Goal: Information Seeking & Learning: Learn about a topic

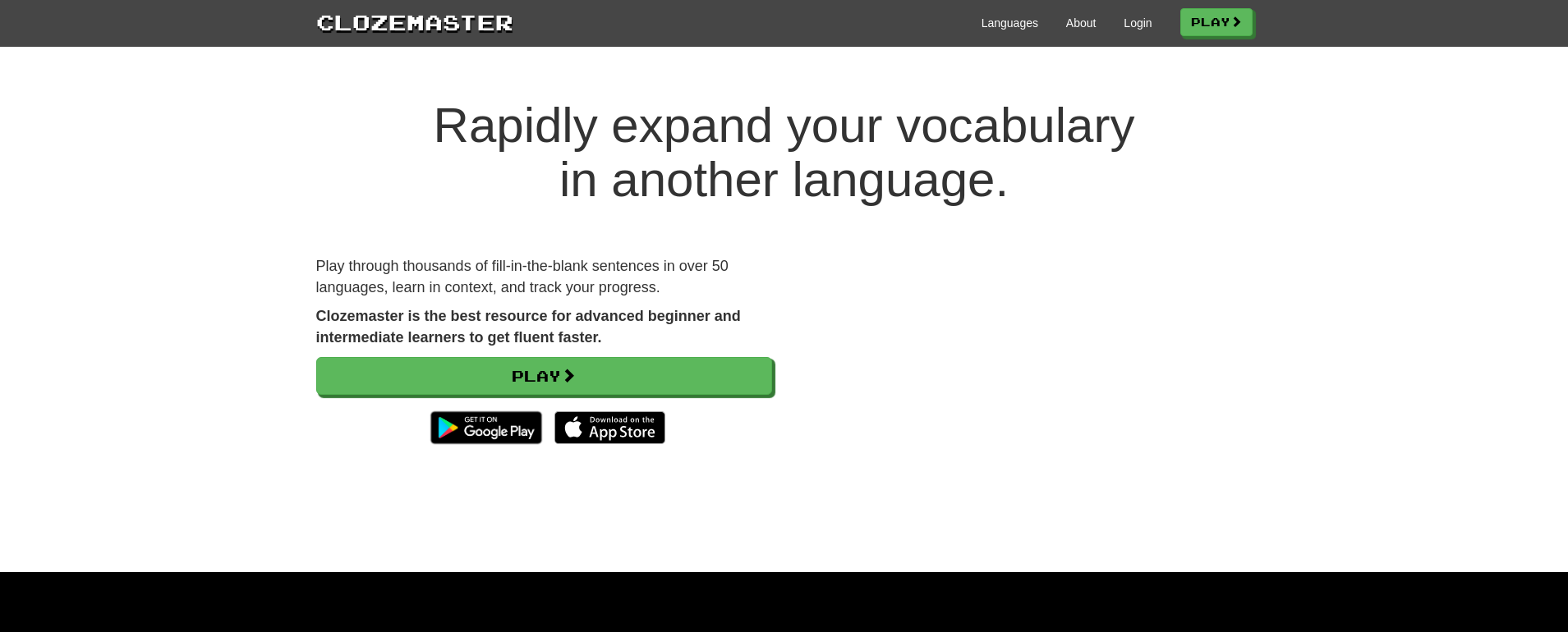
click at [649, 405] on div at bounding box center [544, 427] width 456 height 49
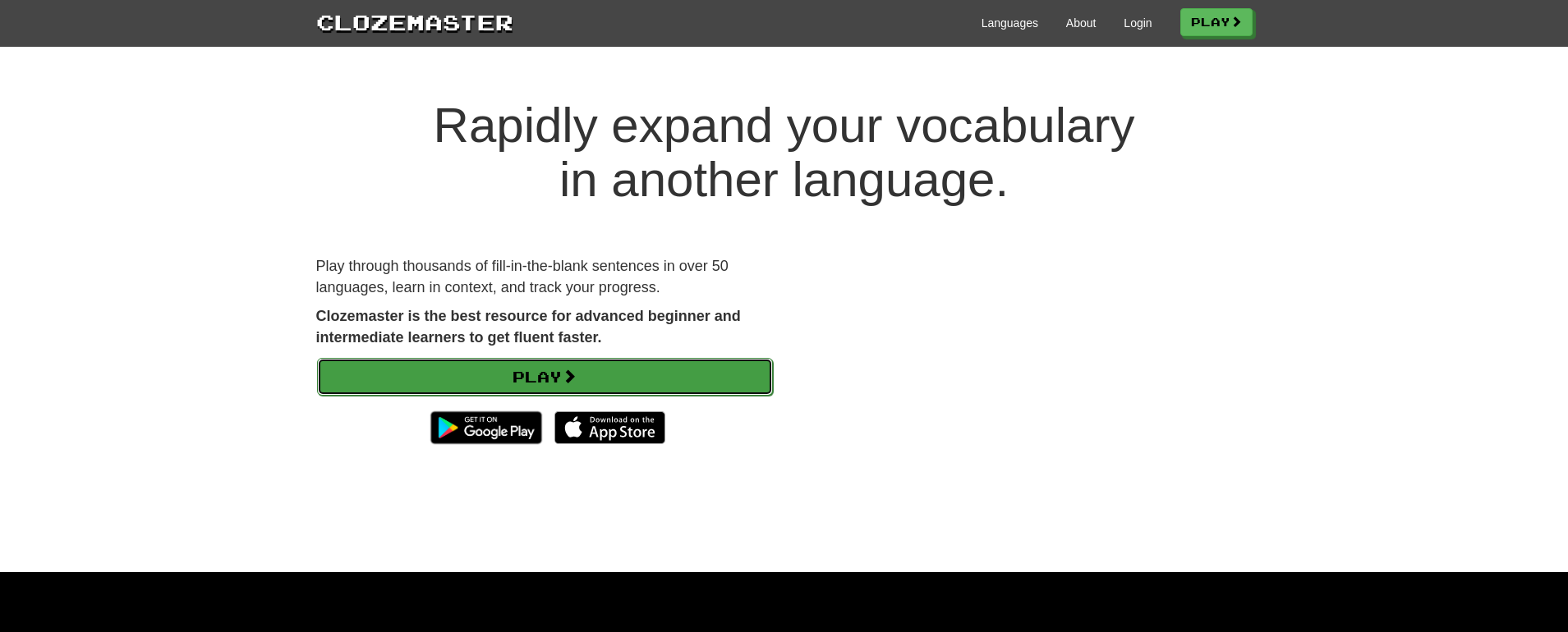
click at [640, 380] on link "Play" at bounding box center [545, 377] width 456 height 38
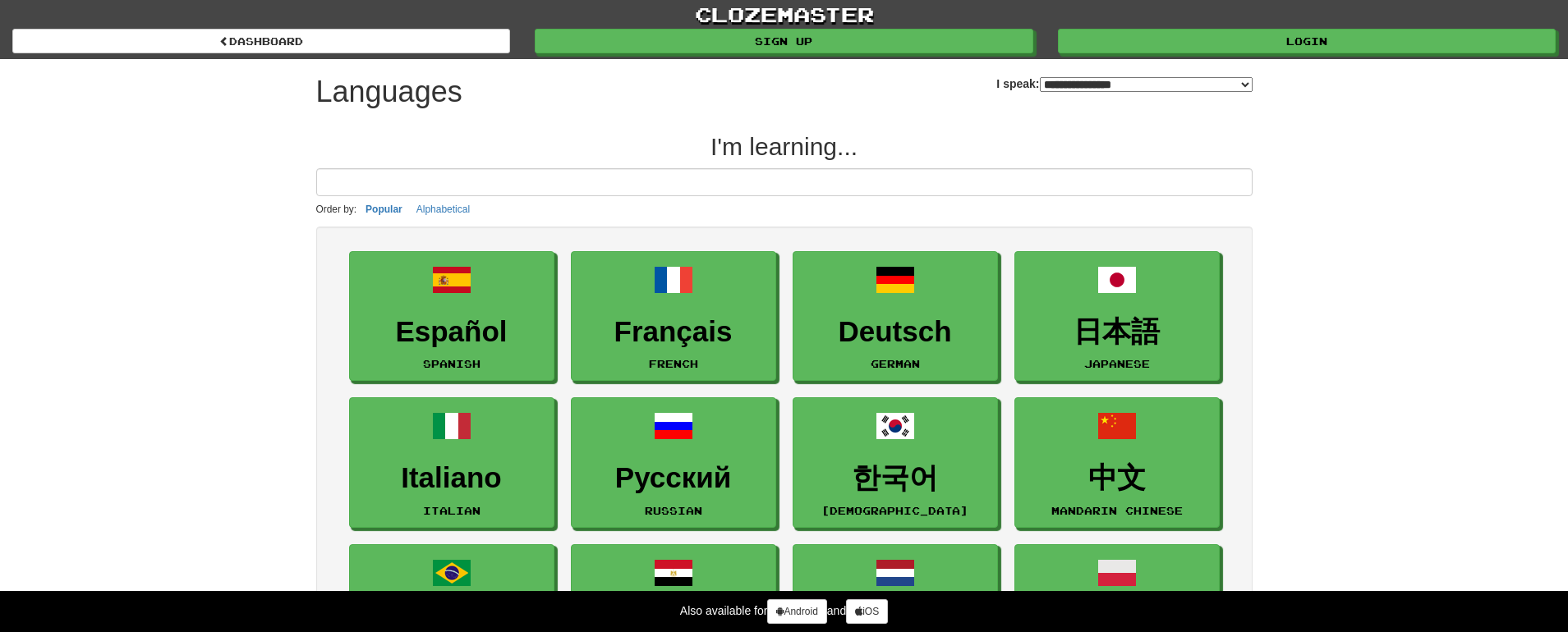
select select "*******"
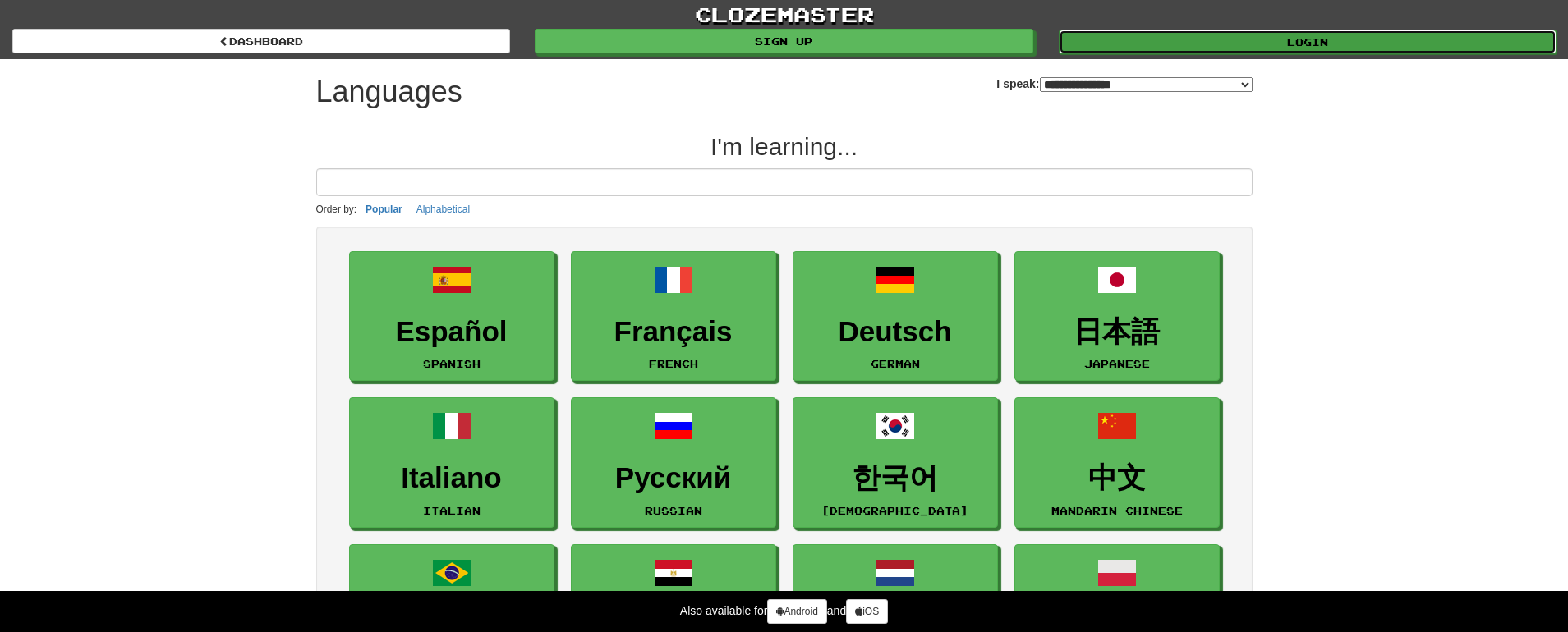
click at [1314, 42] on link "Login" at bounding box center [1306, 41] width 497 height 24
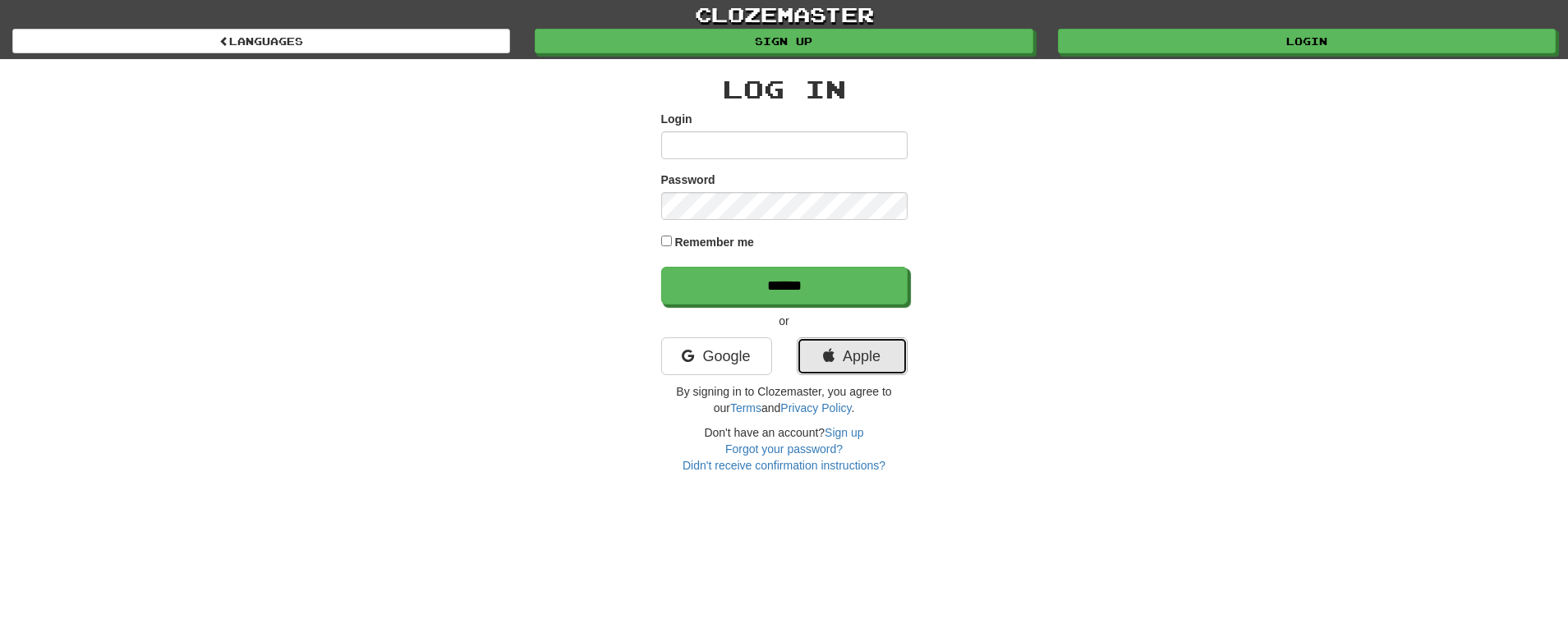
click at [859, 356] on link "Apple" at bounding box center [851, 356] width 111 height 38
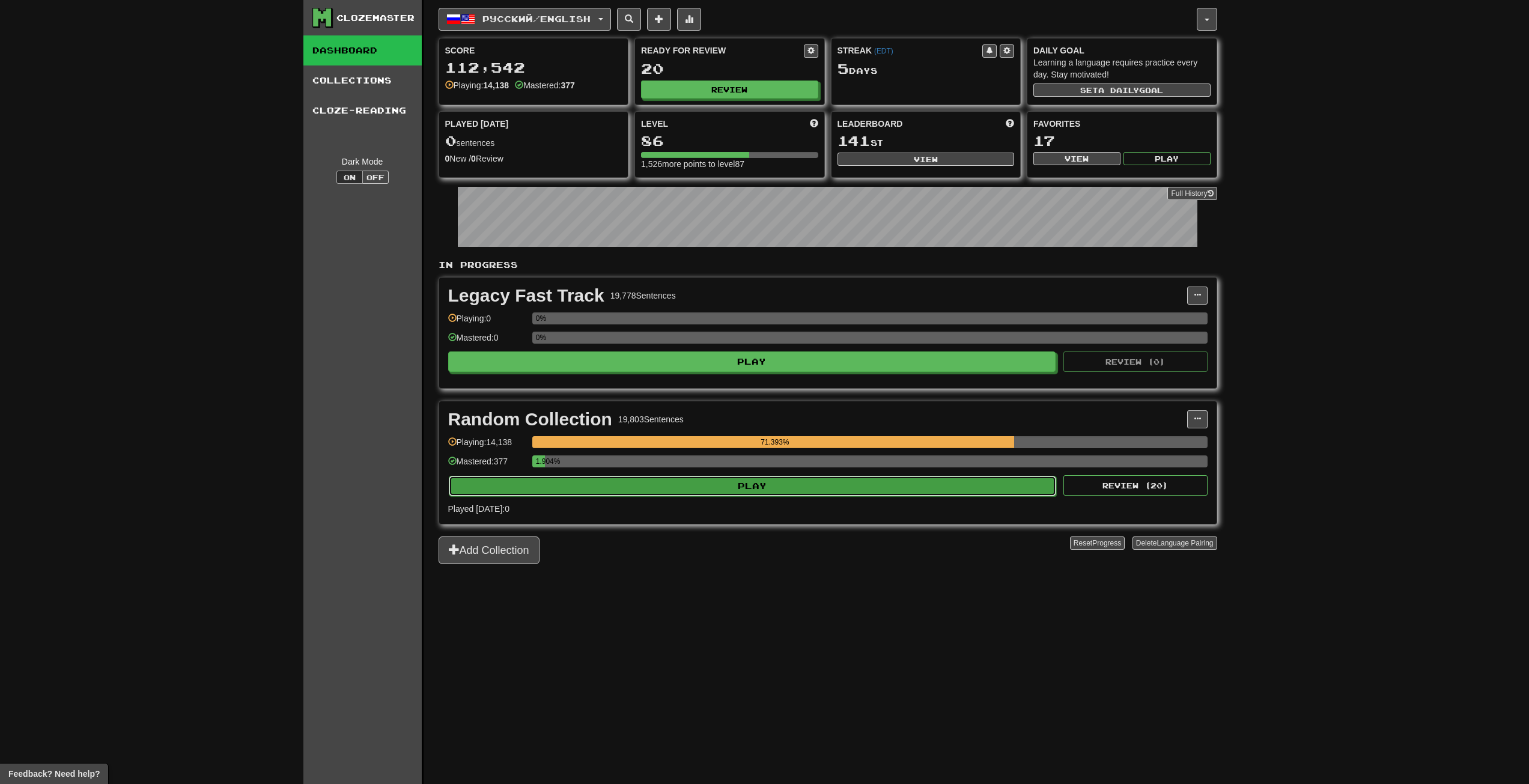
click at [659, 462] on button "Play" at bounding box center [753, 485] width 608 height 20
select select "**"
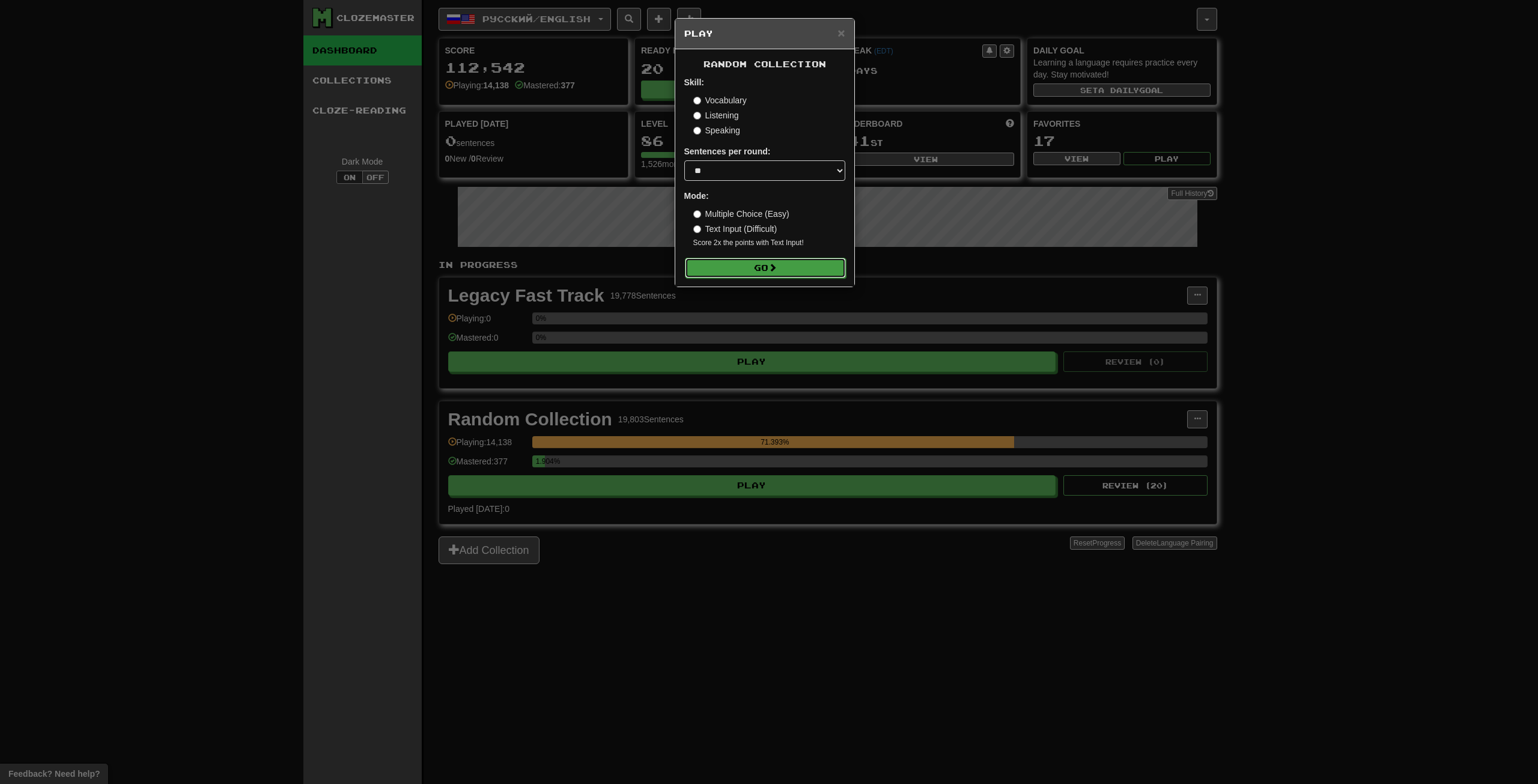
click at [749, 270] on button "Go" at bounding box center [765, 268] width 161 height 20
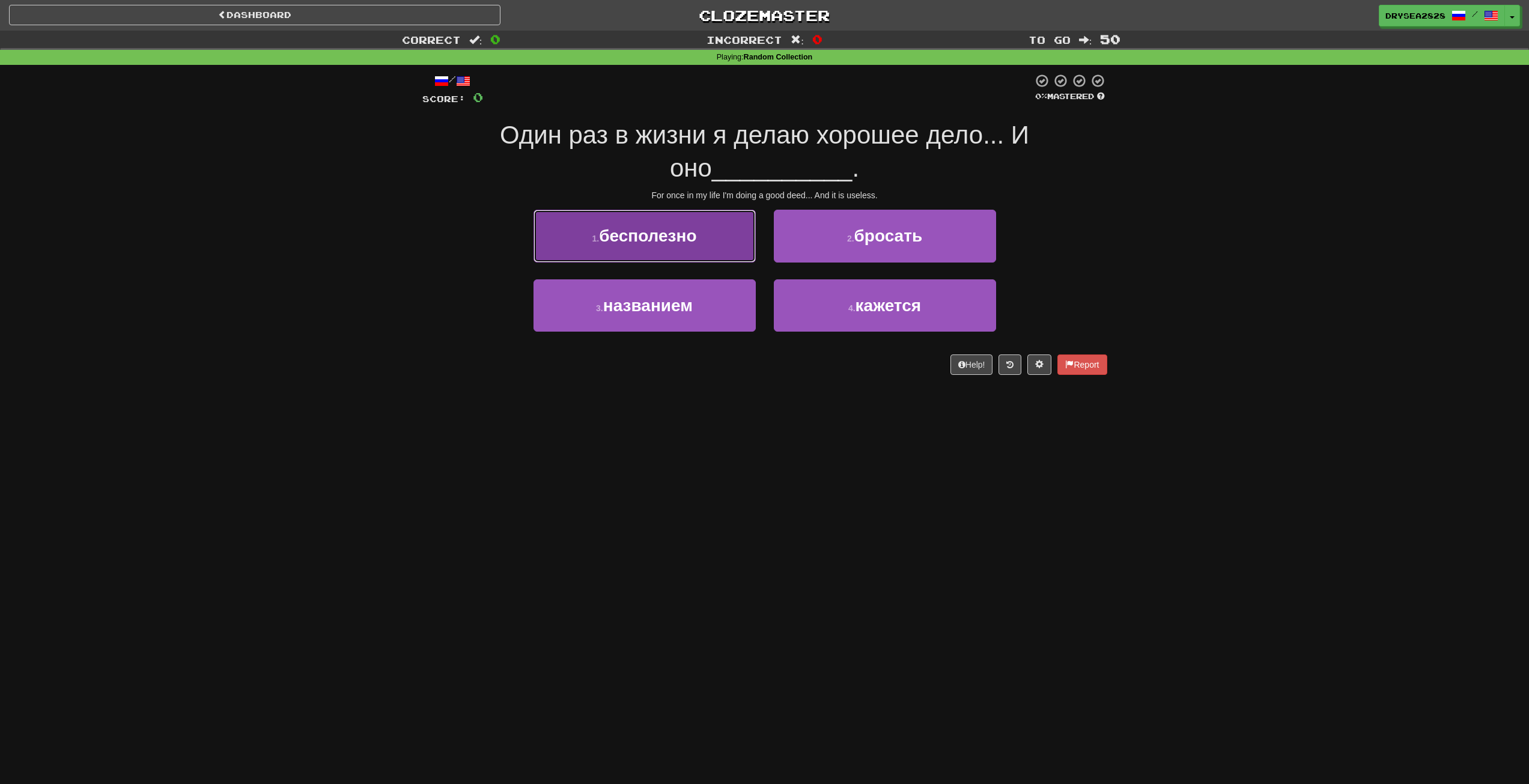
click at [696, 241] on span "бесполезно" at bounding box center [648, 235] width 97 height 18
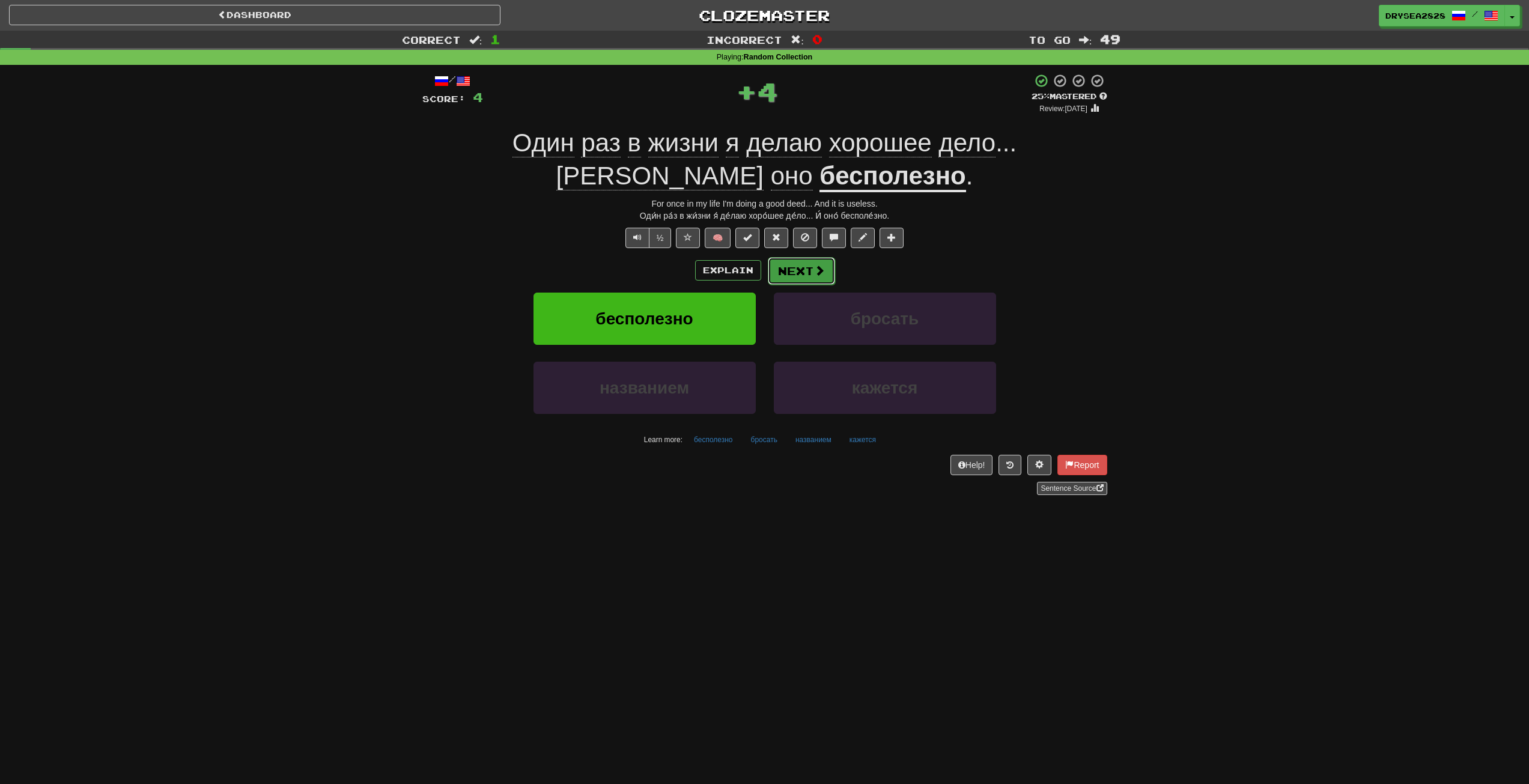
click at [782, 273] on button "Next" at bounding box center [801, 271] width 67 height 28
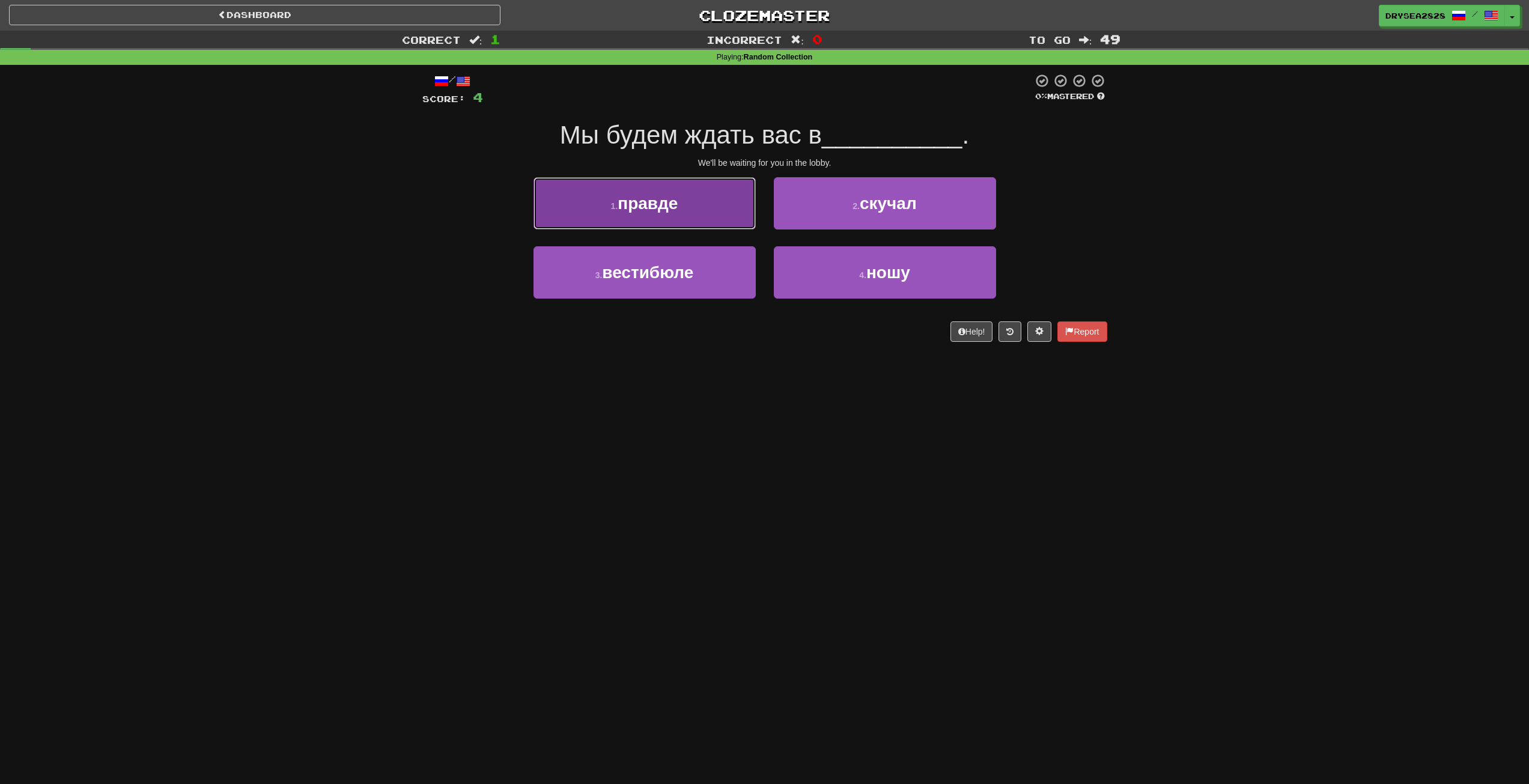
click at [711, 220] on button "1 . правде" at bounding box center [645, 203] width 222 height 52
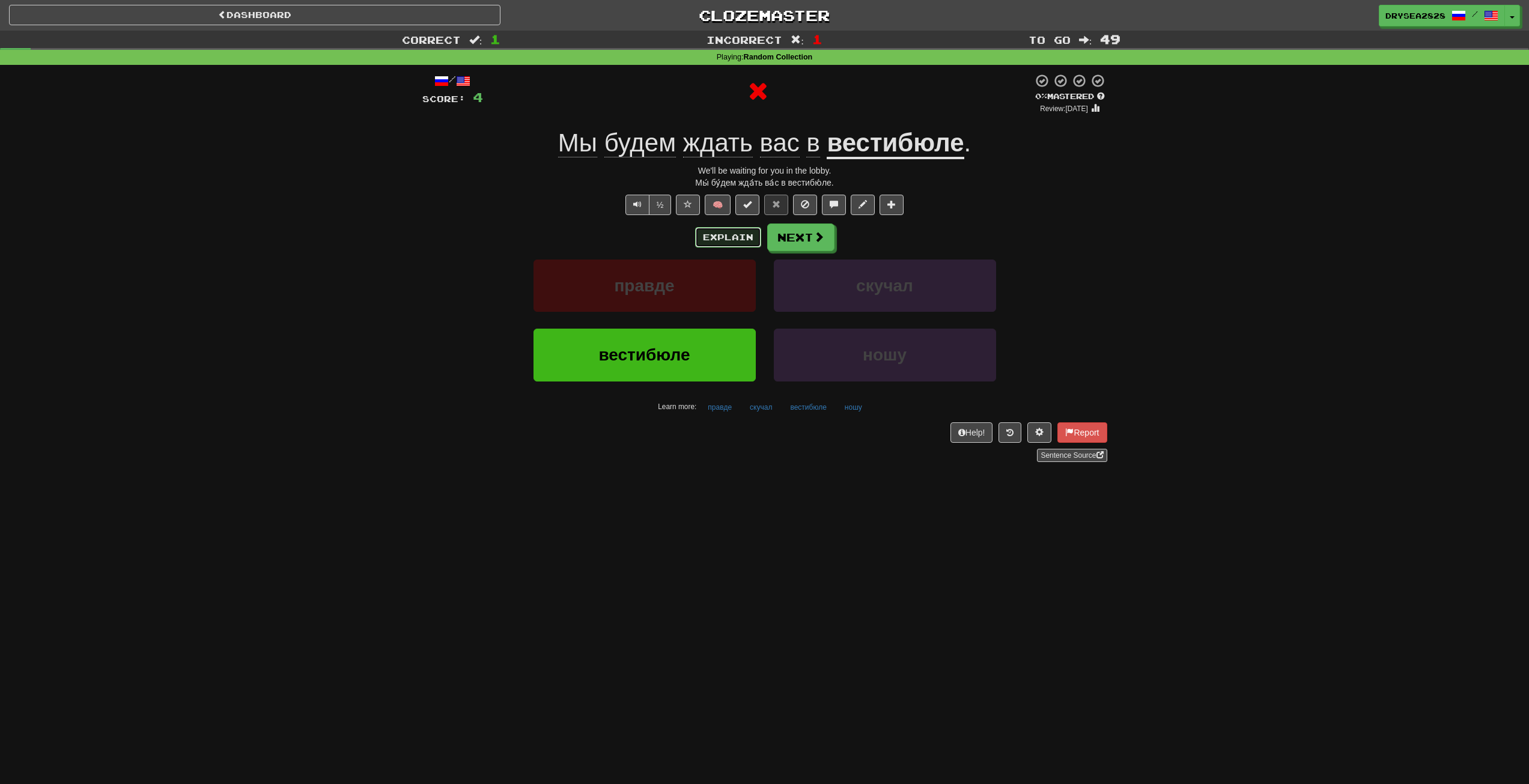
click at [716, 237] on button "Explain" at bounding box center [728, 237] width 66 height 20
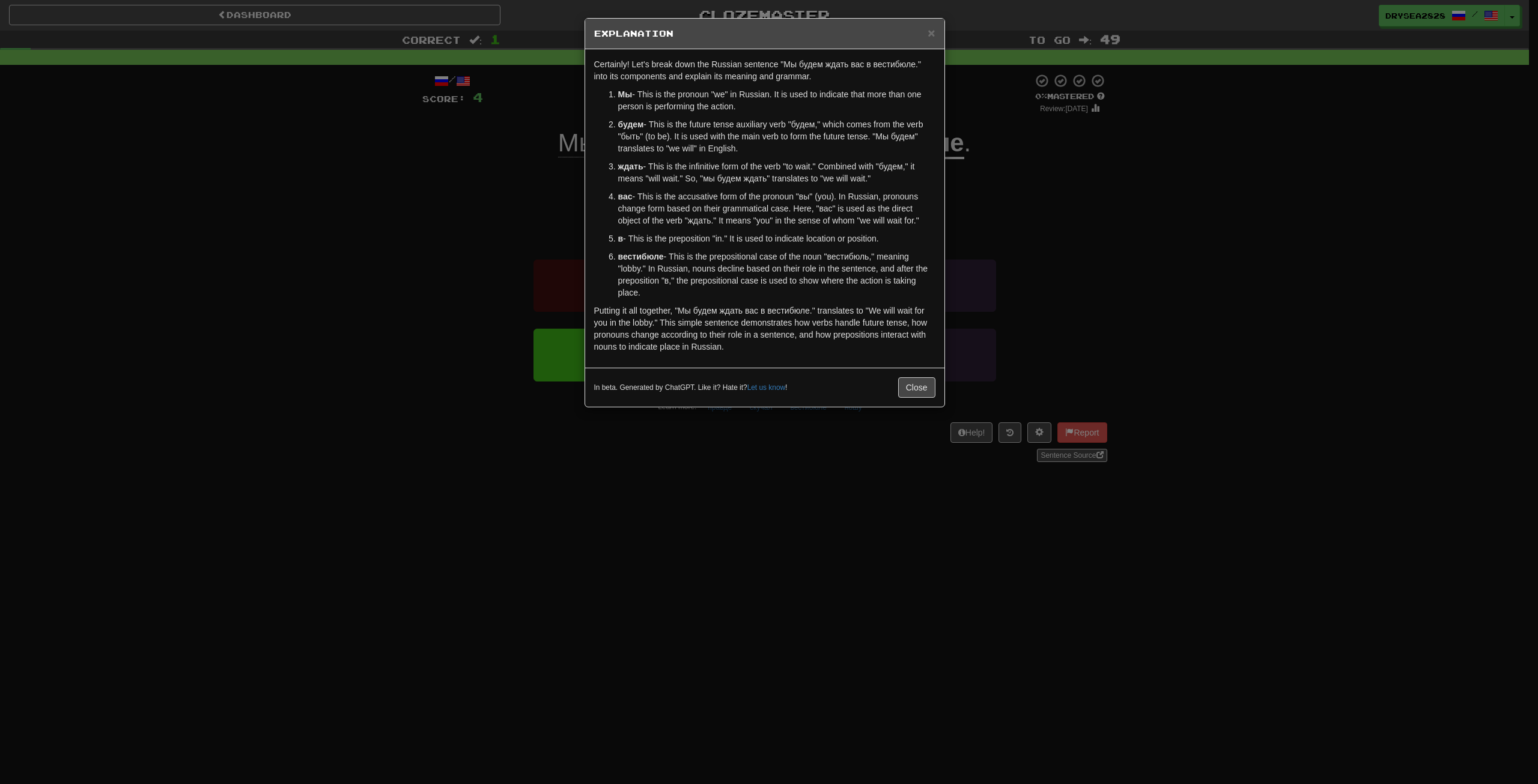
click at [913, 399] on div "In beta. Generated by ChatGPT. Like it? Hate it? Let us know ! Close" at bounding box center [765, 387] width 359 height 39
click at [916, 387] on button "Close" at bounding box center [916, 387] width 37 height 20
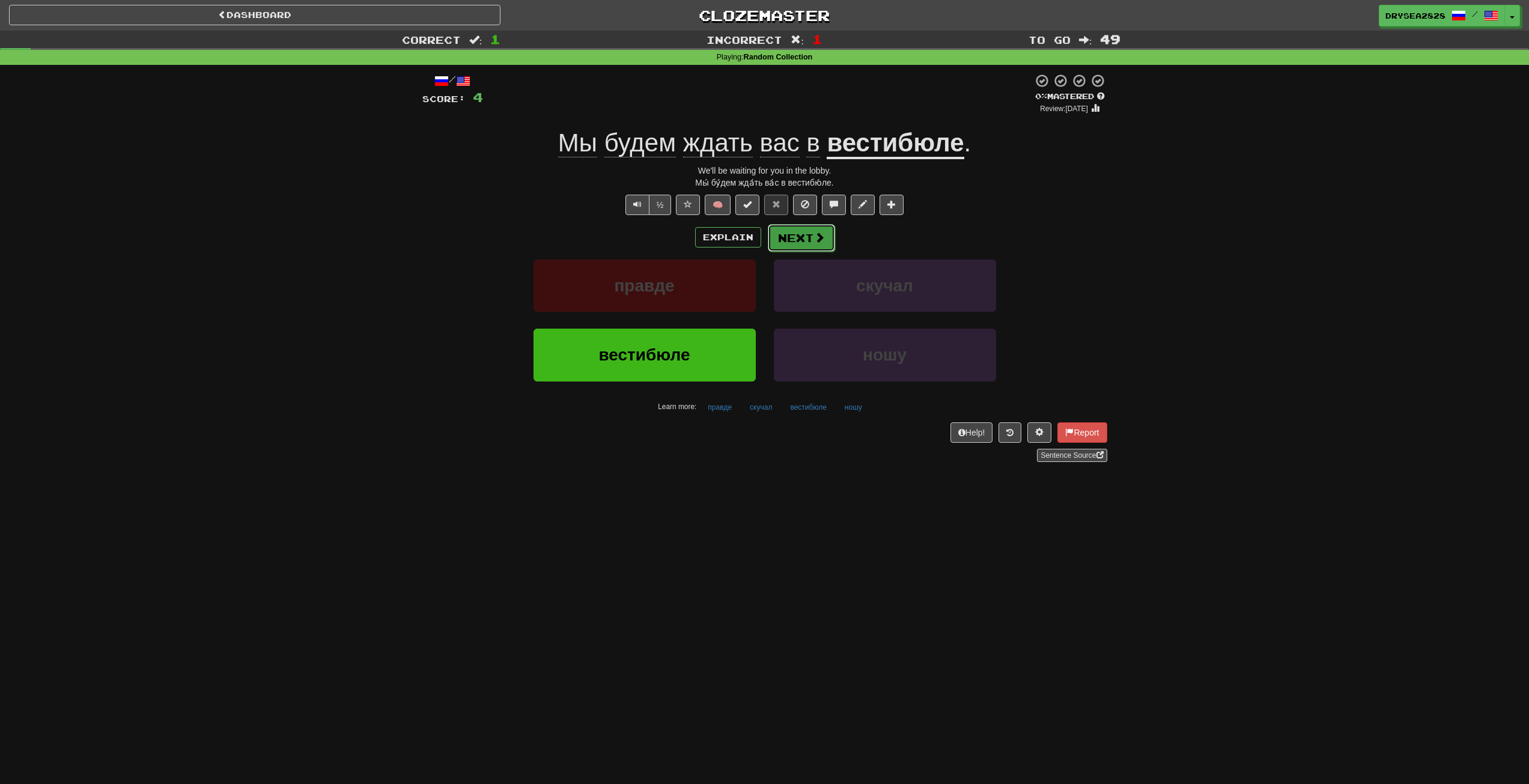
click at [788, 248] on button "Next" at bounding box center [801, 238] width 67 height 28
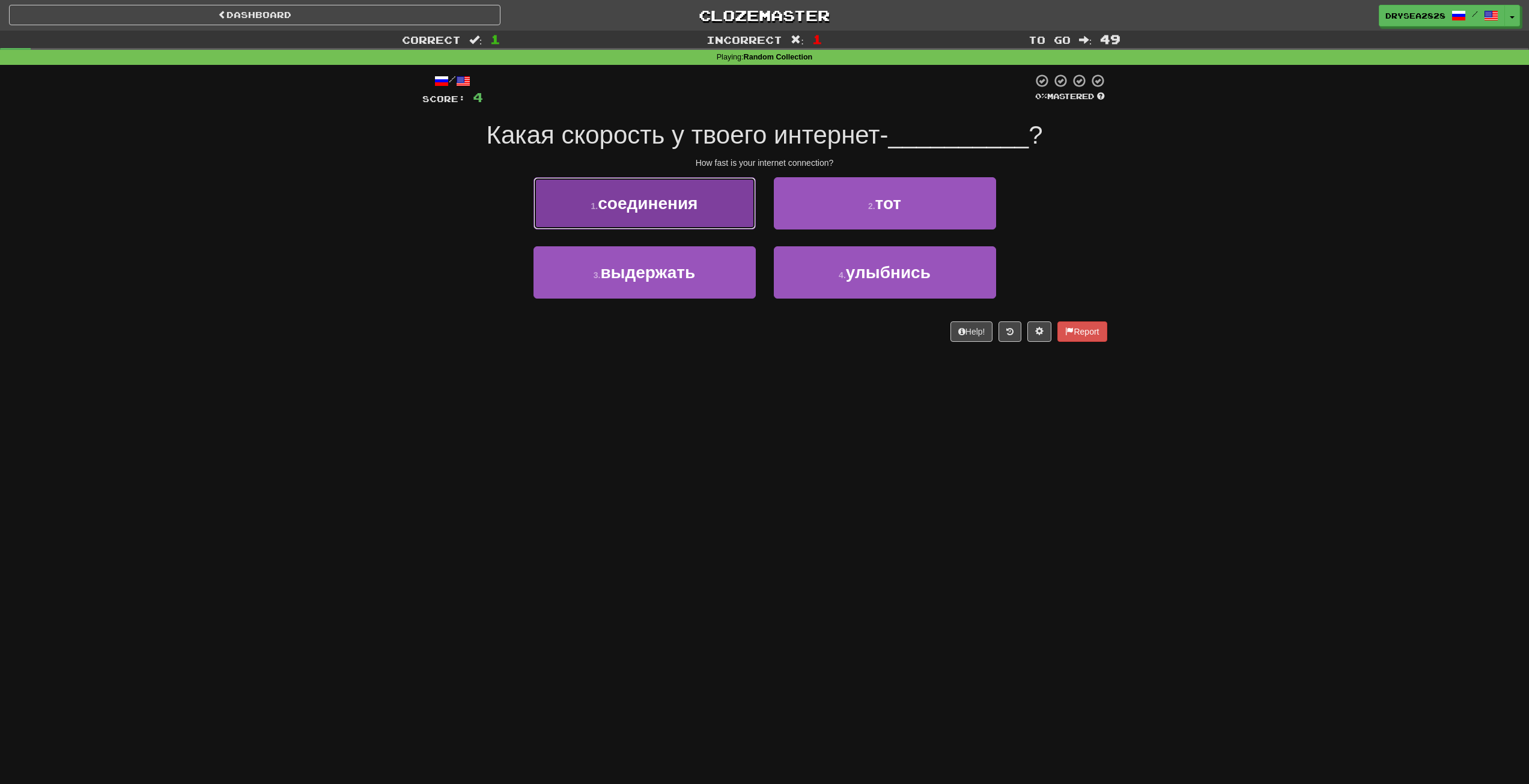
click at [696, 214] on button "1 . соединения" at bounding box center [645, 203] width 222 height 52
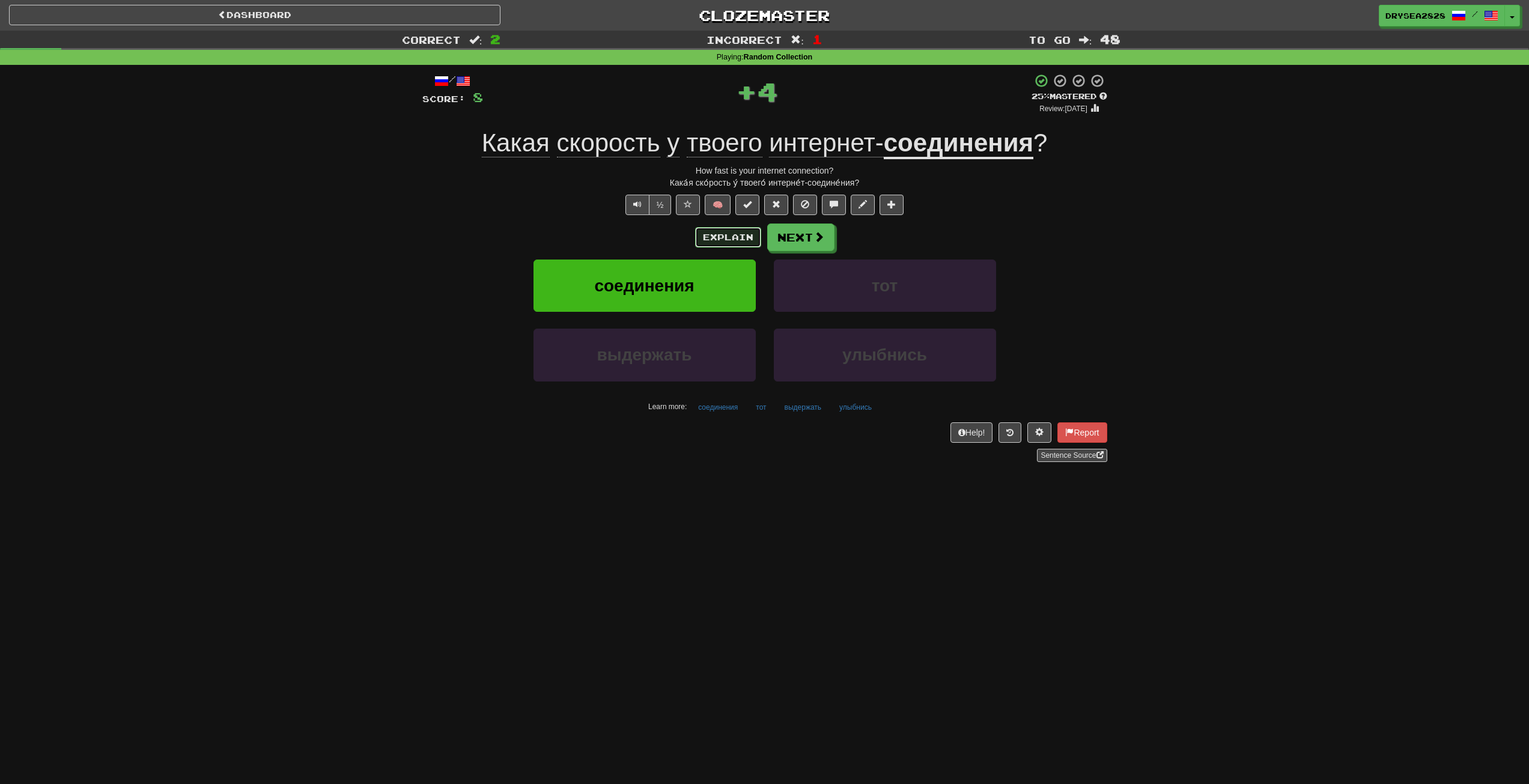
click at [718, 241] on button "Explain" at bounding box center [728, 237] width 66 height 20
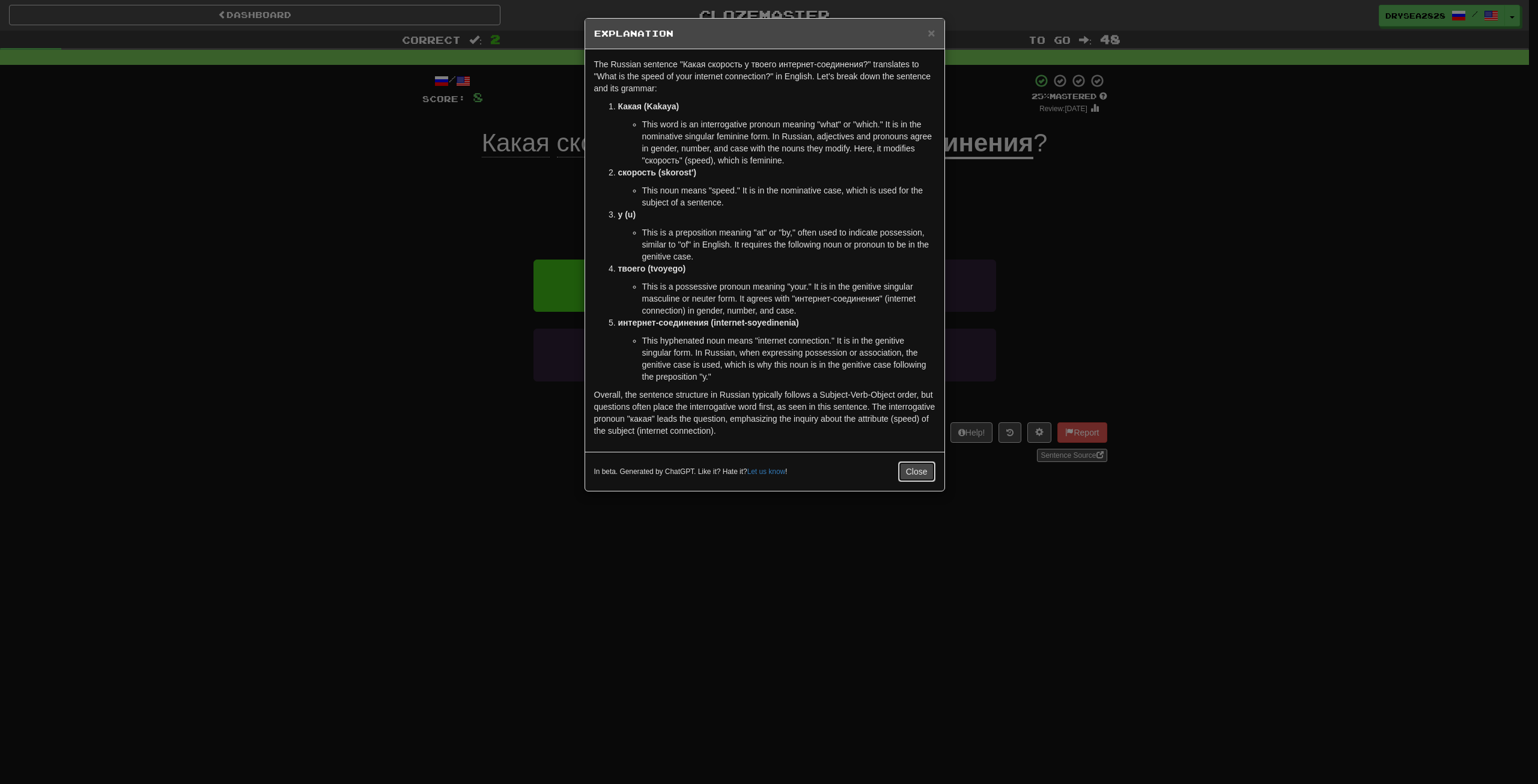
click at [912, 478] on button "Close" at bounding box center [916, 471] width 37 height 20
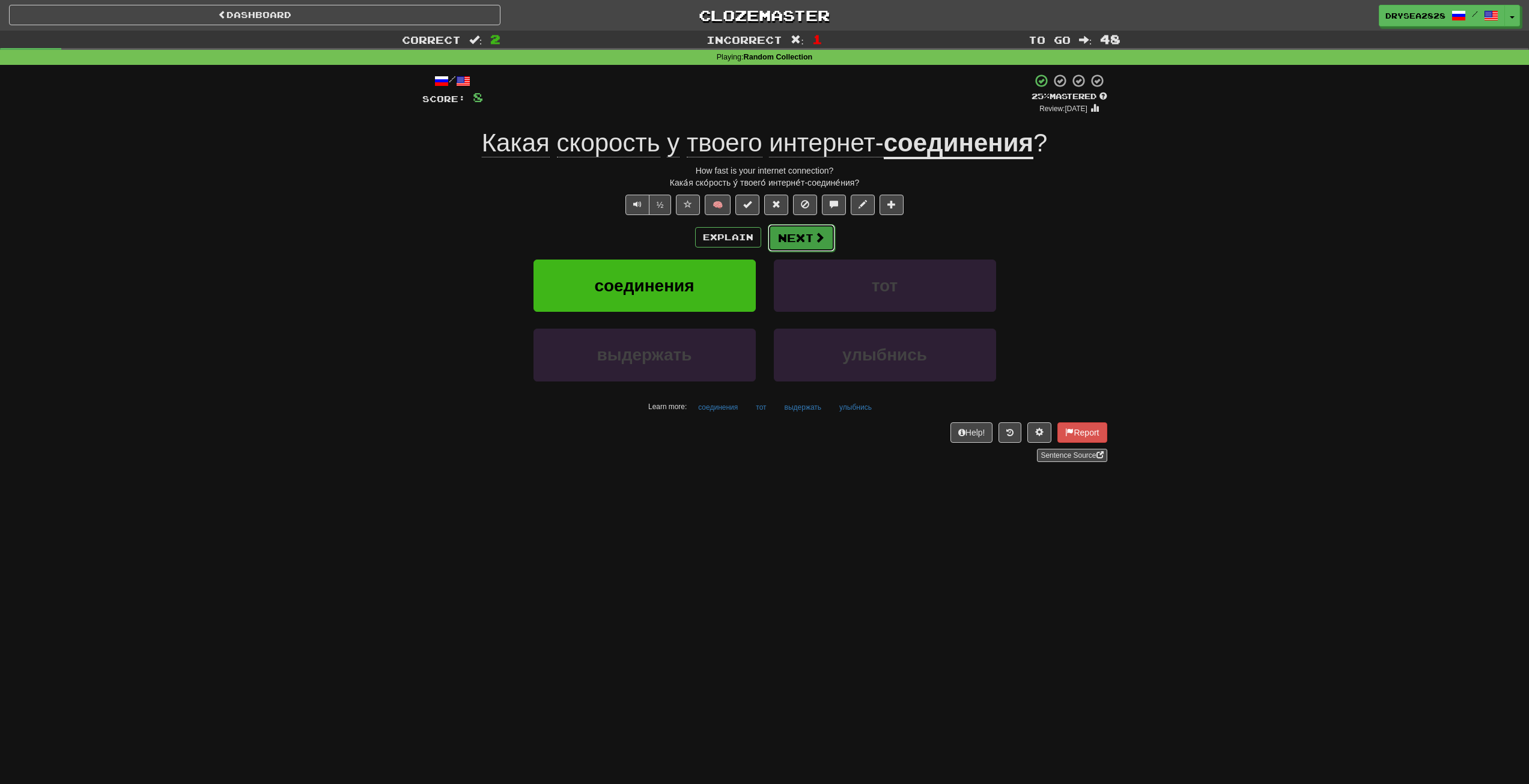
click at [807, 232] on button "Next" at bounding box center [801, 238] width 67 height 28
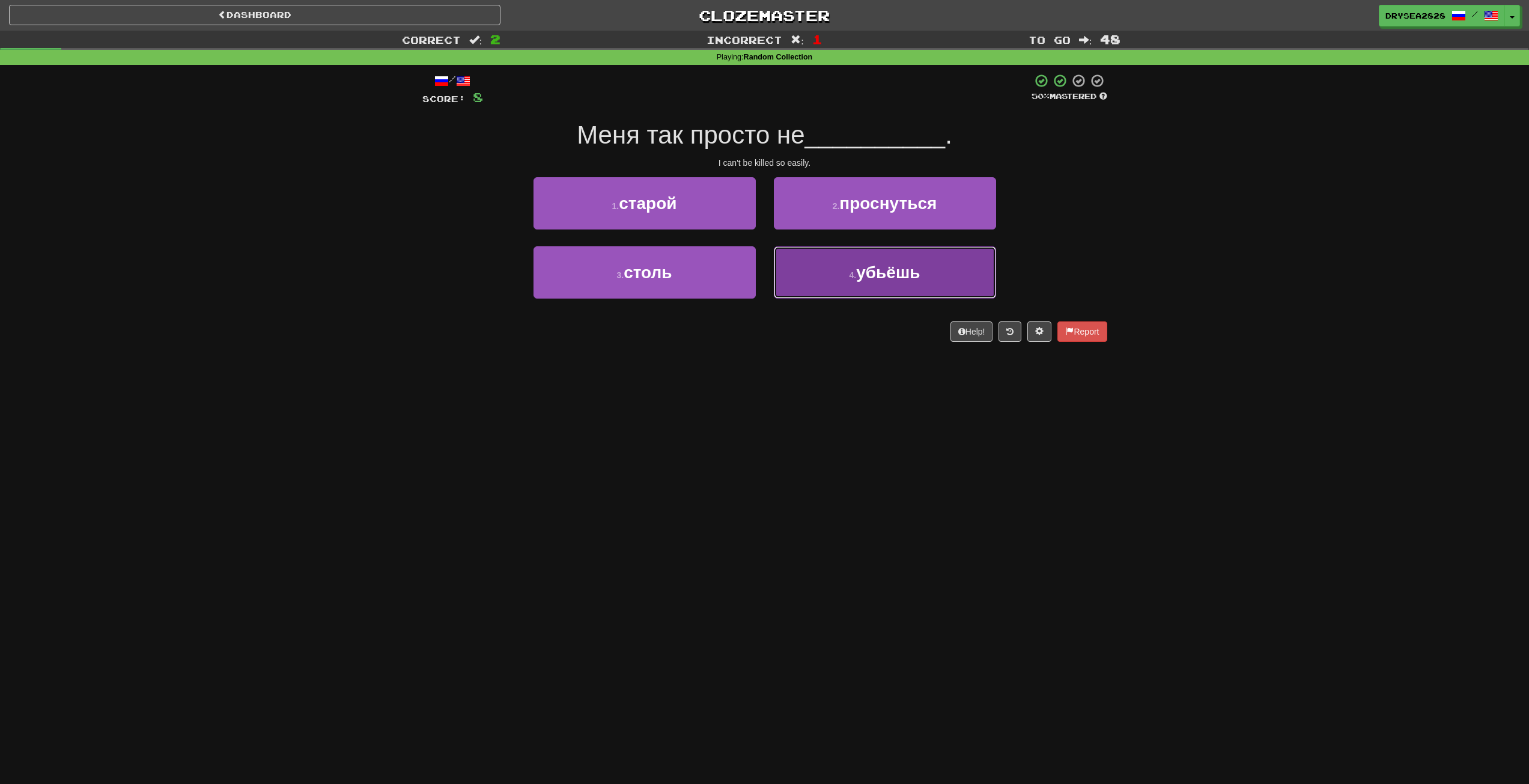
click at [830, 267] on button "4 . убьёшь" at bounding box center [885, 272] width 222 height 52
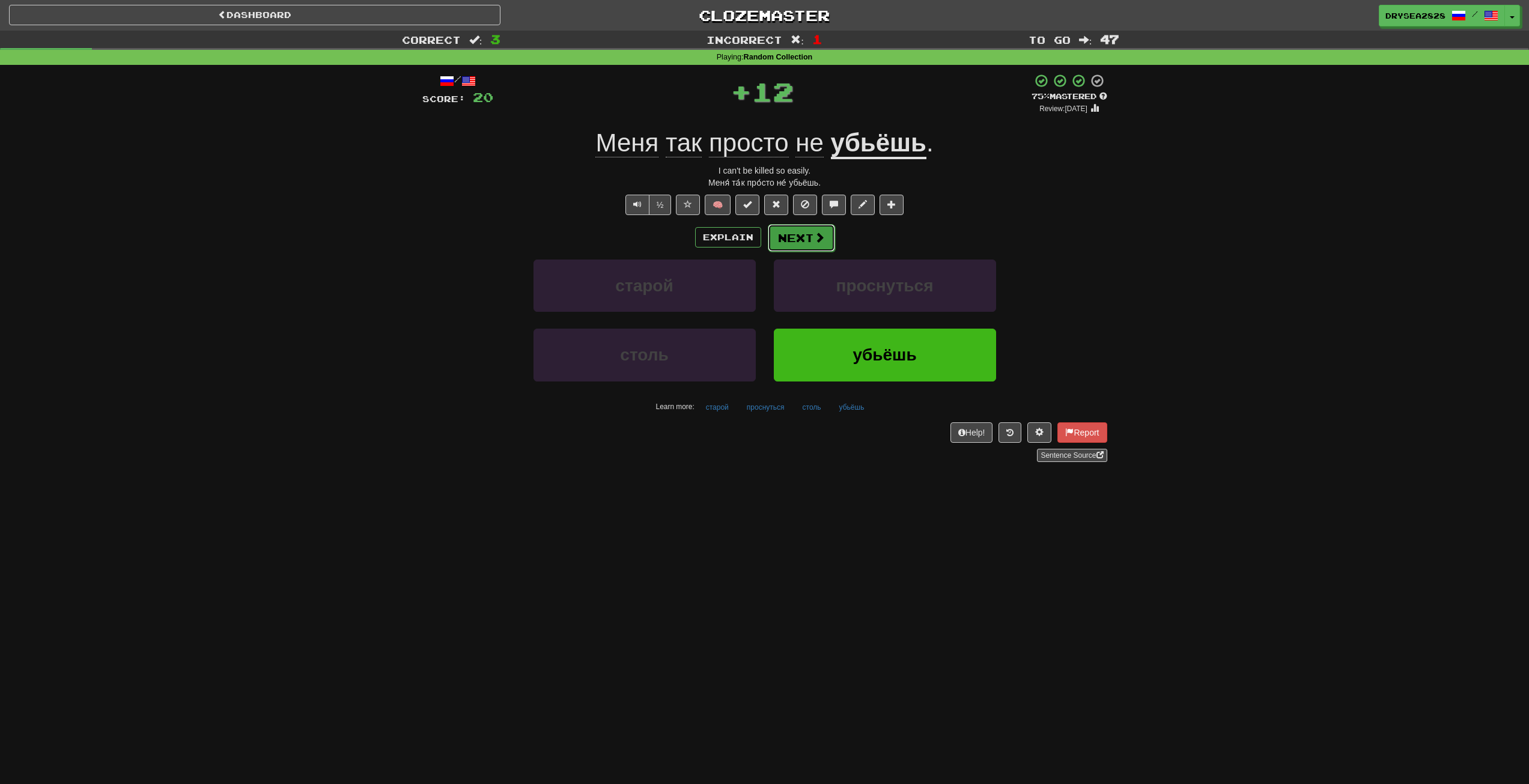
click at [797, 233] on button "Next" at bounding box center [801, 238] width 67 height 28
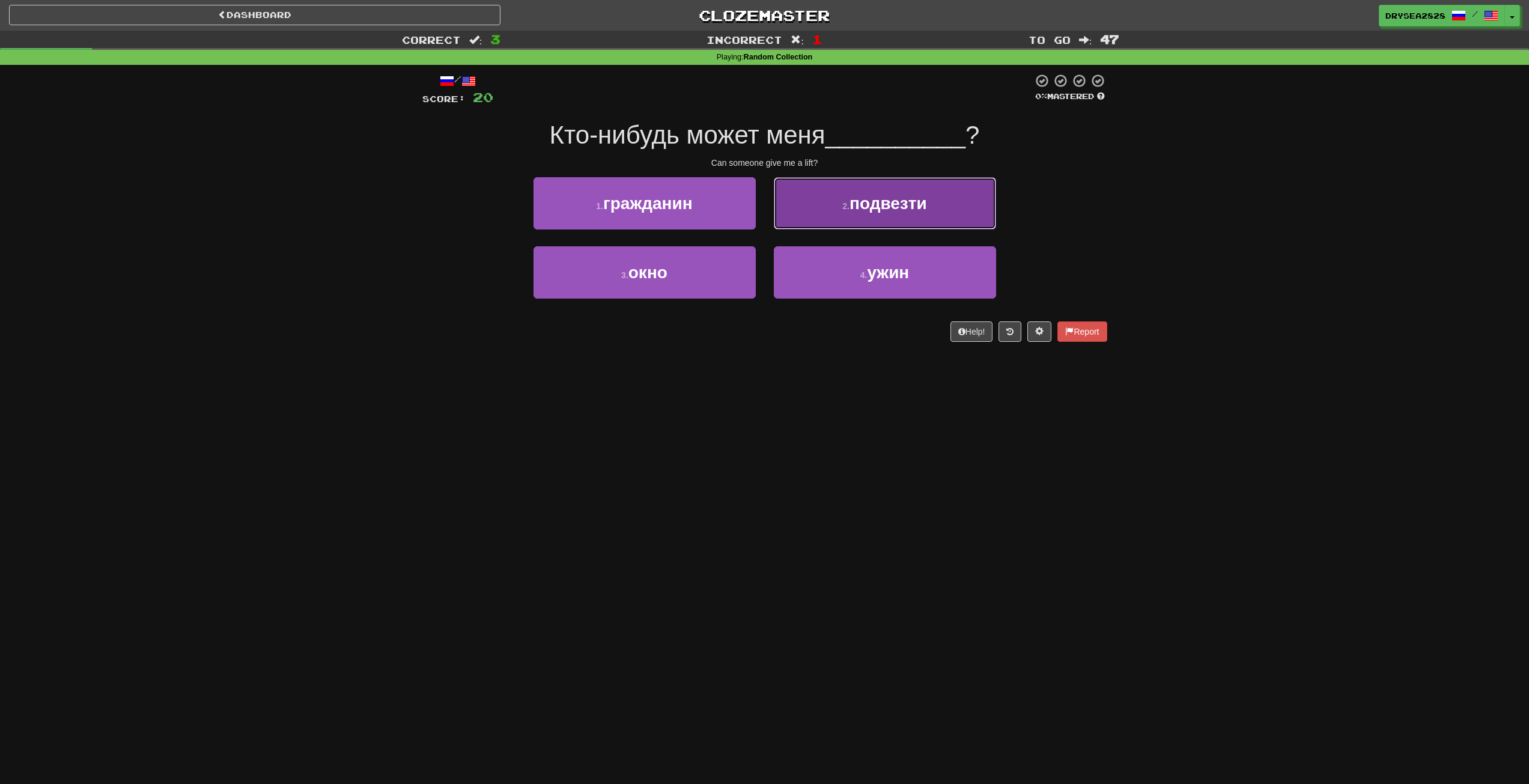
click at [840, 218] on button "2 . подвезти" at bounding box center [885, 203] width 222 height 52
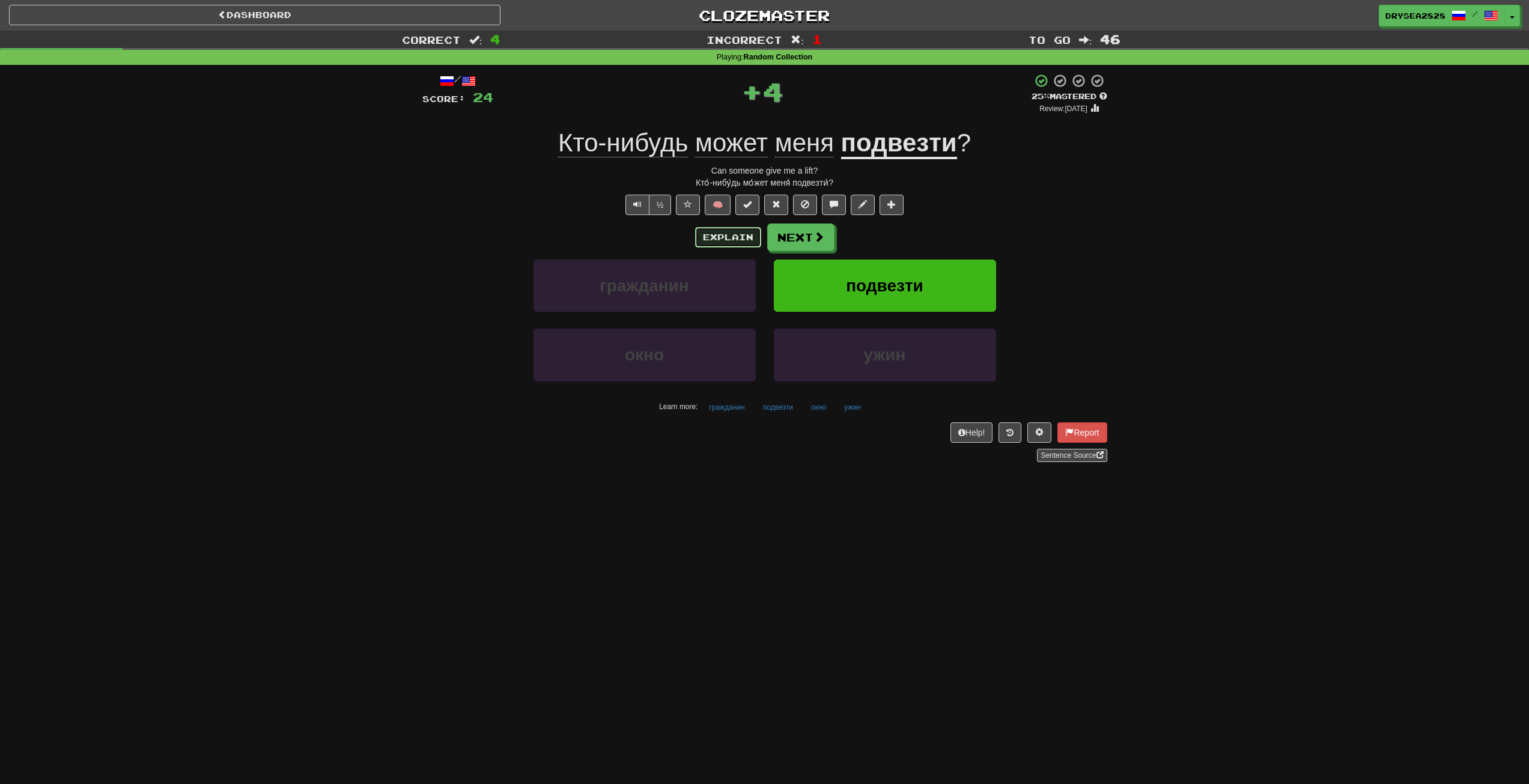
click at [710, 235] on button "Explain" at bounding box center [728, 237] width 66 height 20
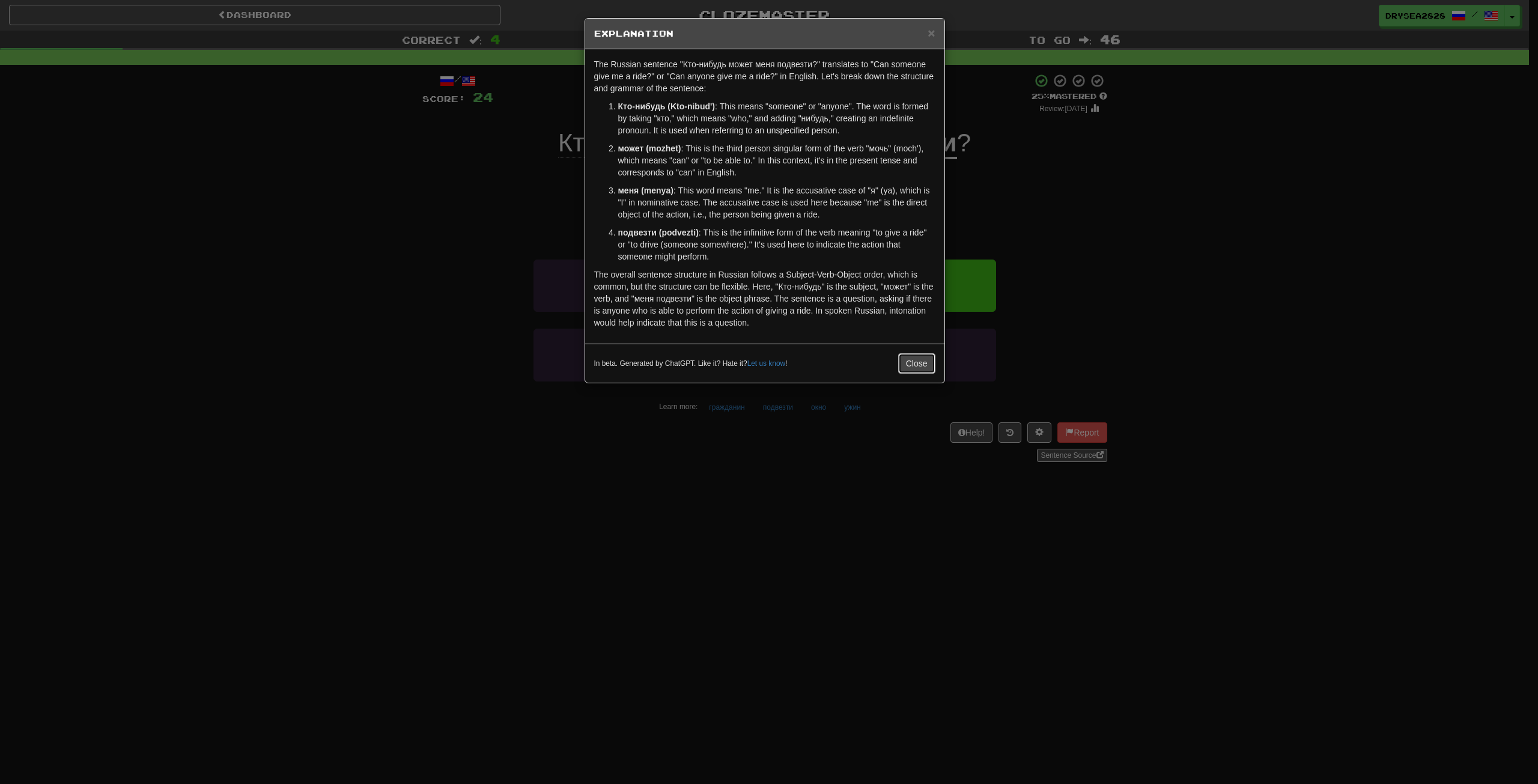
click at [908, 362] on button "Close" at bounding box center [916, 363] width 37 height 20
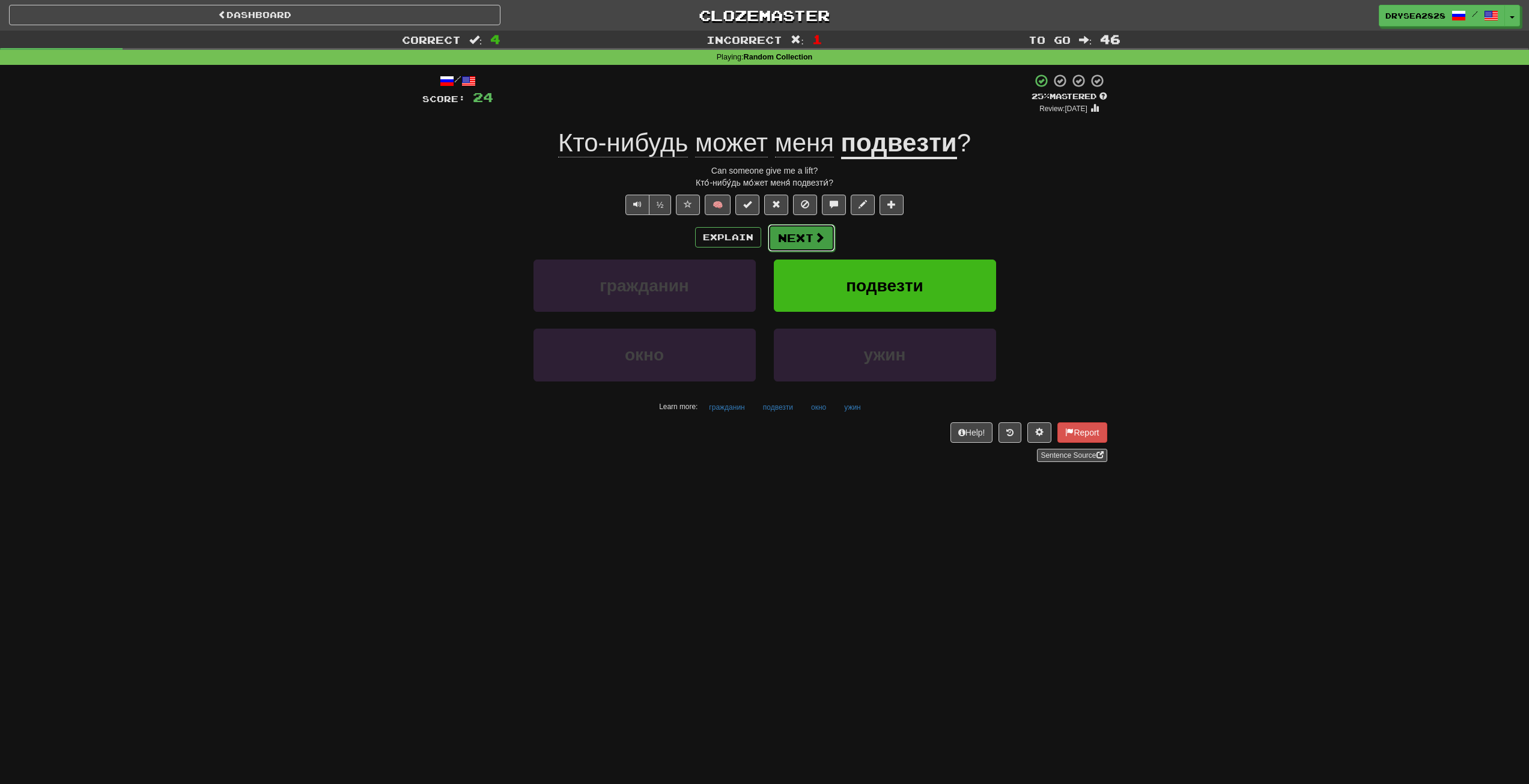
click at [794, 238] on button "Next" at bounding box center [801, 238] width 67 height 28
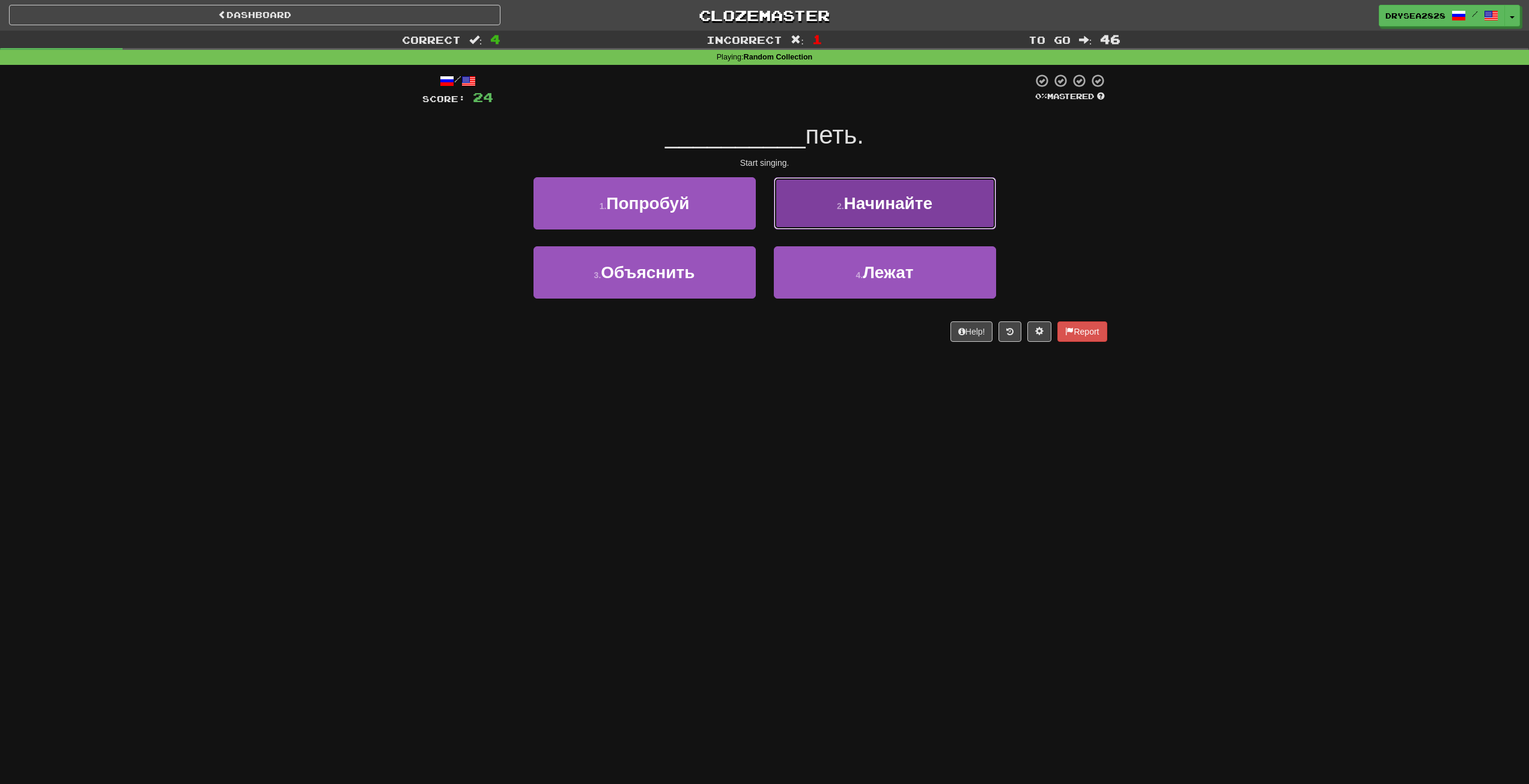
click at [829, 214] on button "2 . [GEOGRAPHIC_DATA]" at bounding box center [885, 203] width 222 height 52
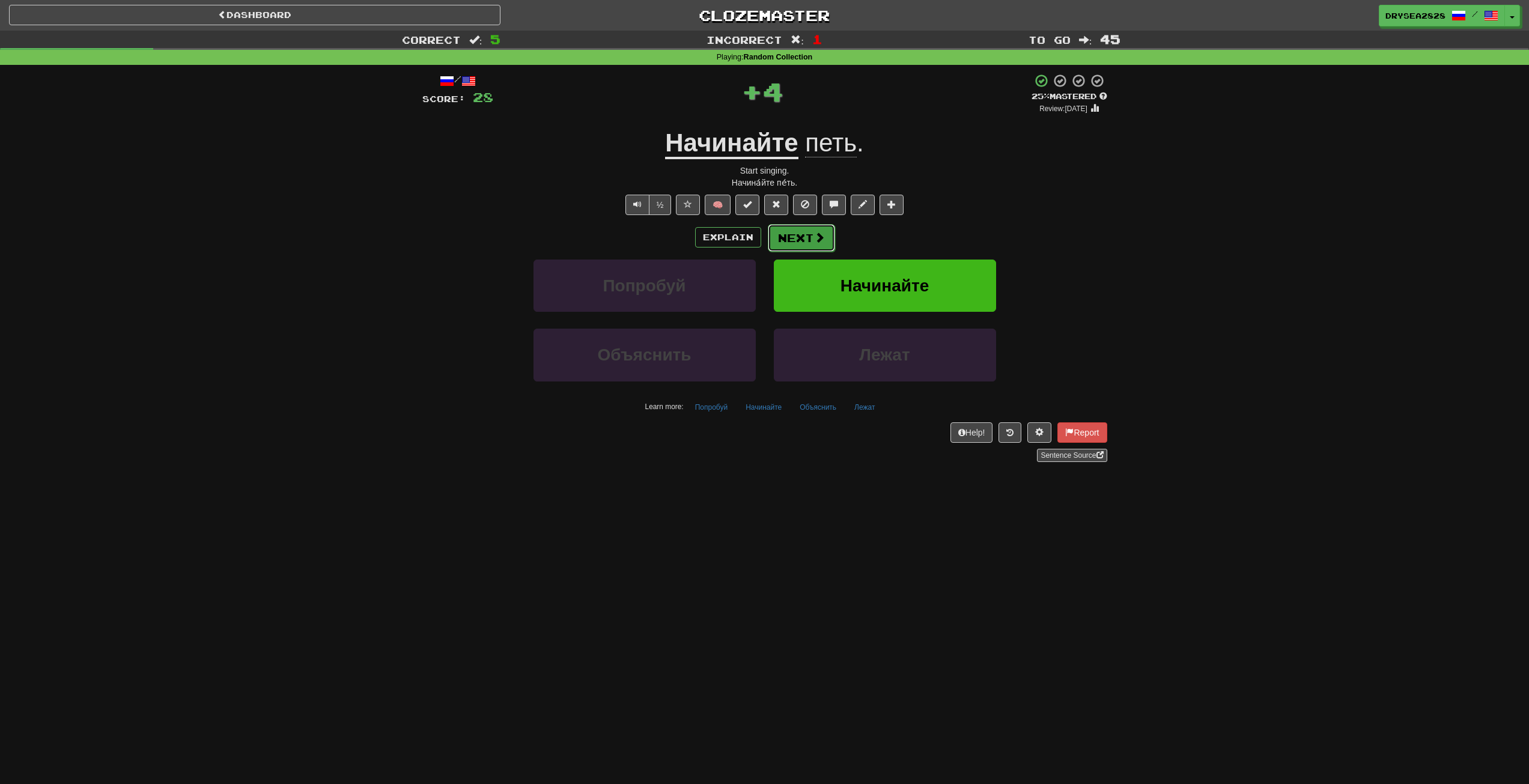
click at [797, 230] on button "Next" at bounding box center [801, 238] width 67 height 28
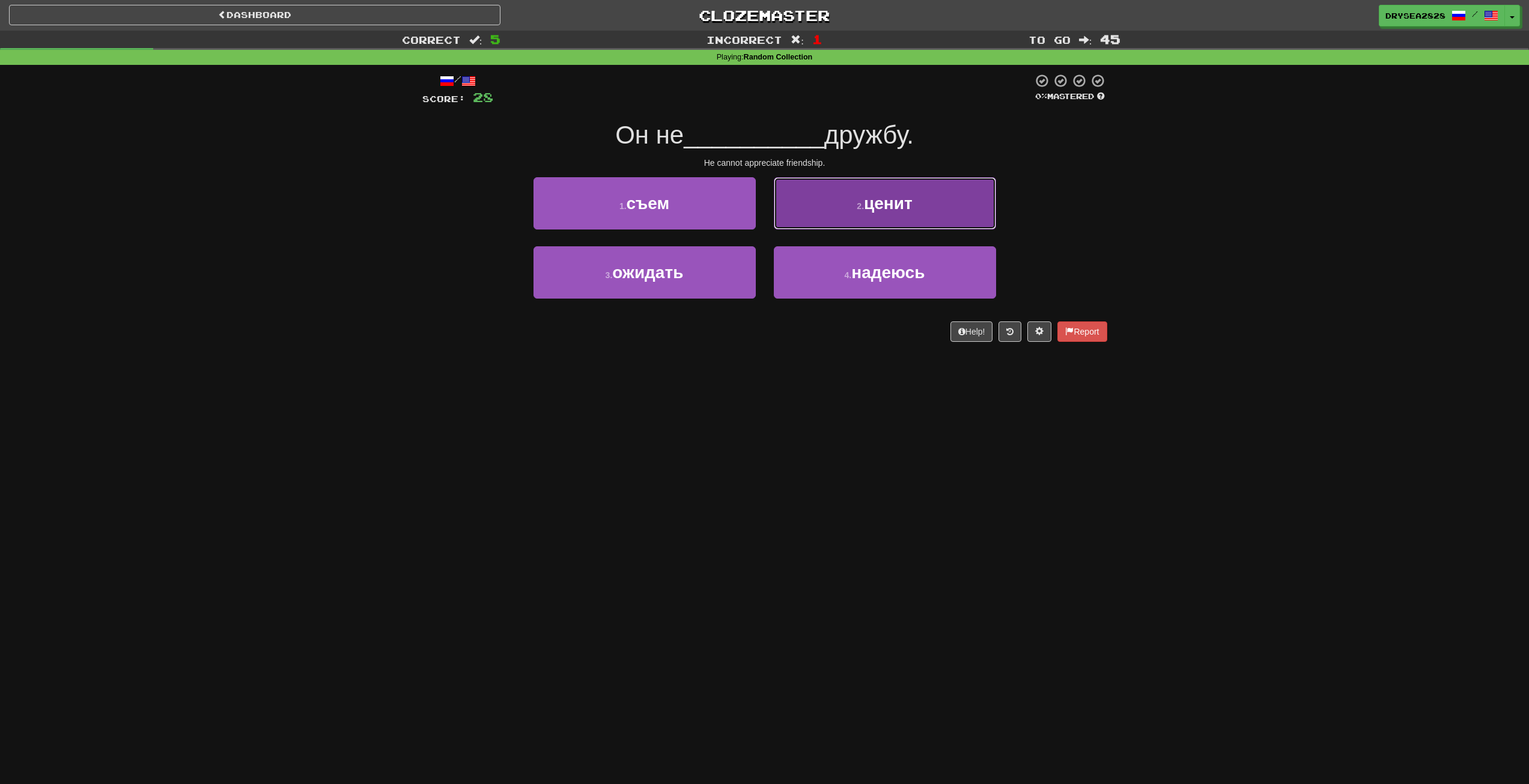
click at [816, 212] on button "2 . ценит" at bounding box center [885, 203] width 222 height 52
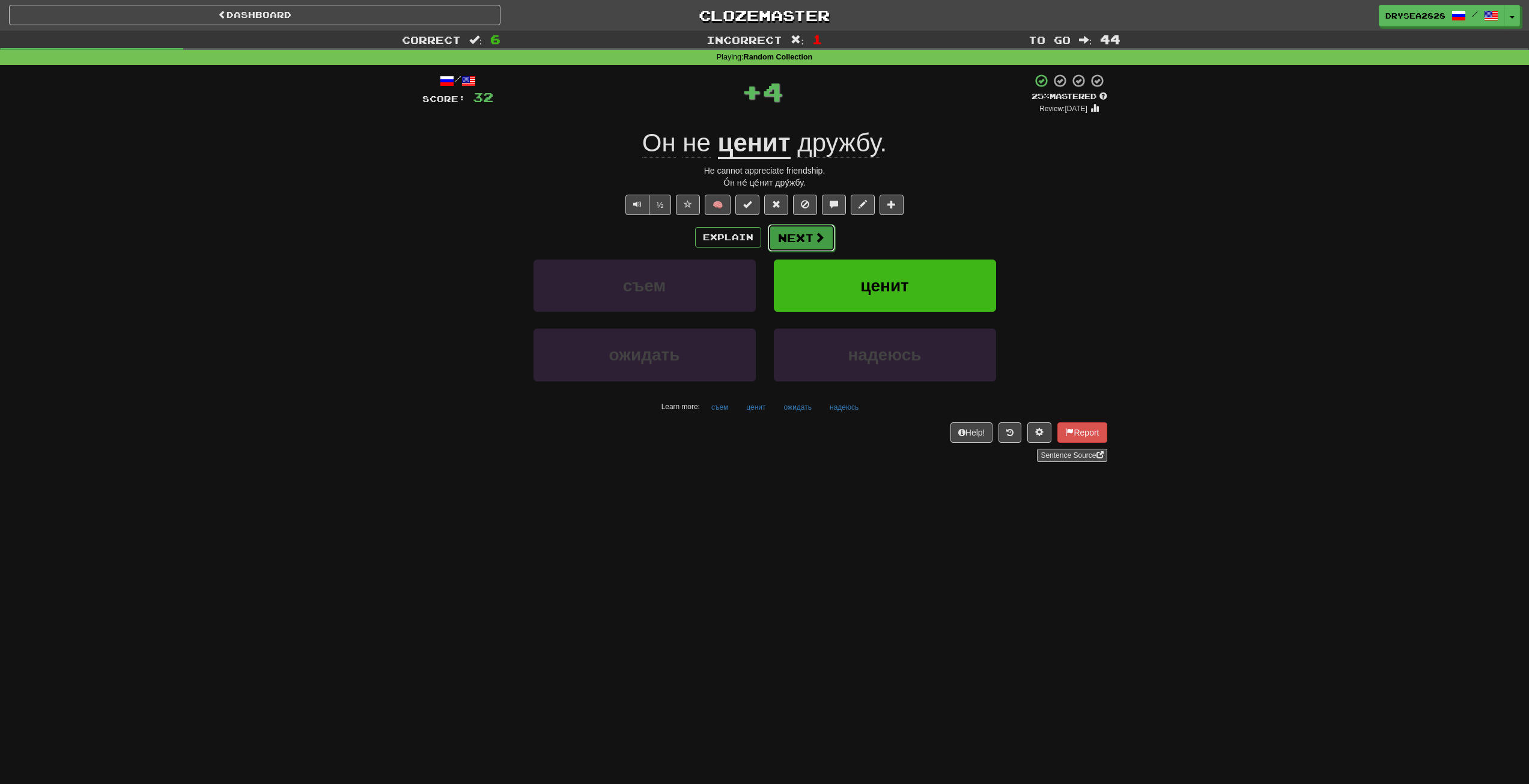
click at [799, 239] on button "Next" at bounding box center [801, 238] width 67 height 28
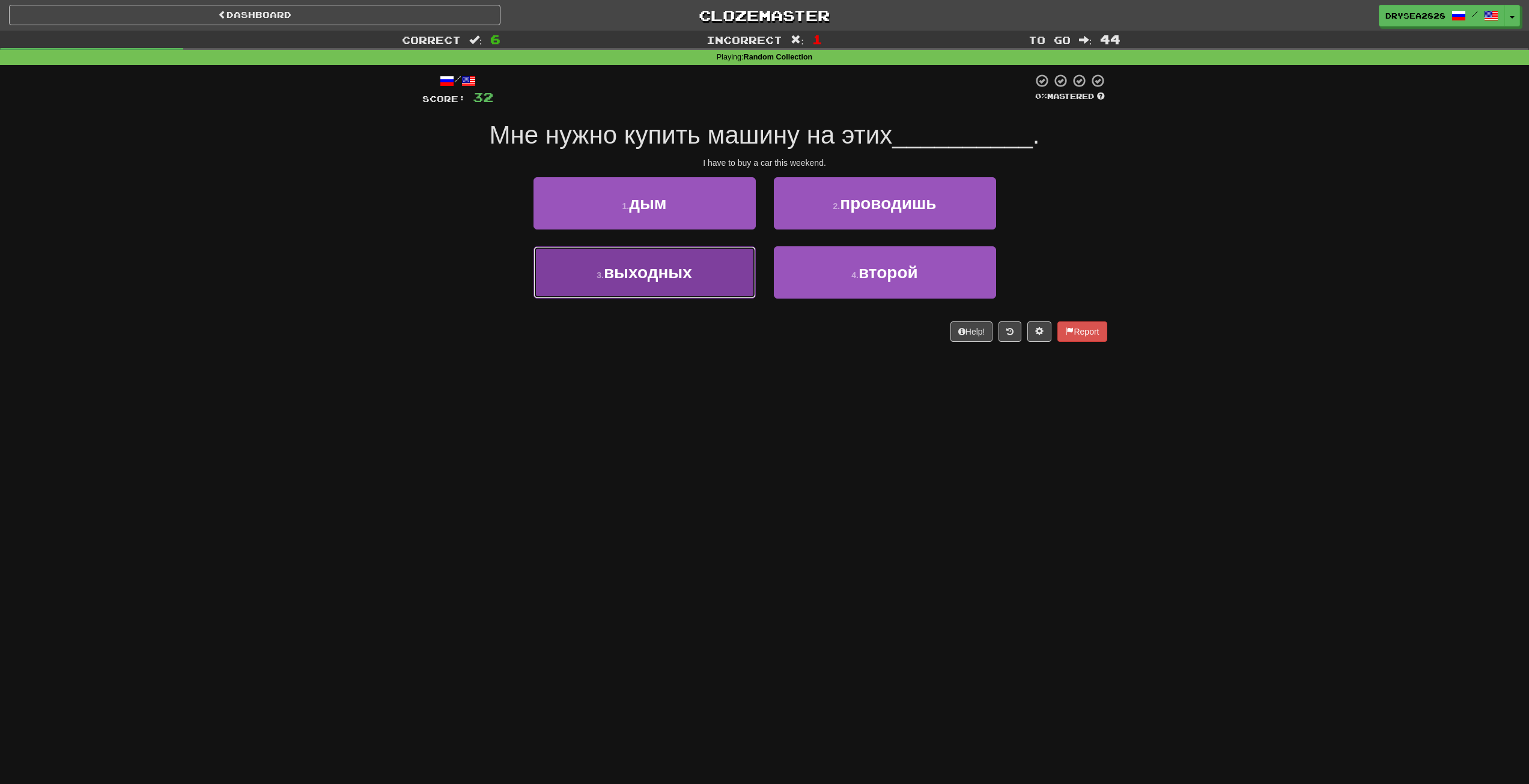
click at [714, 275] on button "3 . выходных" at bounding box center [645, 272] width 222 height 52
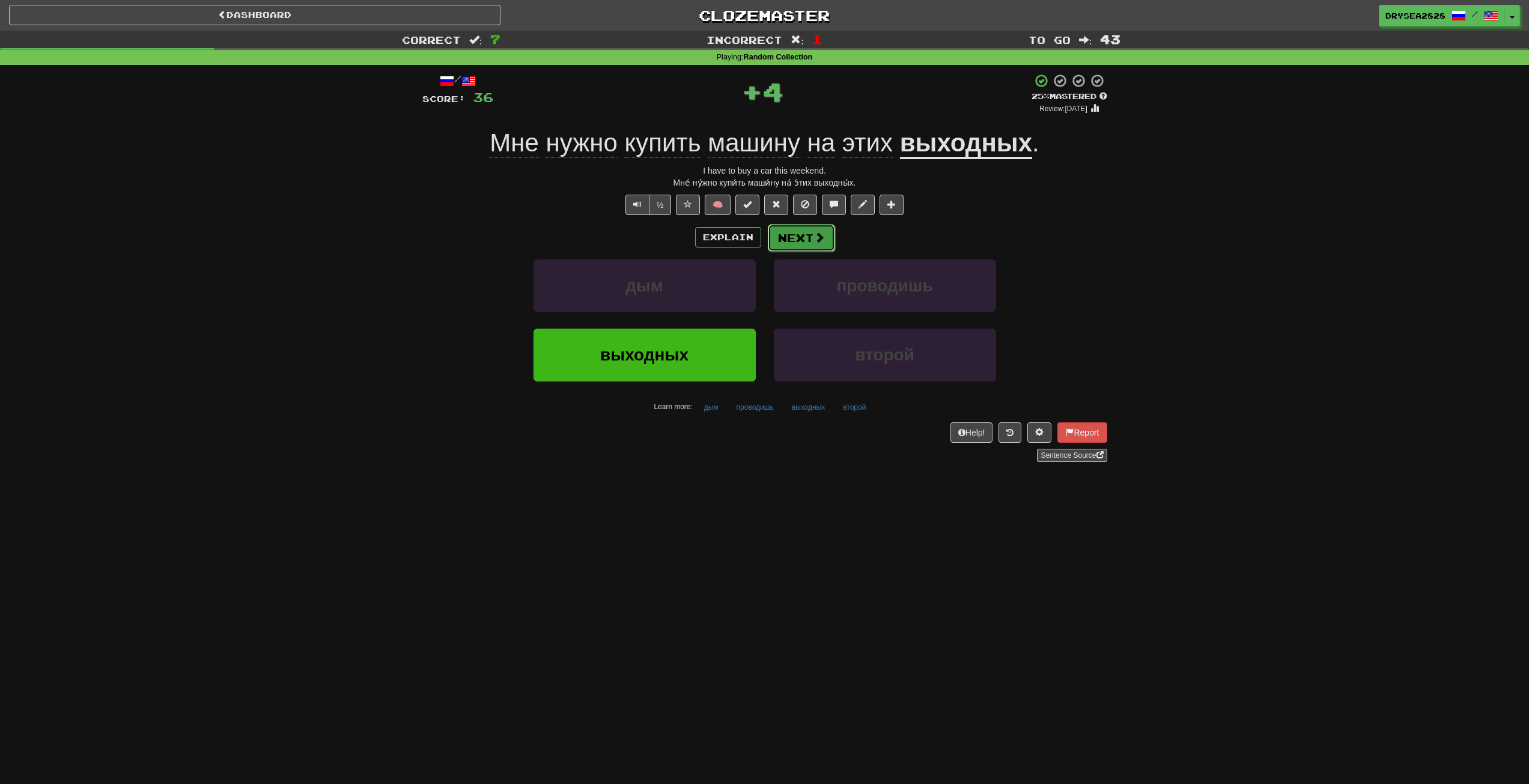
click at [795, 243] on button "Next" at bounding box center [801, 238] width 67 height 28
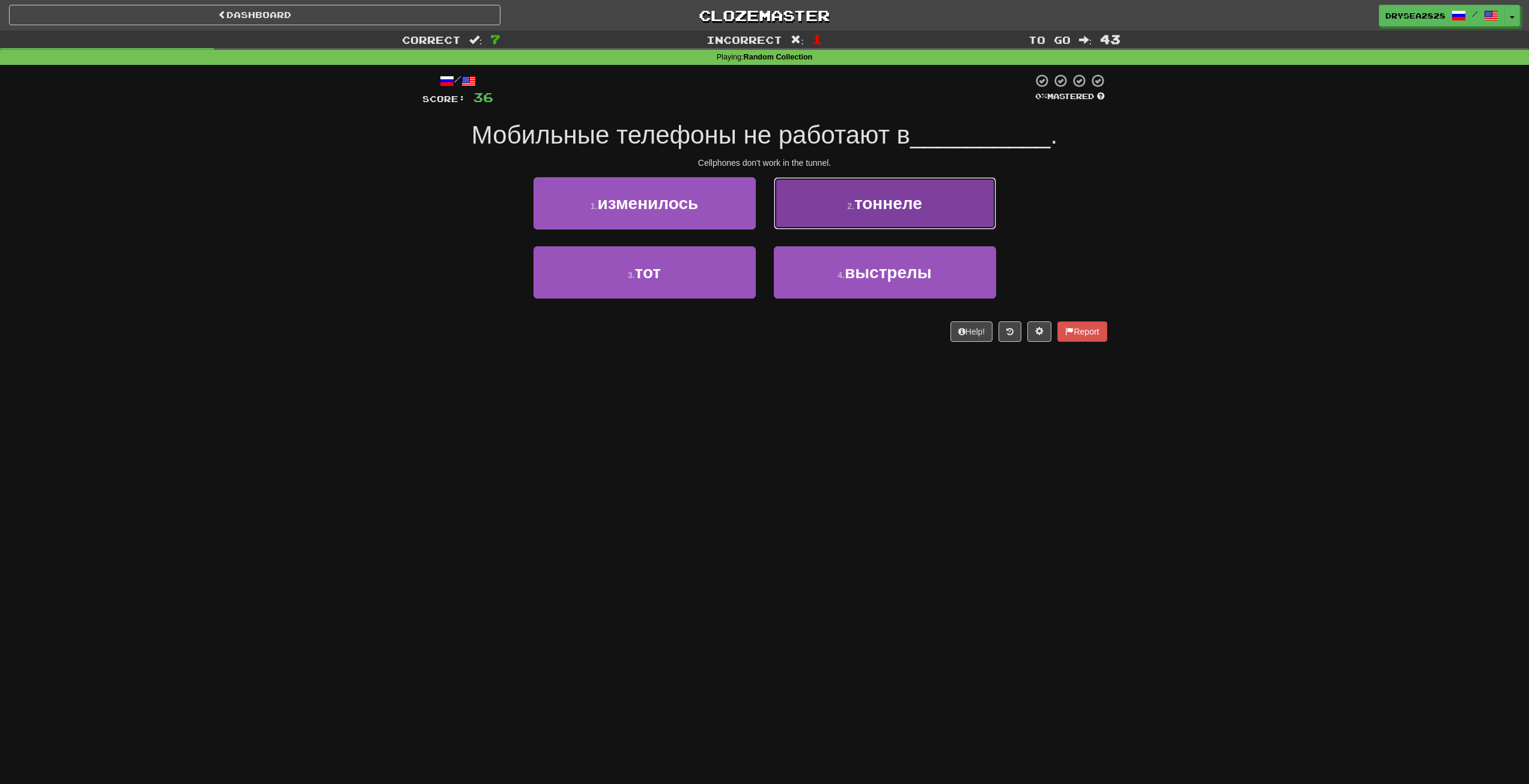
click at [875, 208] on span "тоннеле" at bounding box center [888, 203] width 68 height 18
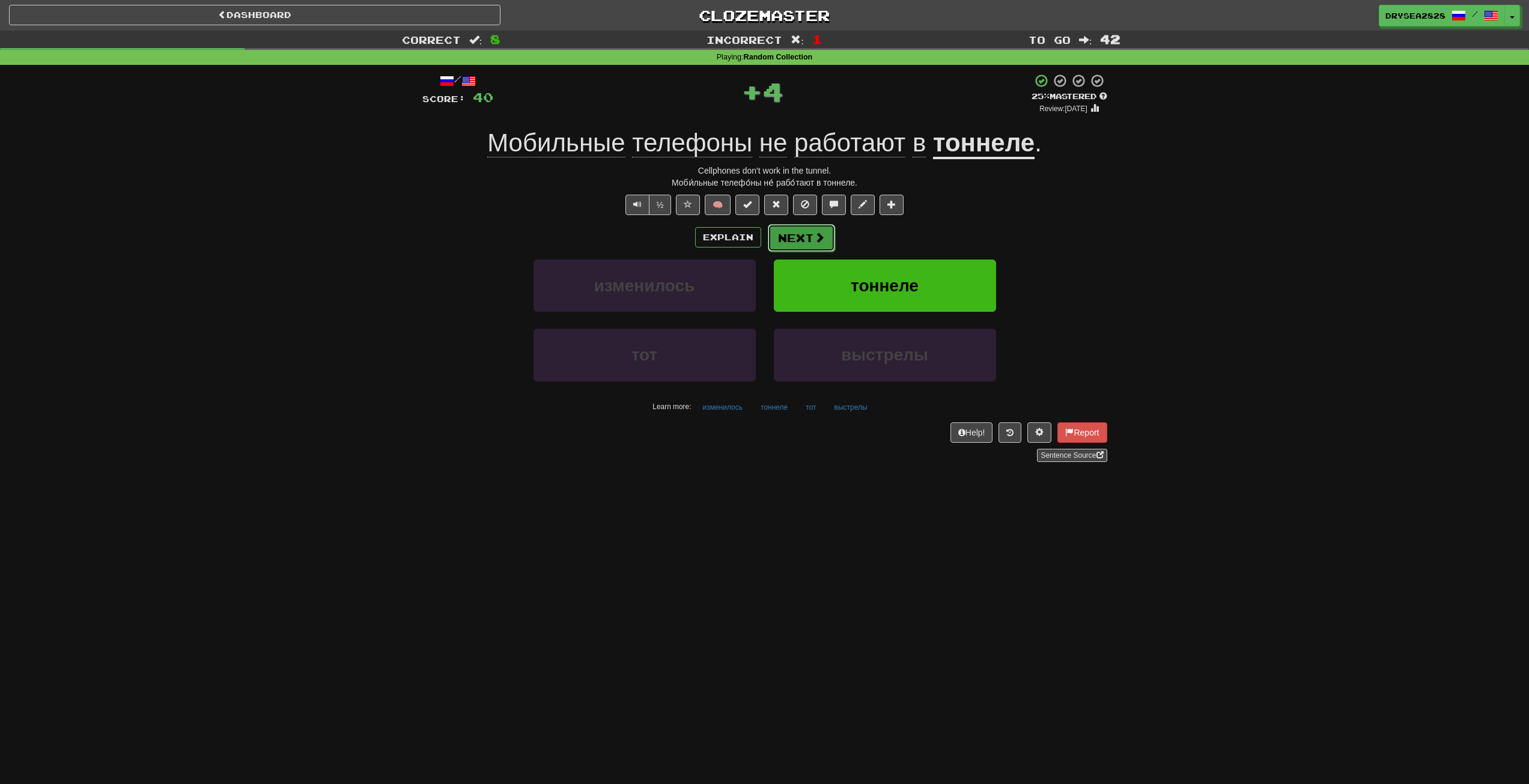
click at [822, 239] on span at bounding box center [820, 237] width 11 height 11
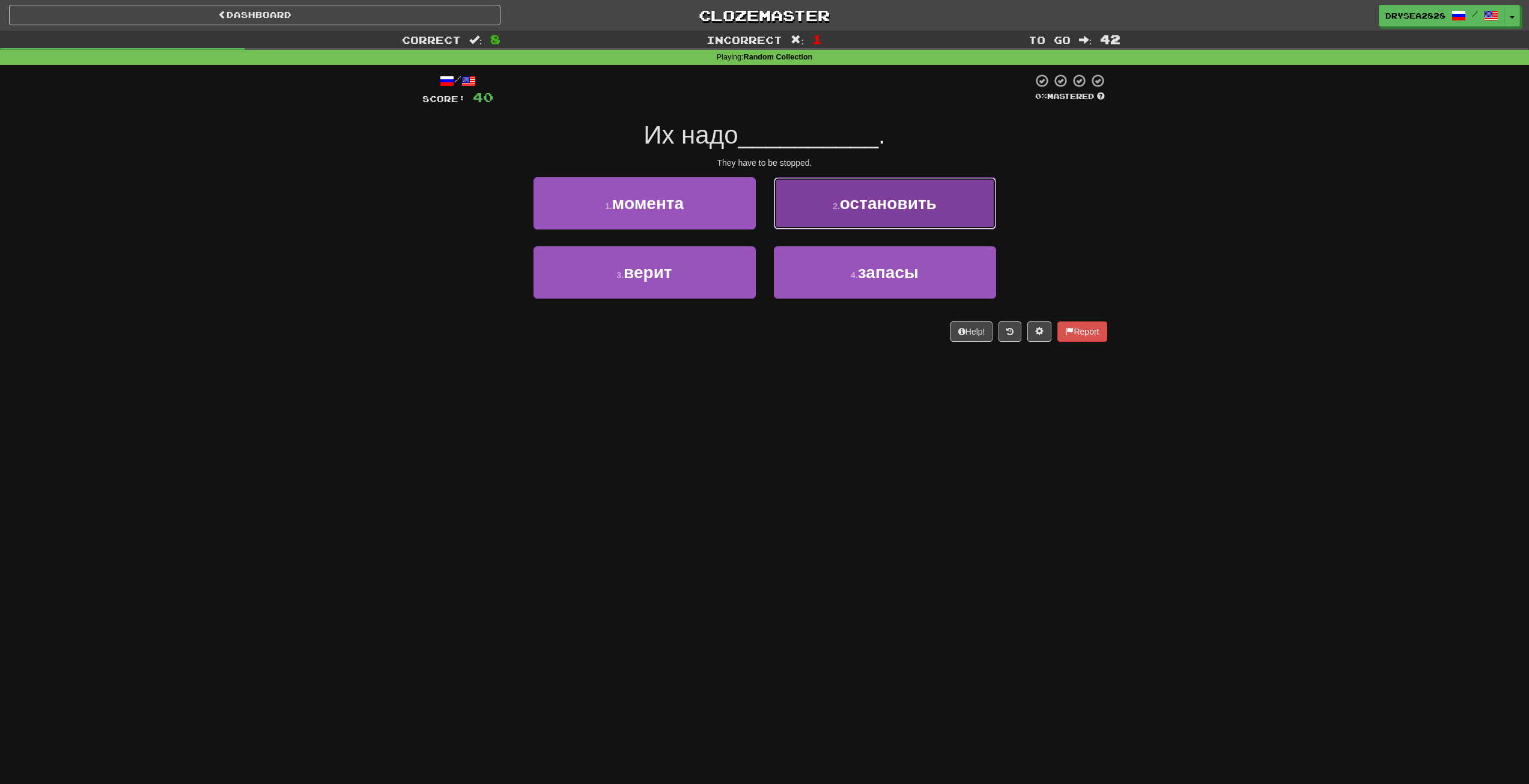
click at [840, 217] on button "2 . остановить" at bounding box center [885, 203] width 222 height 52
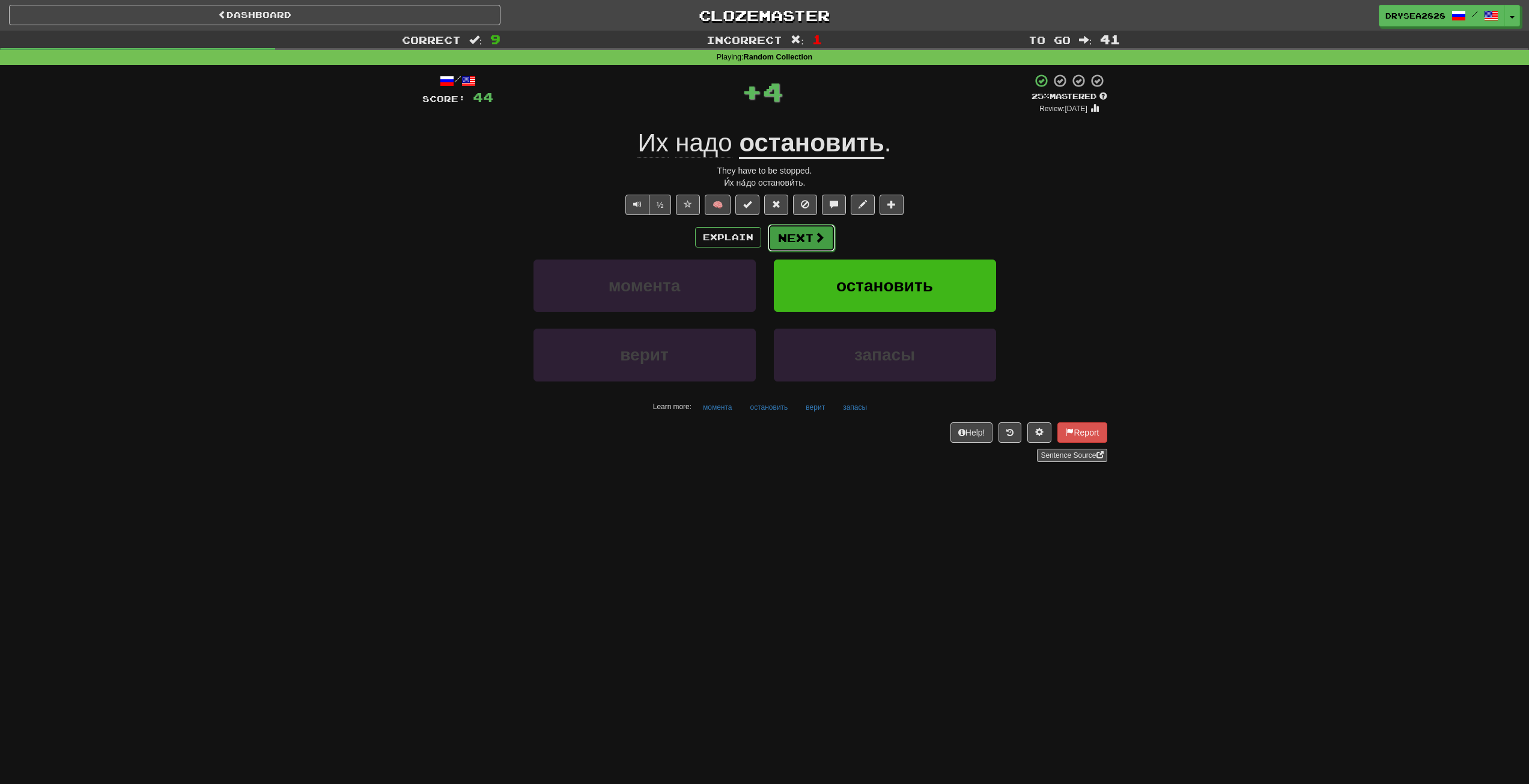
click at [823, 251] on button "Next" at bounding box center [801, 238] width 67 height 28
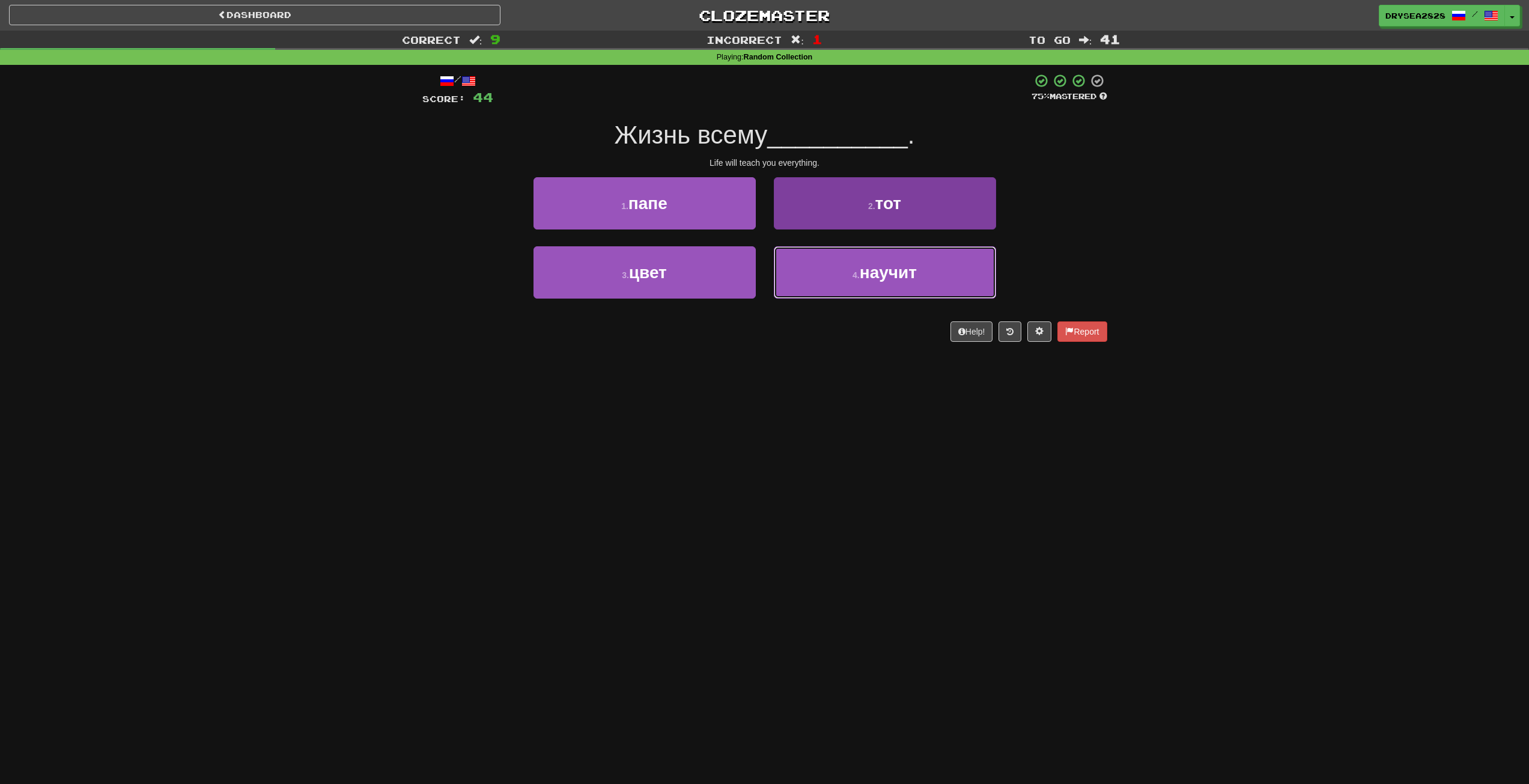
click at [830, 263] on button "4 . научит" at bounding box center [885, 272] width 222 height 52
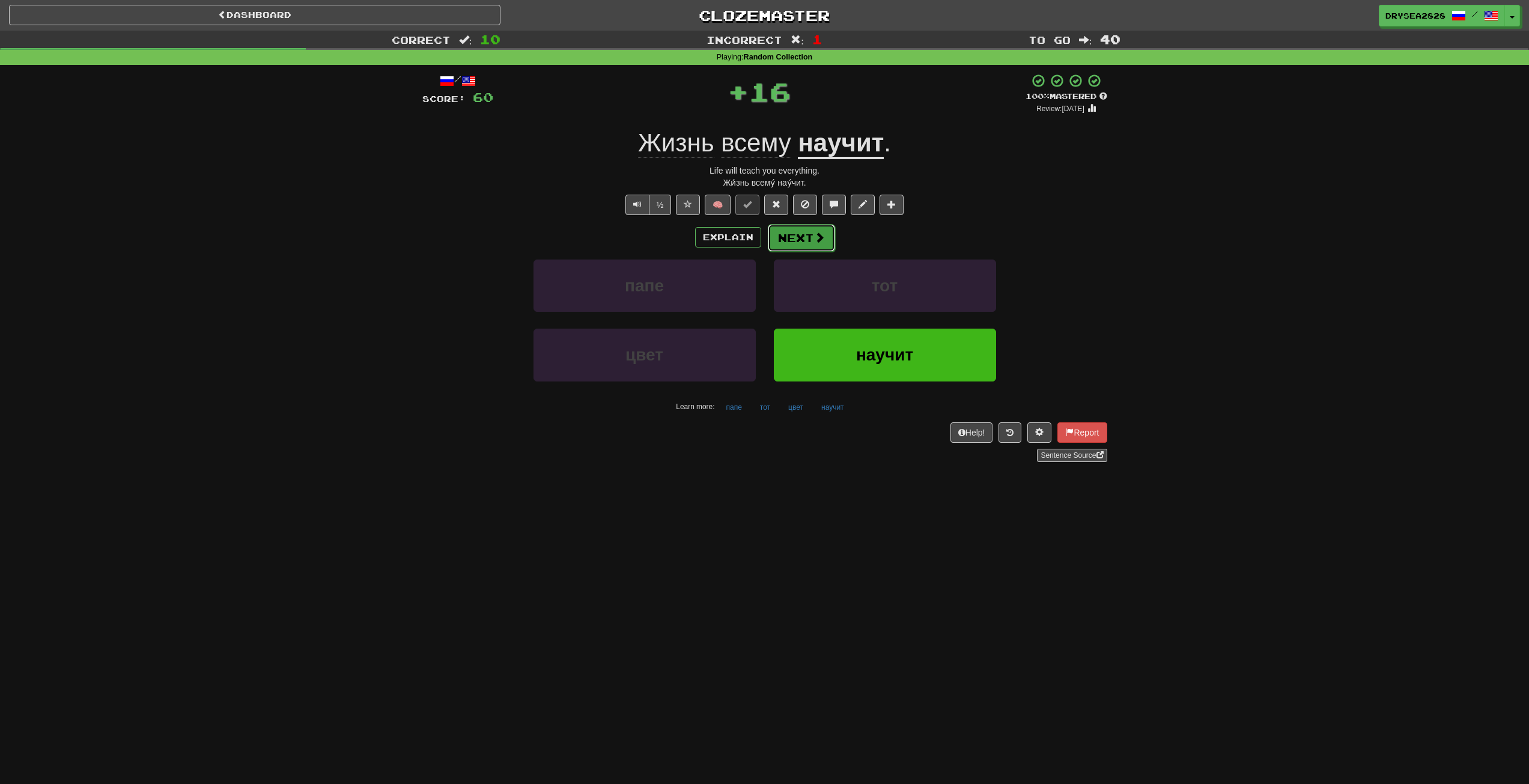
click at [816, 236] on span at bounding box center [820, 237] width 11 height 11
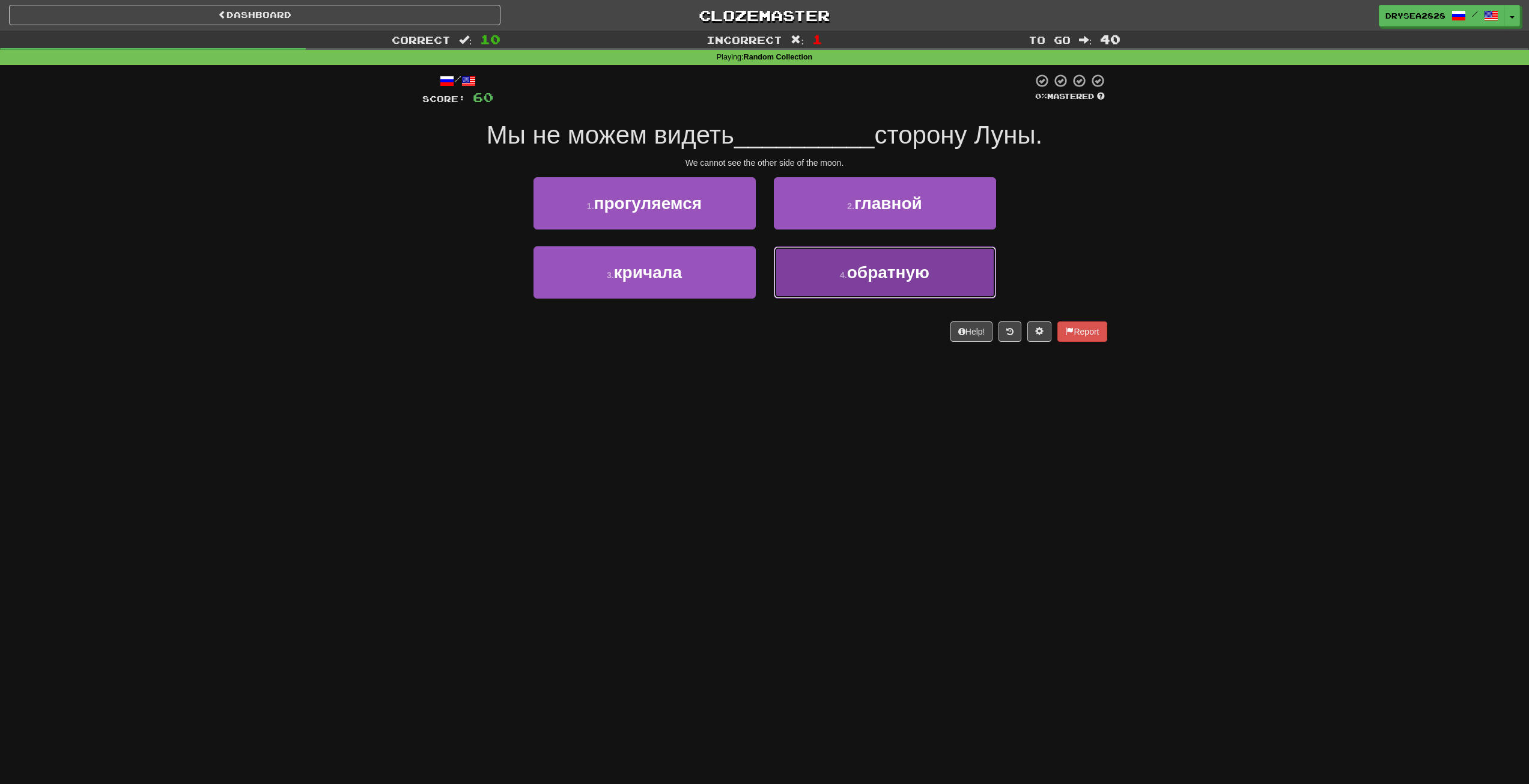
click at [843, 276] on small "4 ." at bounding box center [843, 275] width 7 height 10
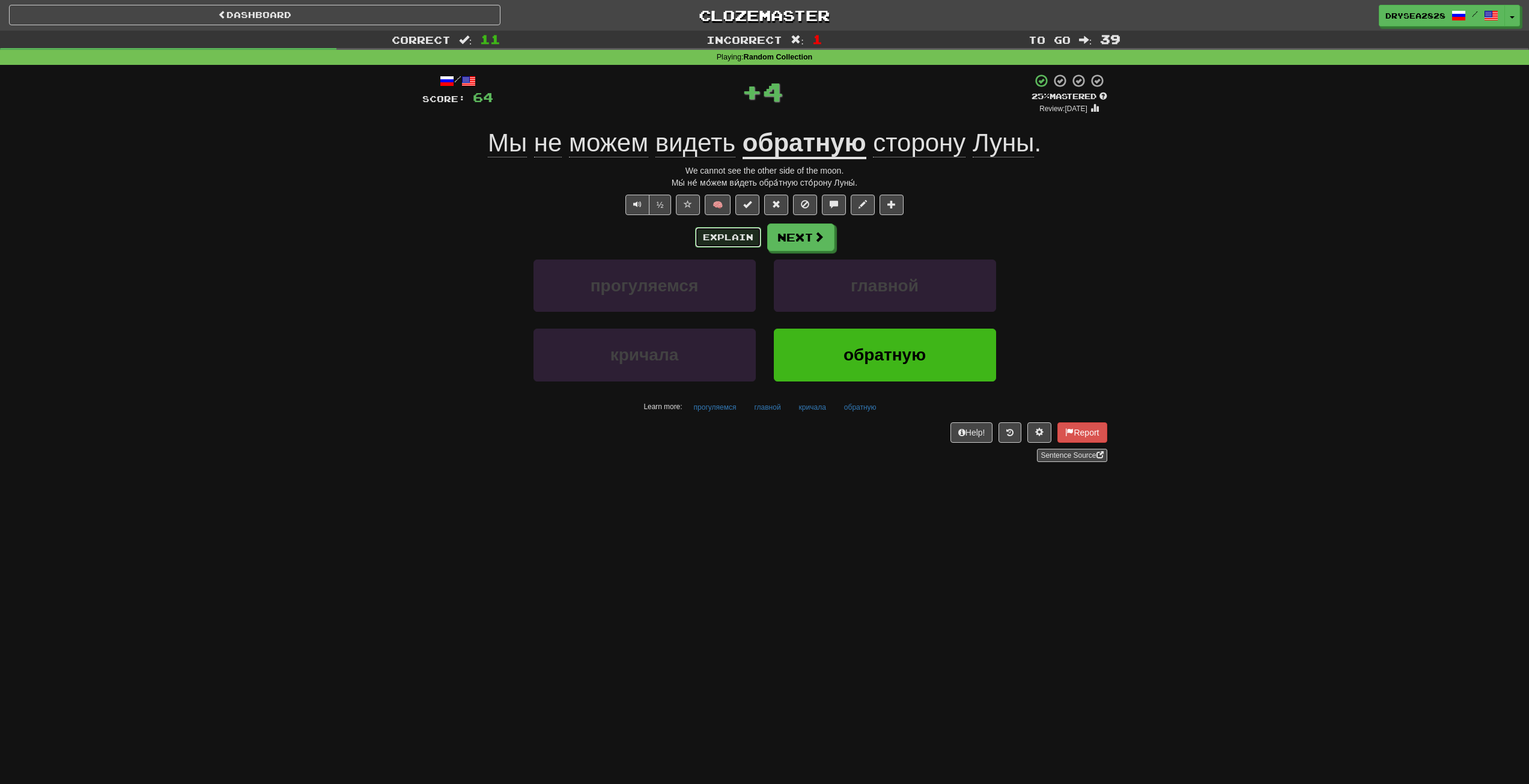
click at [707, 244] on button "Explain" at bounding box center [728, 237] width 66 height 20
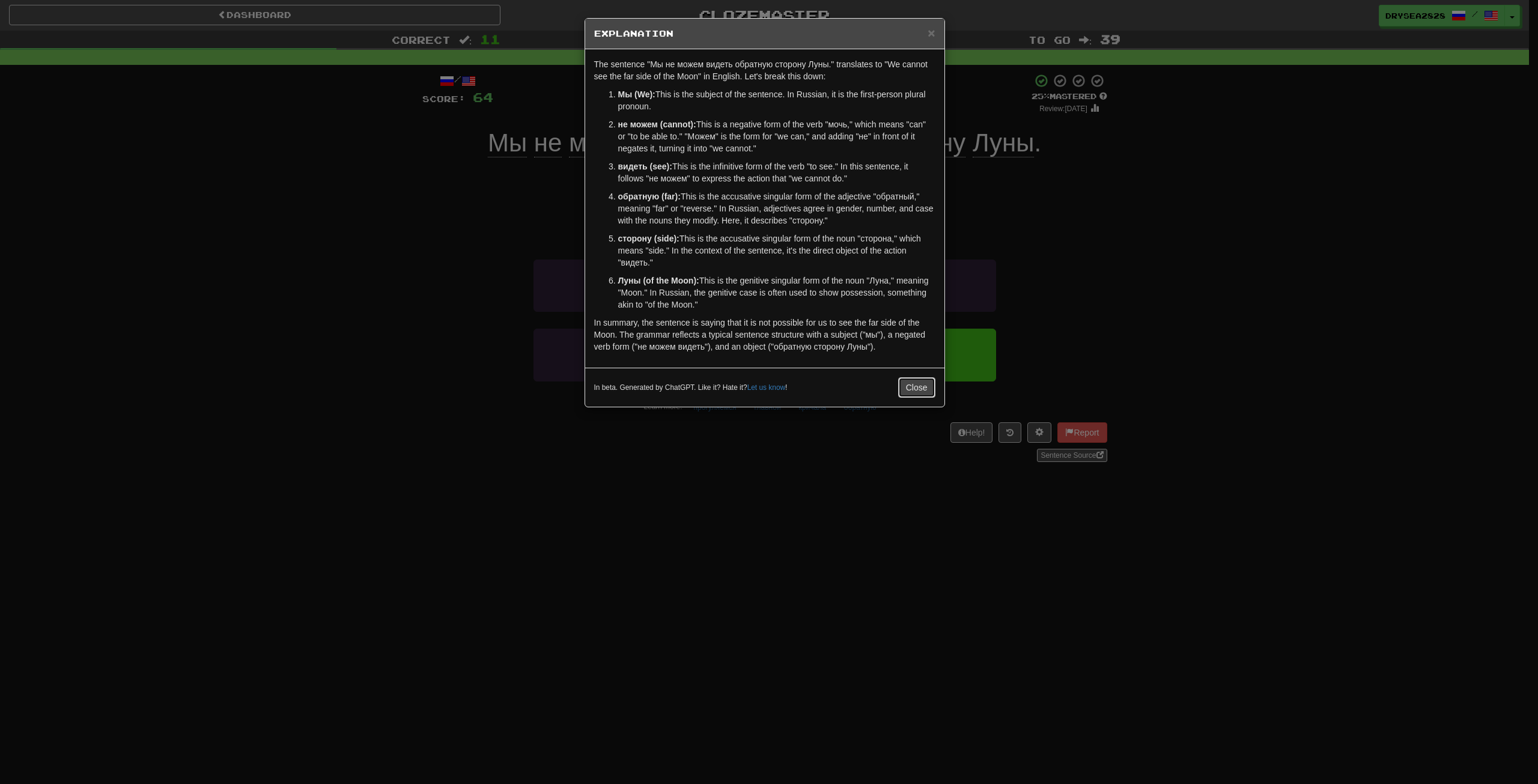
click at [915, 393] on button "Close" at bounding box center [916, 387] width 37 height 20
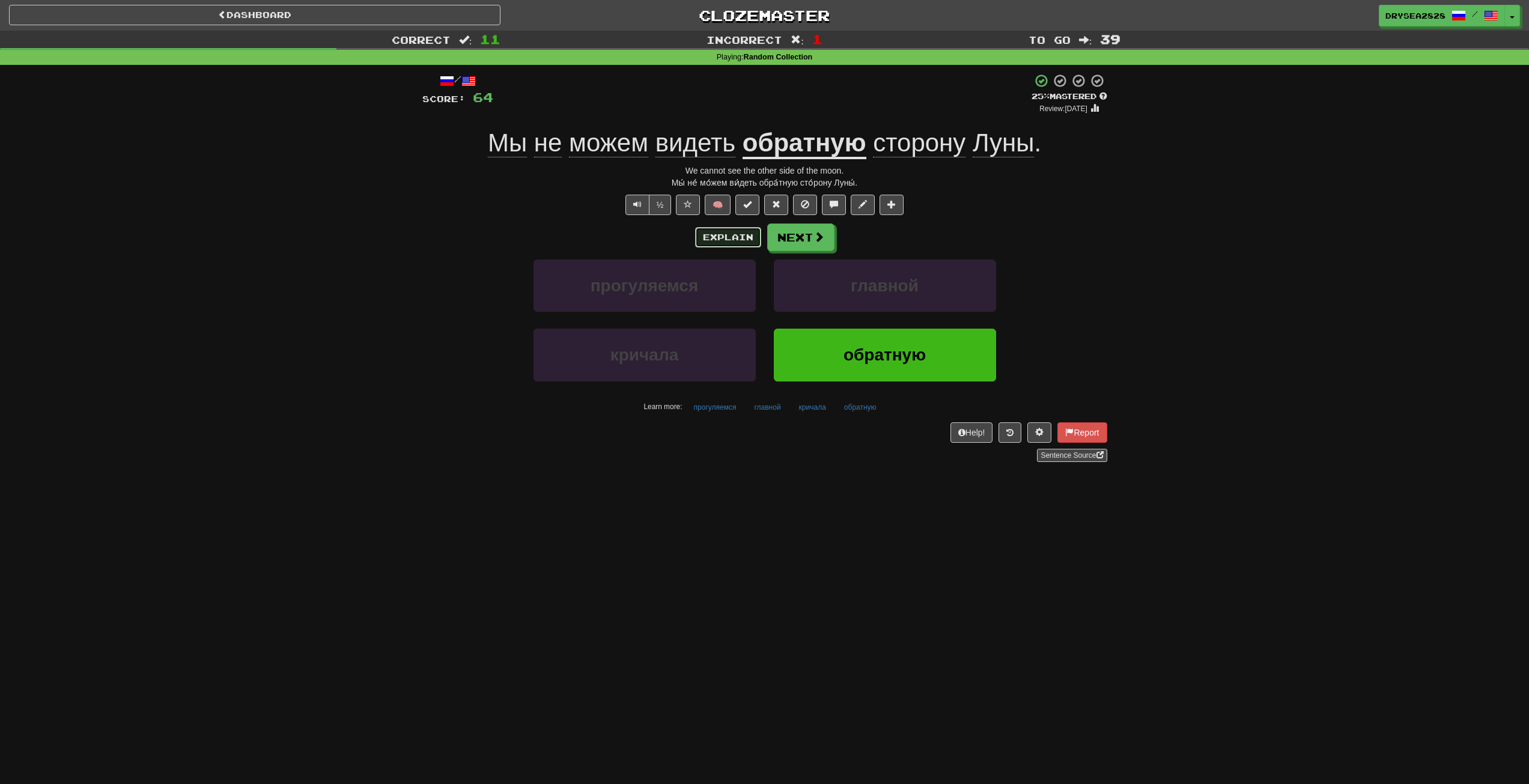
click at [734, 232] on button "Explain" at bounding box center [728, 237] width 66 height 20
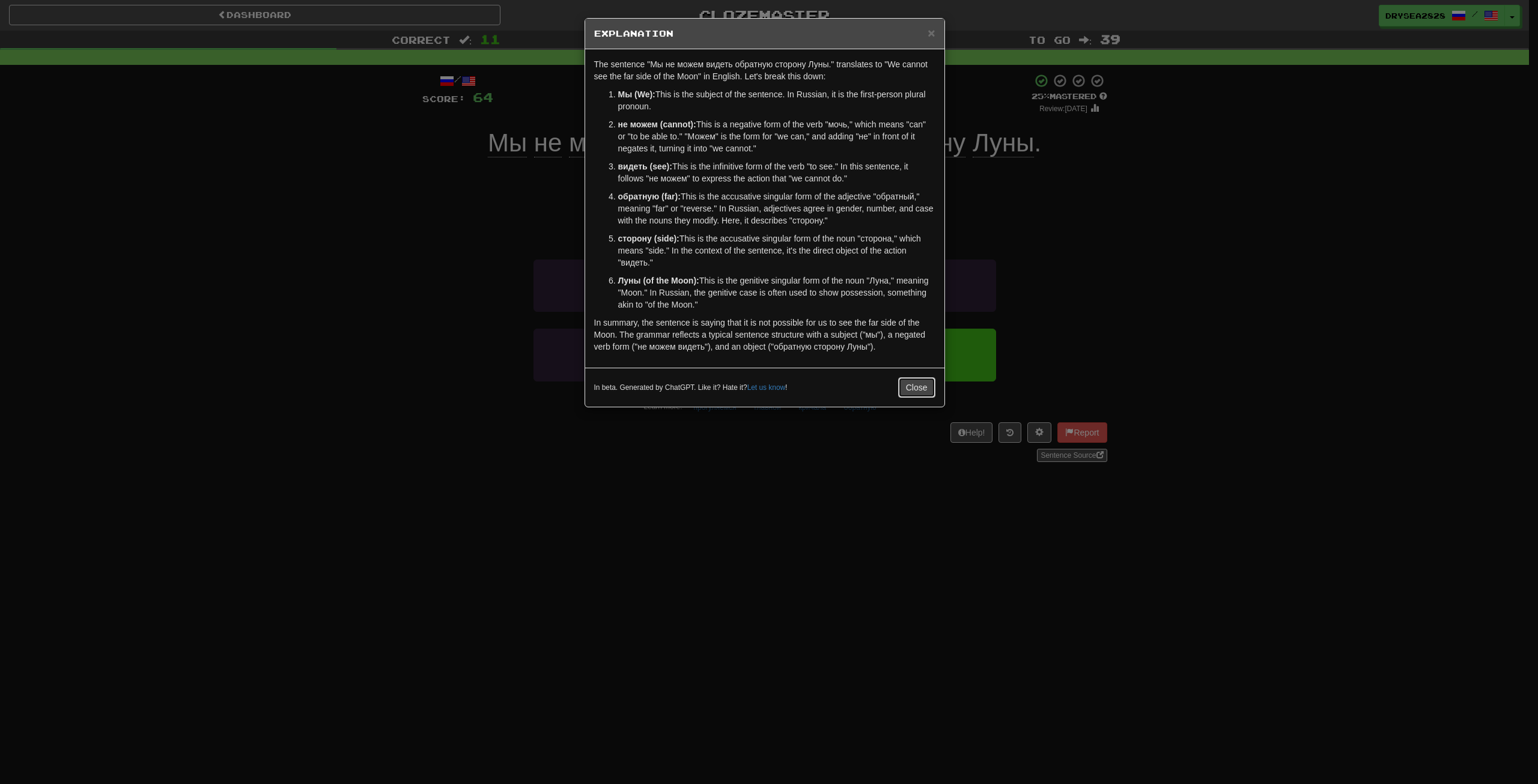
click at [914, 387] on button "Close" at bounding box center [916, 387] width 37 height 20
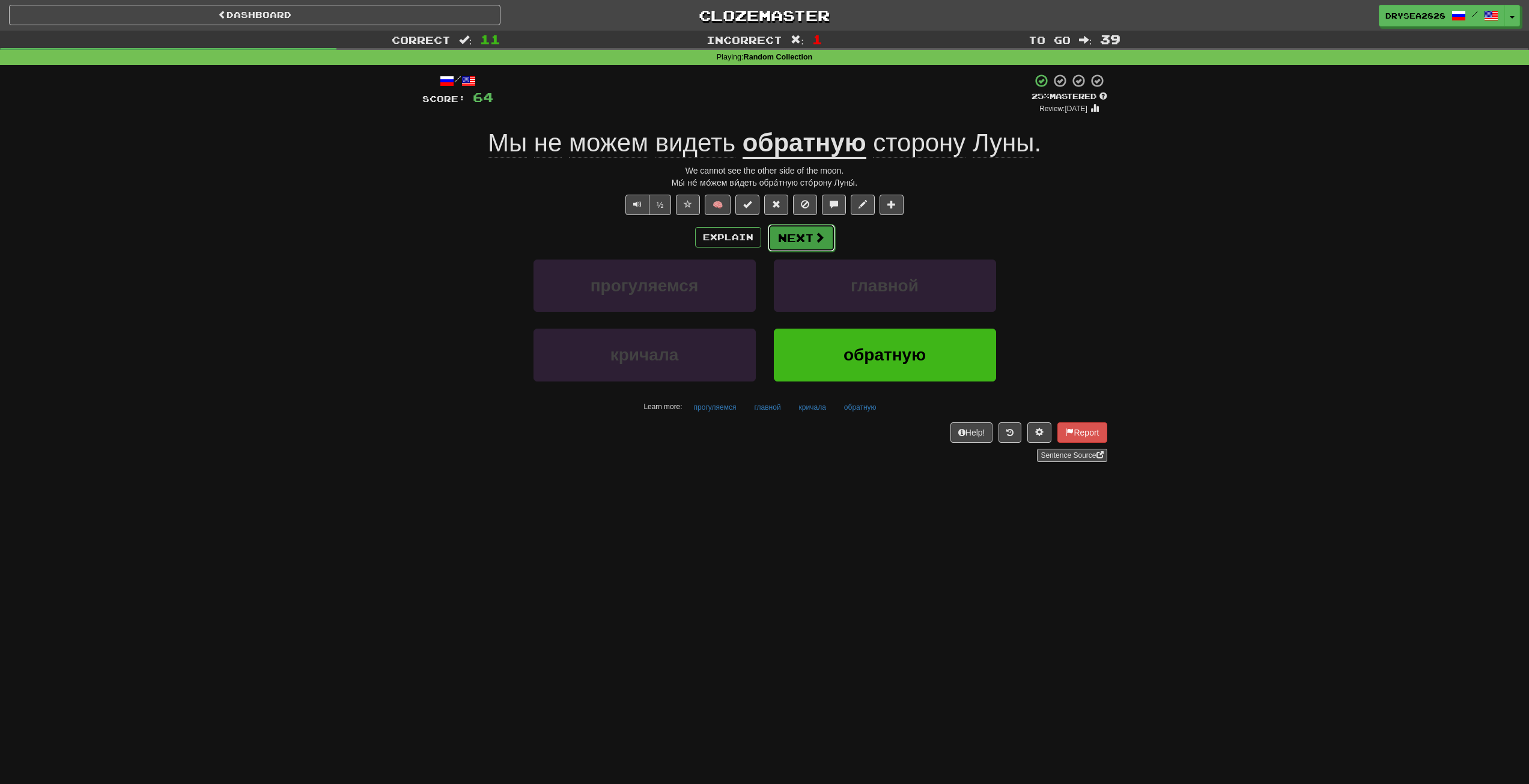
click at [804, 237] on button "Next" at bounding box center [801, 238] width 67 height 28
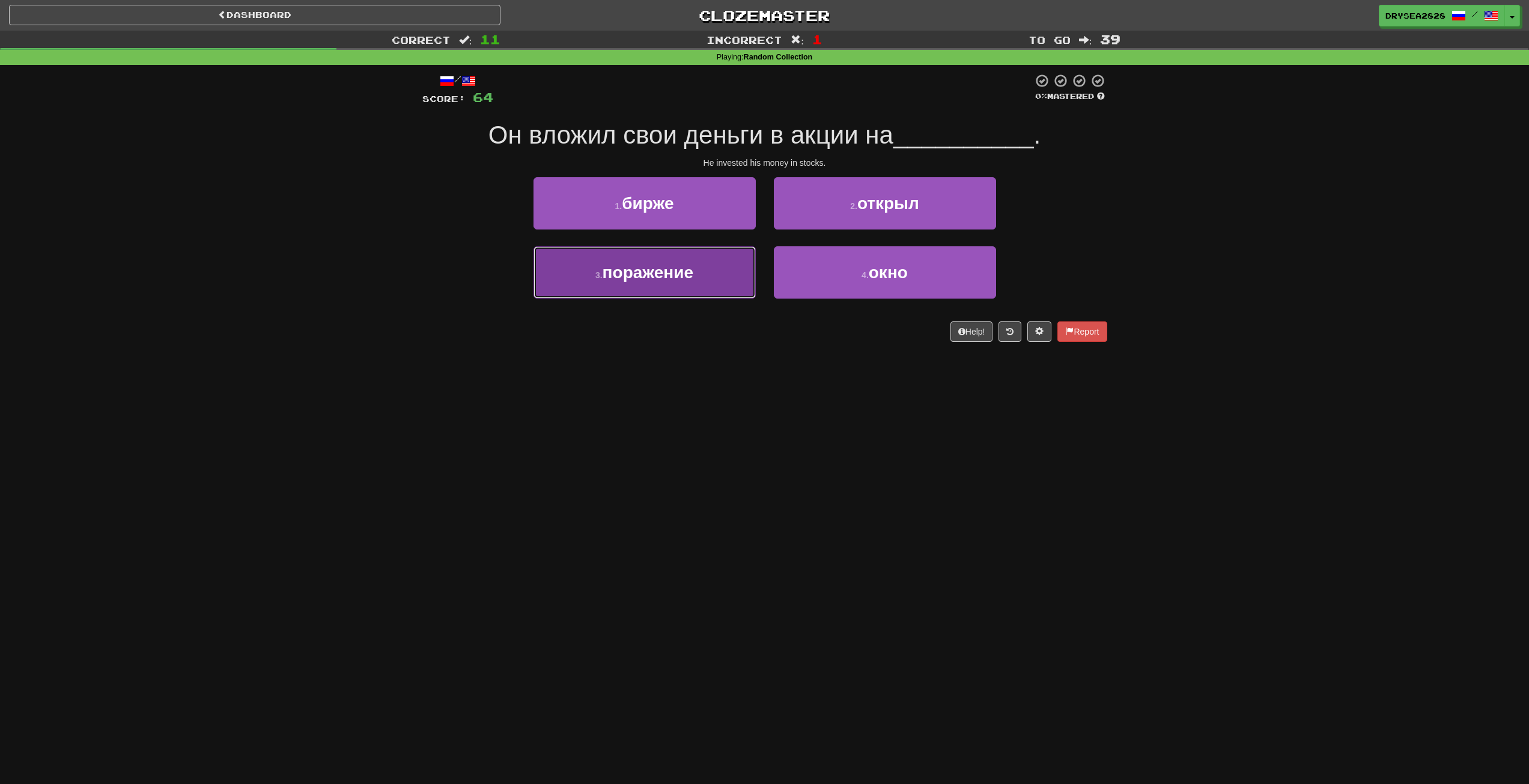
click at [689, 280] on span "поражение" at bounding box center [648, 272] width 91 height 18
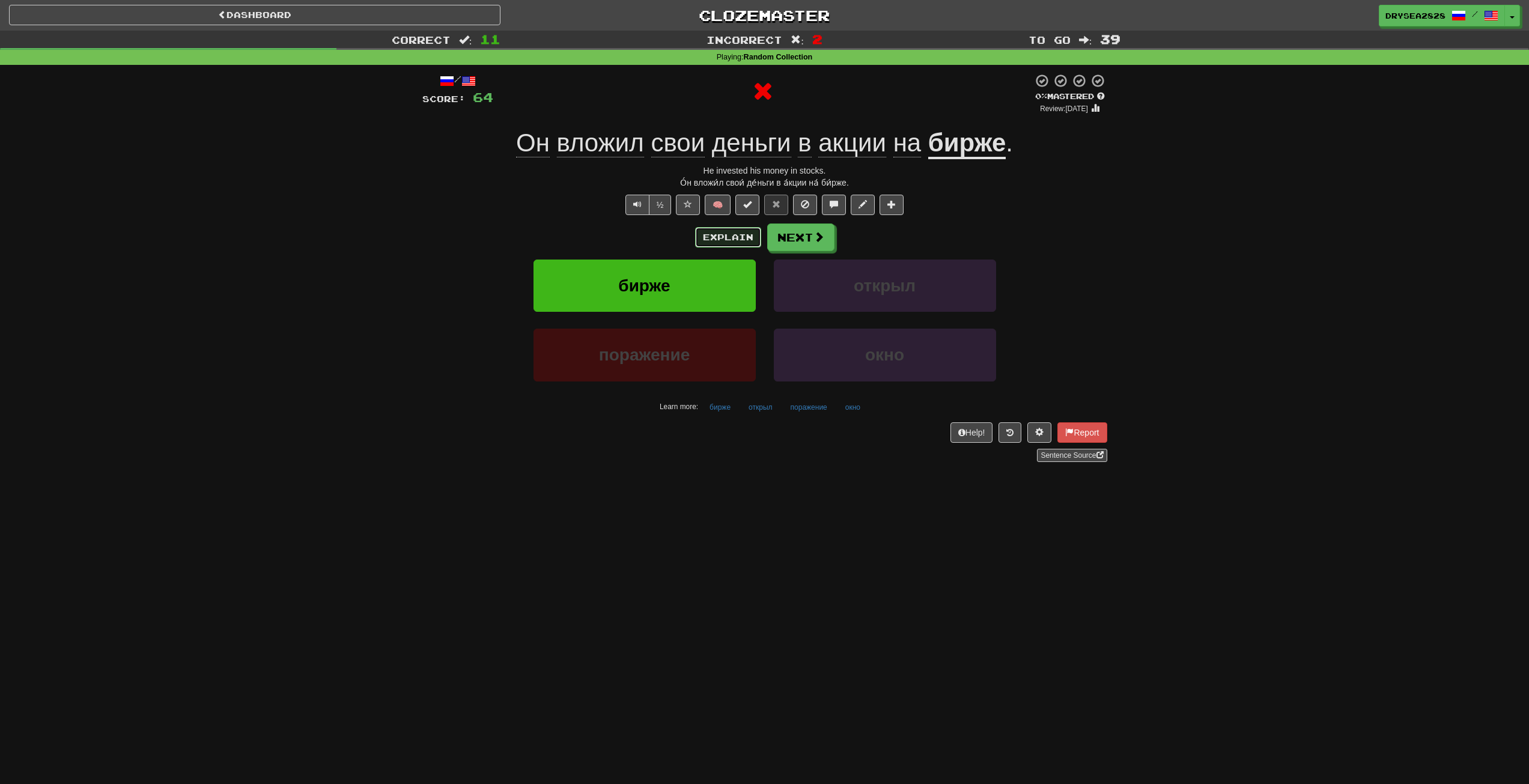
click at [738, 235] on button "Explain" at bounding box center [728, 237] width 66 height 20
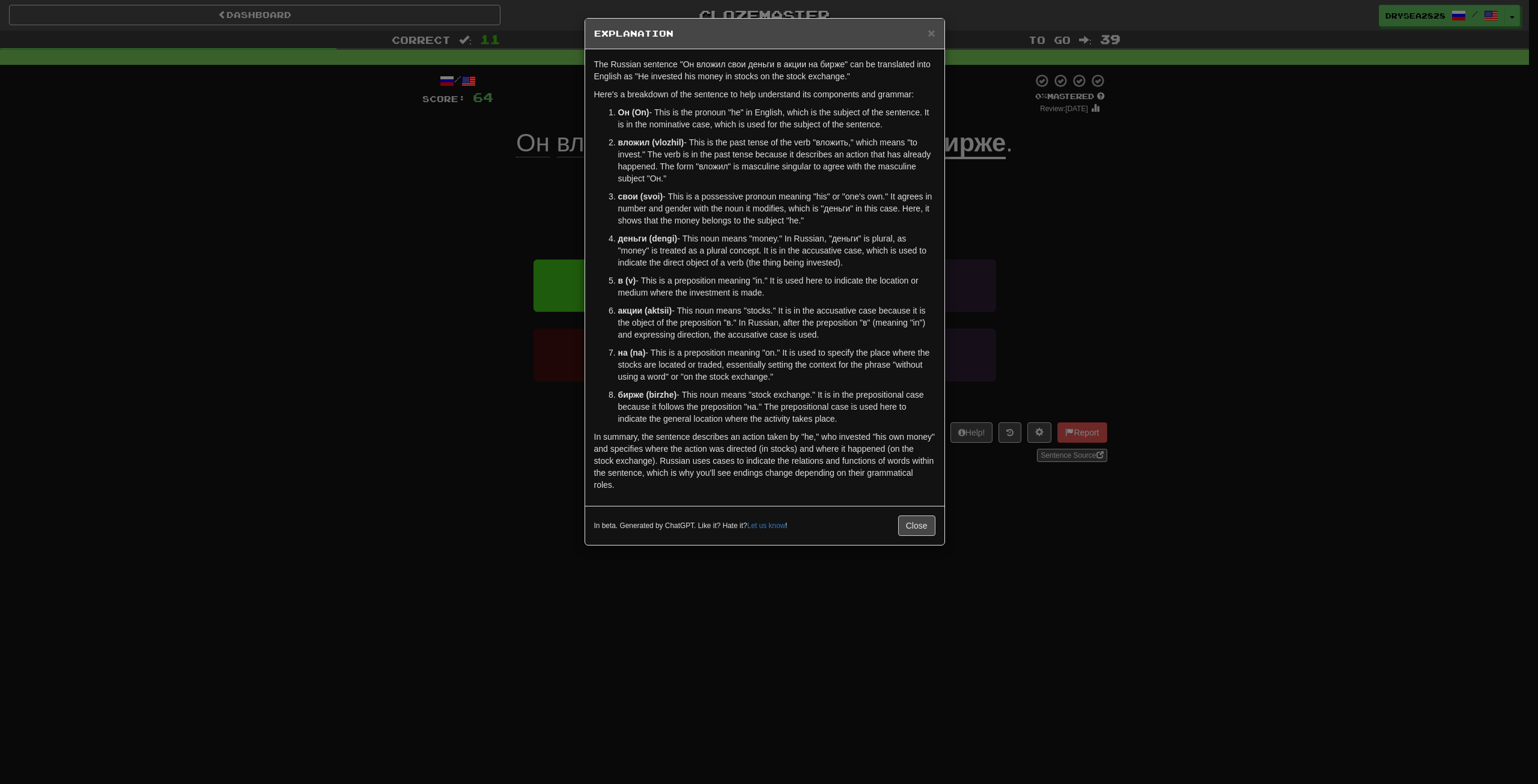
click at [919, 514] on div "In beta. Generated by ChatGPT. Like it? Hate it? Let us know ! Close" at bounding box center [765, 525] width 359 height 39
click at [901, 527] on button "Close" at bounding box center [916, 526] width 37 height 20
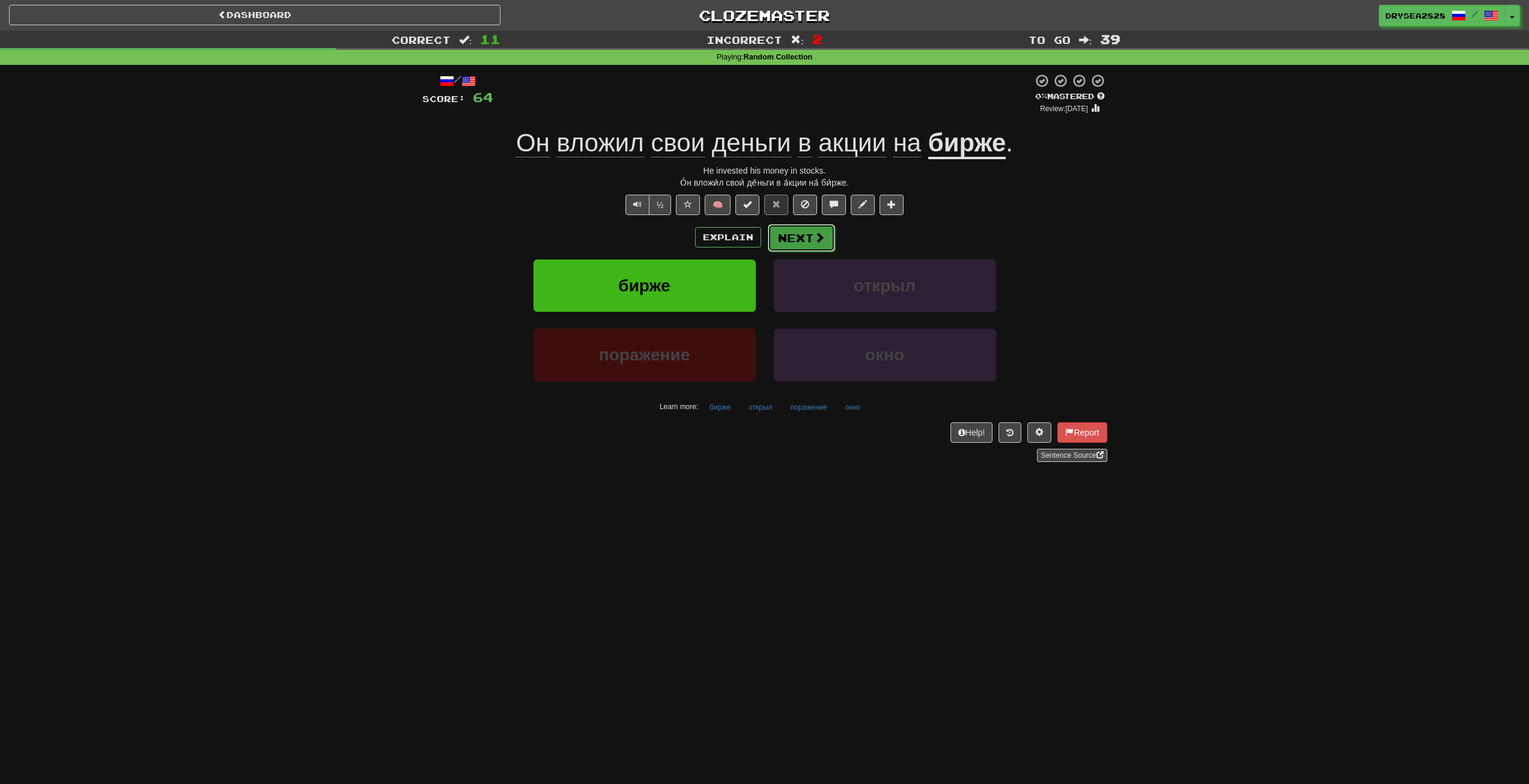
click at [796, 234] on button "Next" at bounding box center [801, 238] width 67 height 28
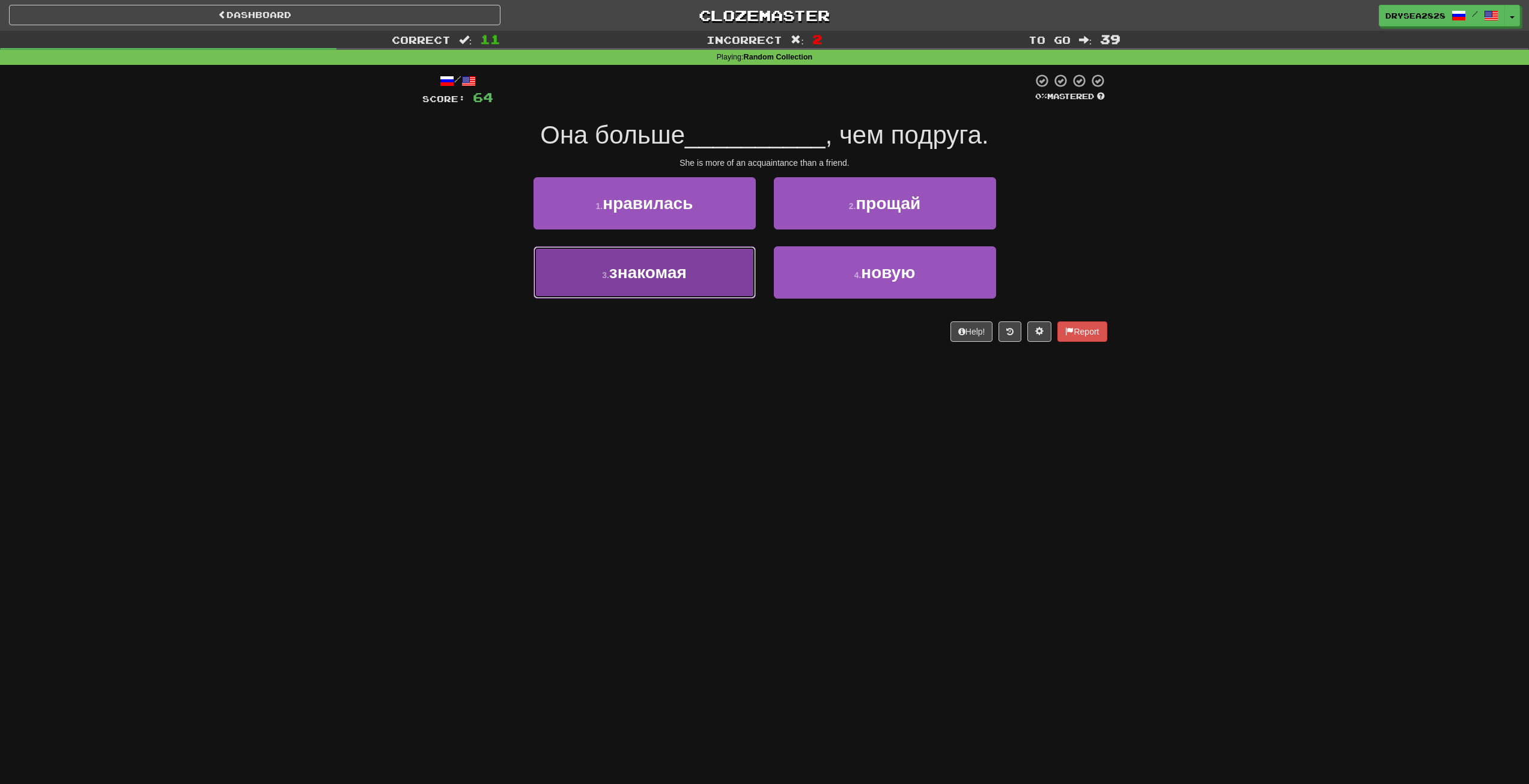
click at [693, 280] on button "3 . знакомая" at bounding box center [645, 272] width 222 height 52
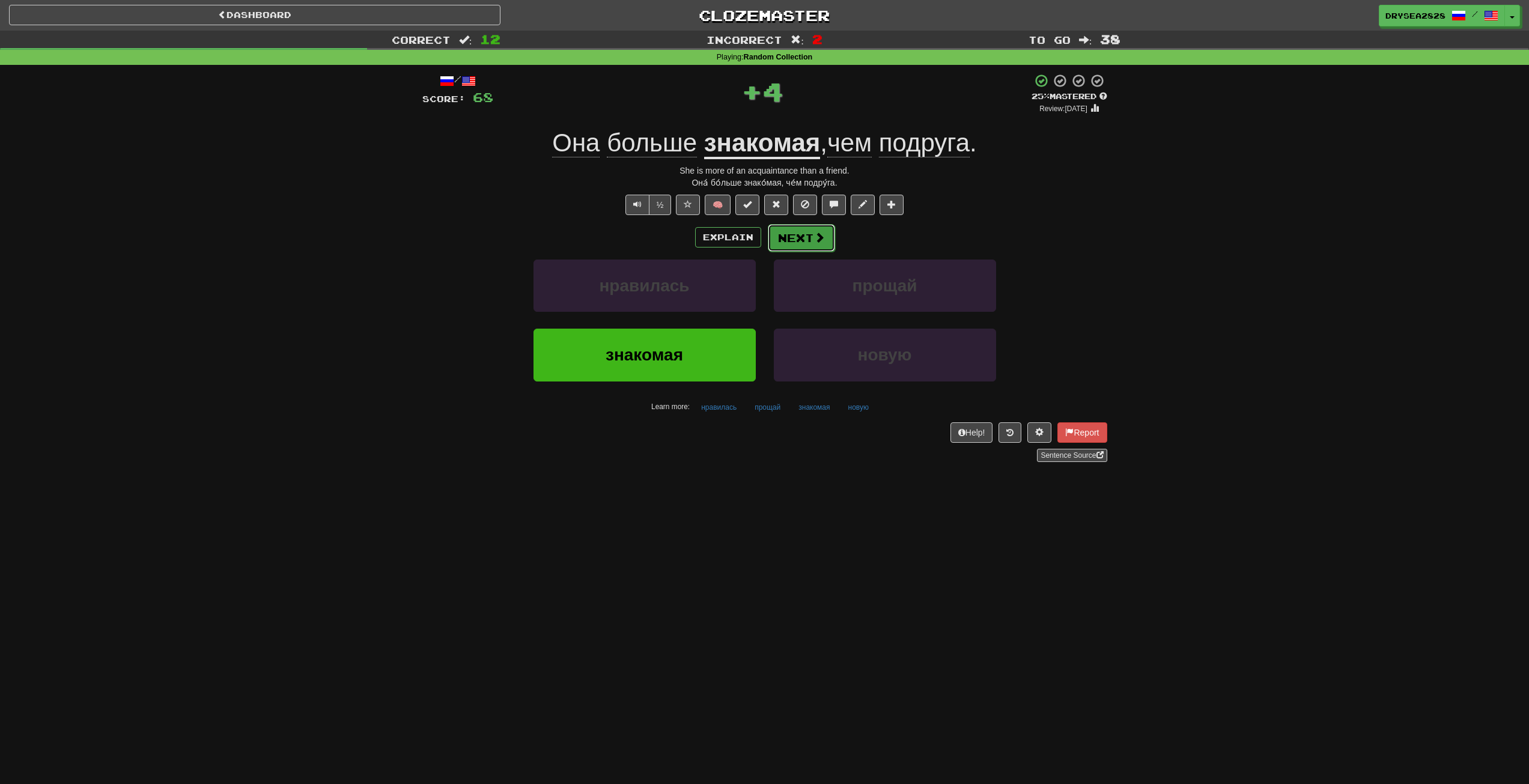
click at [803, 228] on button "Next" at bounding box center [801, 238] width 67 height 28
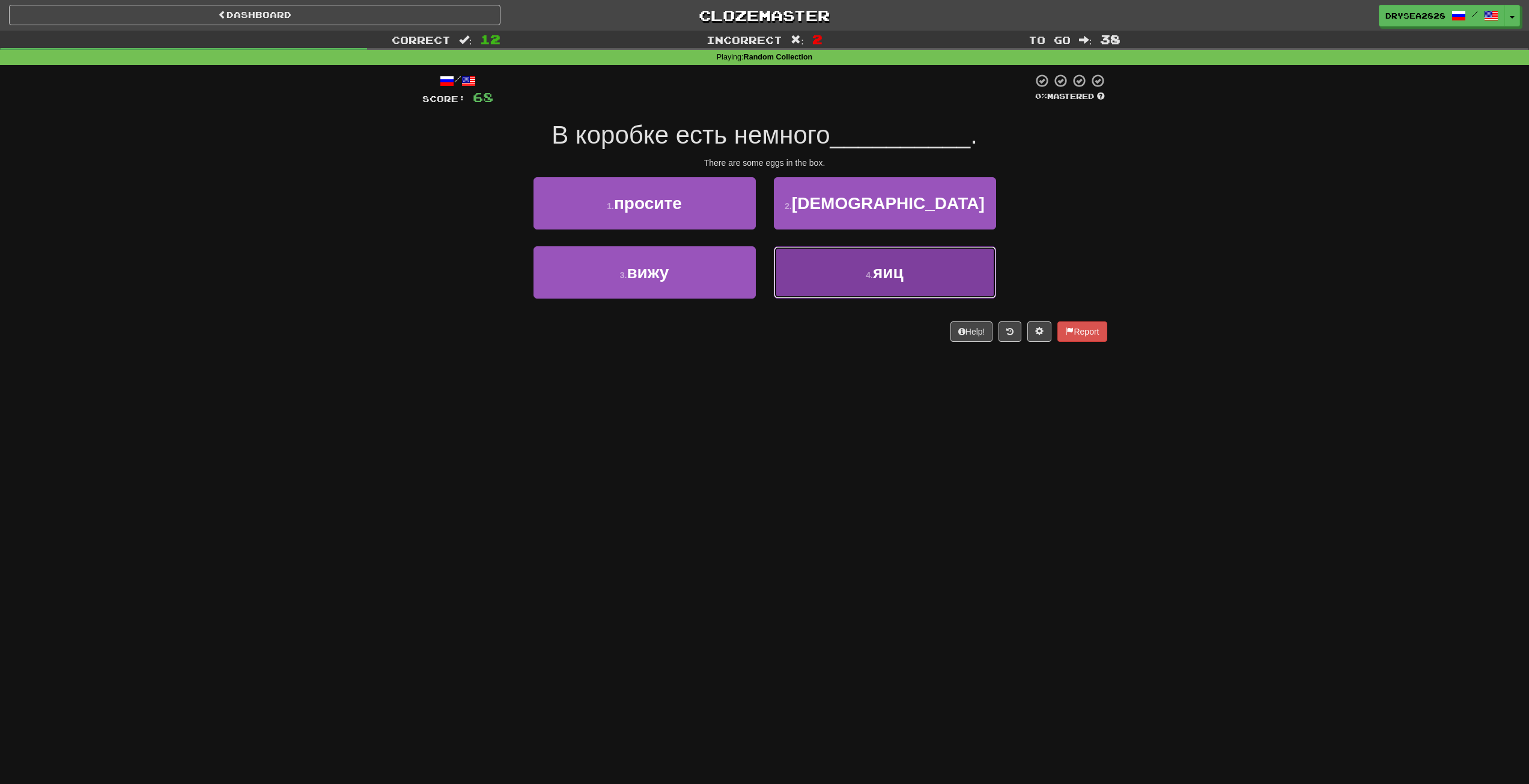
click at [818, 270] on button "4 . яиц" at bounding box center [885, 272] width 222 height 52
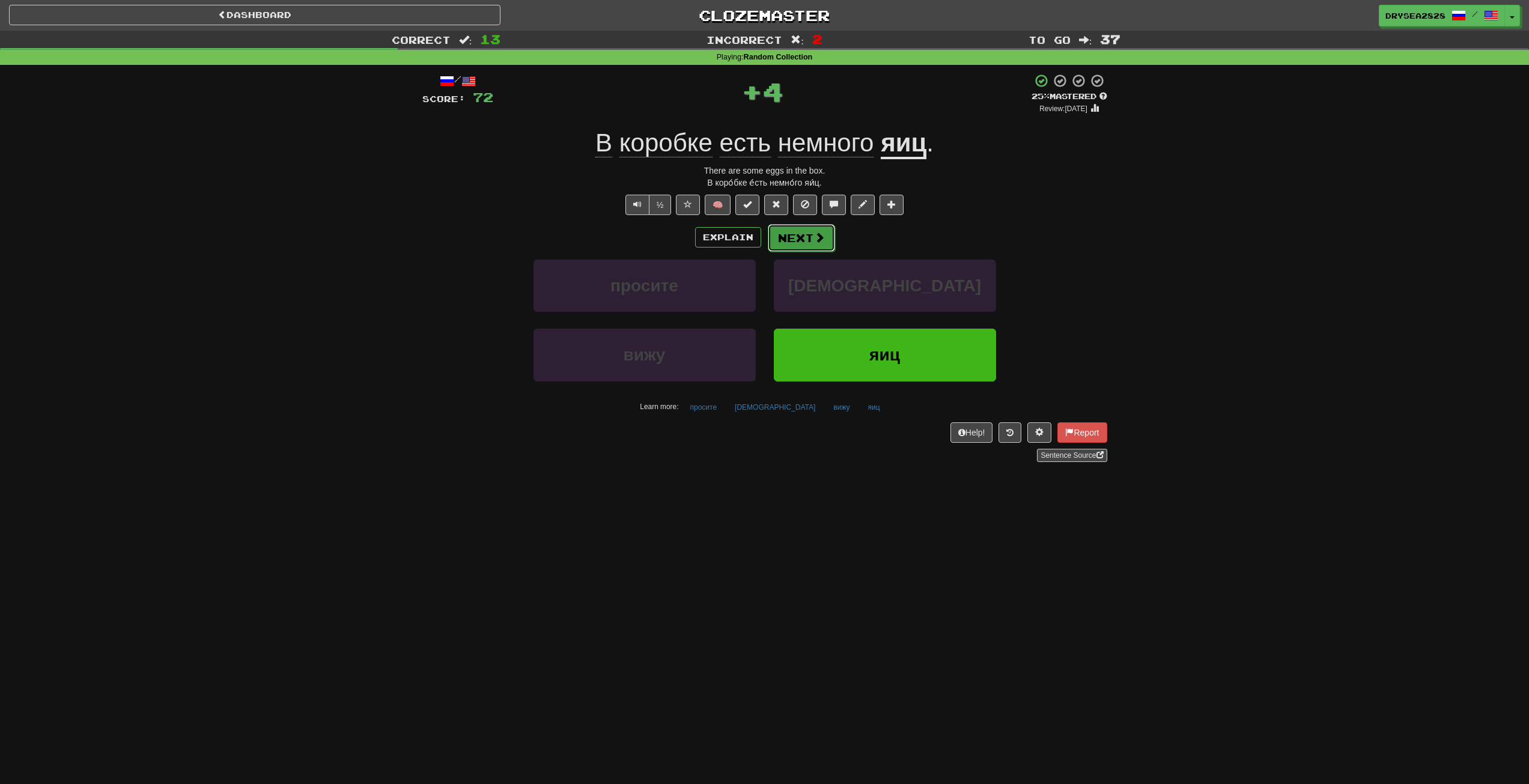
click at [807, 228] on button "Next" at bounding box center [801, 238] width 67 height 28
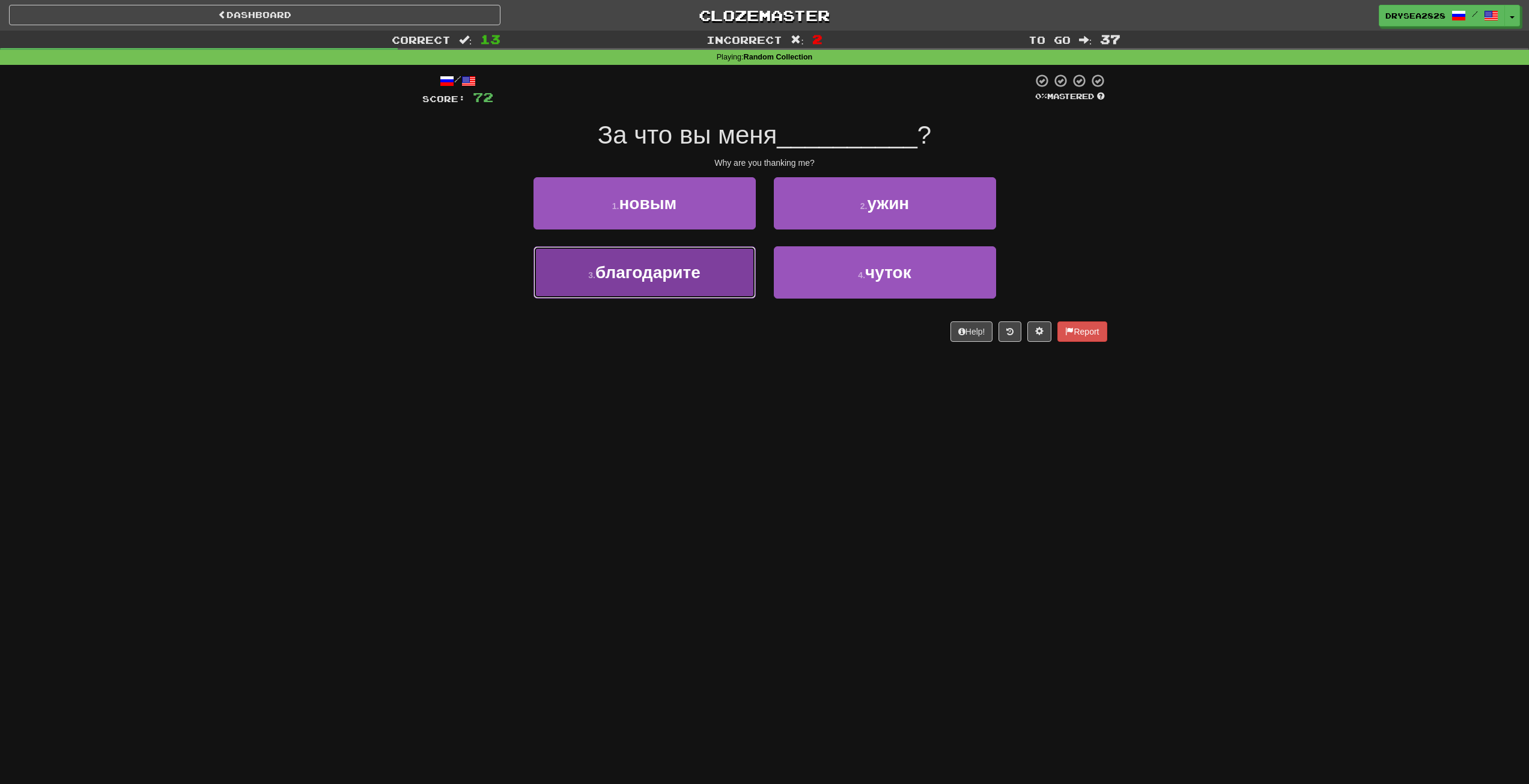
click at [709, 283] on button "3 . благодарите" at bounding box center [645, 272] width 222 height 52
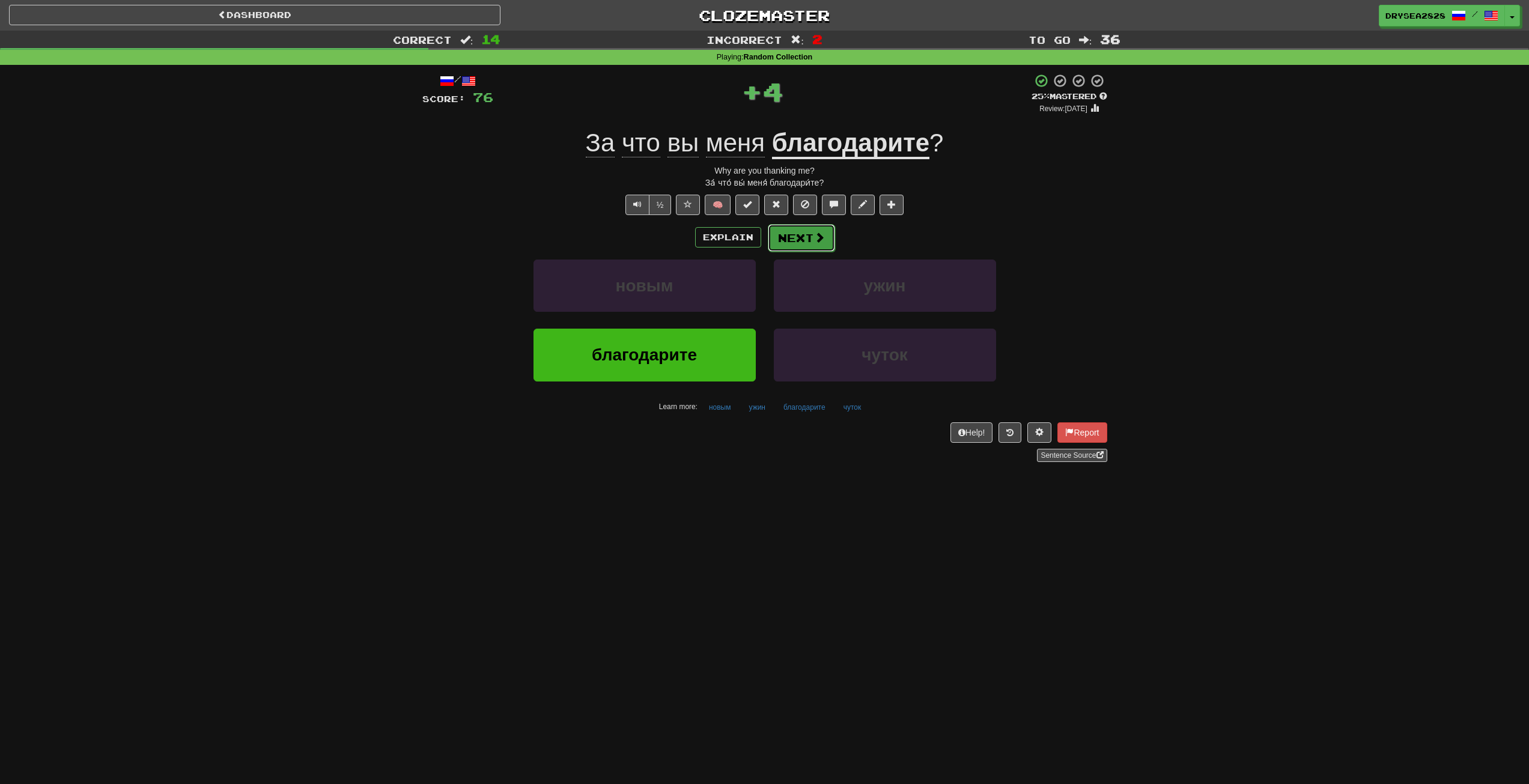
click at [797, 232] on button "Next" at bounding box center [801, 238] width 67 height 28
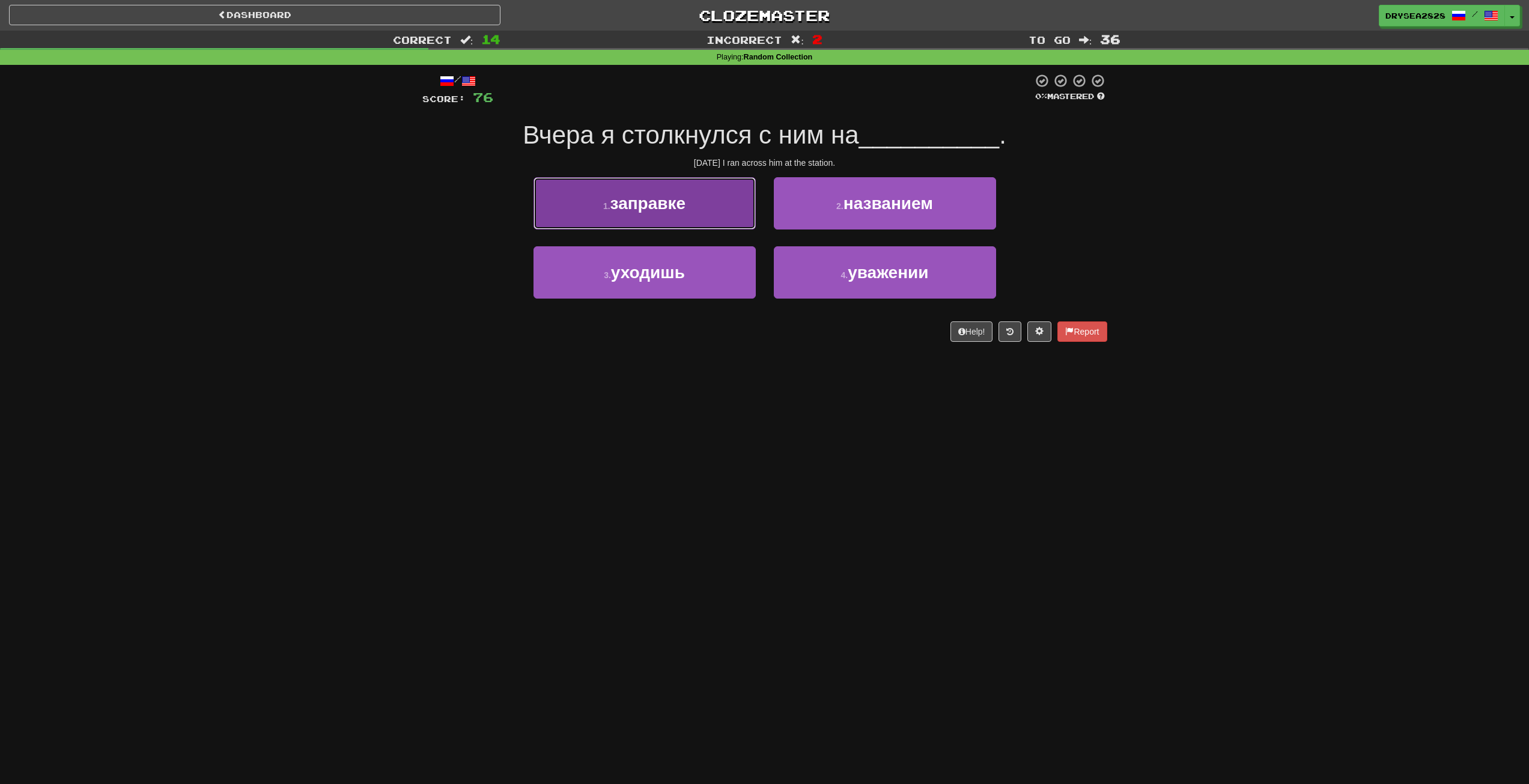
click at [676, 214] on button "1 . заправке" at bounding box center [645, 203] width 222 height 52
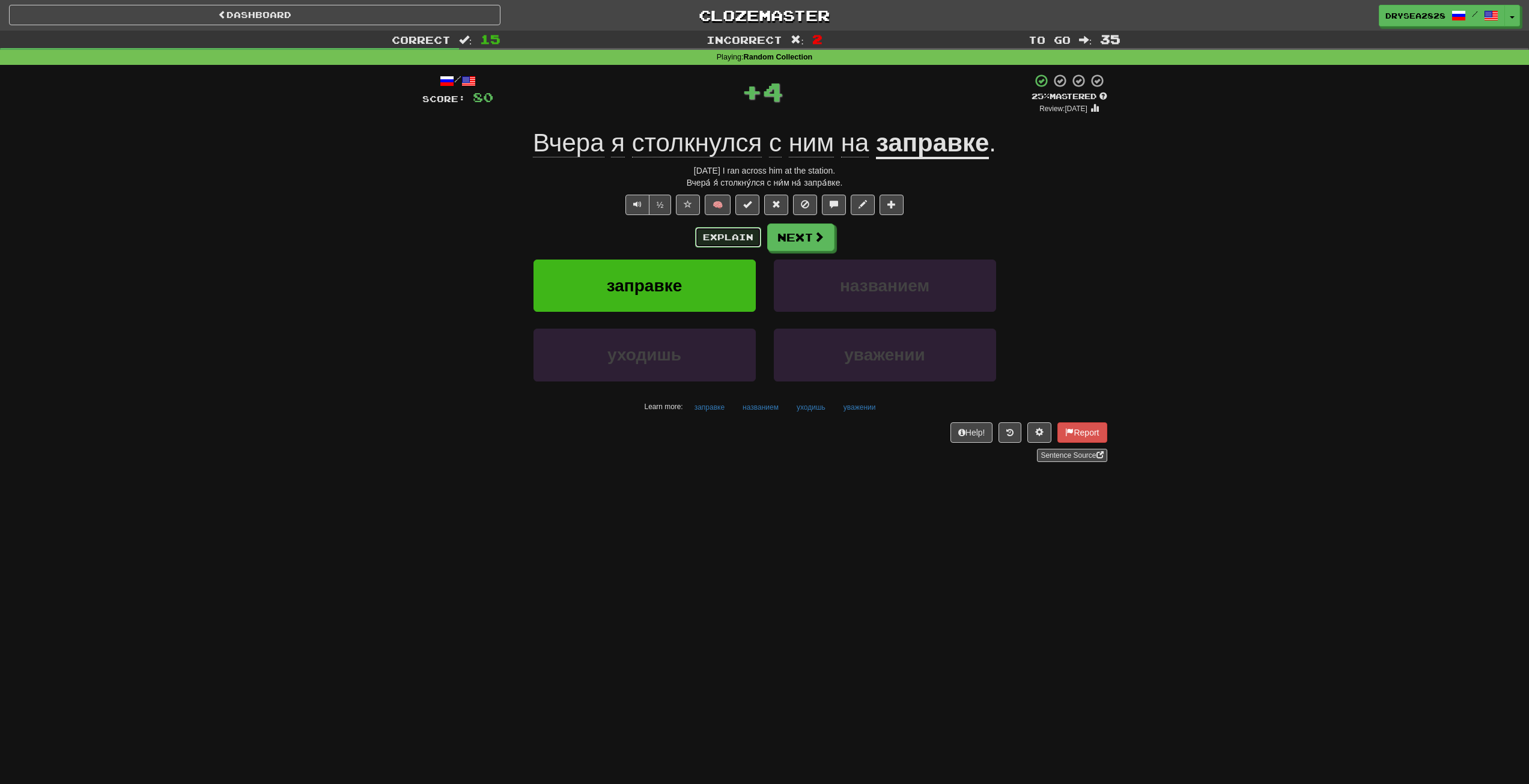
click at [697, 229] on button "Explain" at bounding box center [728, 237] width 66 height 20
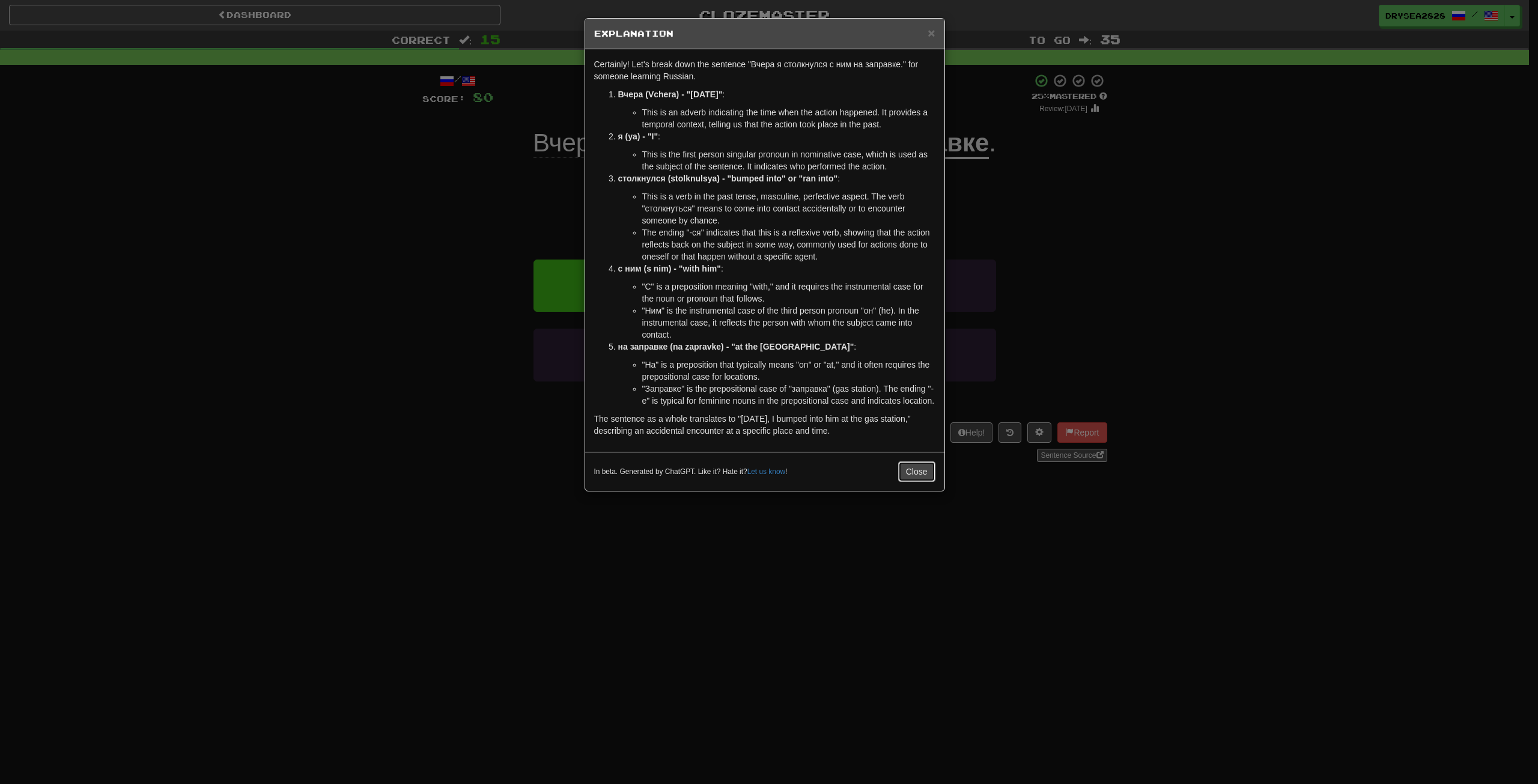
click at [909, 475] on button "Close" at bounding box center [916, 471] width 37 height 20
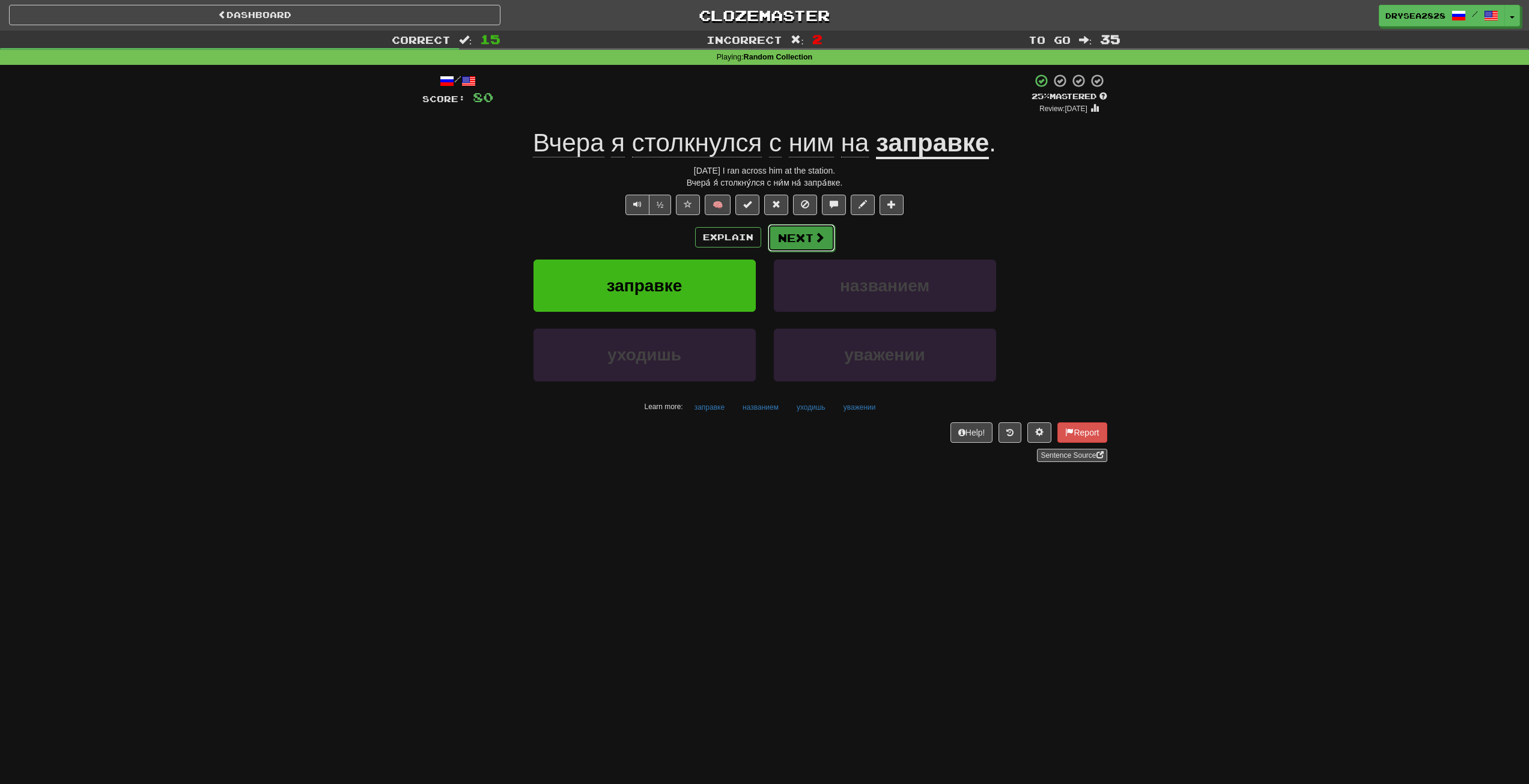
click at [801, 237] on button "Next" at bounding box center [801, 238] width 67 height 28
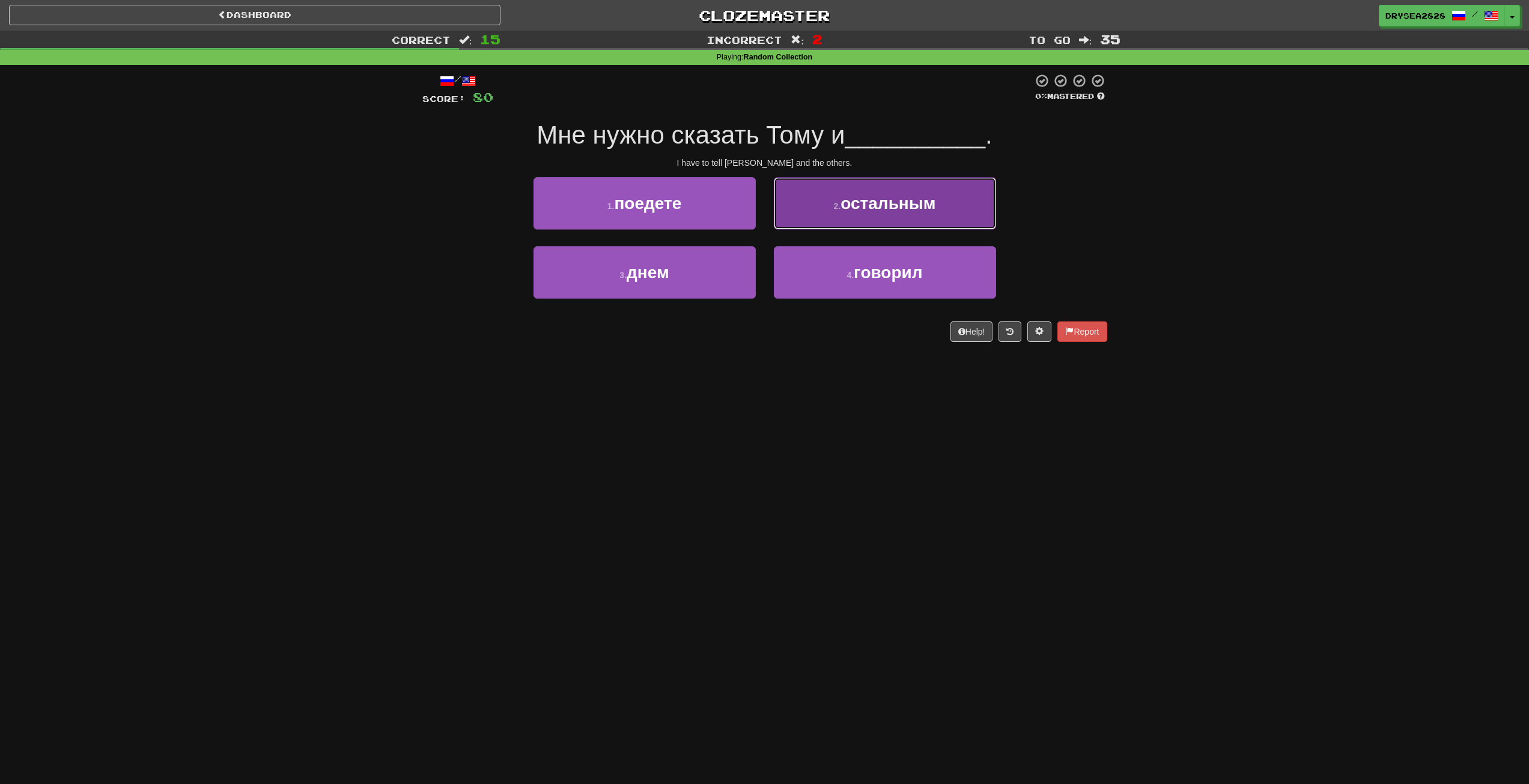
click at [803, 212] on button "2 . остальным" at bounding box center [885, 203] width 222 height 52
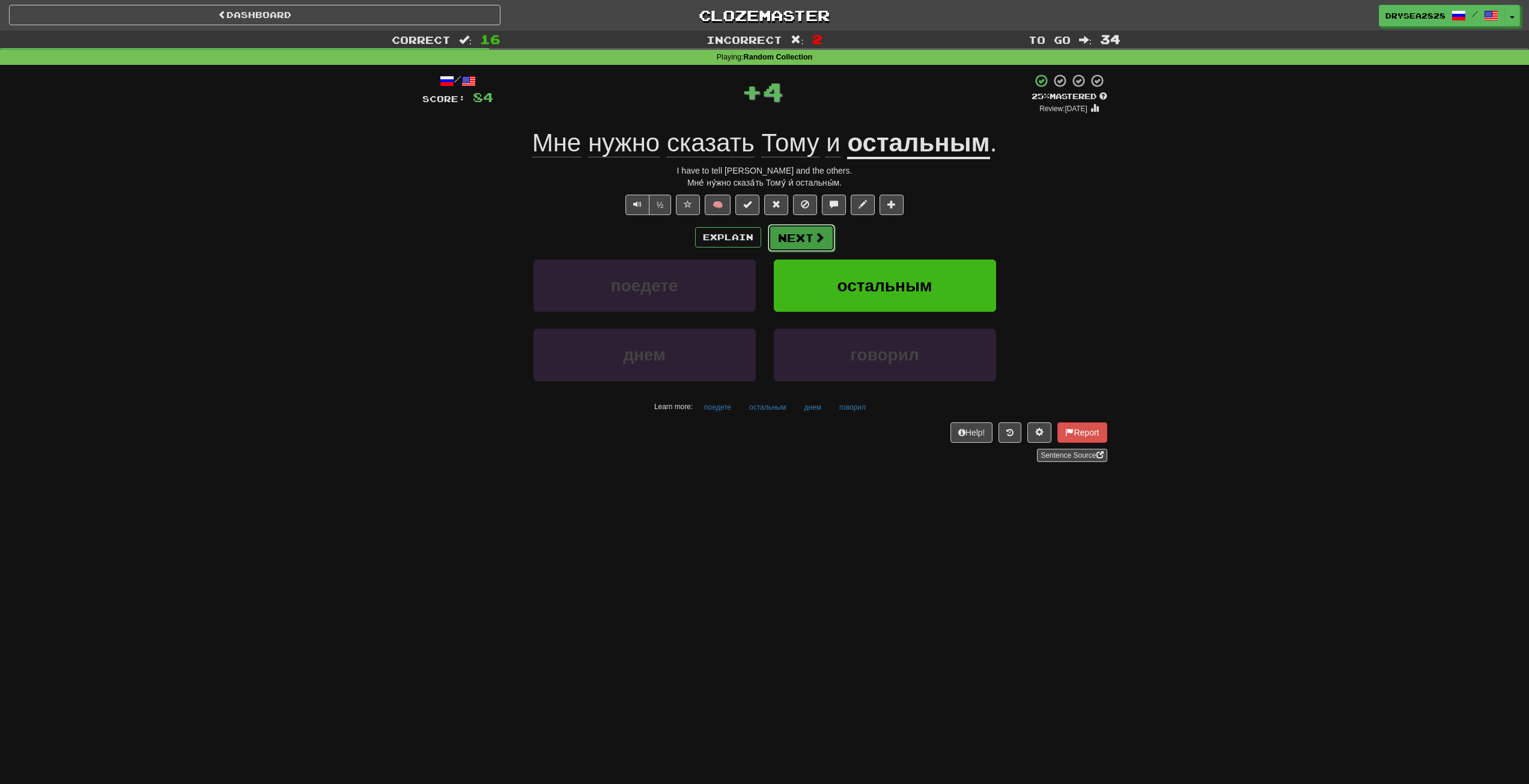
click at [826, 247] on button "Next" at bounding box center [801, 238] width 67 height 28
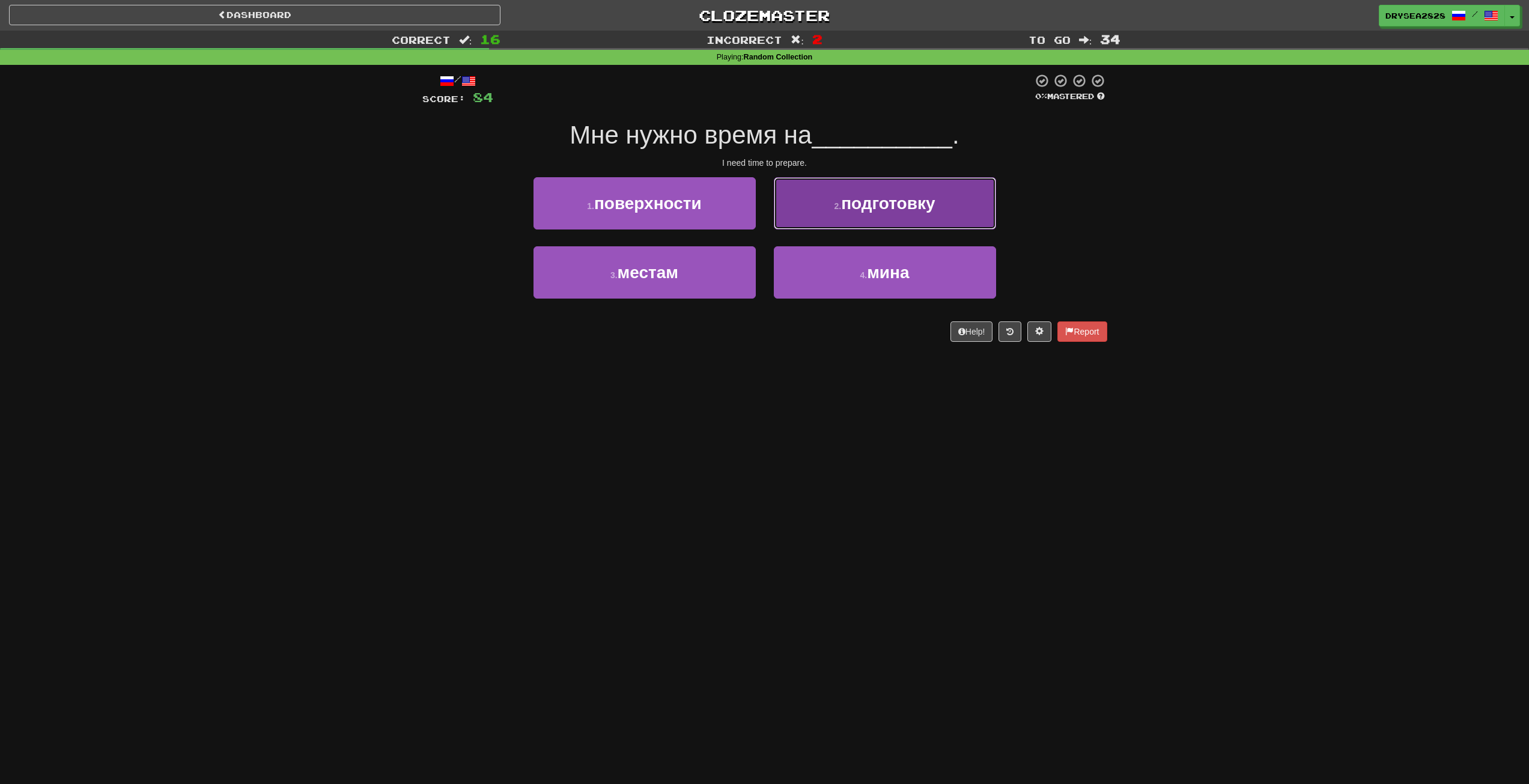
click at [820, 205] on button "2 . подготовку" at bounding box center [885, 203] width 222 height 52
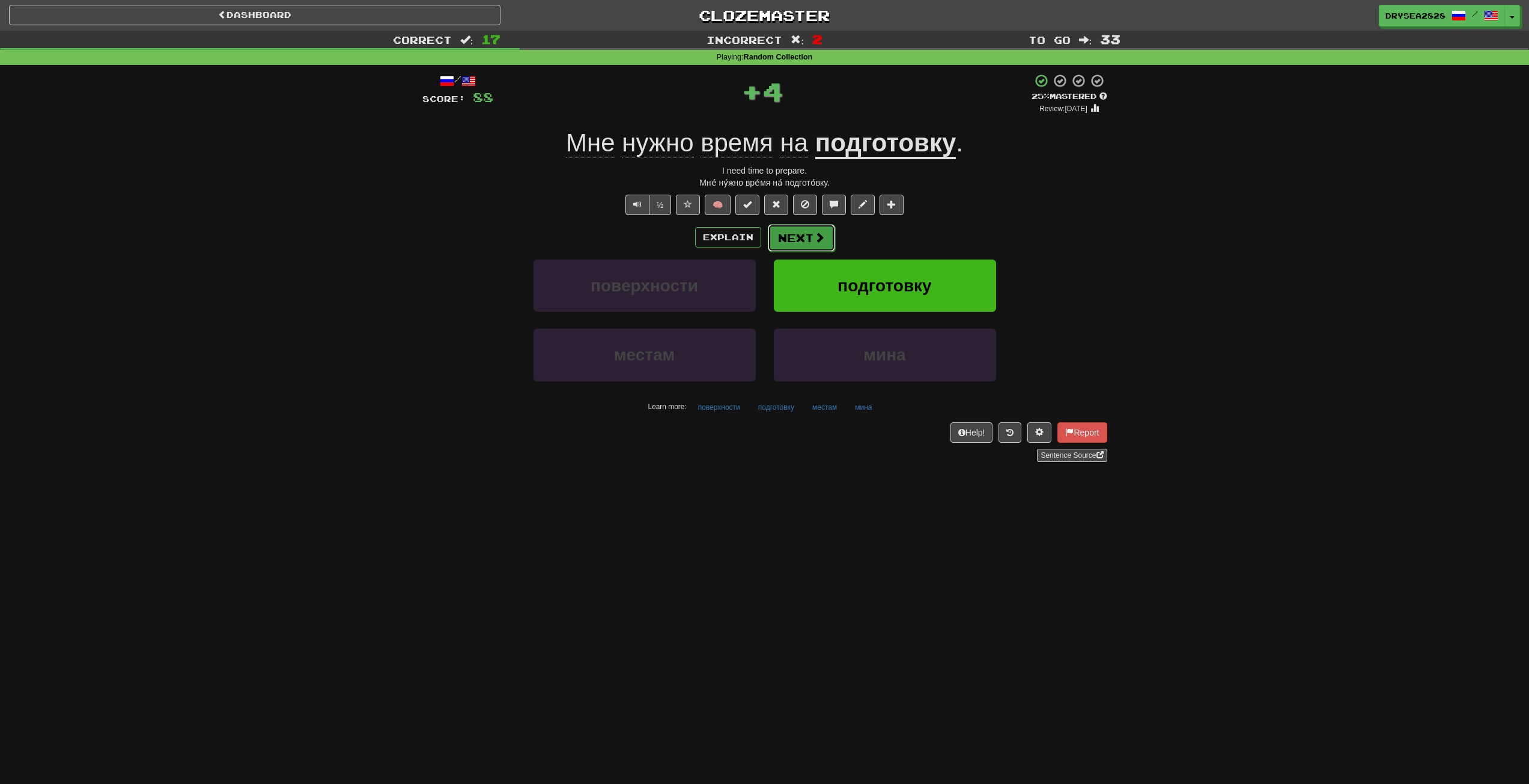
click at [829, 245] on button "Next" at bounding box center [801, 238] width 67 height 28
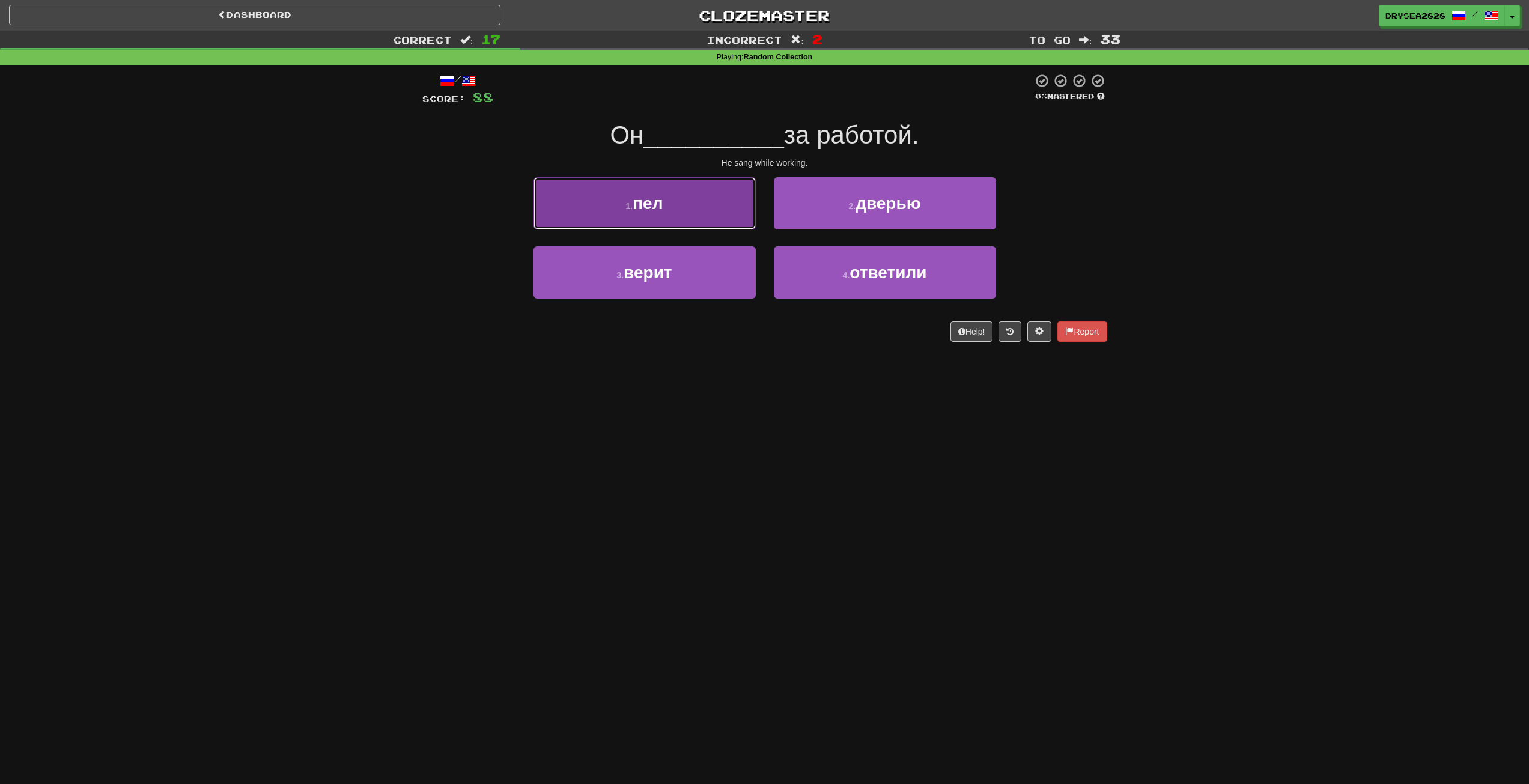
click at [711, 203] on button "1 . пел" at bounding box center [645, 203] width 222 height 52
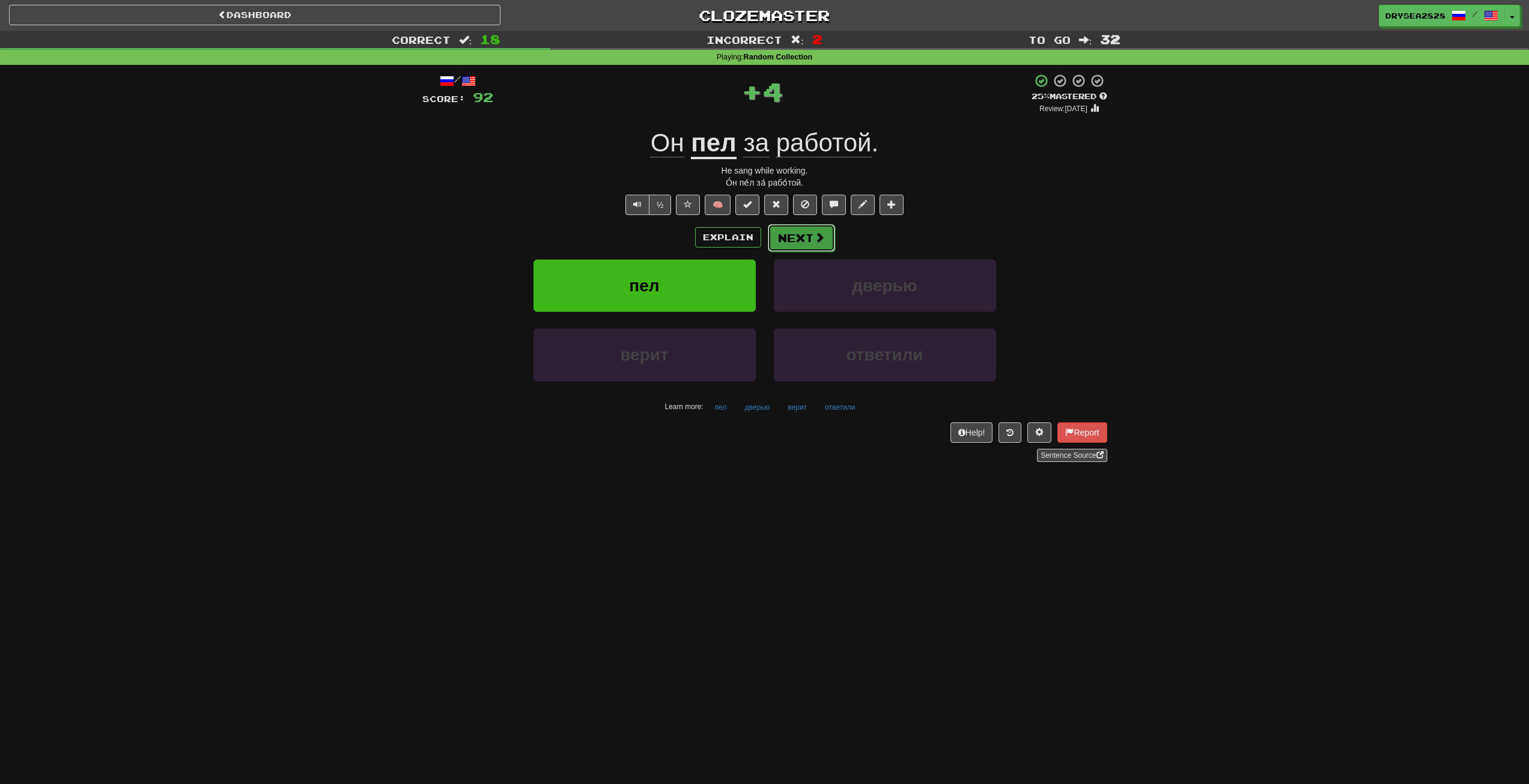
click at [777, 242] on button "Next" at bounding box center [801, 238] width 67 height 28
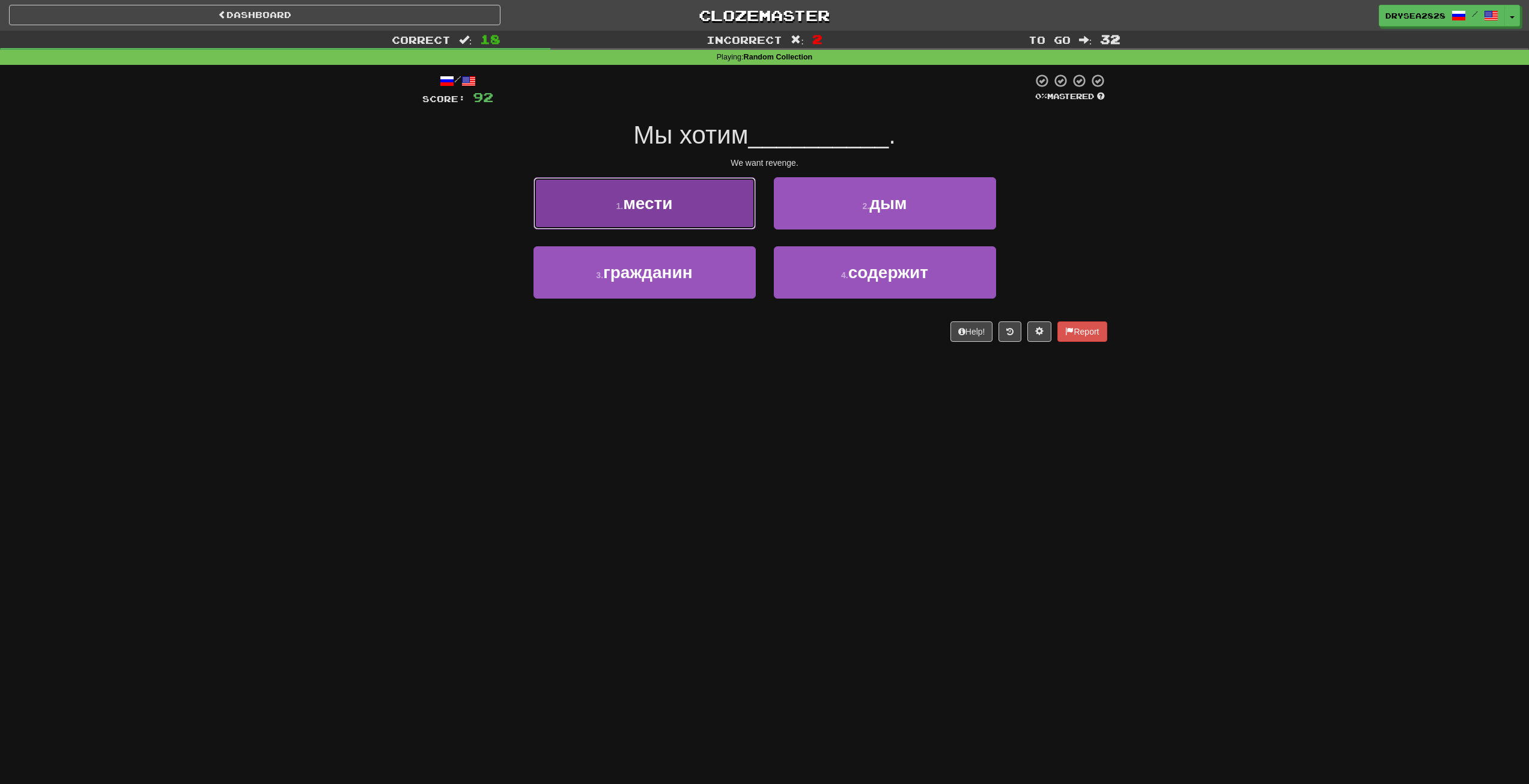
click at [720, 205] on button "1 . мести" at bounding box center [645, 203] width 222 height 52
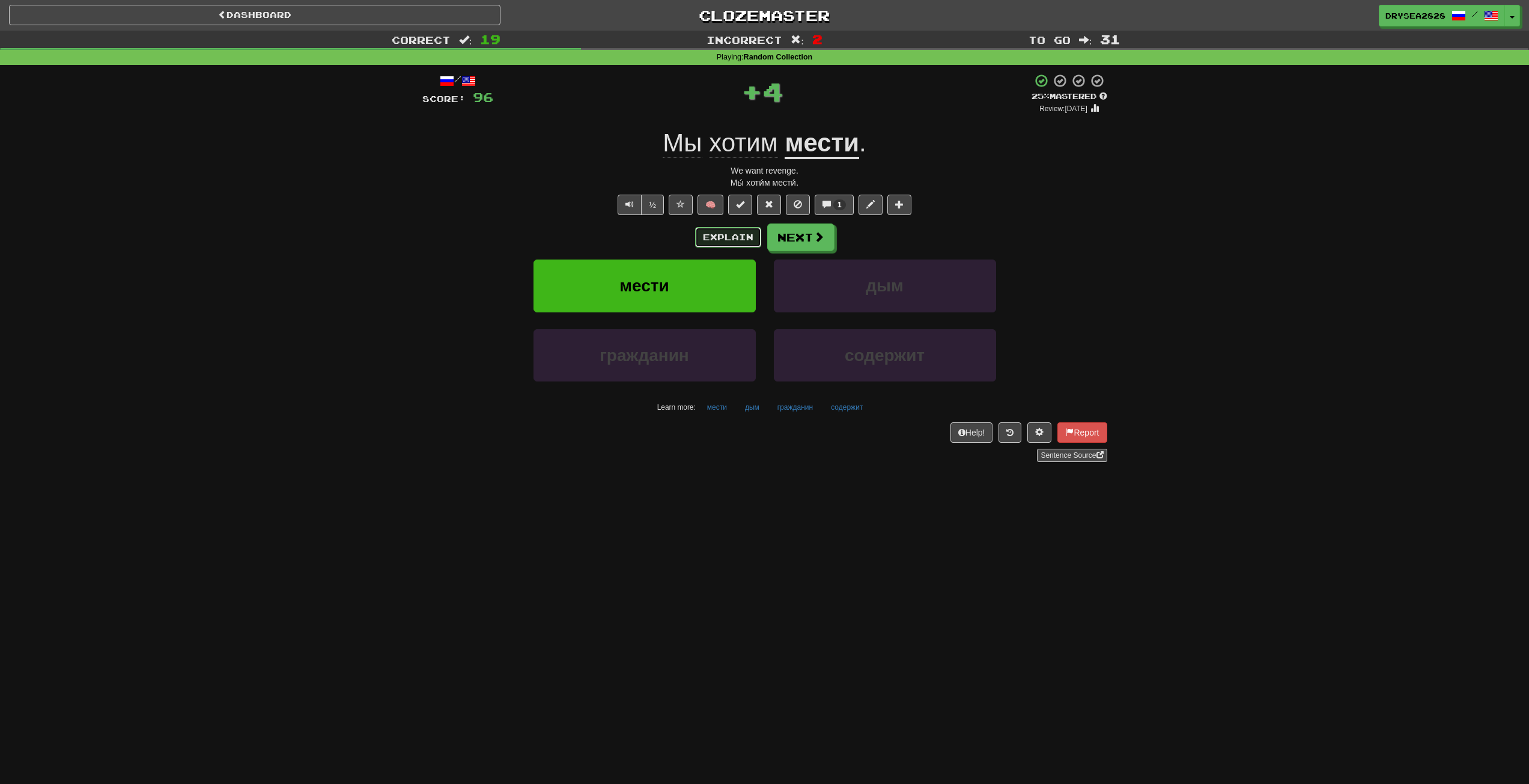
click at [726, 234] on button "Explain" at bounding box center [728, 237] width 66 height 20
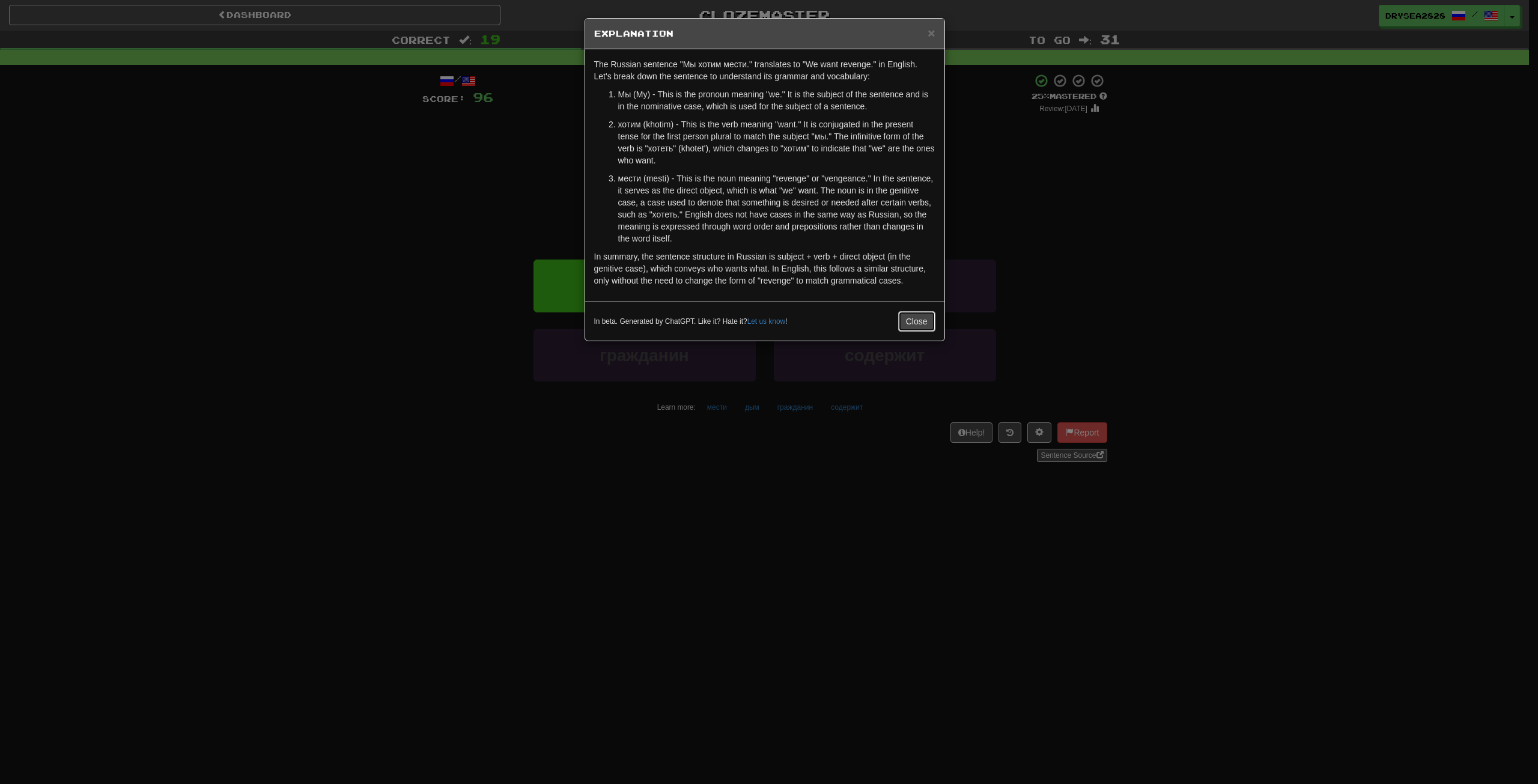
click at [919, 322] on button "Close" at bounding box center [916, 321] width 37 height 20
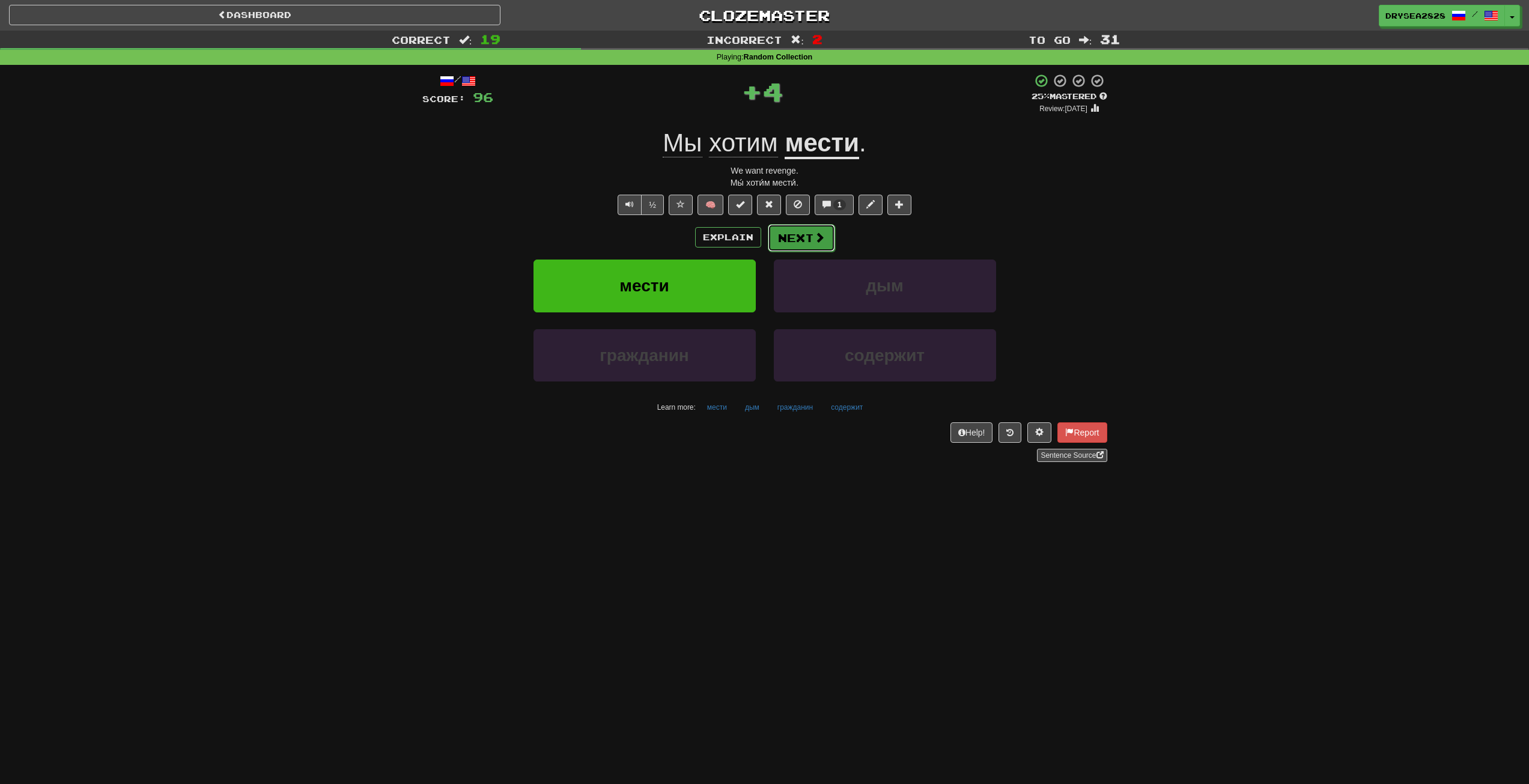
click at [824, 239] on button "Next" at bounding box center [801, 238] width 67 height 28
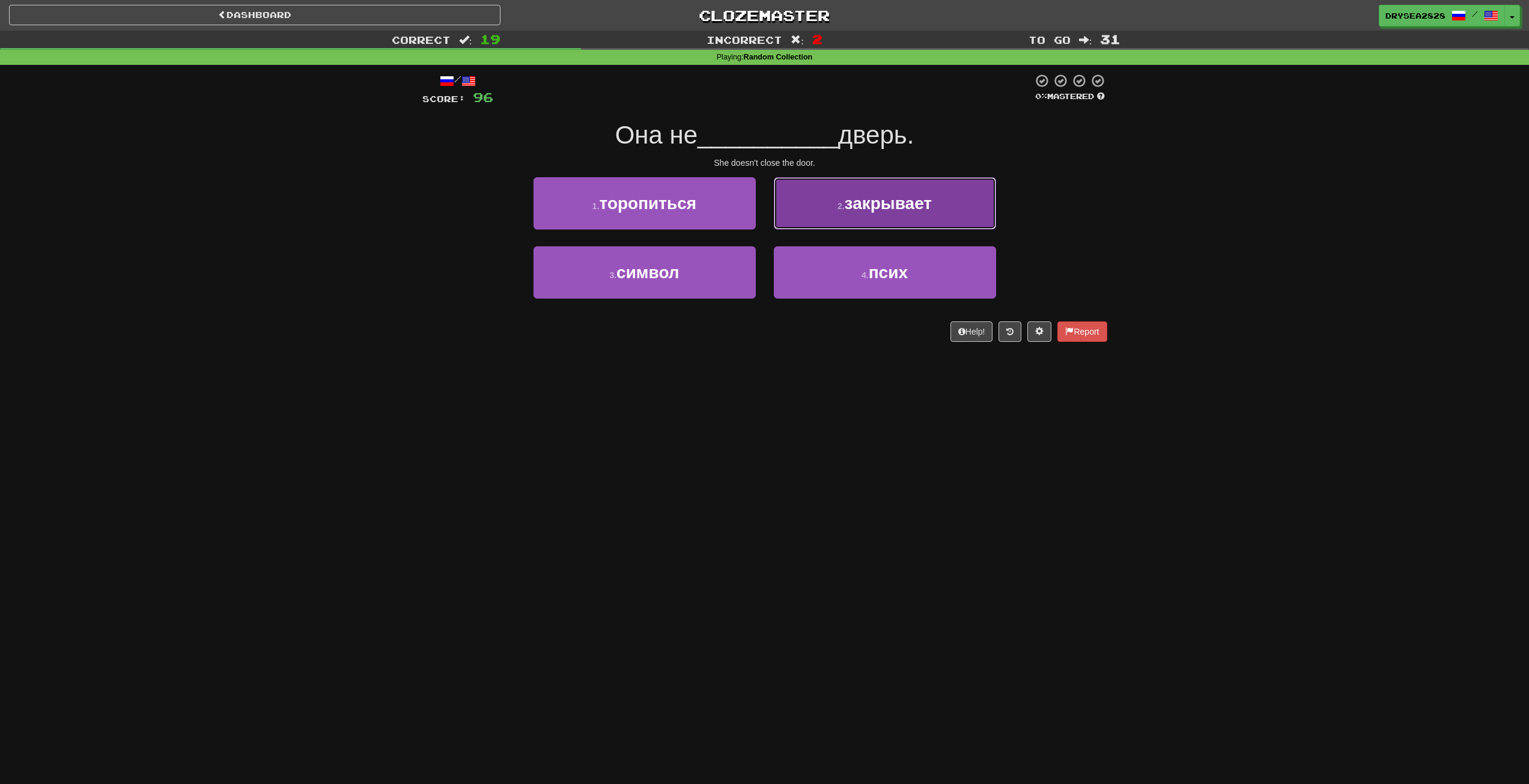
click at [835, 203] on button "2 . закрывает" at bounding box center [885, 203] width 222 height 52
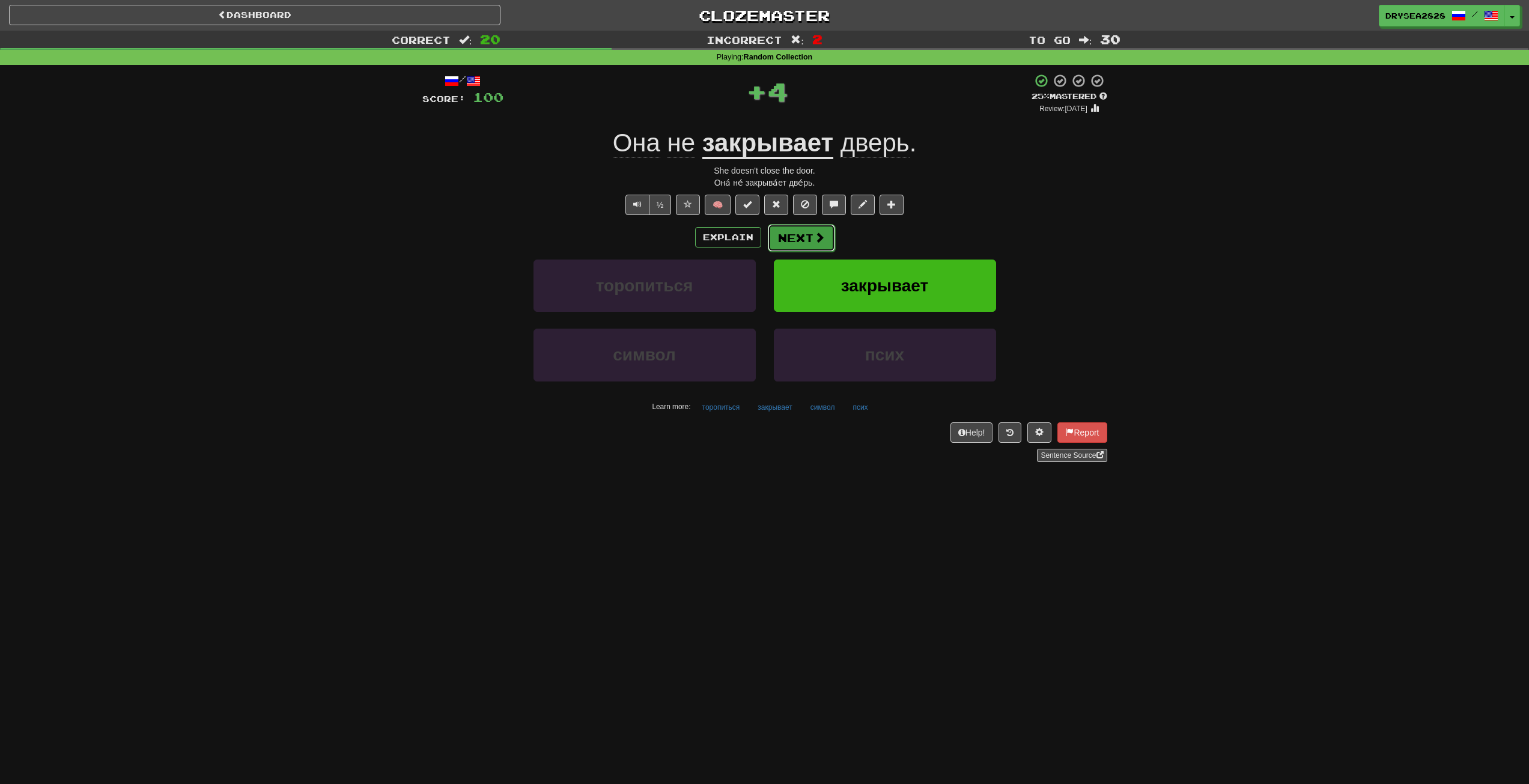
click at [822, 224] on button "Next" at bounding box center [801, 238] width 67 height 28
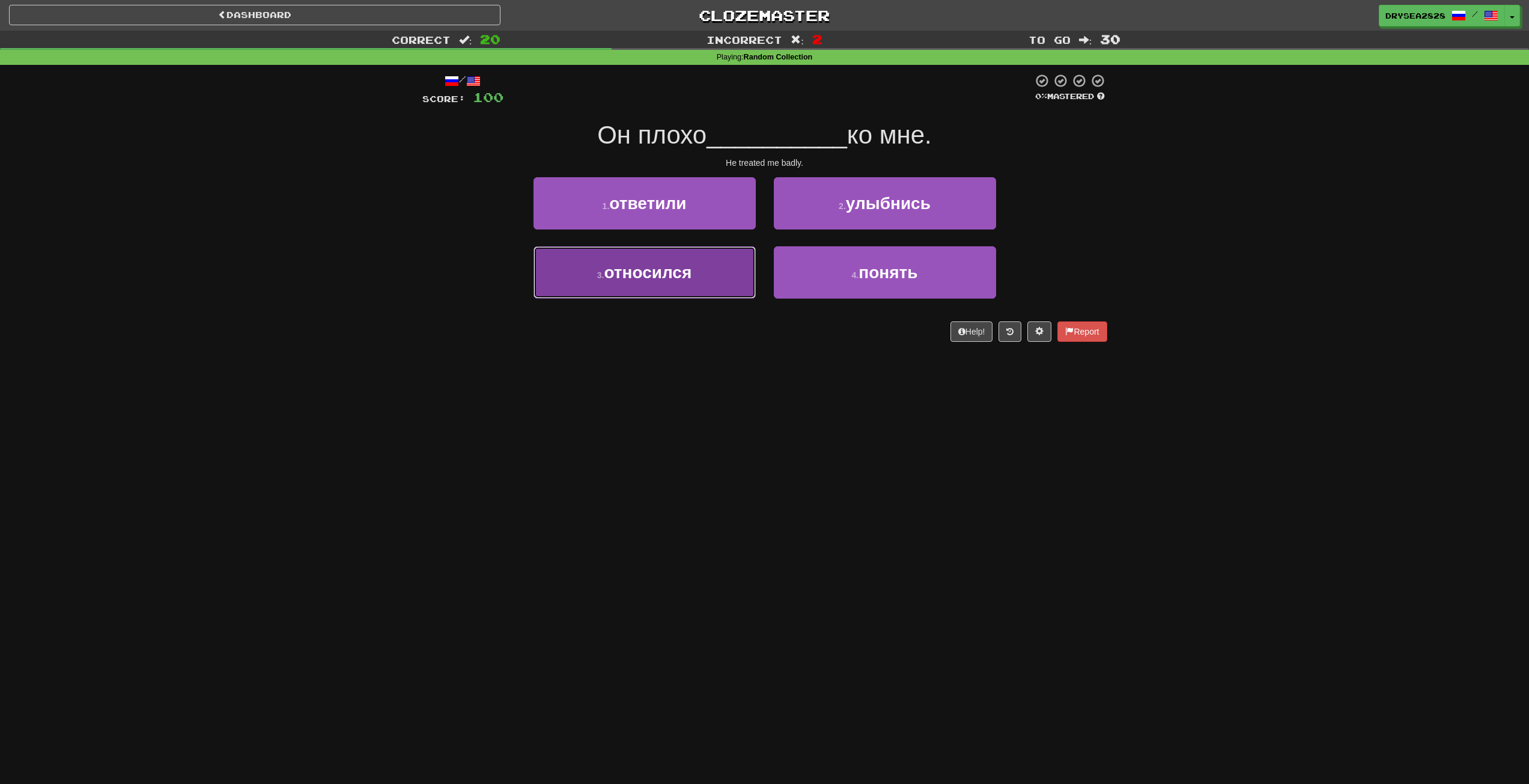
click at [675, 277] on span "относился" at bounding box center [647, 272] width 88 height 18
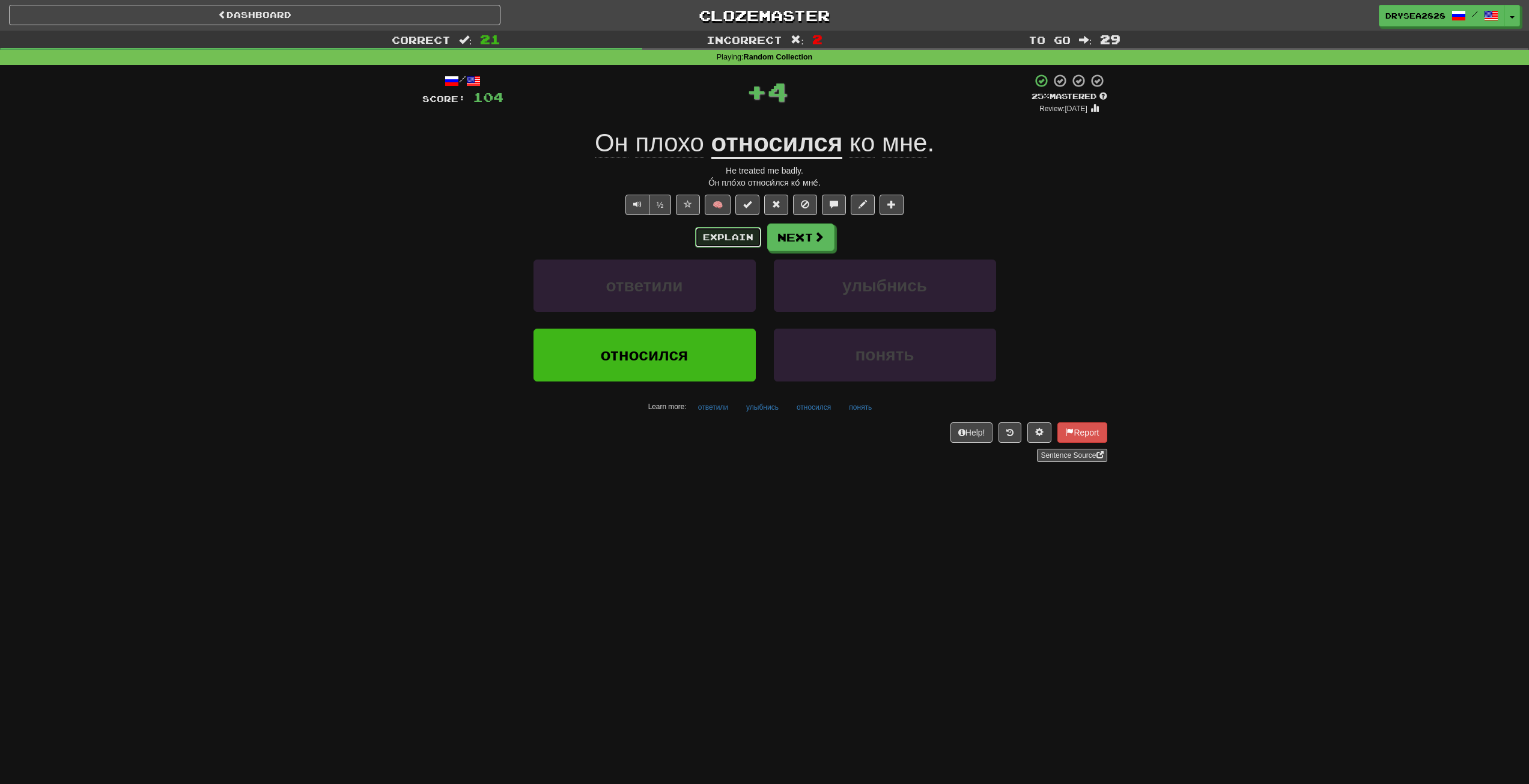
click at [707, 237] on button "Explain" at bounding box center [728, 237] width 66 height 20
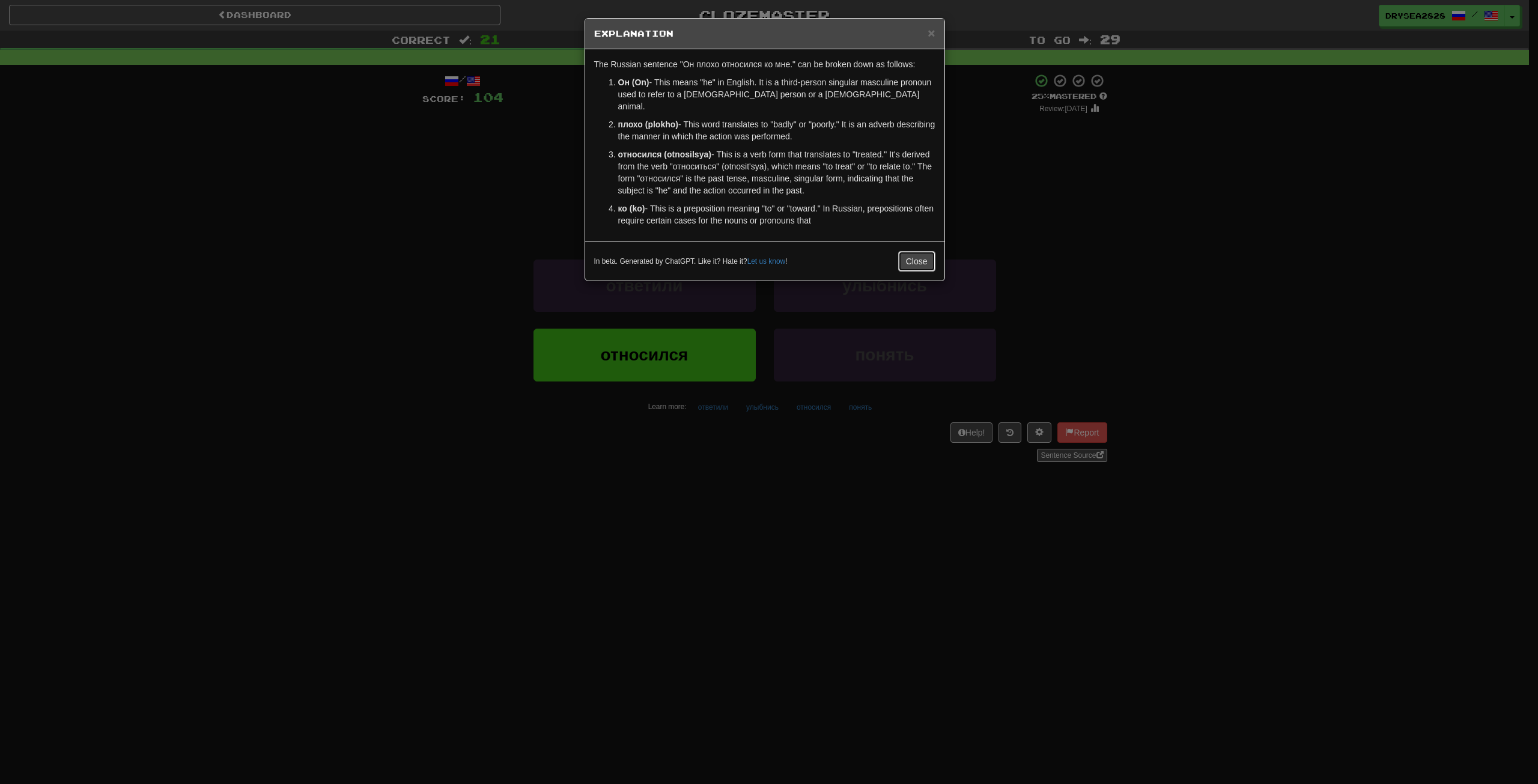
click at [921, 251] on button "Close" at bounding box center [916, 261] width 37 height 20
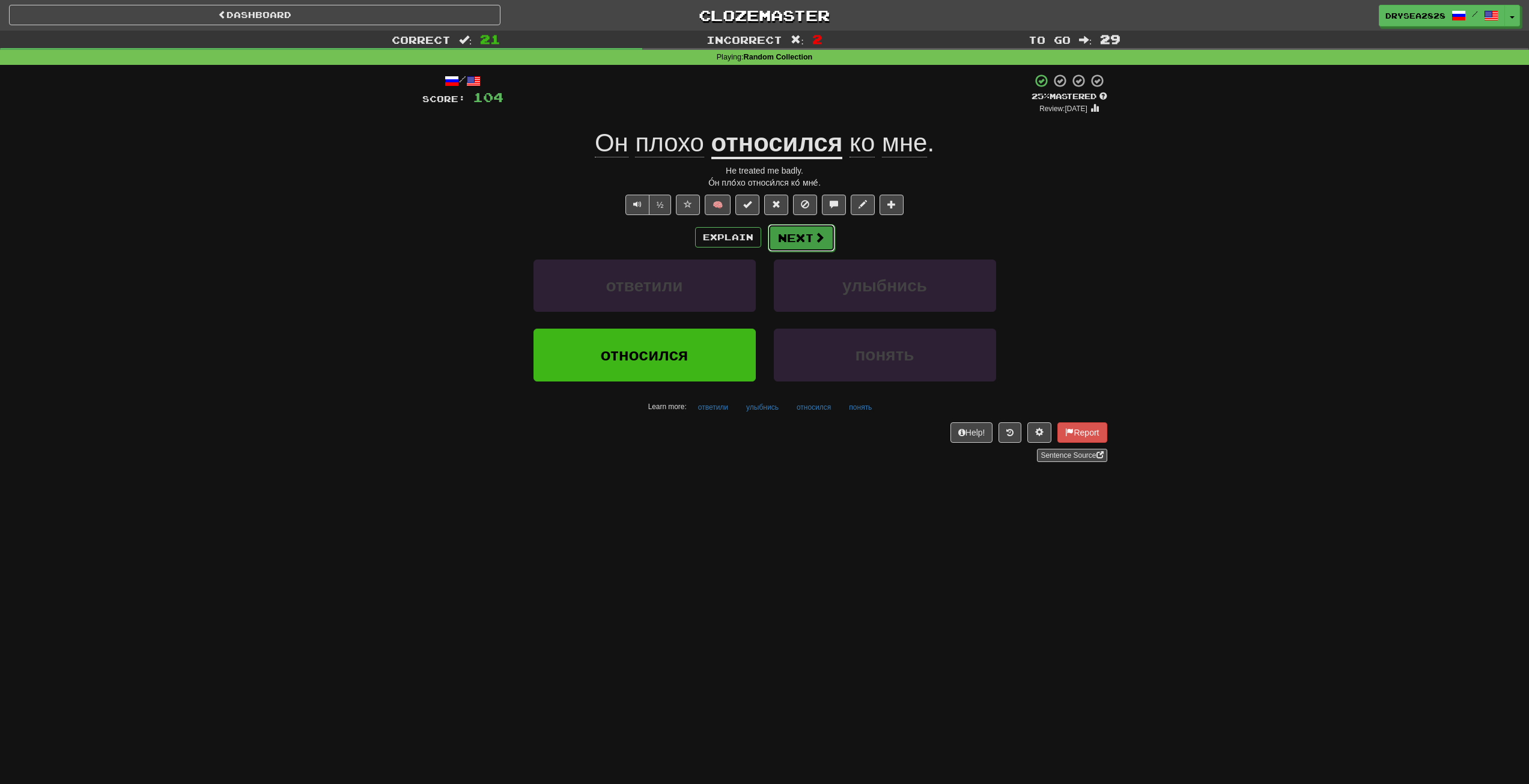
click at [815, 237] on span at bounding box center [820, 237] width 11 height 11
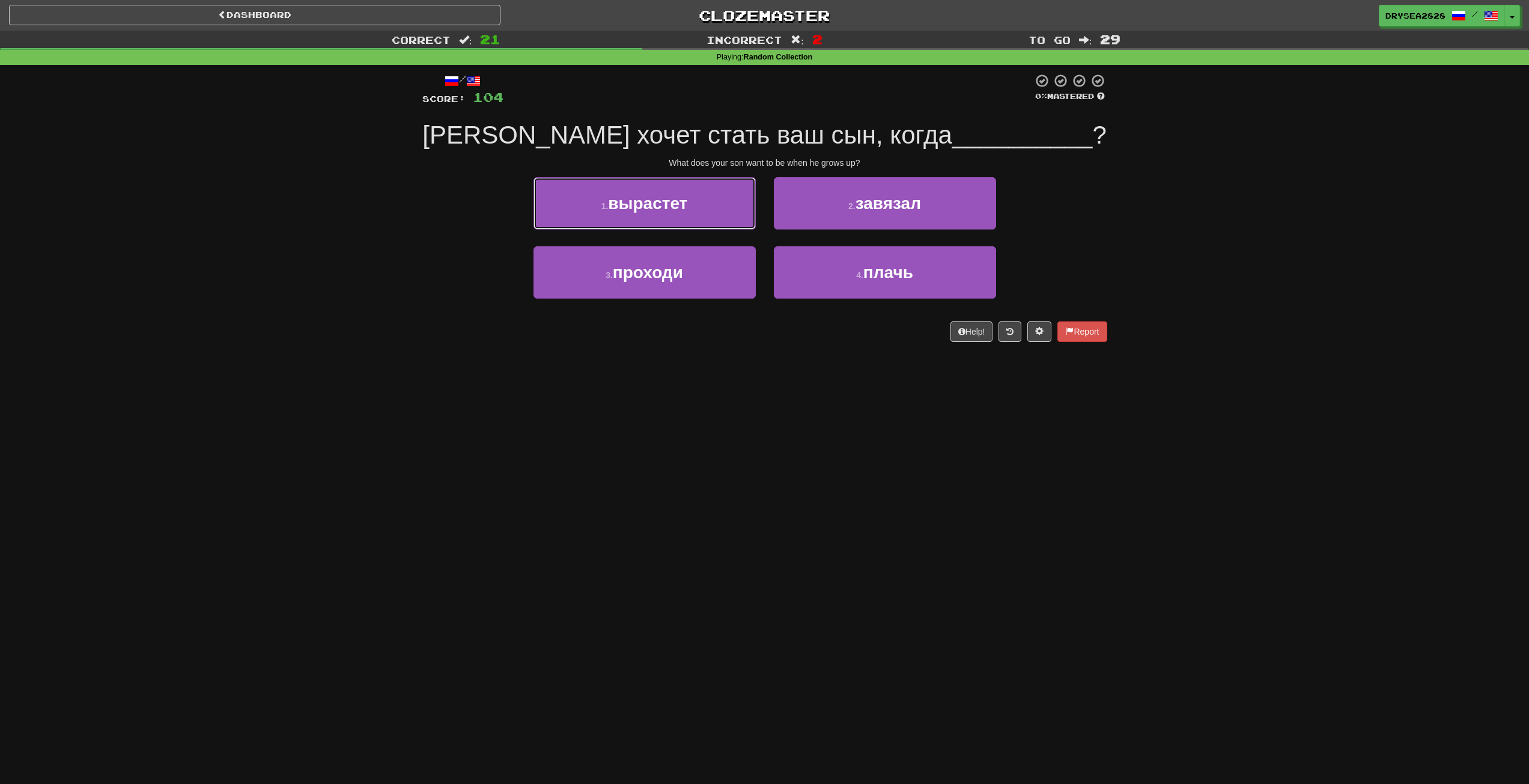
click at [732, 209] on button "1 . вырастет" at bounding box center [645, 203] width 222 height 52
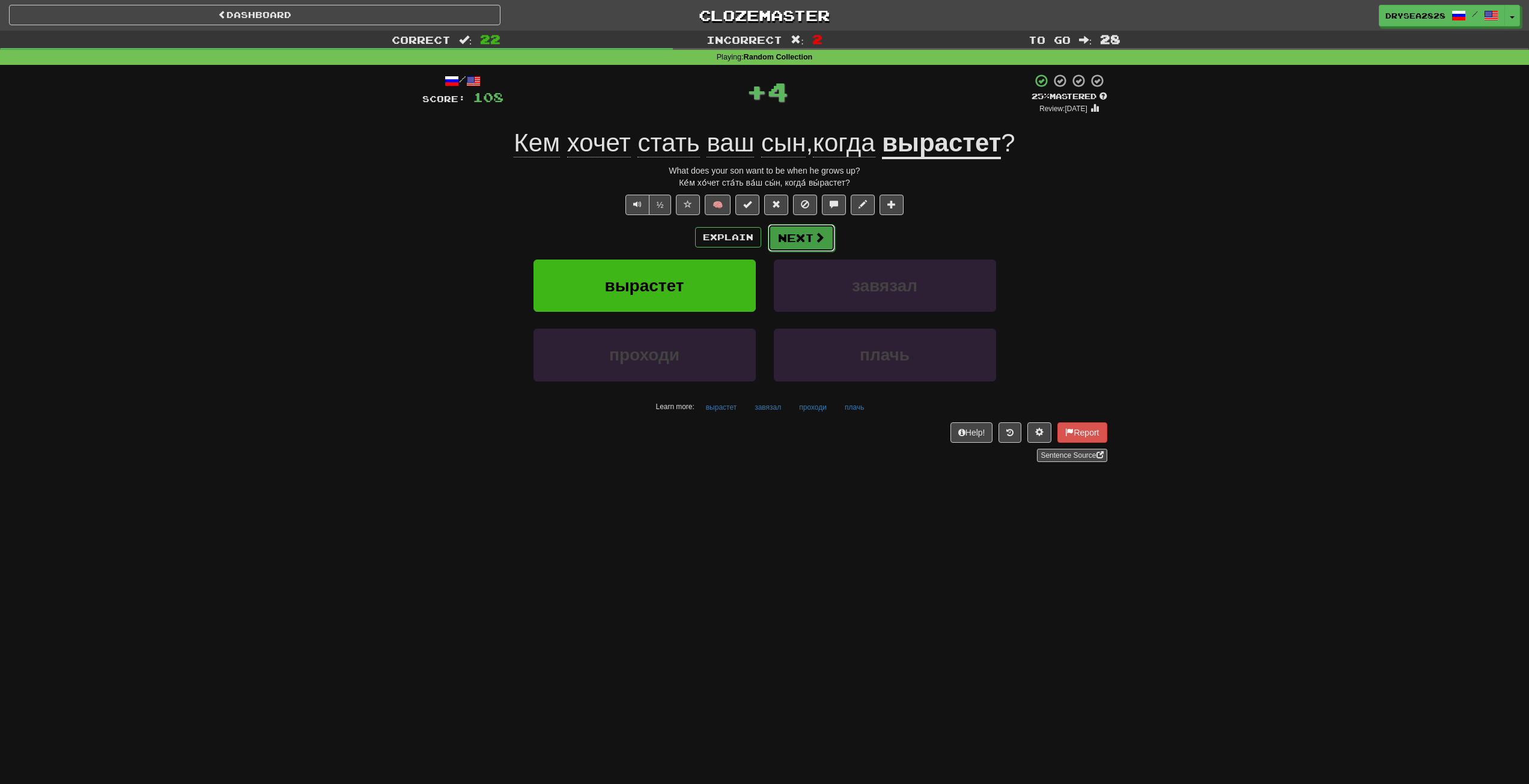
click at [804, 241] on button "Next" at bounding box center [801, 238] width 67 height 28
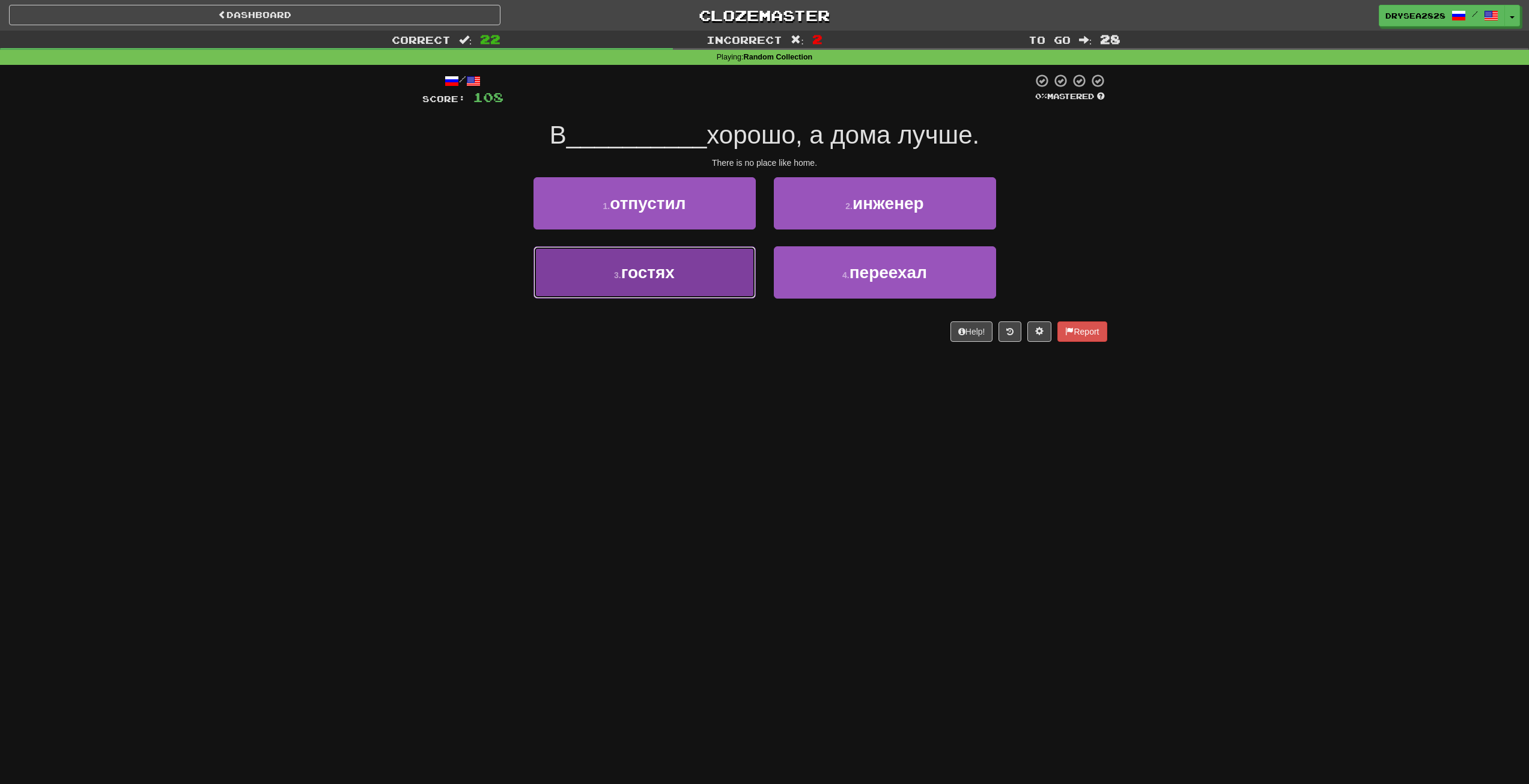
click at [736, 272] on button "3 . гостях" at bounding box center [645, 272] width 222 height 52
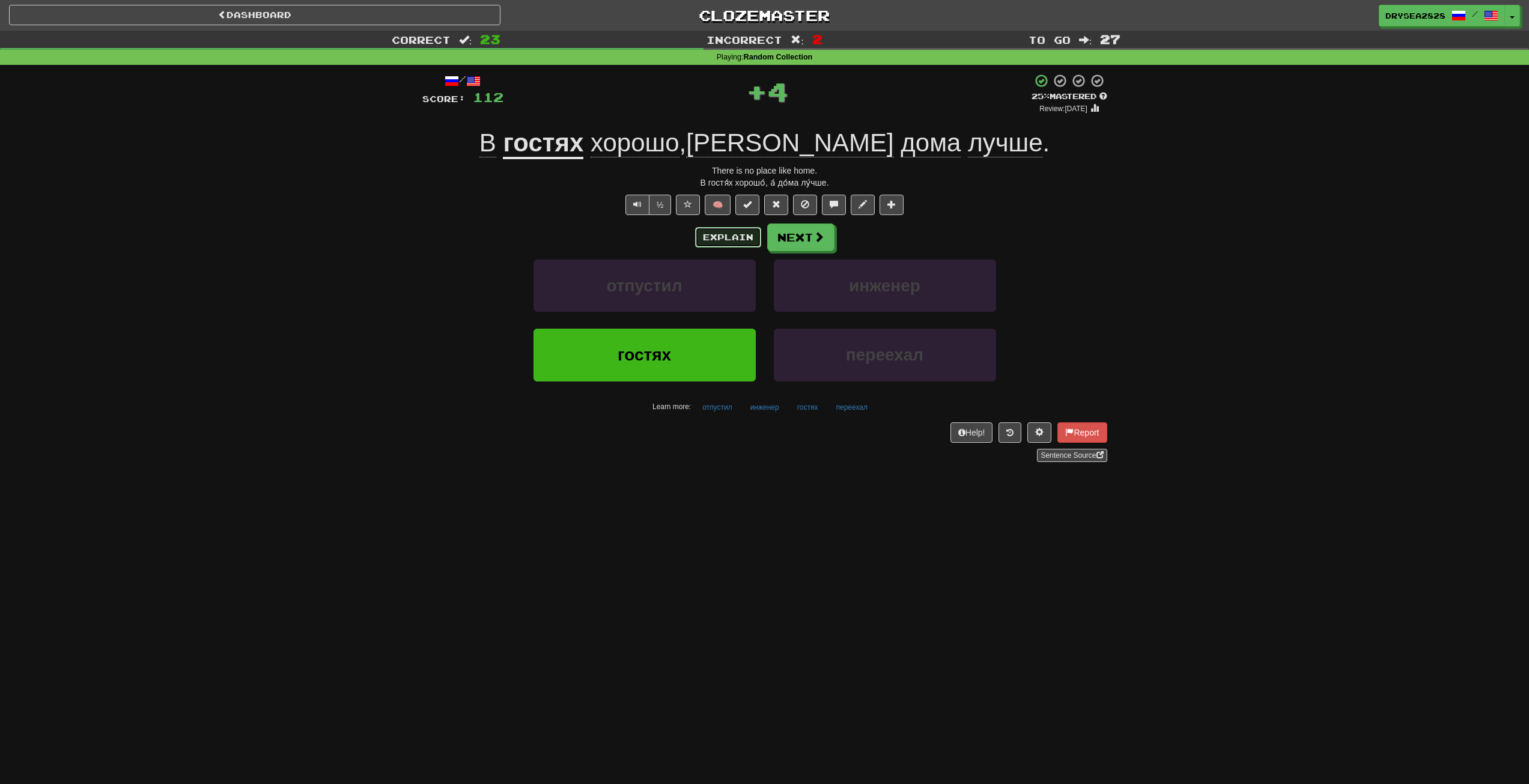
click at [739, 242] on button "Explain" at bounding box center [728, 237] width 66 height 20
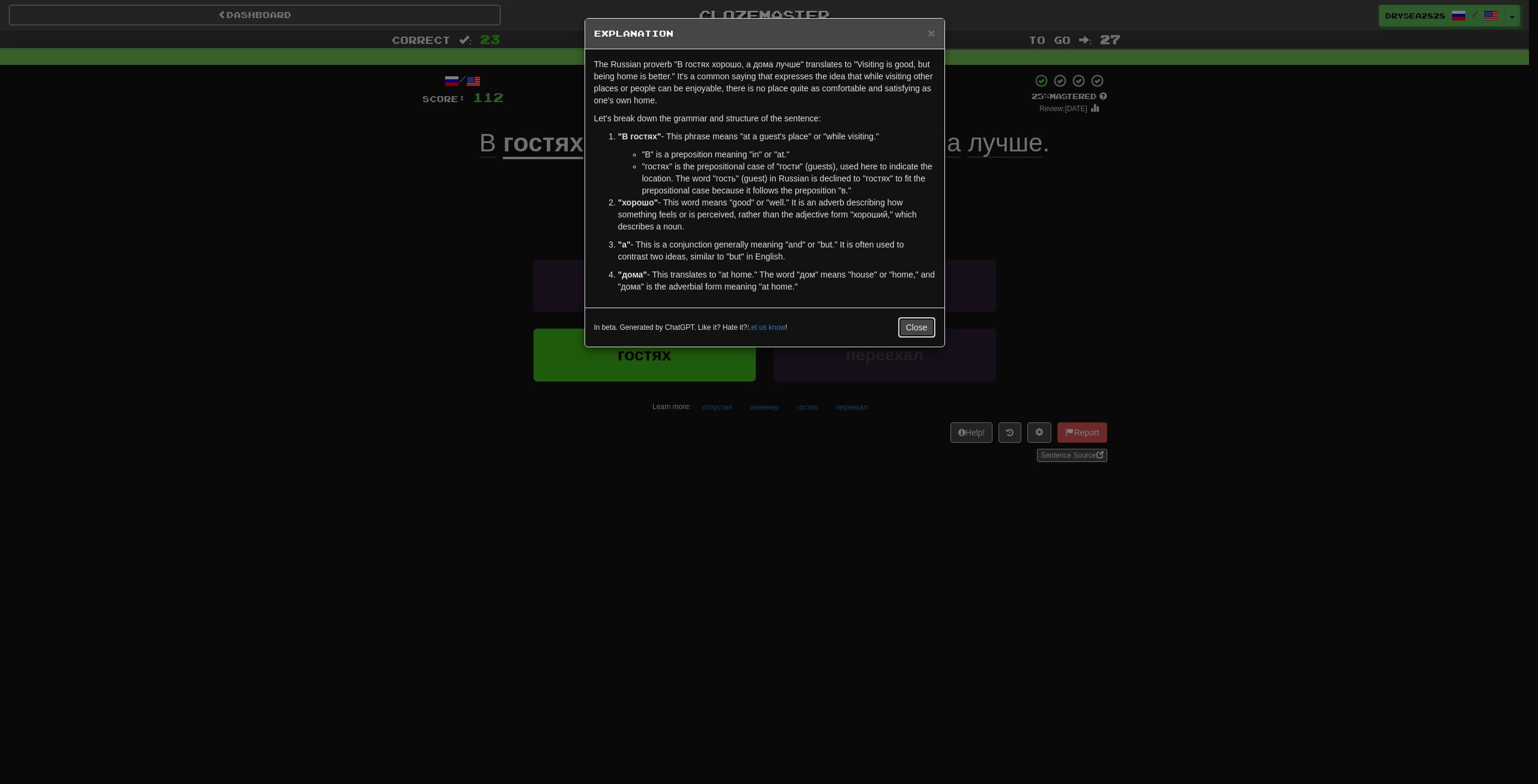
click at [914, 239] on div "× Explanation The Russian proverb "В гостях хорошо, а дома лучше" translates to…" at bounding box center [765, 182] width 360 height 330
click at [906, 304] on div "The Russian proverb "В гостях хорошо, а дома лучше" translates to "Visiting is …" at bounding box center [765, 178] width 359 height 258
click at [908, 320] on div "× Explanation The Russian proverb "В гостях хорошо, а дома лучше" translates to…" at bounding box center [765, 182] width 360 height 330
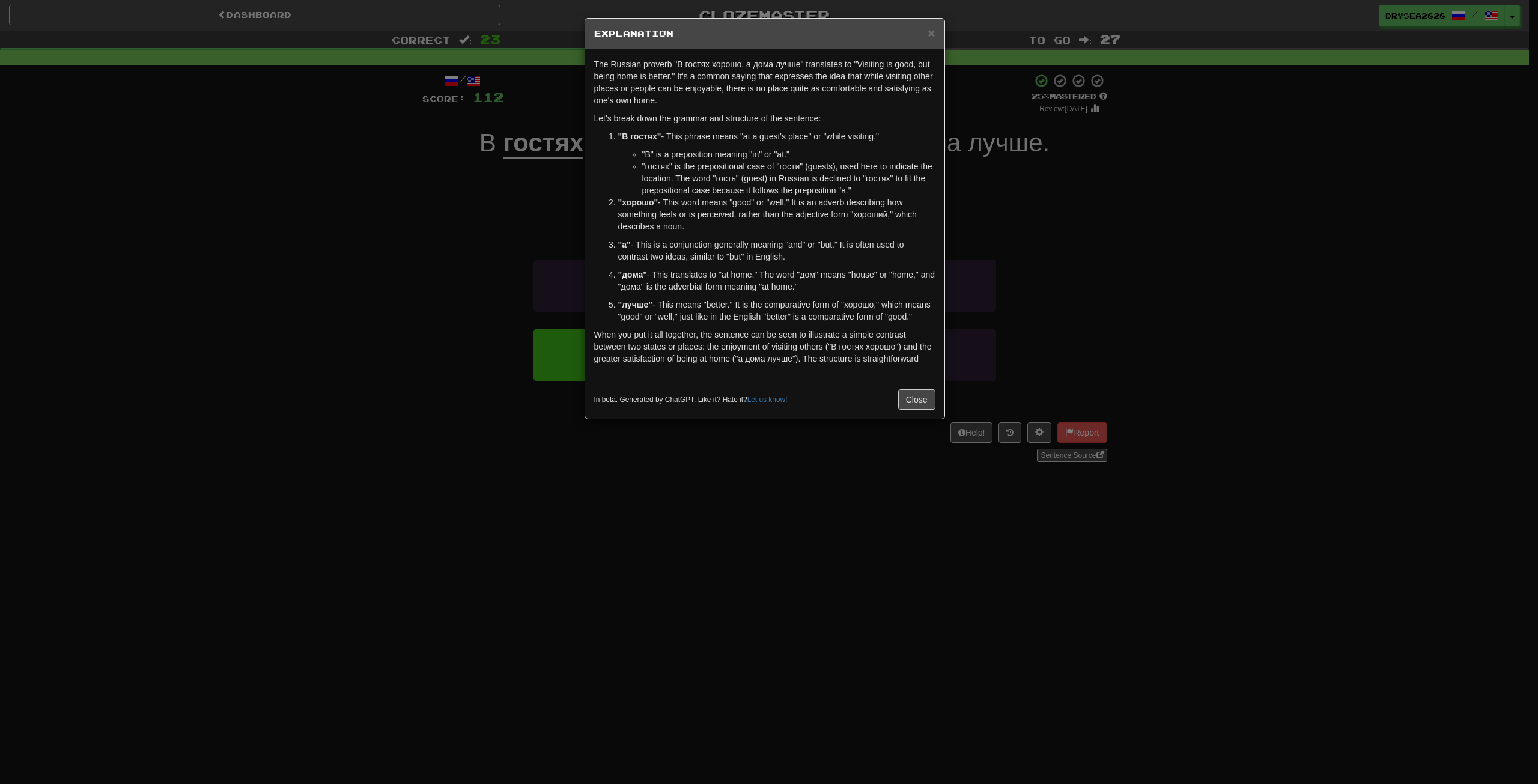
click at [912, 380] on div "In beta. Generated by ChatGPT. Like it? Hate it? Let us know ! Close" at bounding box center [765, 399] width 359 height 39
click at [909, 377] on div "The Russian proverb "В гостях хорошо, а дома лучше" translates to "Visiting is …" at bounding box center [765, 220] width 359 height 343
click at [919, 410] on button "Close" at bounding box center [916, 411] width 37 height 20
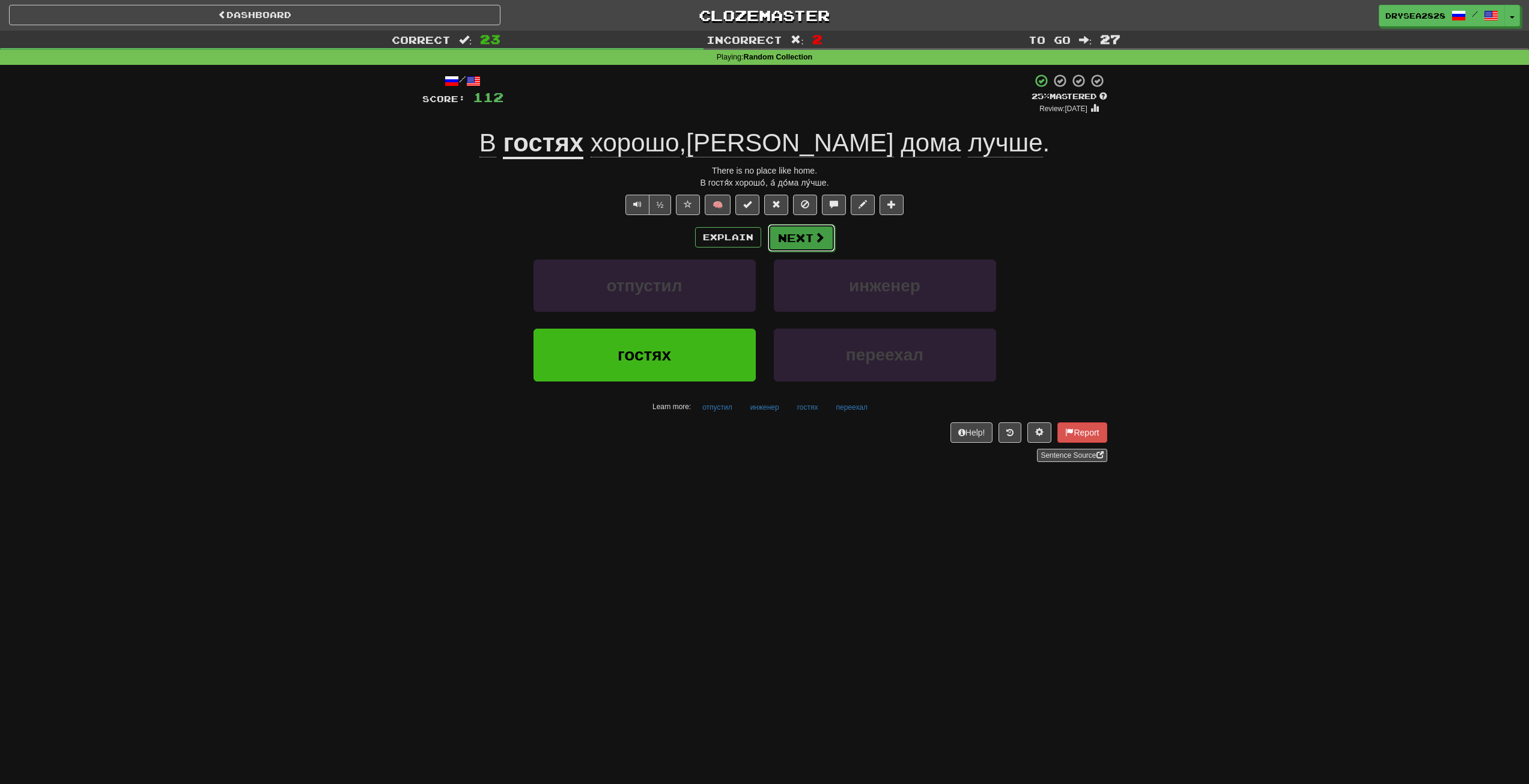
click at [809, 235] on button "Next" at bounding box center [801, 238] width 67 height 28
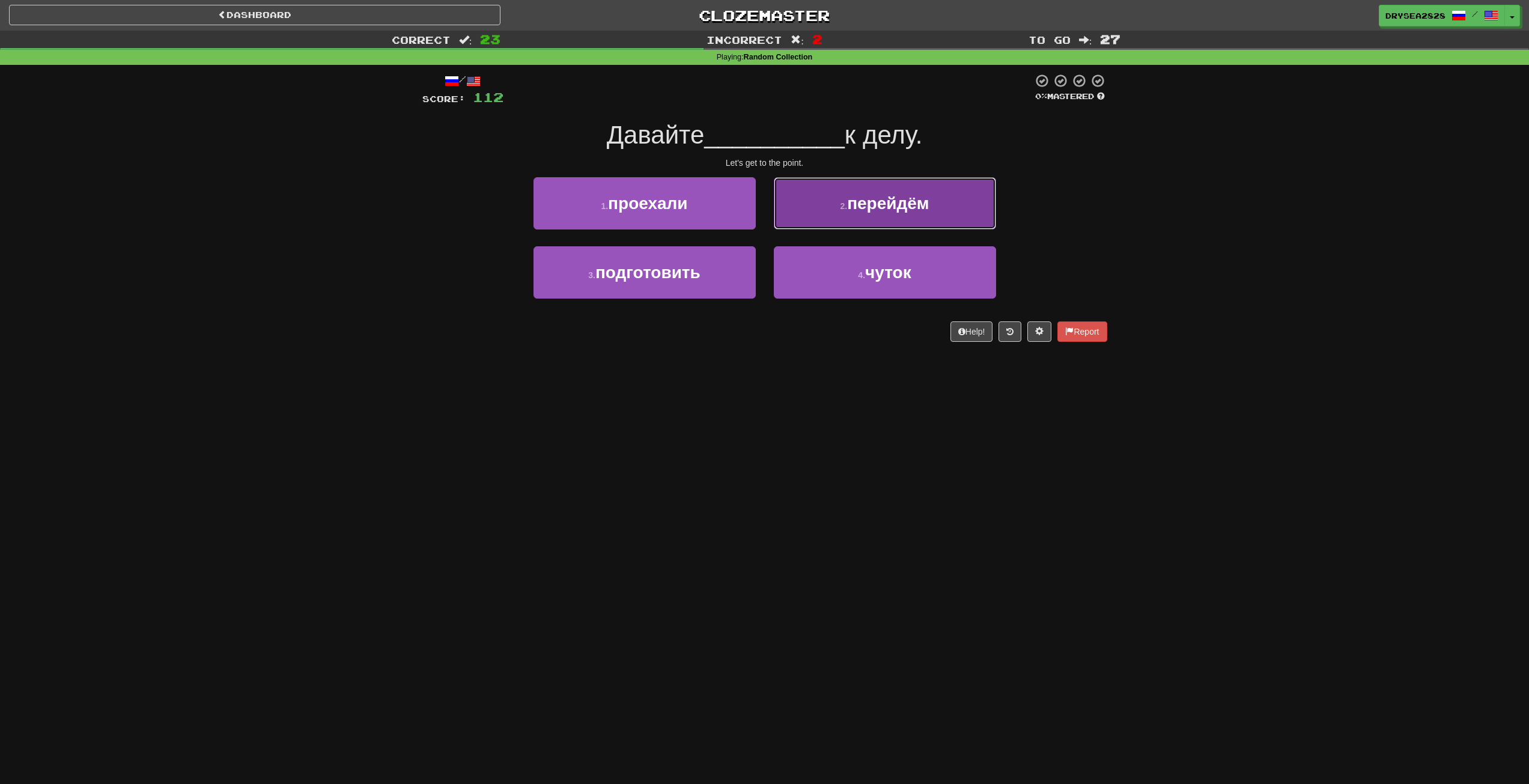
click at [835, 220] on button "2 . перейдём" at bounding box center [885, 203] width 222 height 52
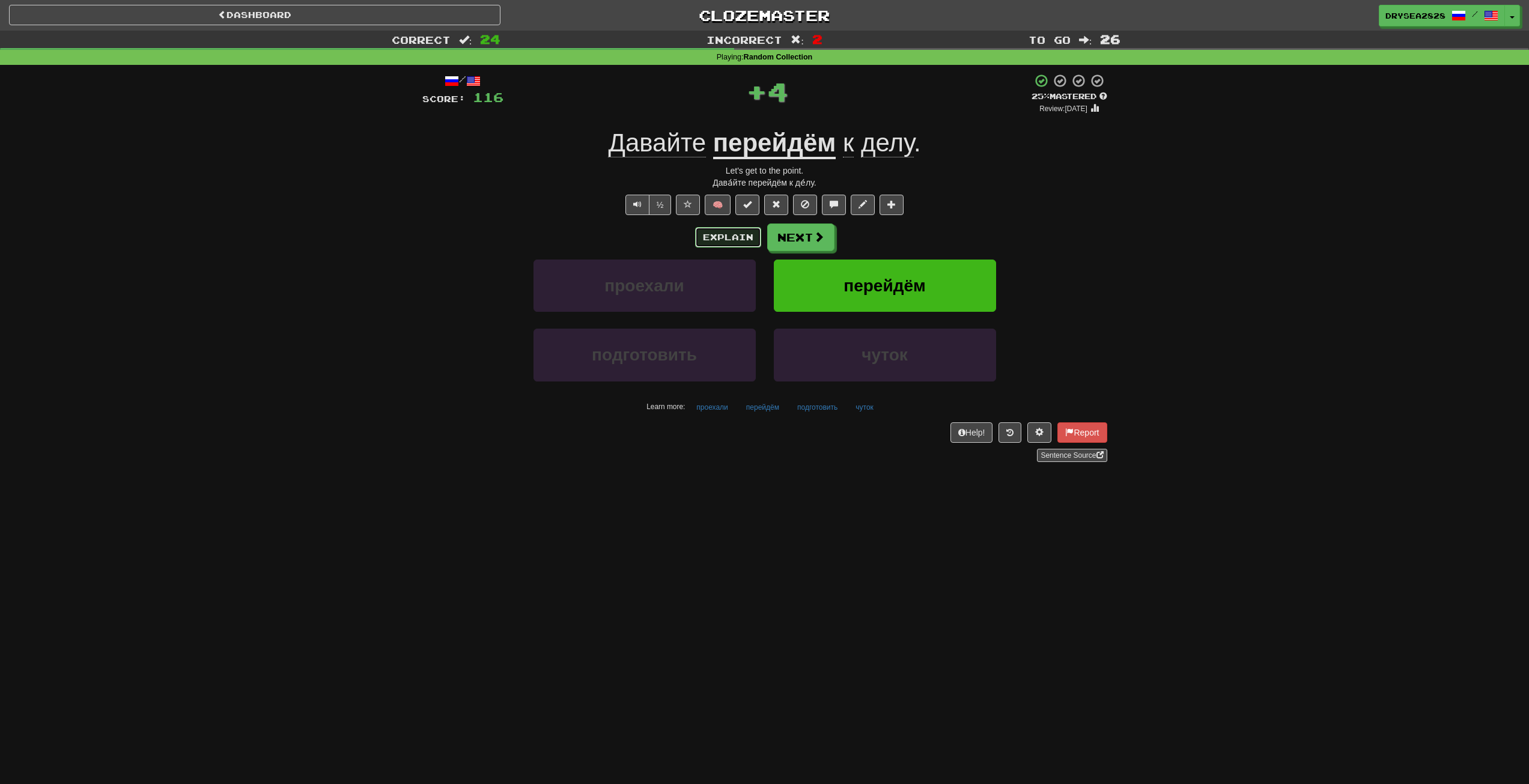
click at [733, 230] on button "Explain" at bounding box center [728, 237] width 66 height 20
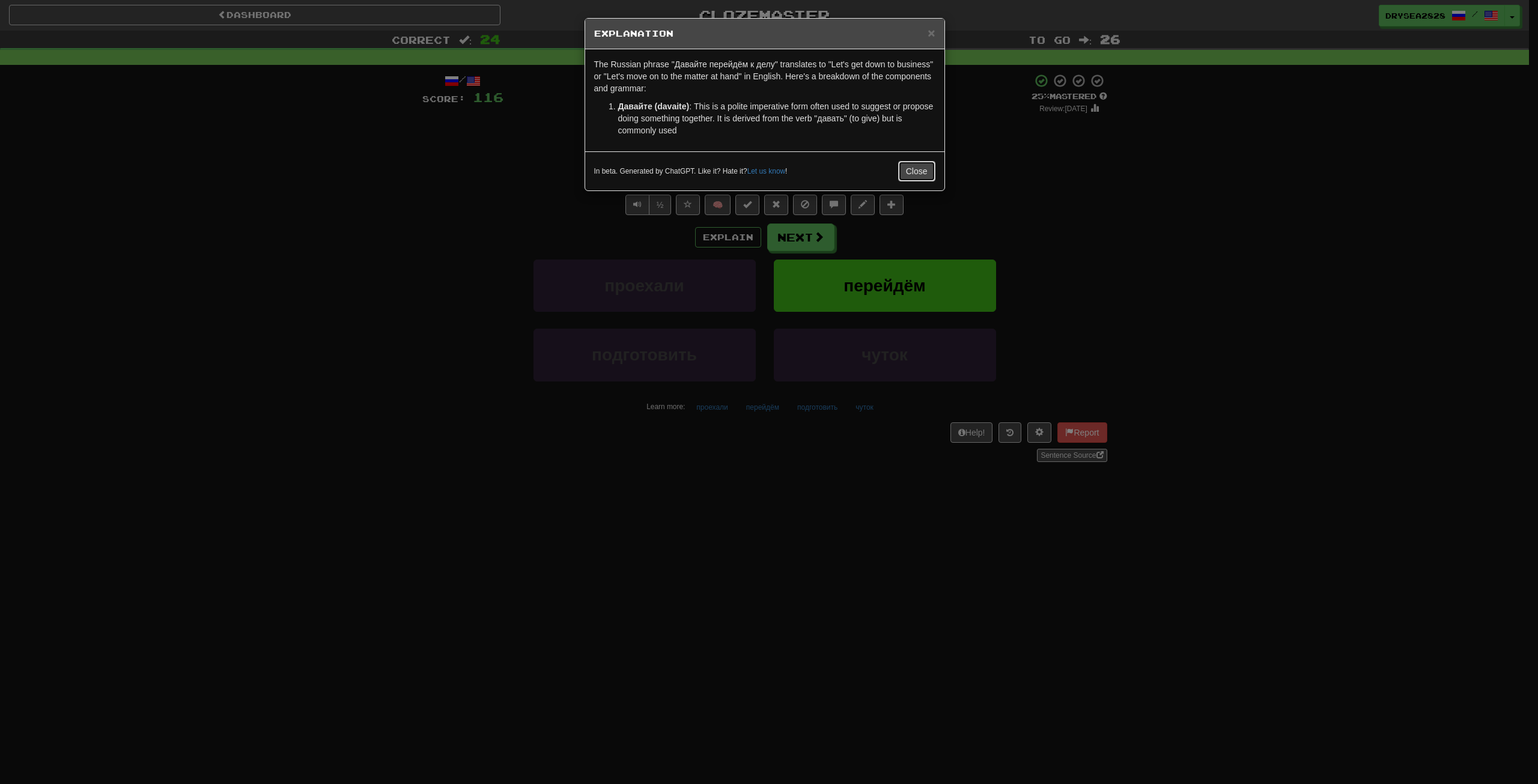
click at [918, 175] on button "Close" at bounding box center [916, 171] width 37 height 20
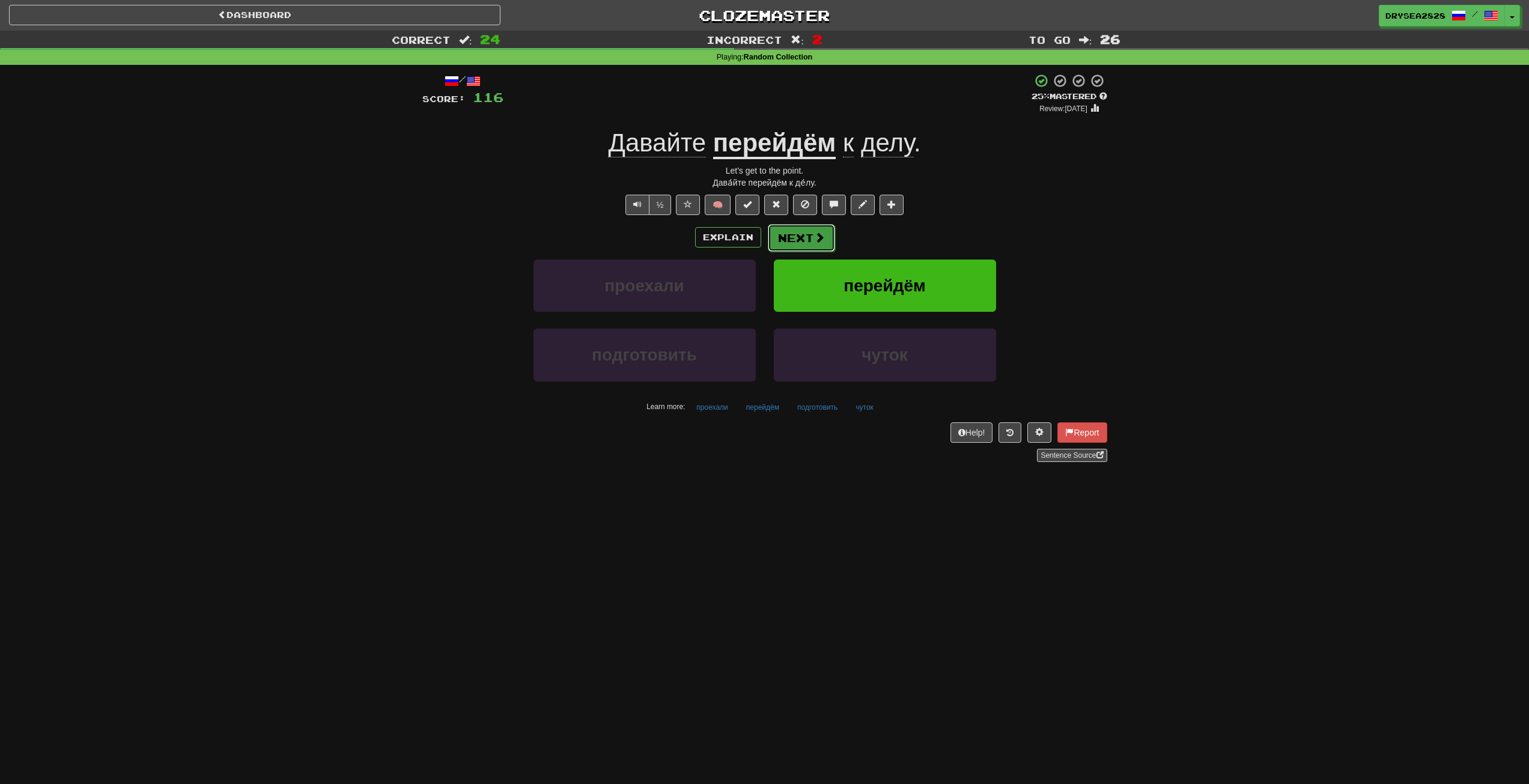
click at [769, 251] on button "Next" at bounding box center [801, 238] width 67 height 28
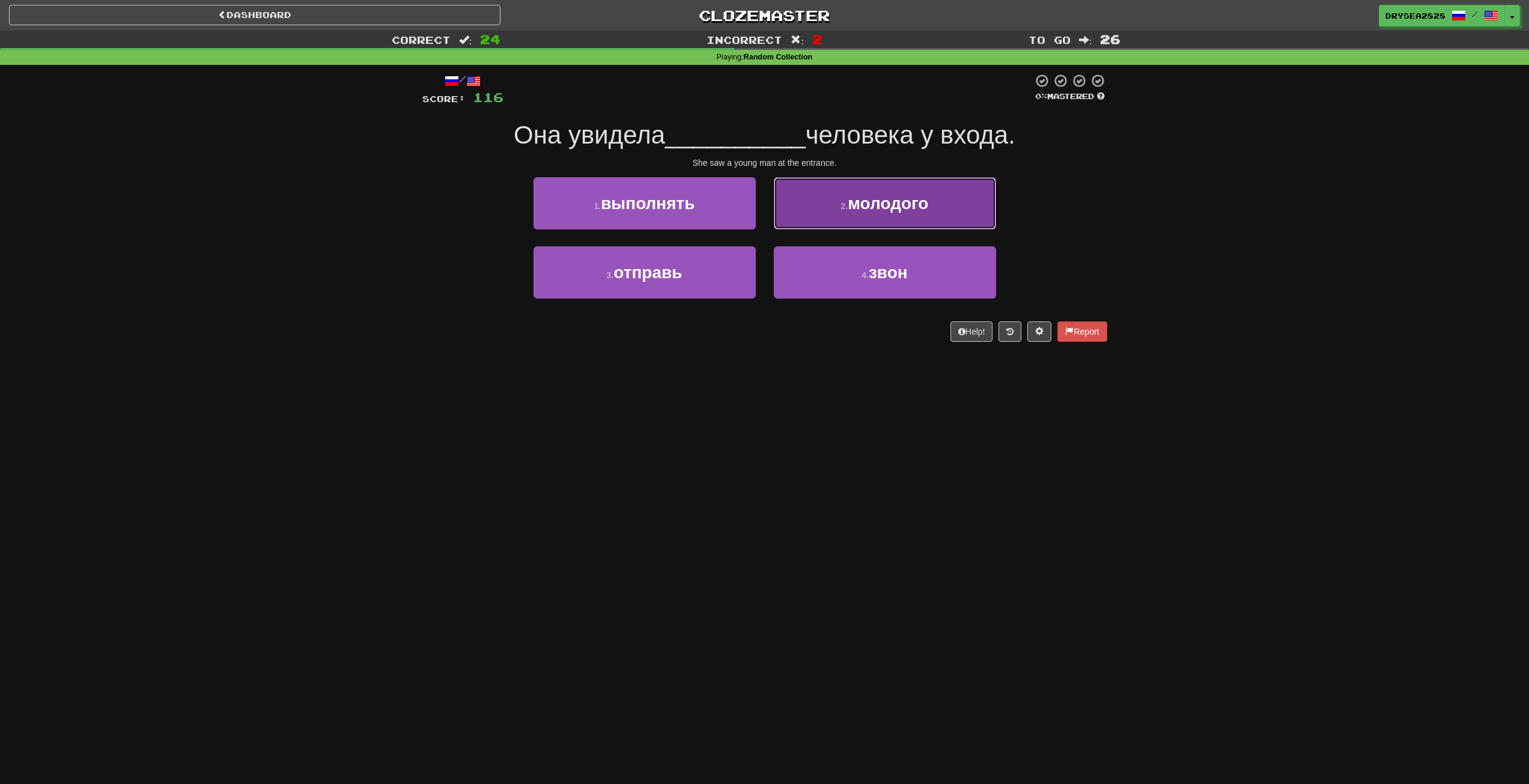
click at [832, 195] on button "2 . молодого" at bounding box center [885, 203] width 222 height 52
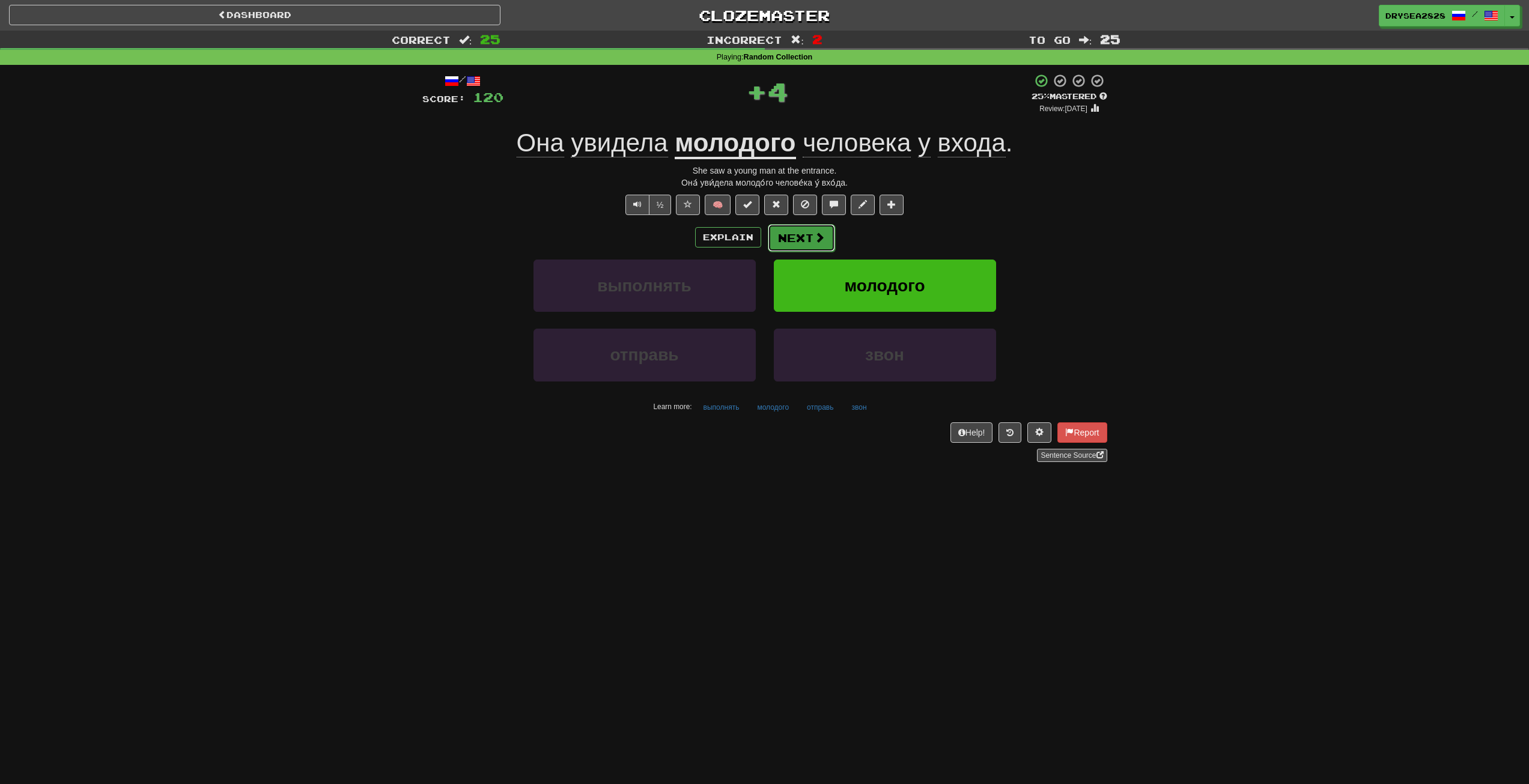
click at [800, 243] on button "Next" at bounding box center [801, 238] width 67 height 28
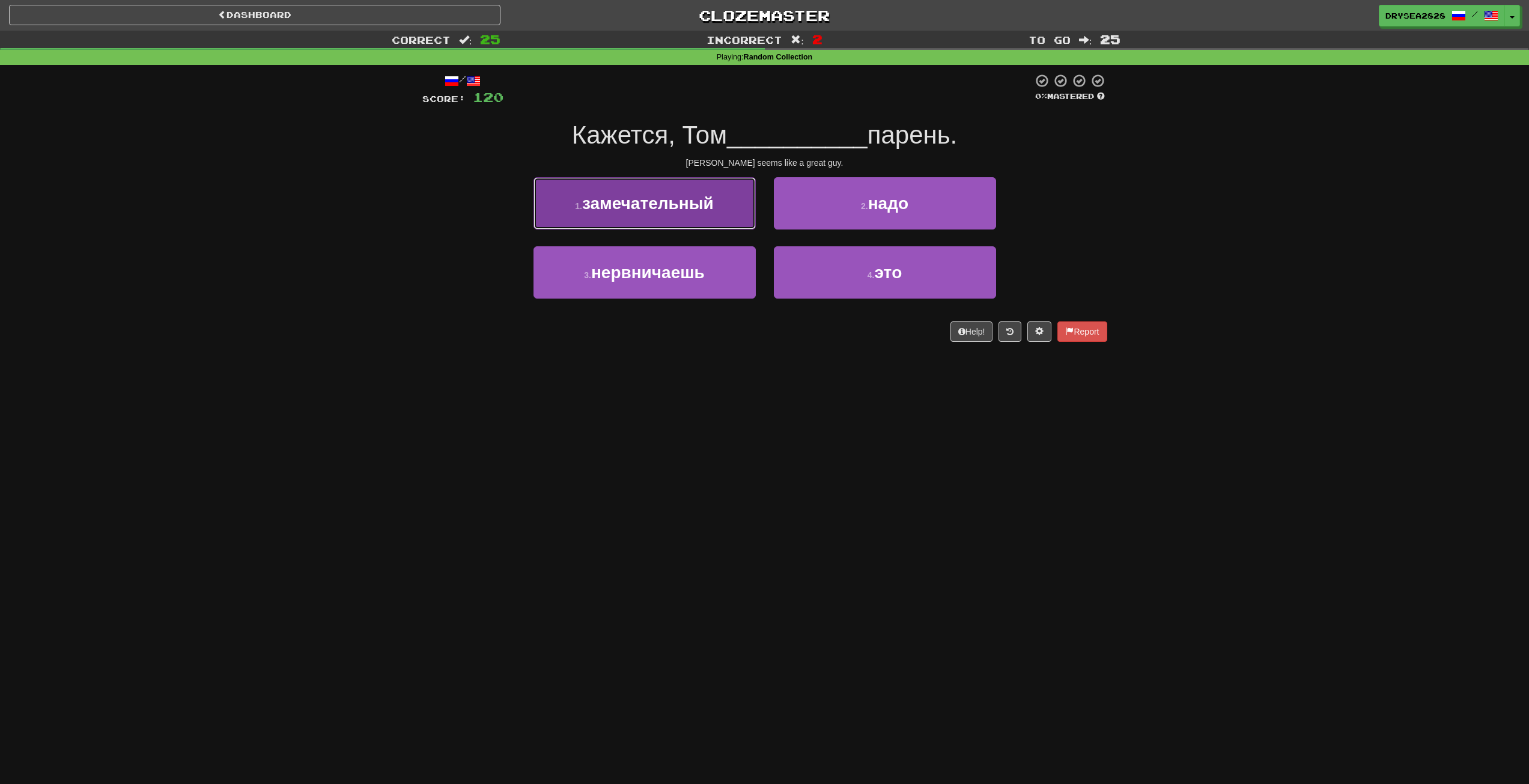
click at [693, 220] on button "1 . замечательный" at bounding box center [645, 203] width 222 height 52
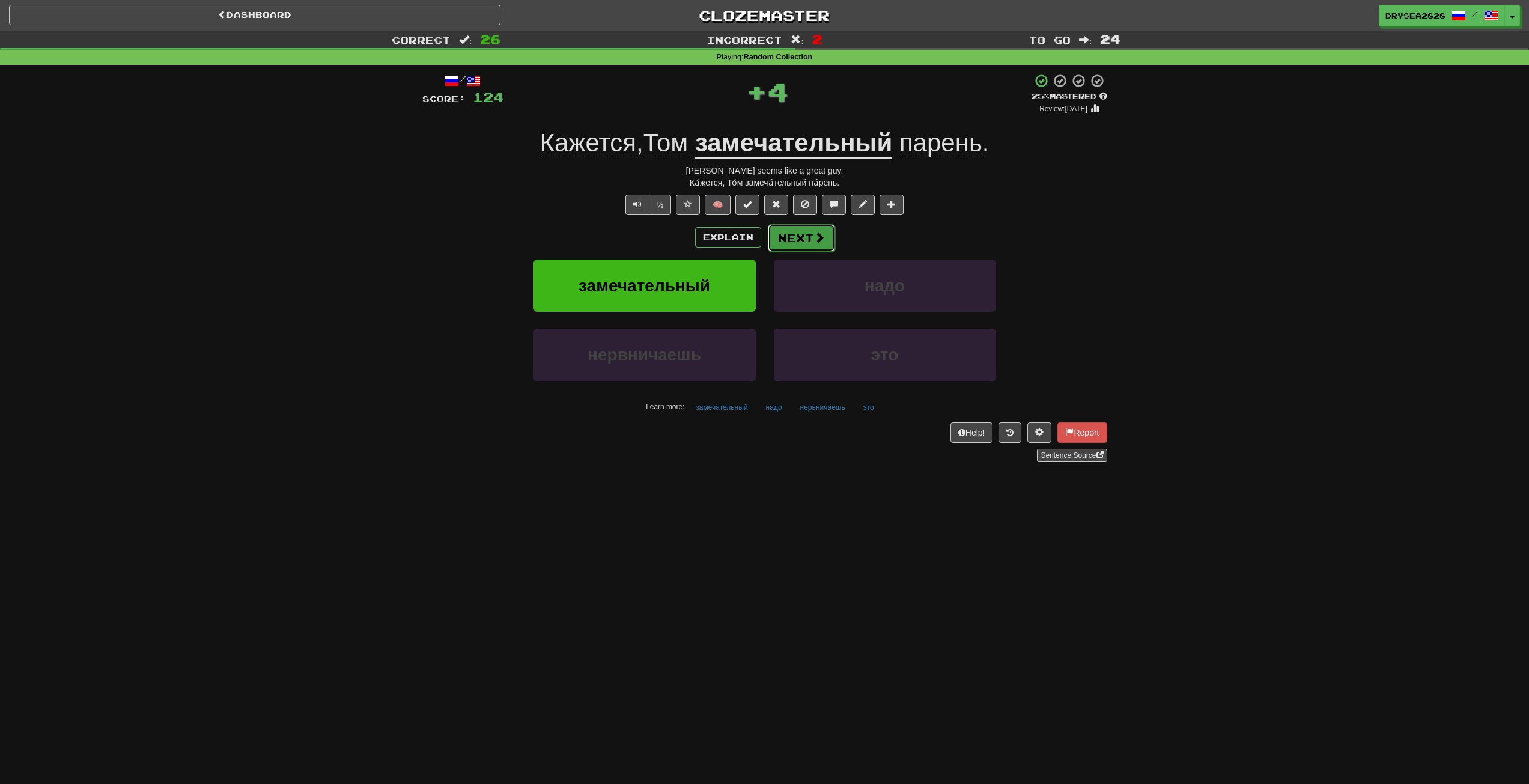
click at [782, 240] on button "Next" at bounding box center [801, 238] width 67 height 28
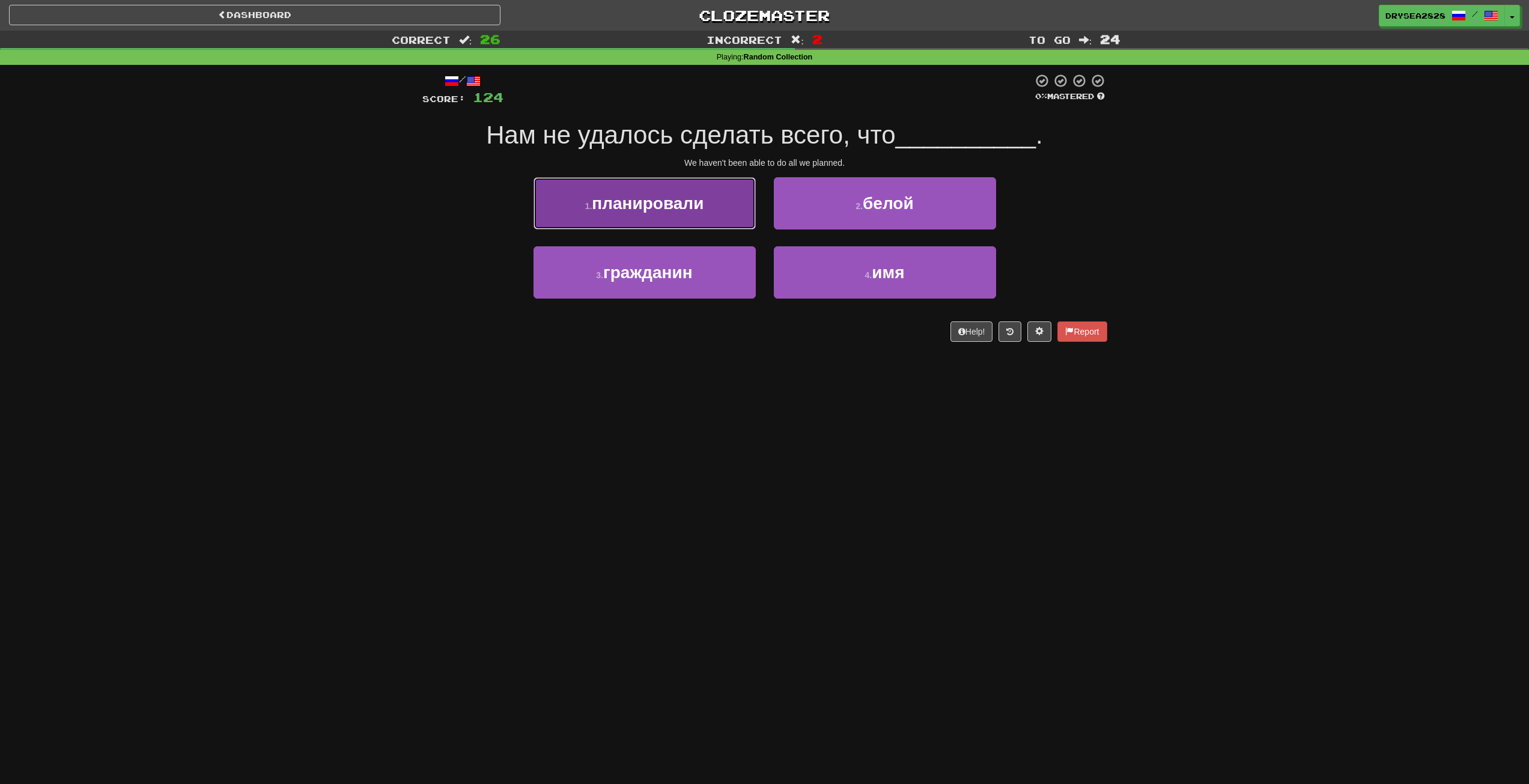
click at [670, 222] on button "1 . планировали" at bounding box center [645, 203] width 222 height 52
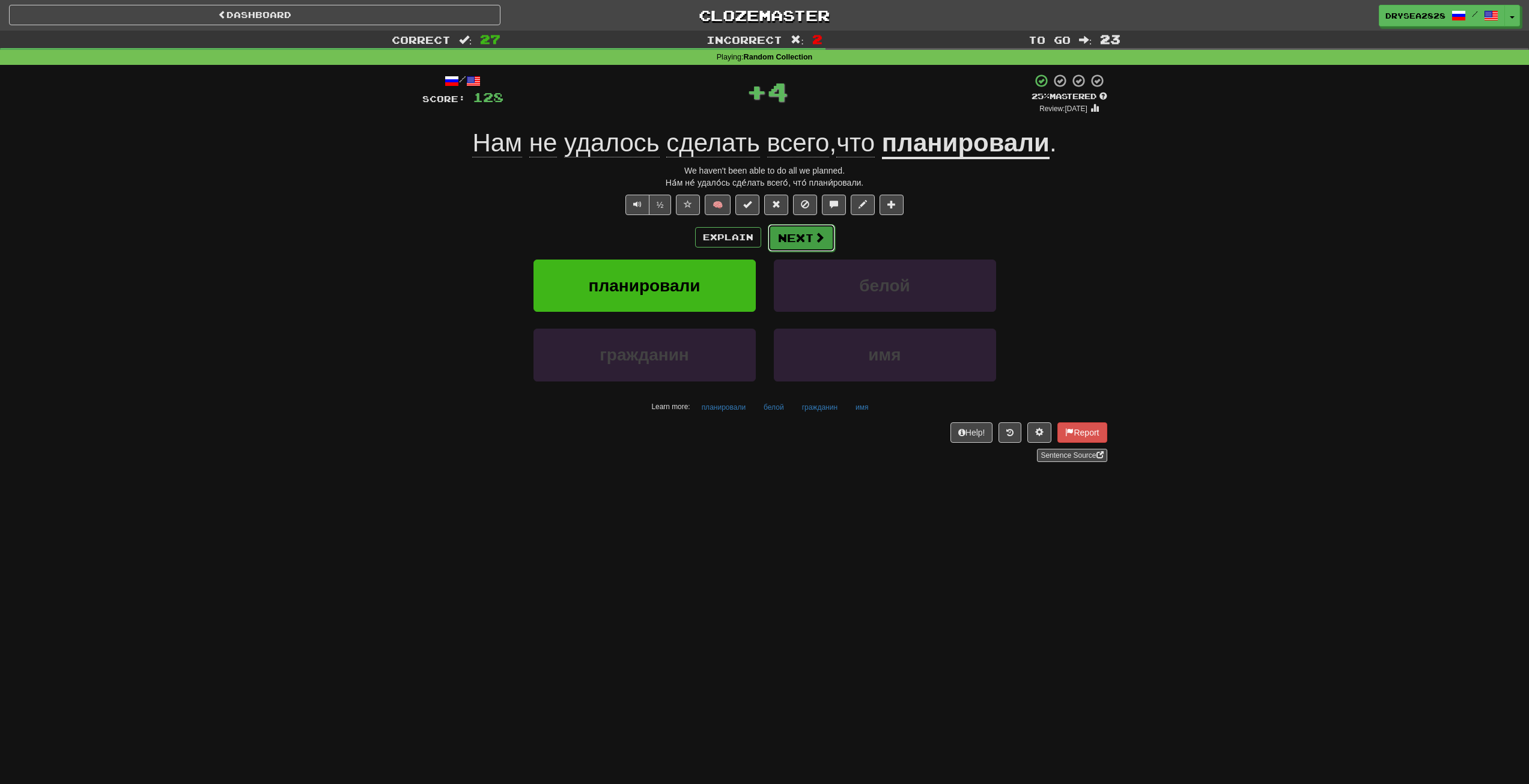
click at [820, 235] on span at bounding box center [820, 237] width 11 height 11
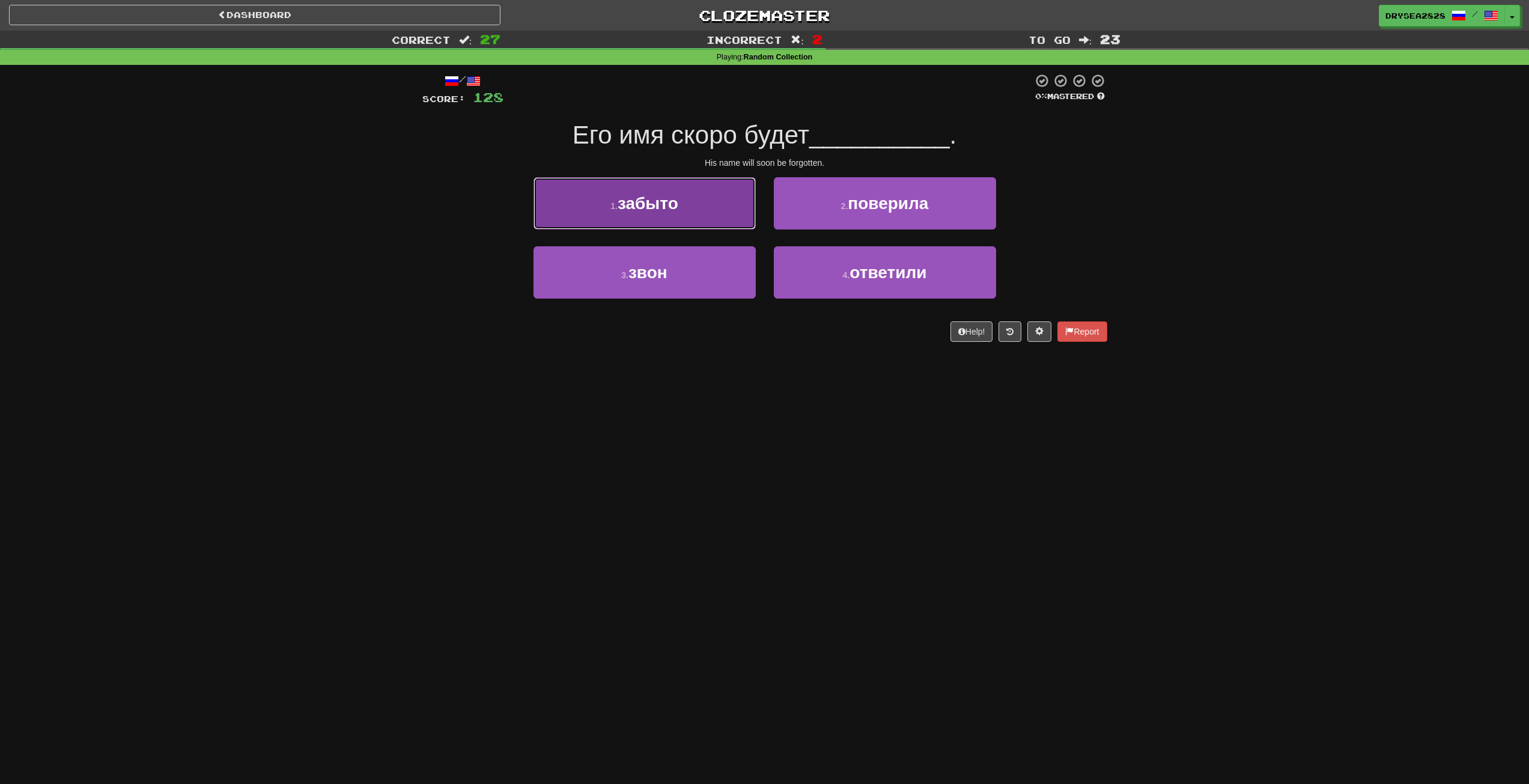
click at [696, 223] on button "1 . забыто" at bounding box center [645, 203] width 222 height 52
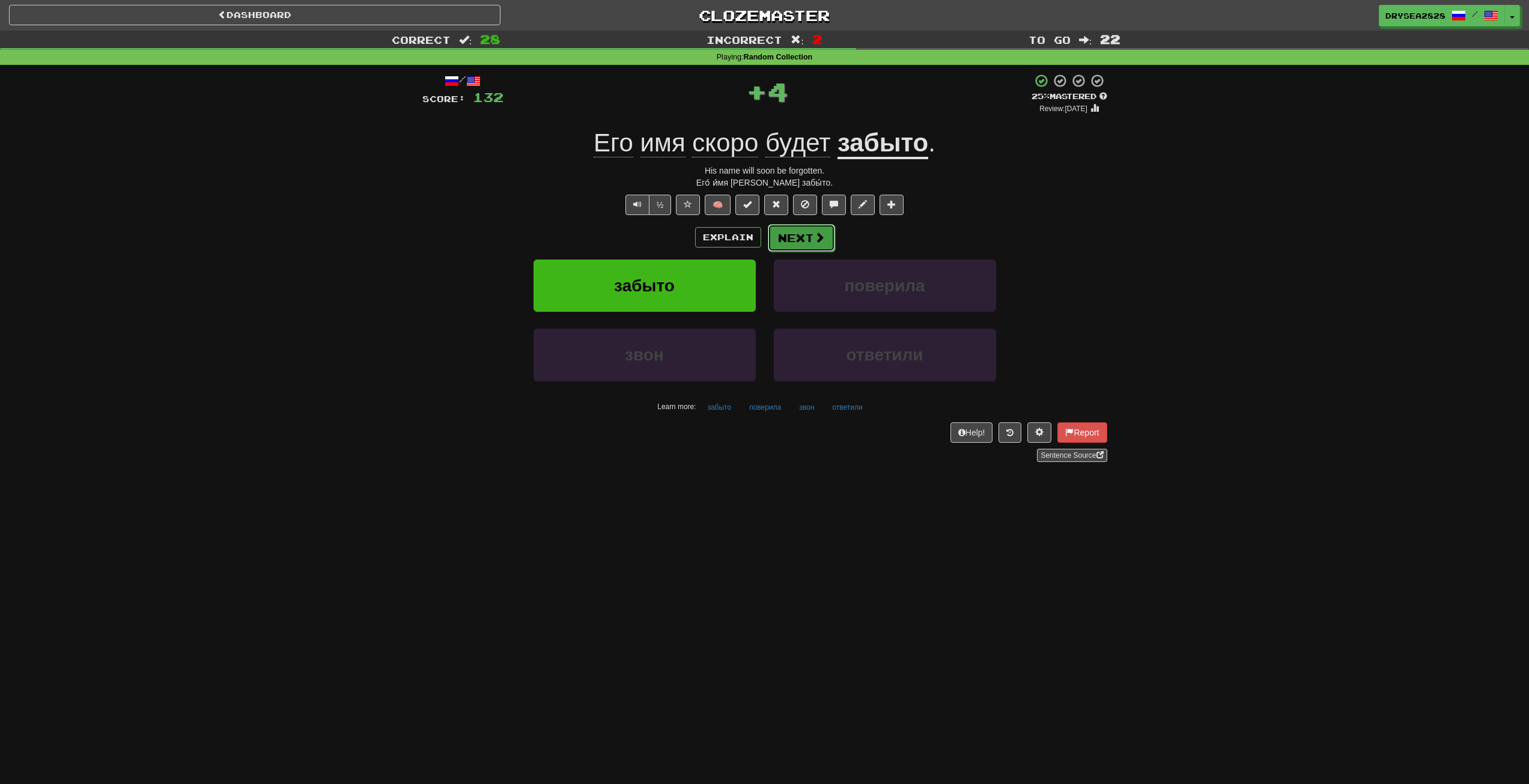
click at [820, 234] on button "Next" at bounding box center [801, 238] width 67 height 28
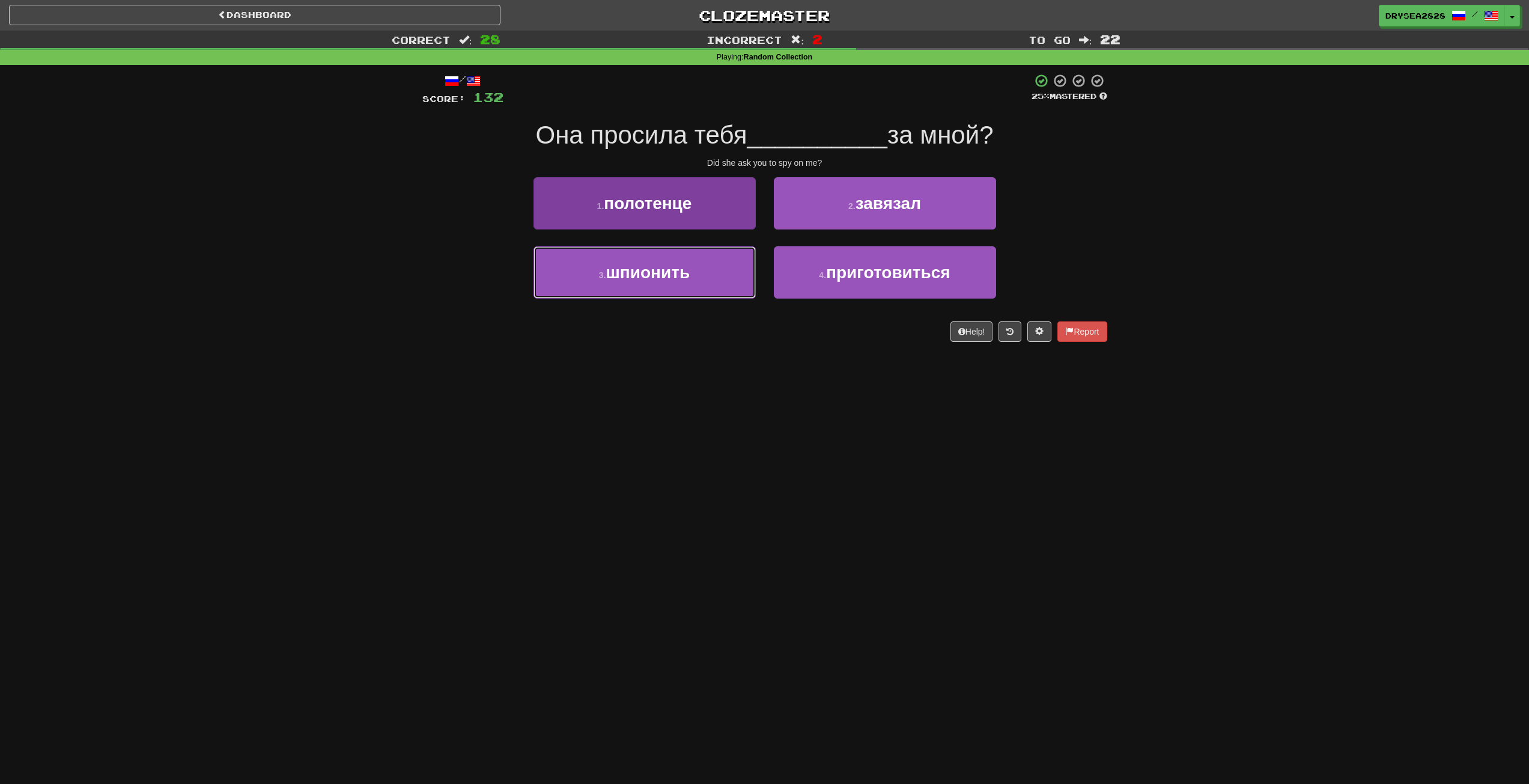
drag, startPoint x: 713, startPoint y: 274, endPoint x: 732, endPoint y: 274, distance: 19.0
click at [713, 274] on button "3 . шпионить" at bounding box center [645, 272] width 222 height 52
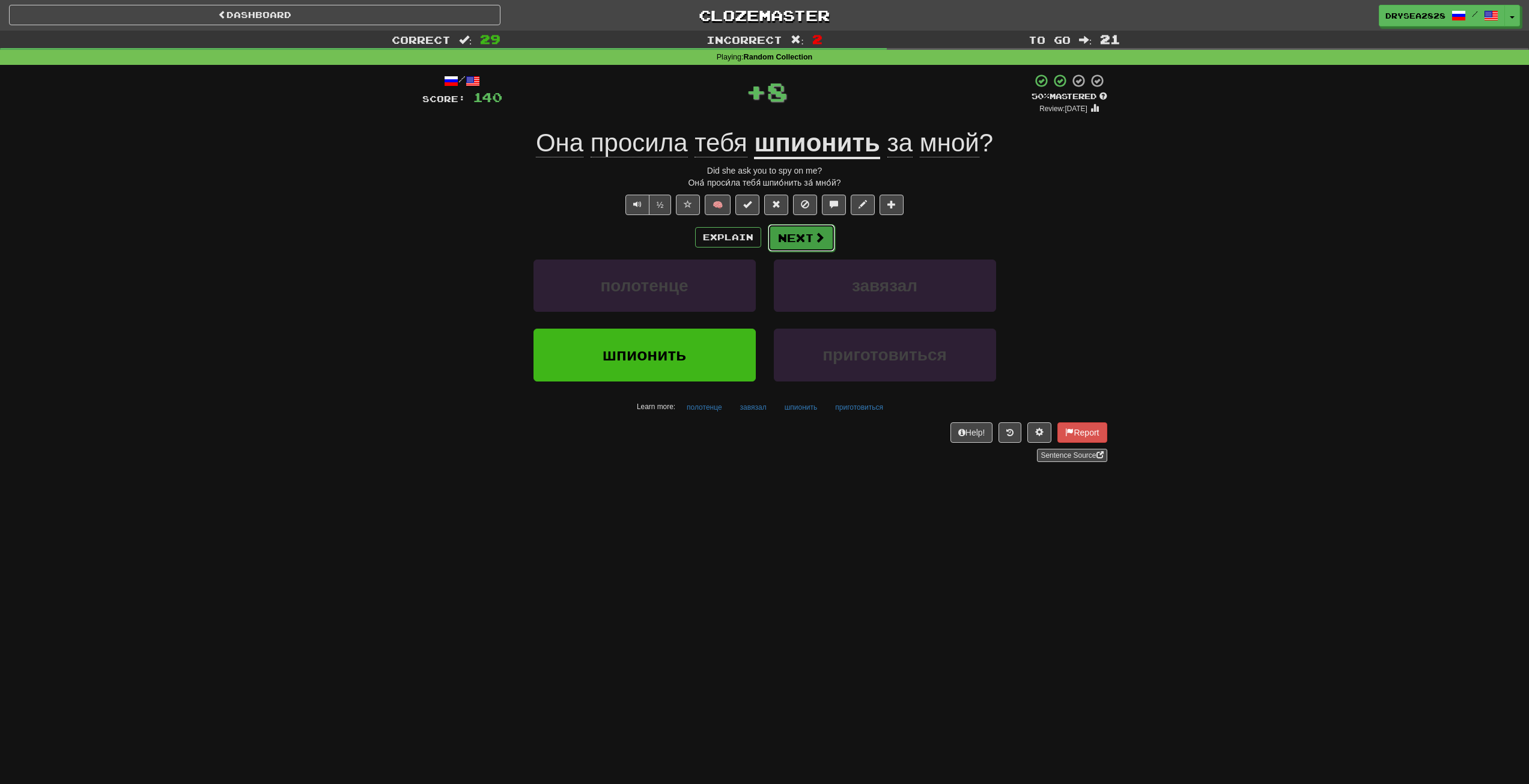
click at [815, 245] on button "Next" at bounding box center [801, 238] width 67 height 28
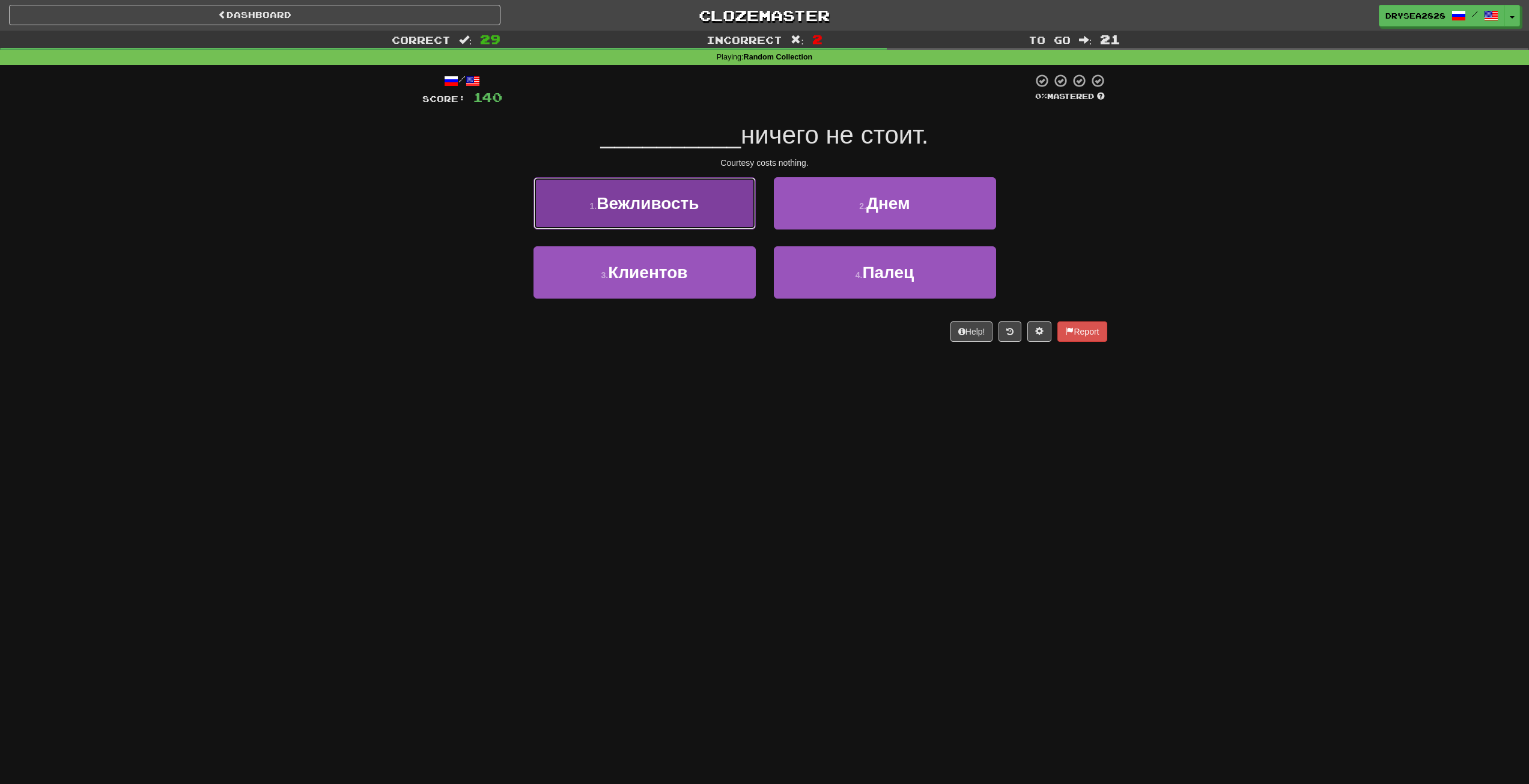
click at [695, 208] on span "Вежливость" at bounding box center [647, 203] width 102 height 18
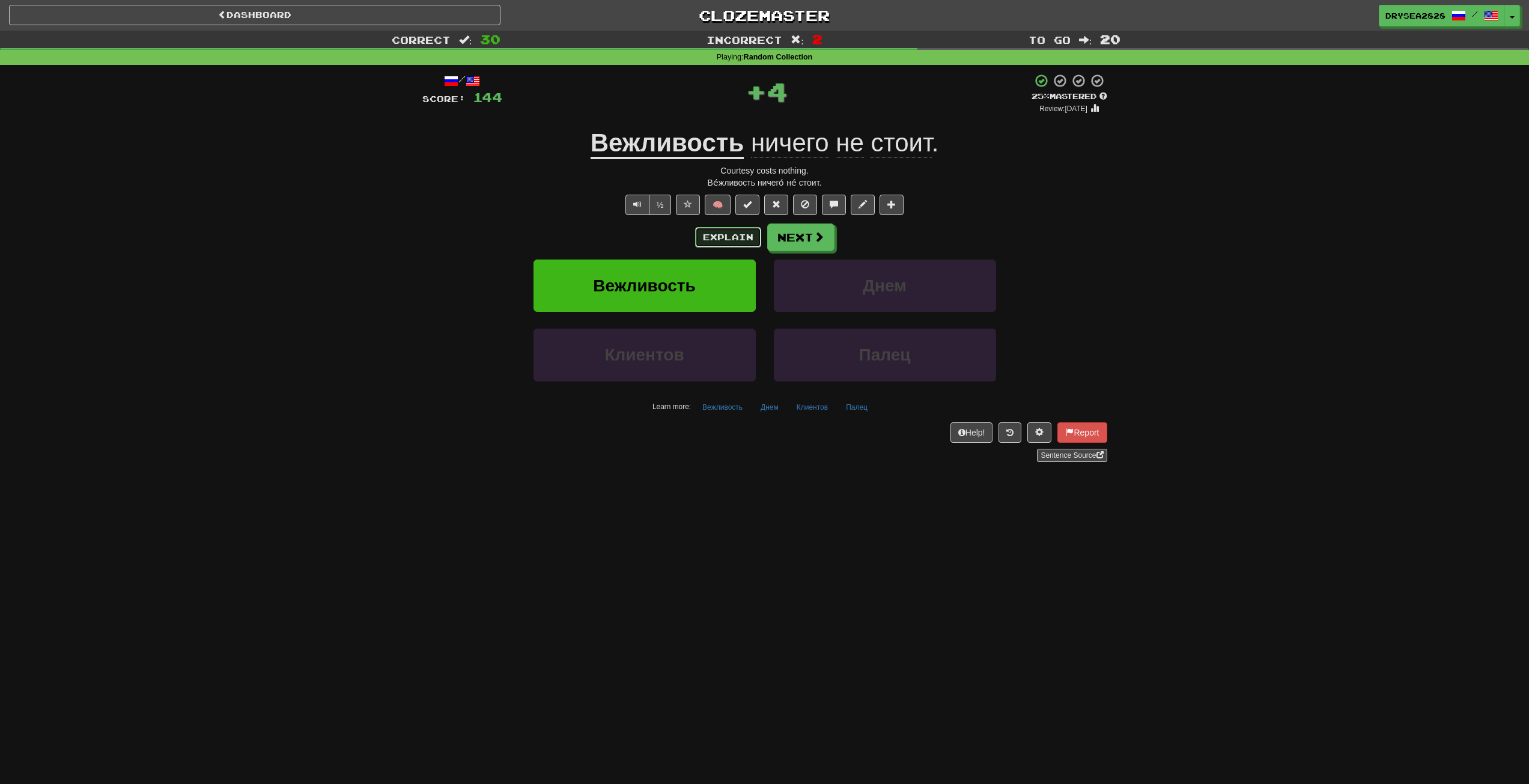
click at [718, 241] on button "Explain" at bounding box center [728, 237] width 66 height 20
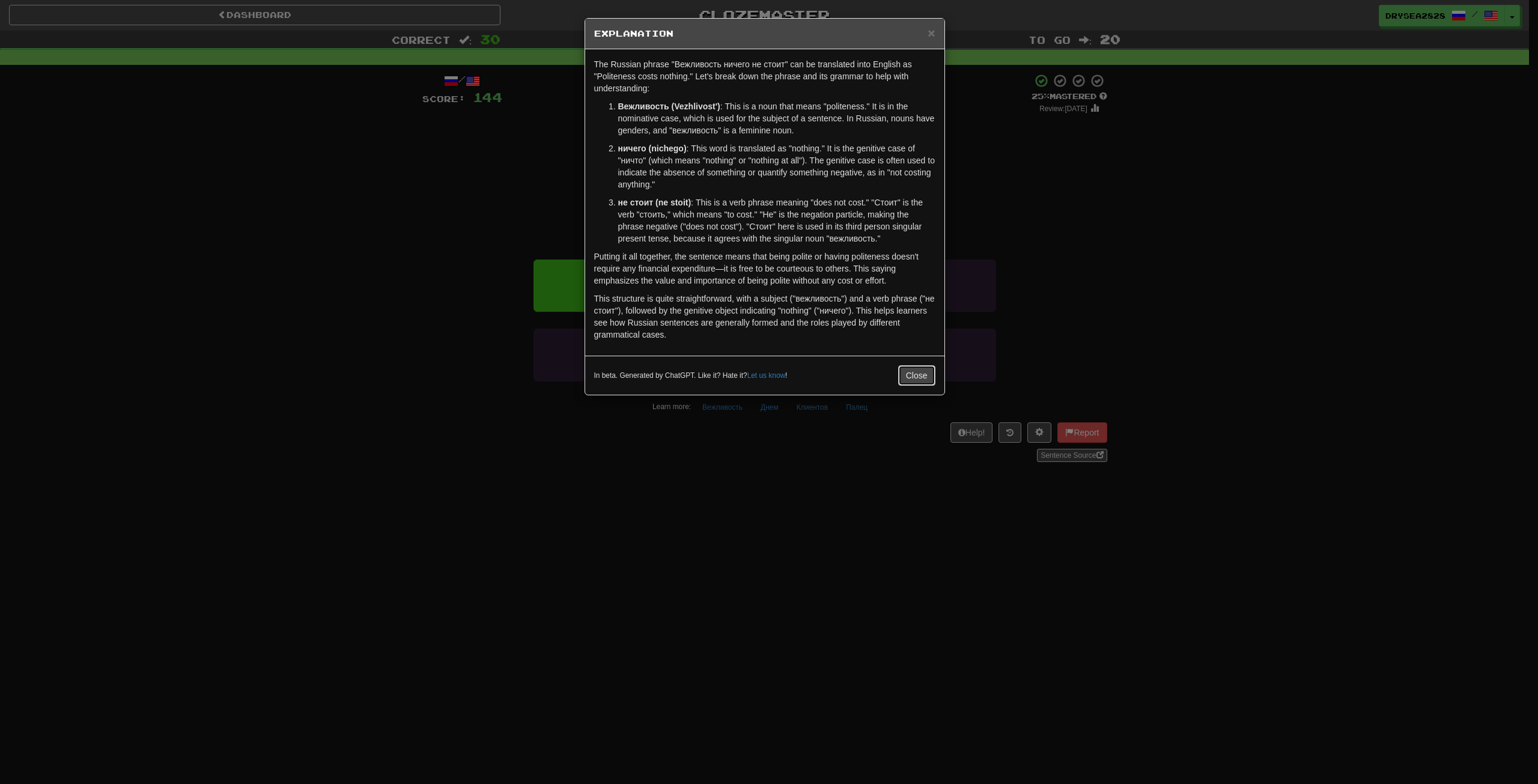
click at [918, 374] on button "Close" at bounding box center [916, 375] width 37 height 20
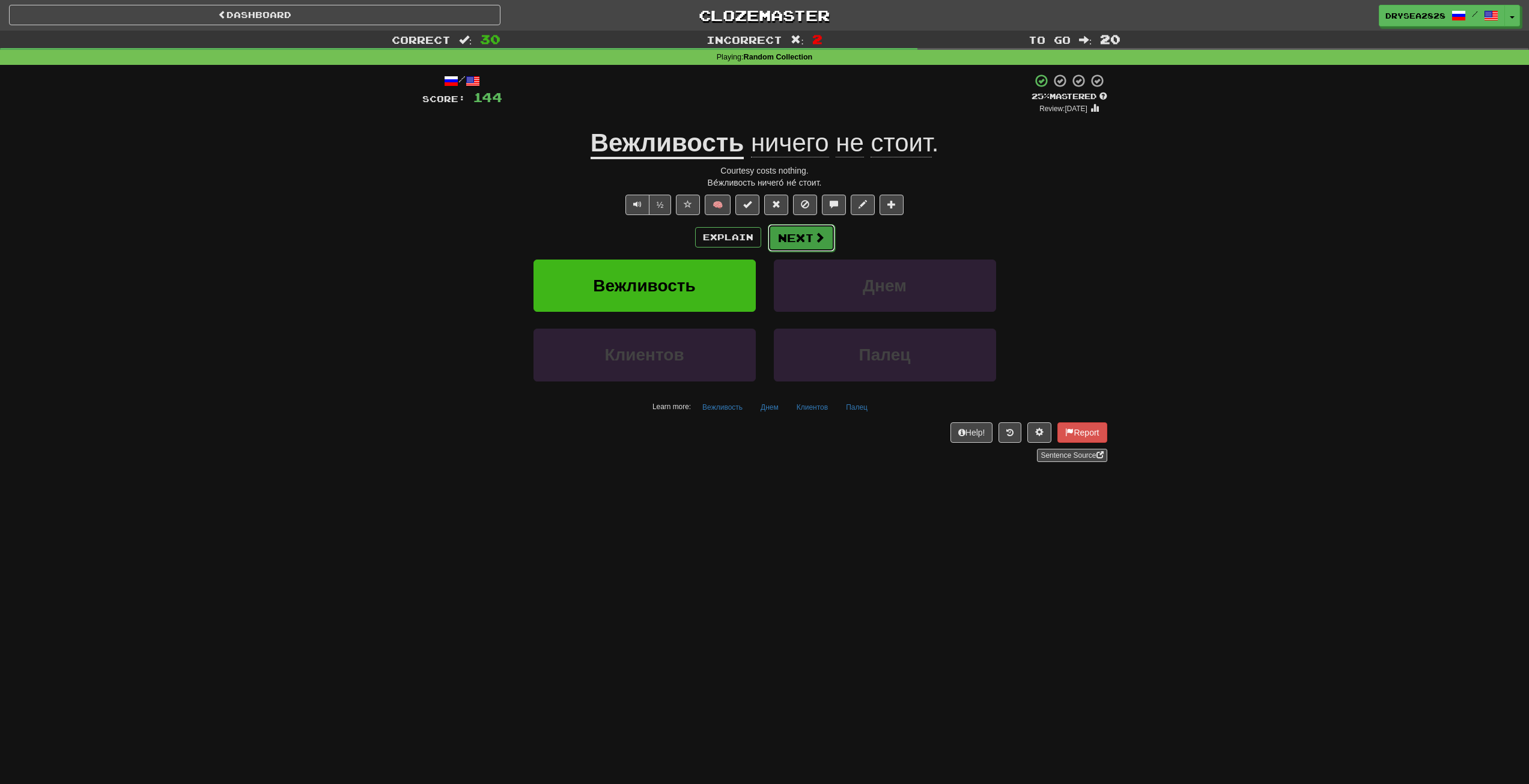
click at [801, 239] on button "Next" at bounding box center [801, 238] width 67 height 28
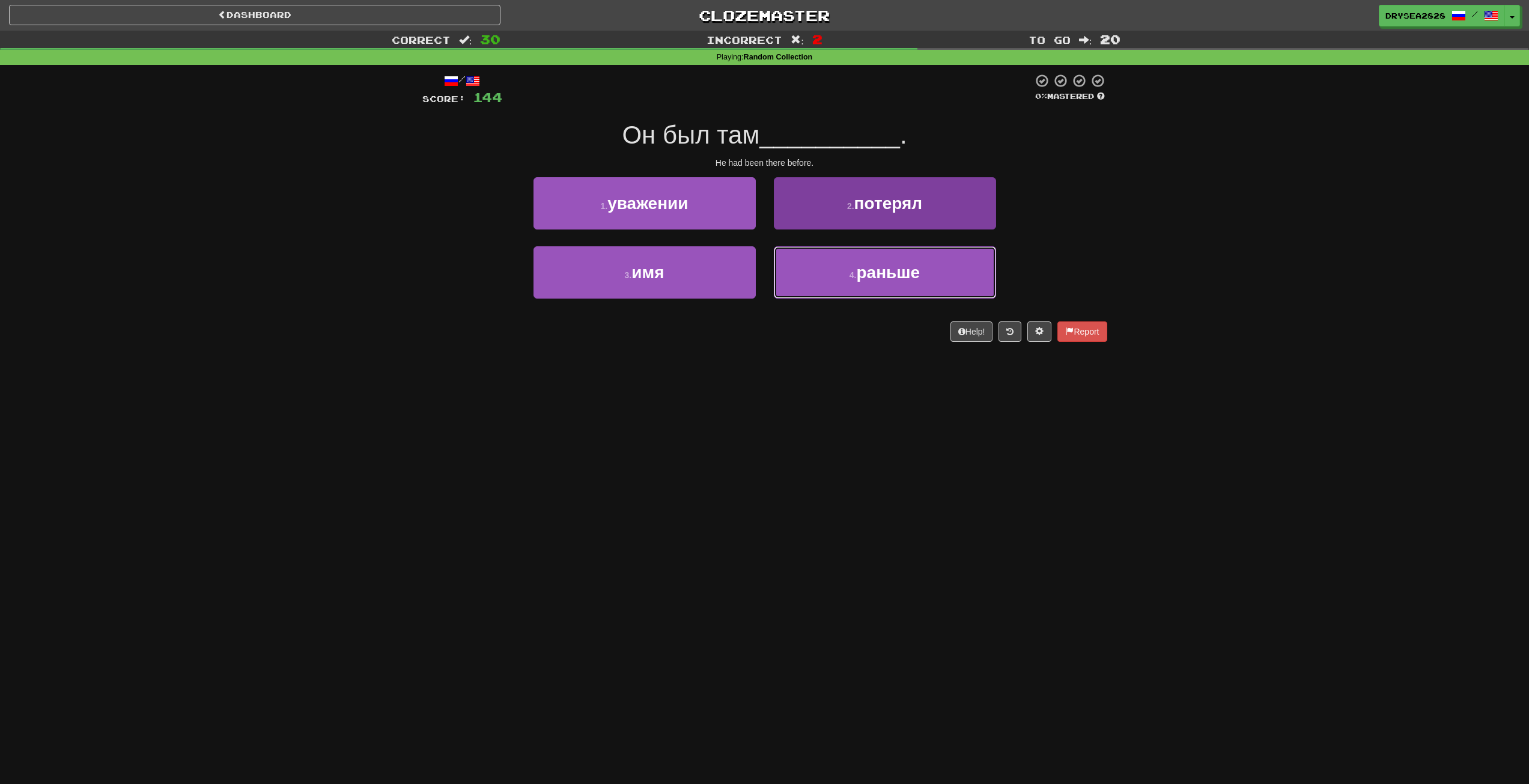
click at [911, 287] on button "4 . раньше" at bounding box center [885, 272] width 222 height 52
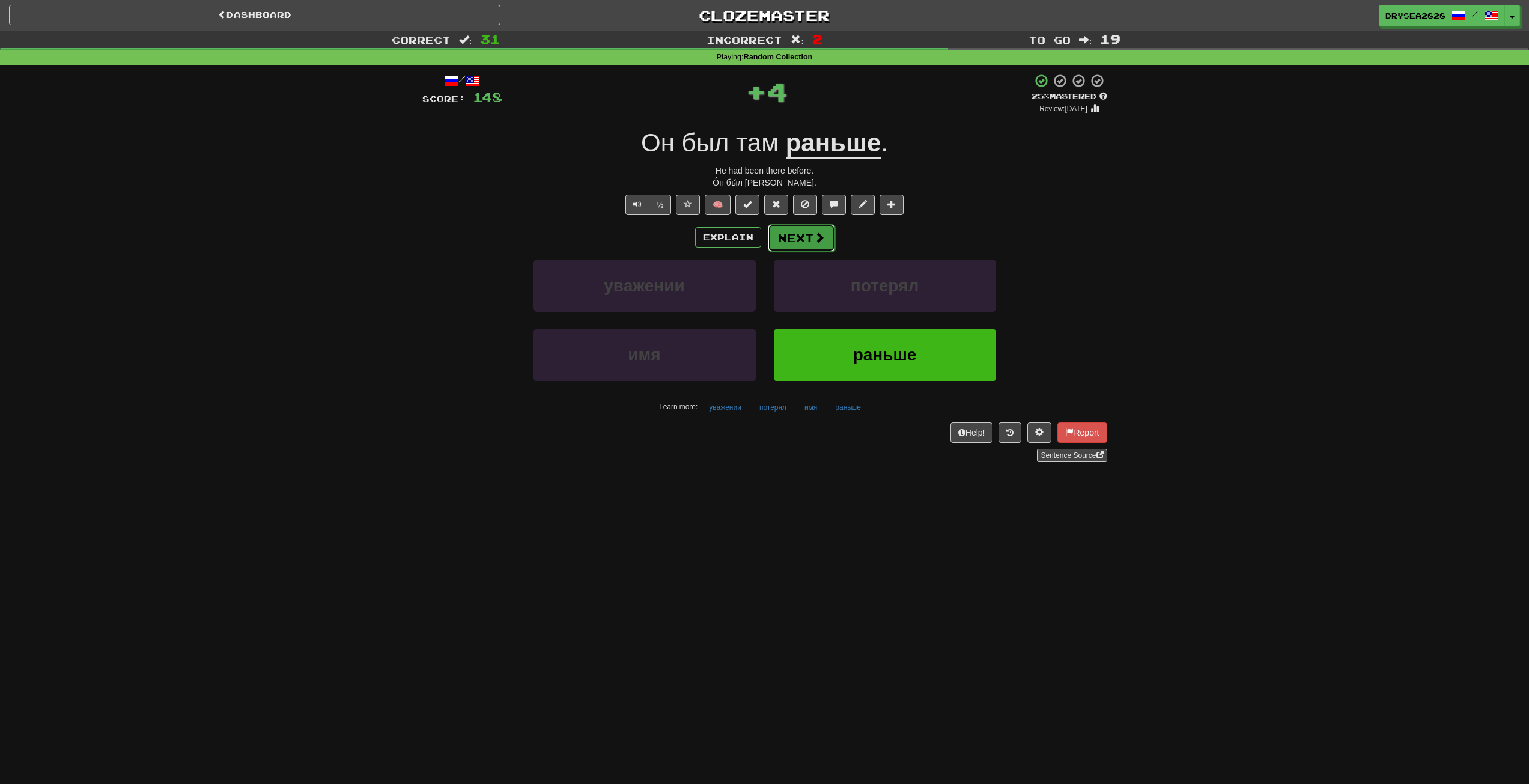
click at [820, 242] on span at bounding box center [820, 237] width 11 height 11
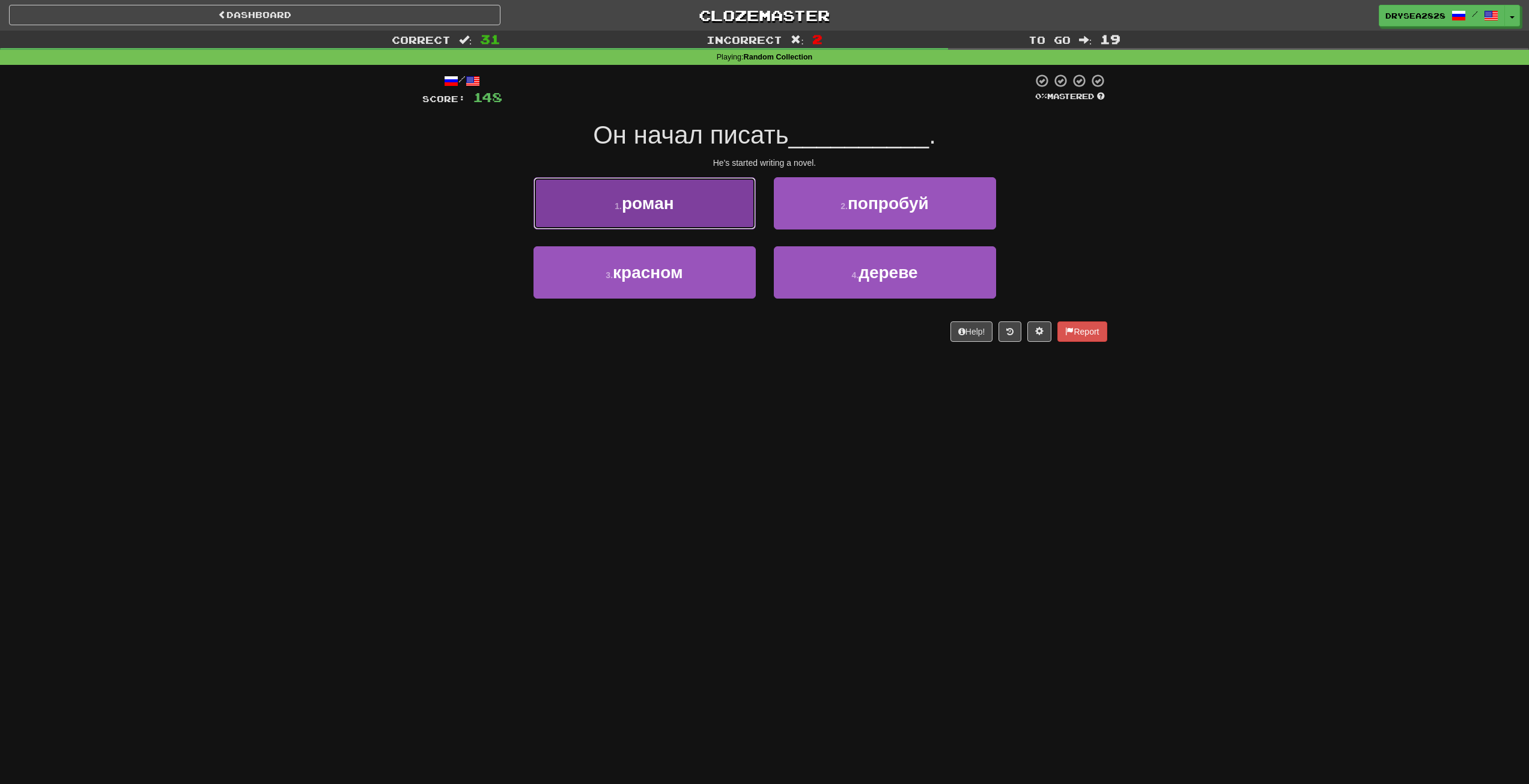
click at [705, 208] on button "1 . роман" at bounding box center [645, 203] width 222 height 52
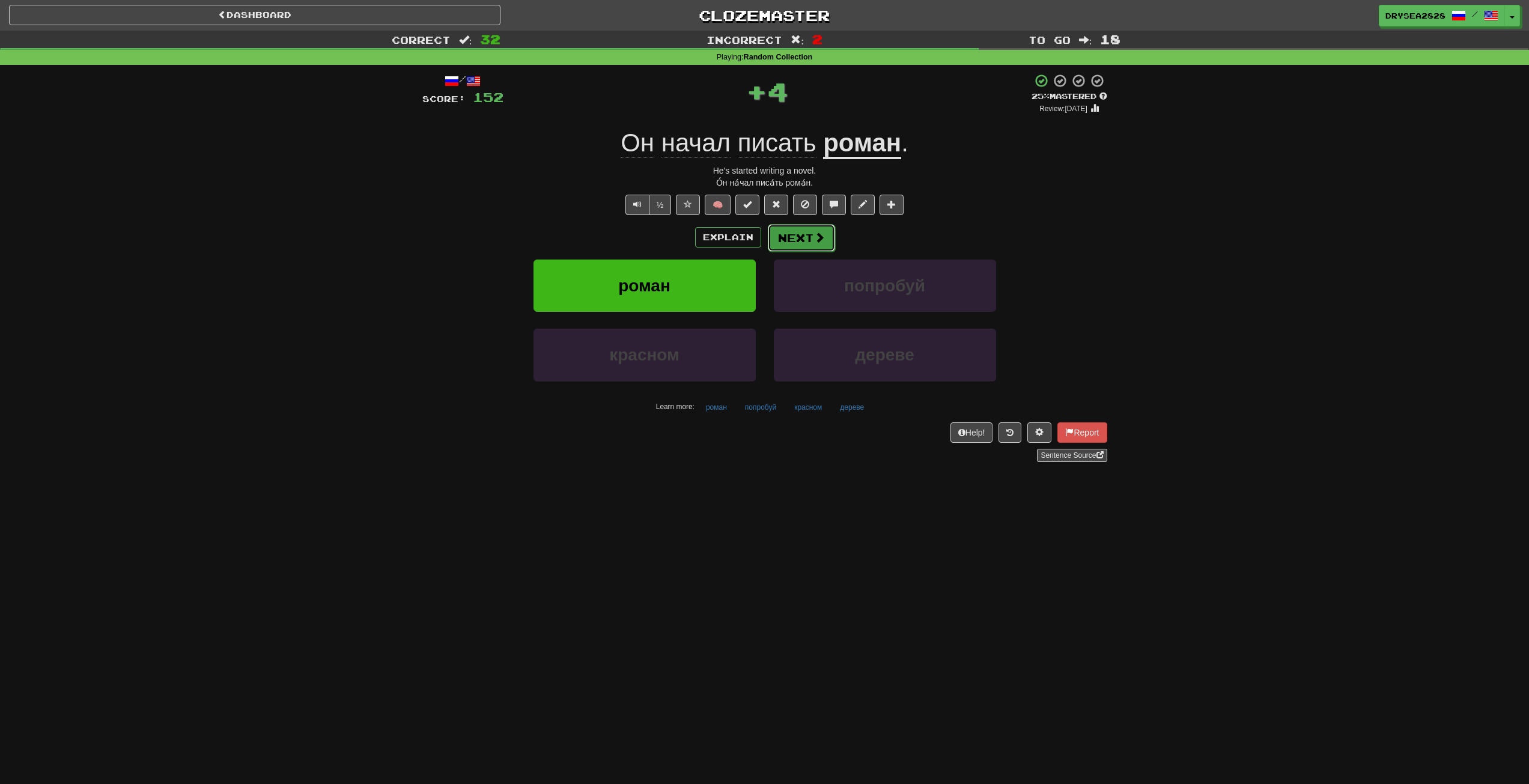
click at [807, 240] on button "Next" at bounding box center [801, 238] width 67 height 28
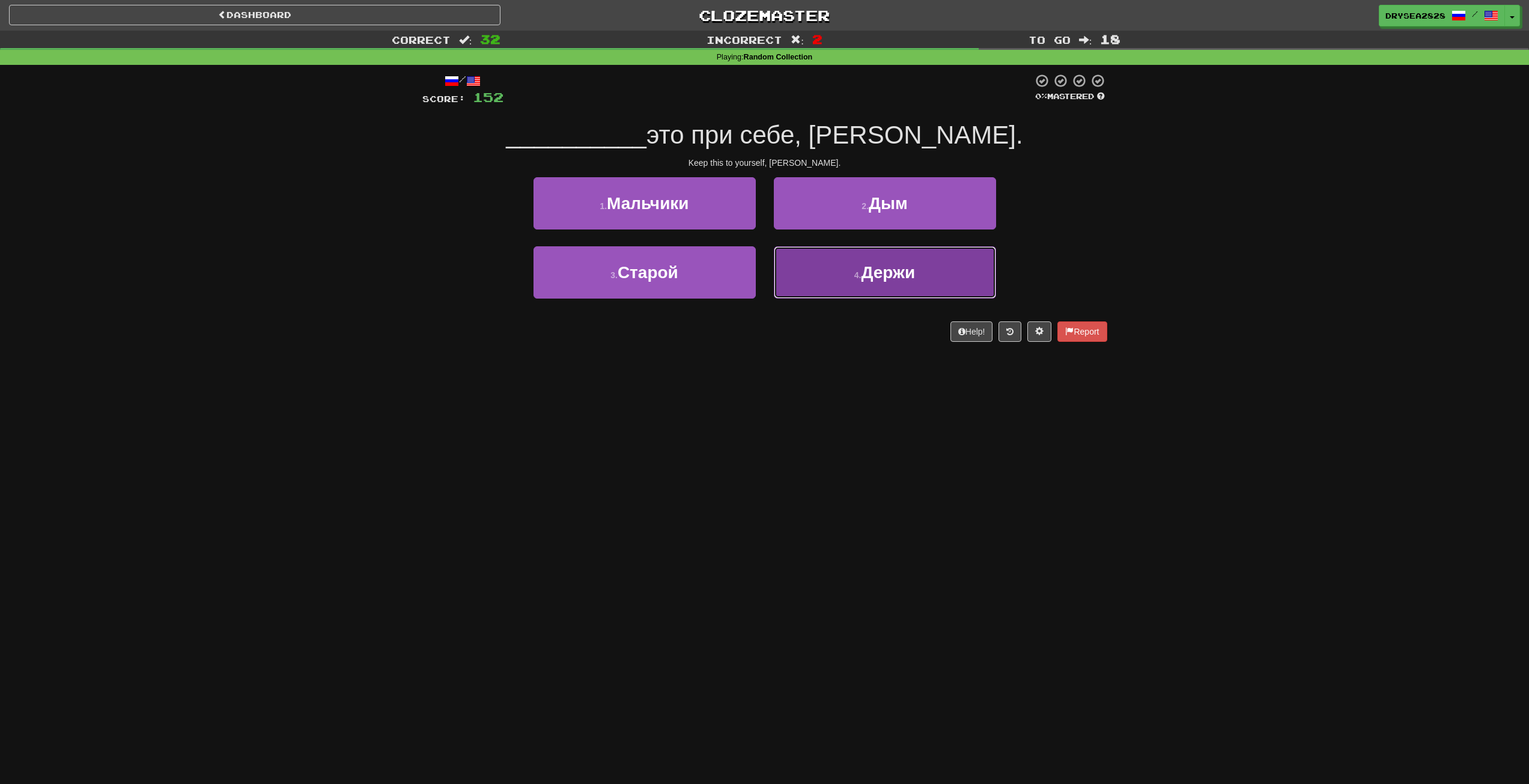
click at [825, 263] on button "4 . [GEOGRAPHIC_DATA]" at bounding box center [885, 272] width 222 height 52
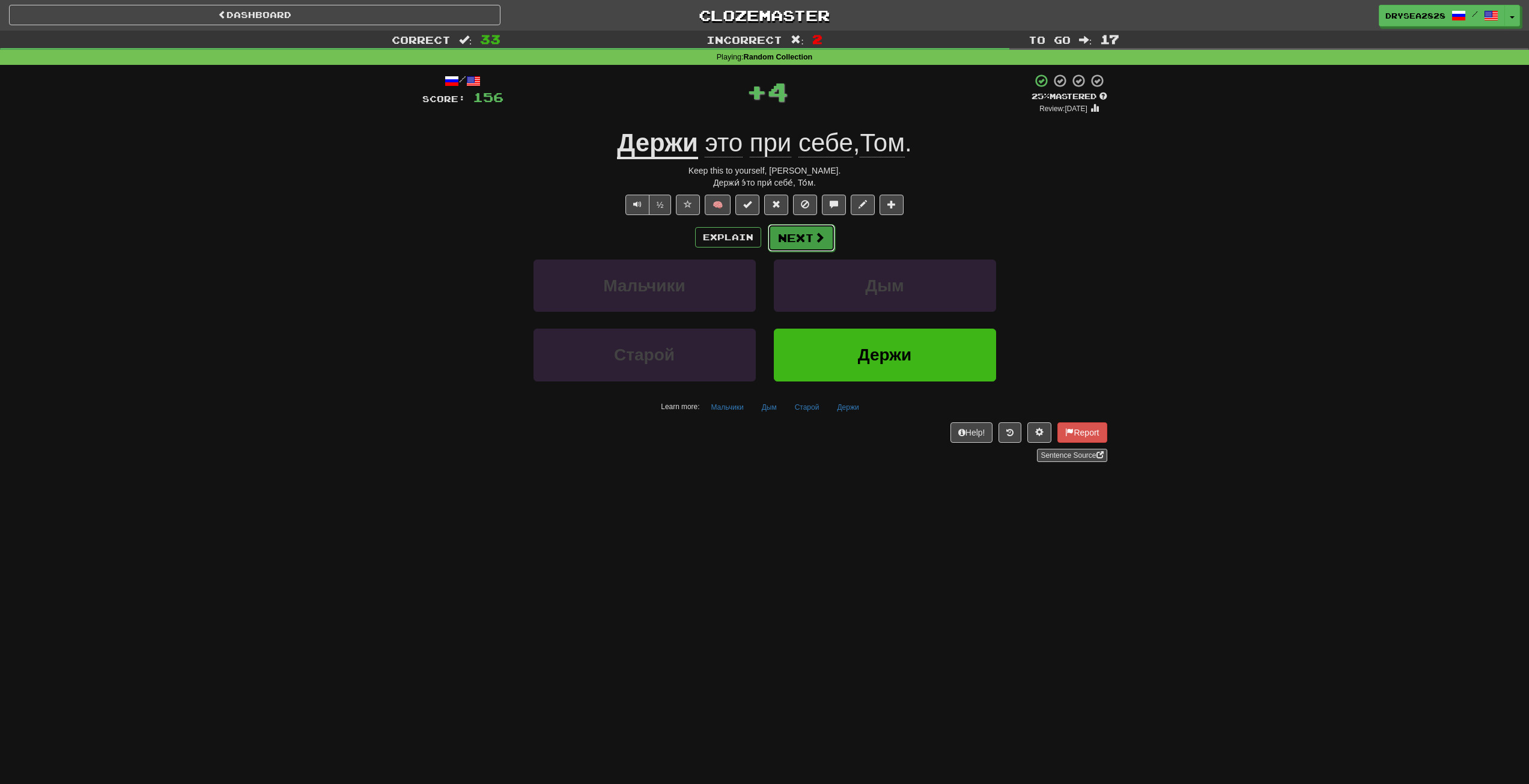
click at [795, 235] on button "Next" at bounding box center [801, 238] width 67 height 28
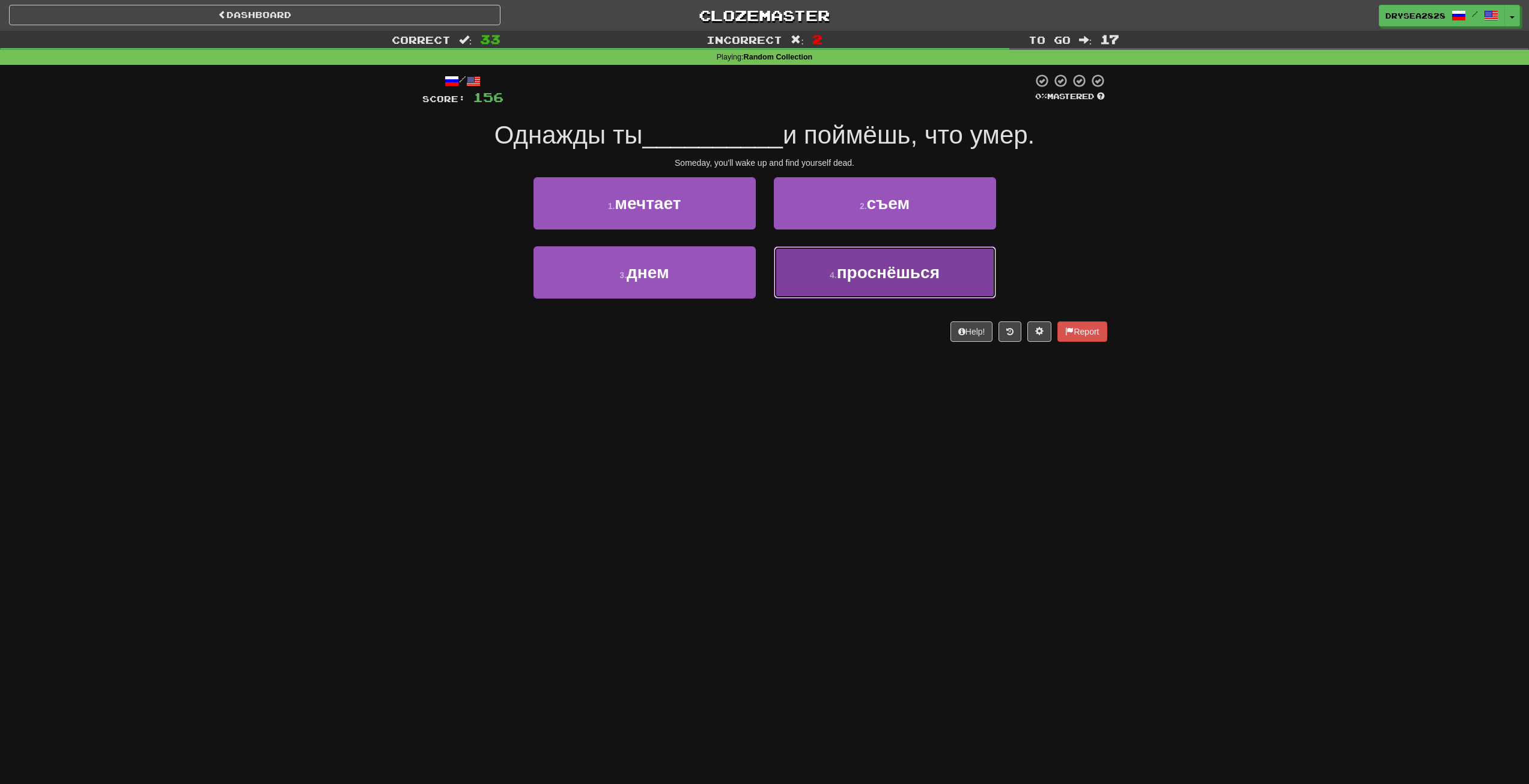
click at [857, 272] on span "проснёшься" at bounding box center [888, 272] width 103 height 18
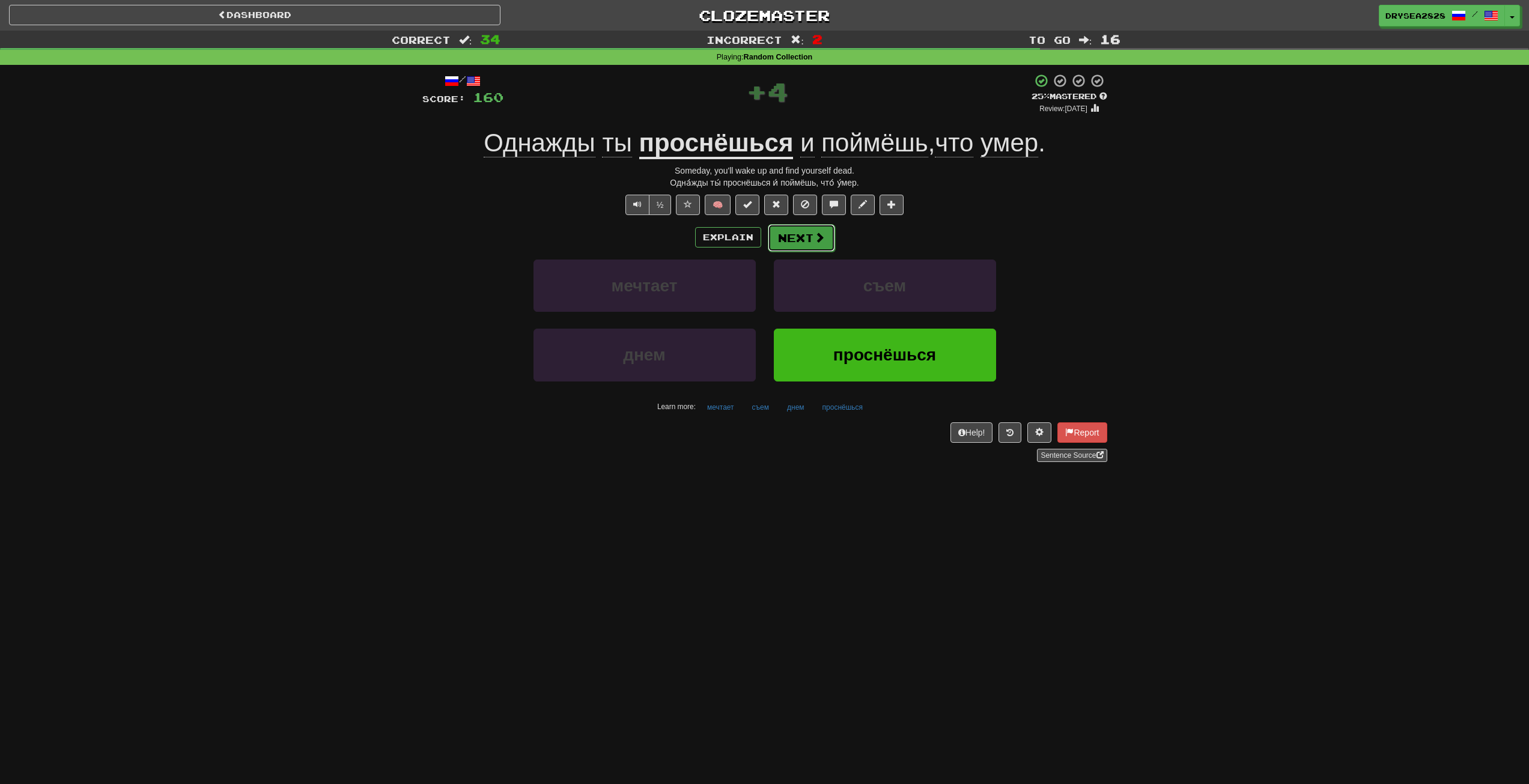
click at [782, 237] on button "Next" at bounding box center [801, 238] width 67 height 28
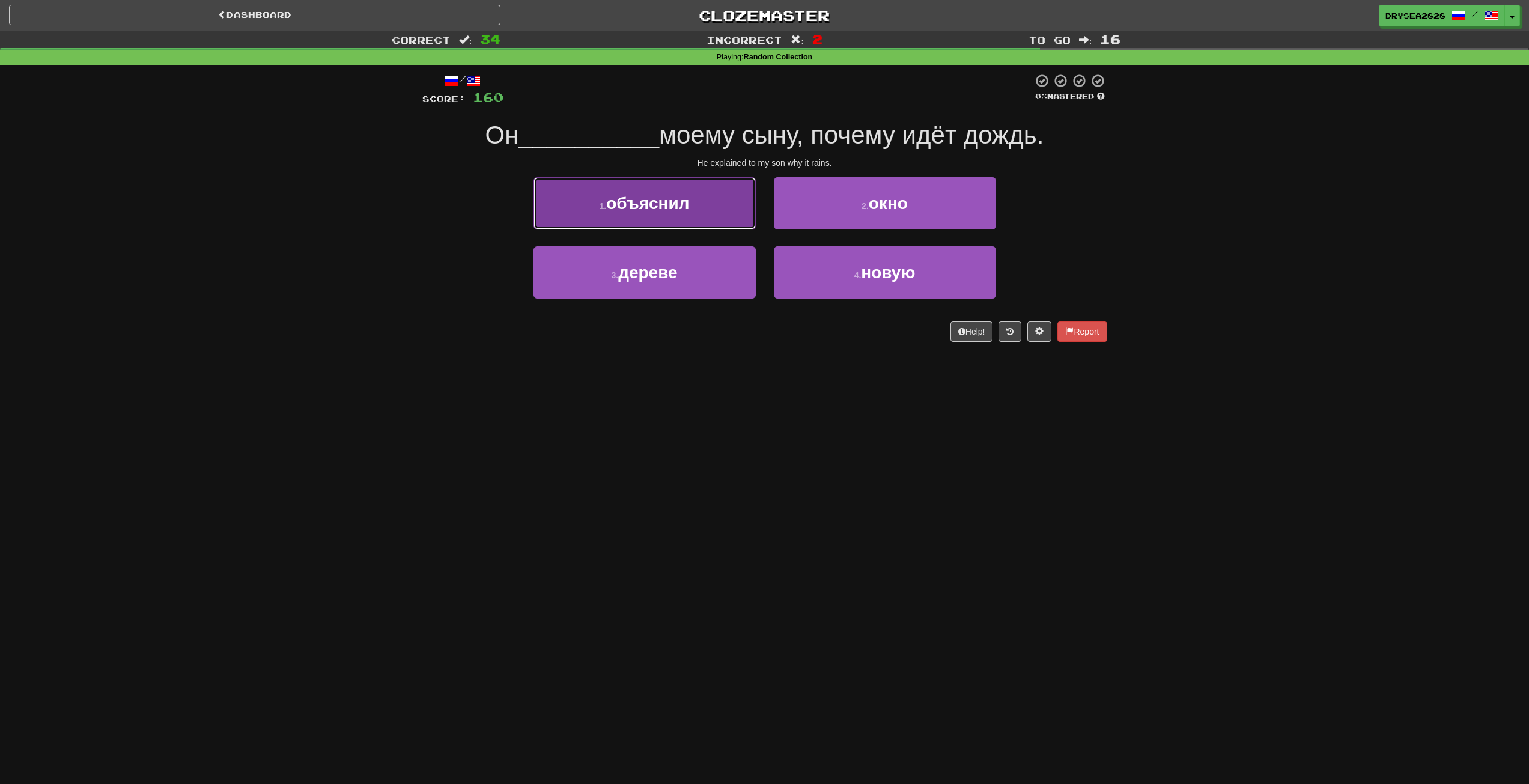
click at [689, 194] on span "объяснил" at bounding box center [648, 203] width 83 height 18
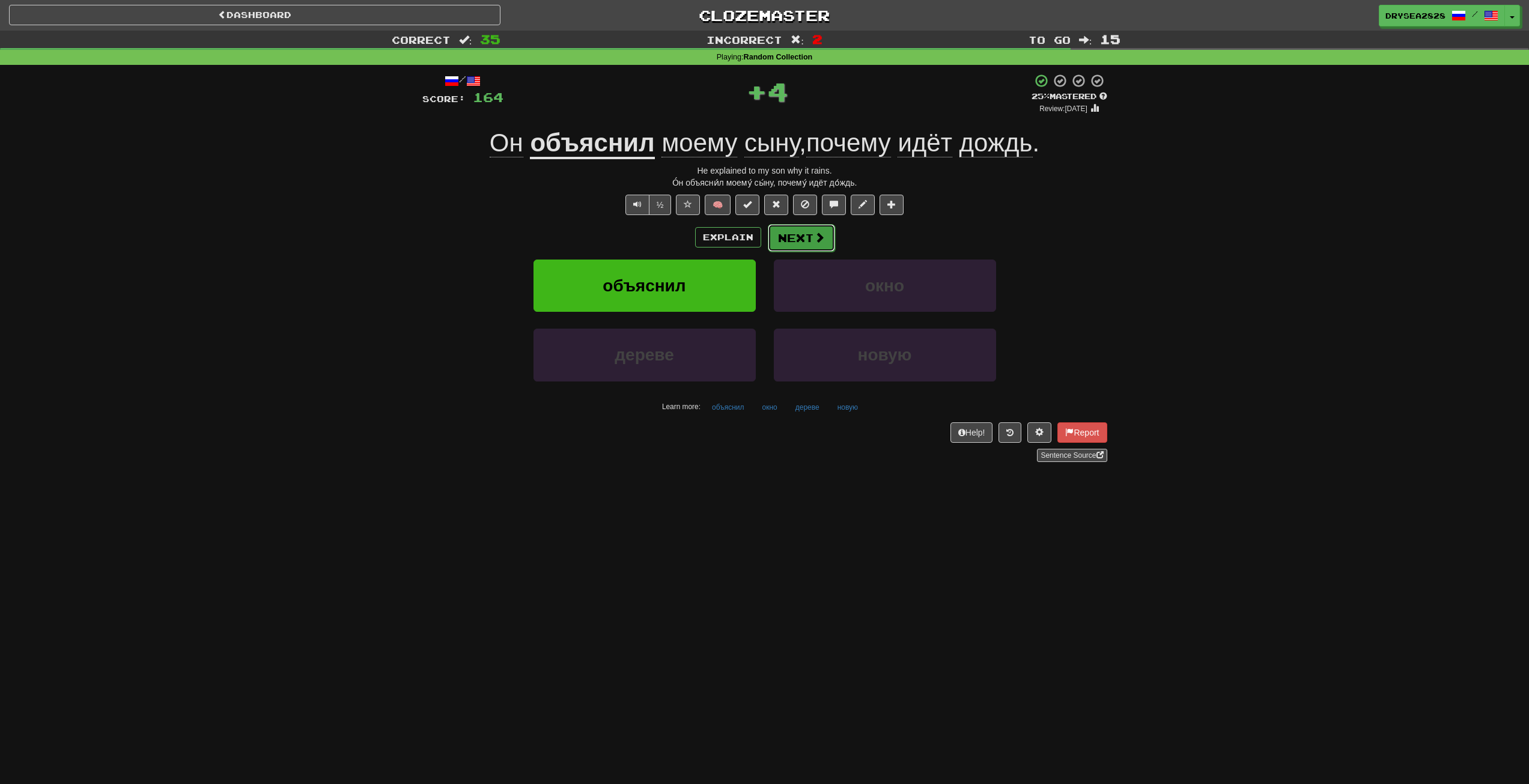
click at [791, 242] on button "Next" at bounding box center [801, 238] width 67 height 28
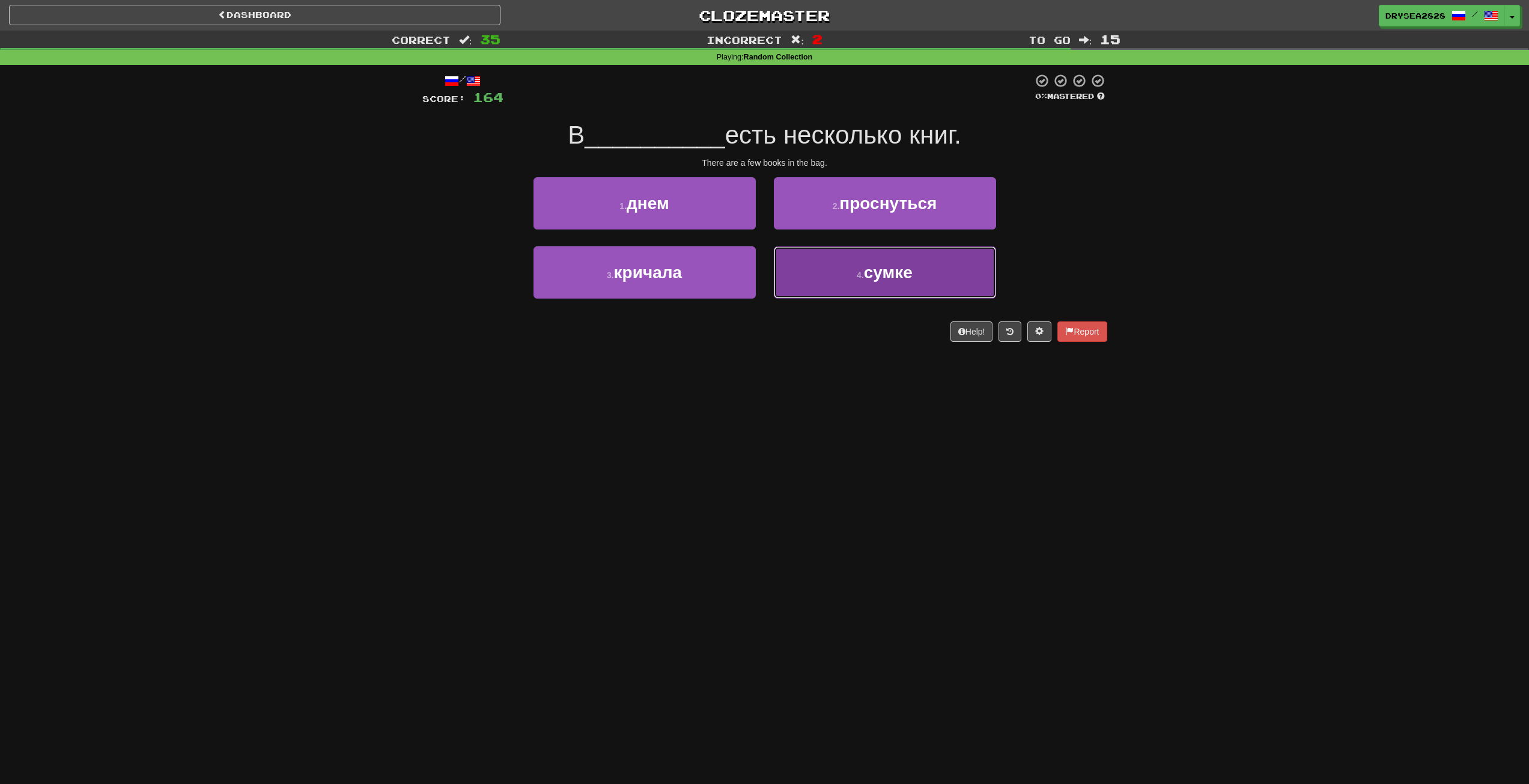
click at [818, 287] on button "4 . [GEOGRAPHIC_DATA]" at bounding box center [885, 272] width 222 height 52
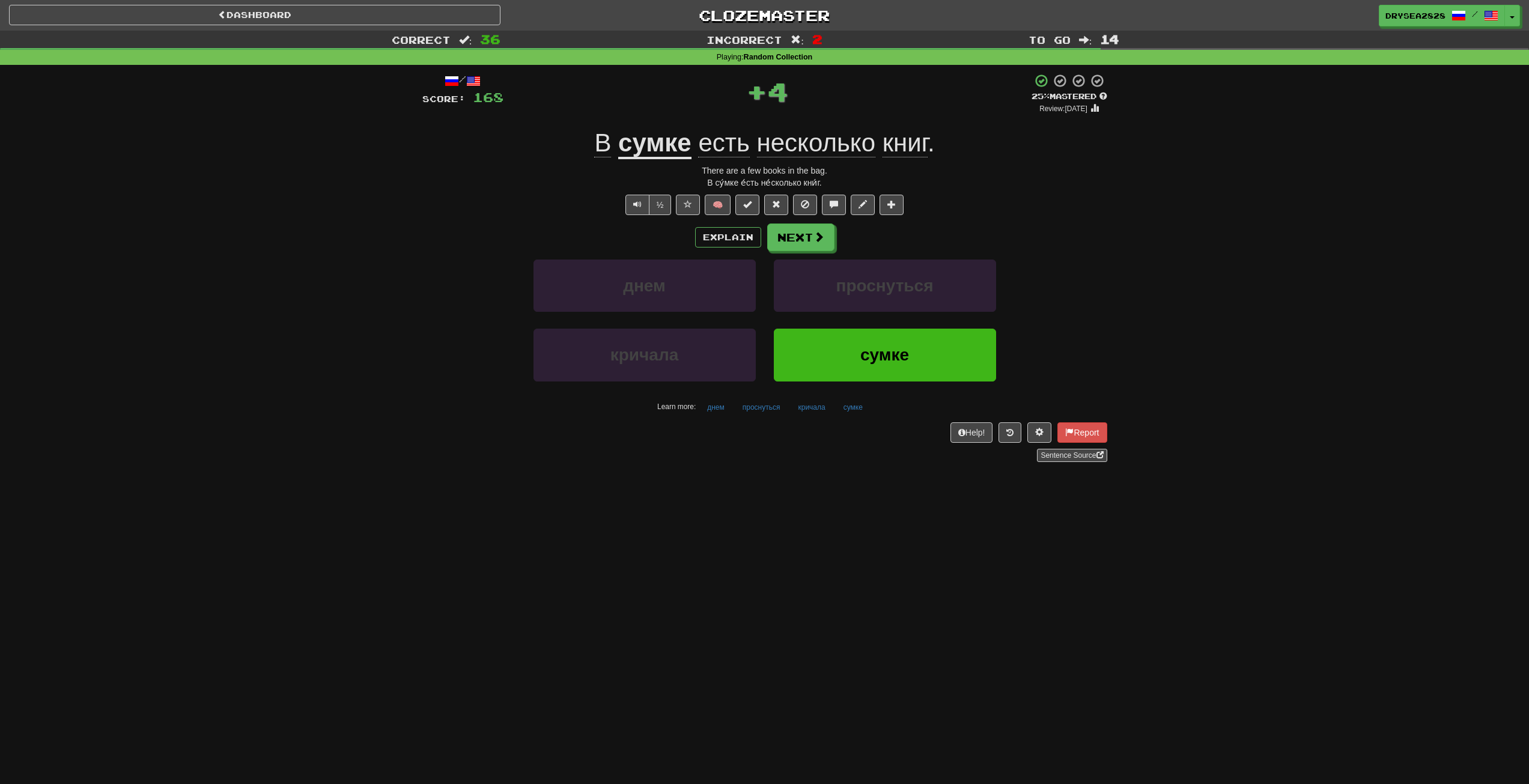
click at [784, 252] on div "Explain Next днем проснуться кричала сумке Learn more: днем проснуться кричала …" at bounding box center [764, 320] width 685 height 193
click at [786, 241] on button "Next" at bounding box center [801, 238] width 67 height 28
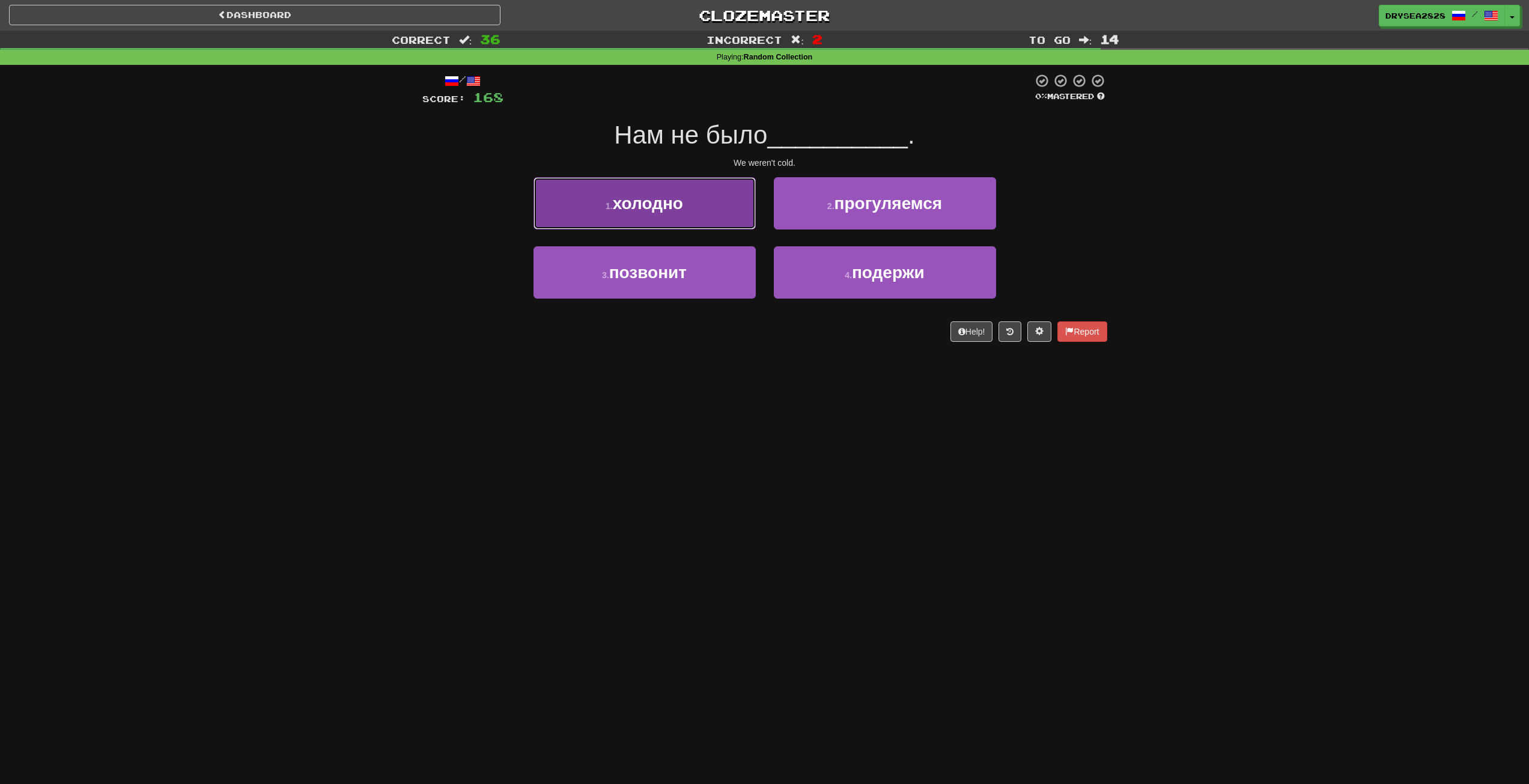
click at [676, 216] on button "1 . холодно" at bounding box center [645, 203] width 222 height 52
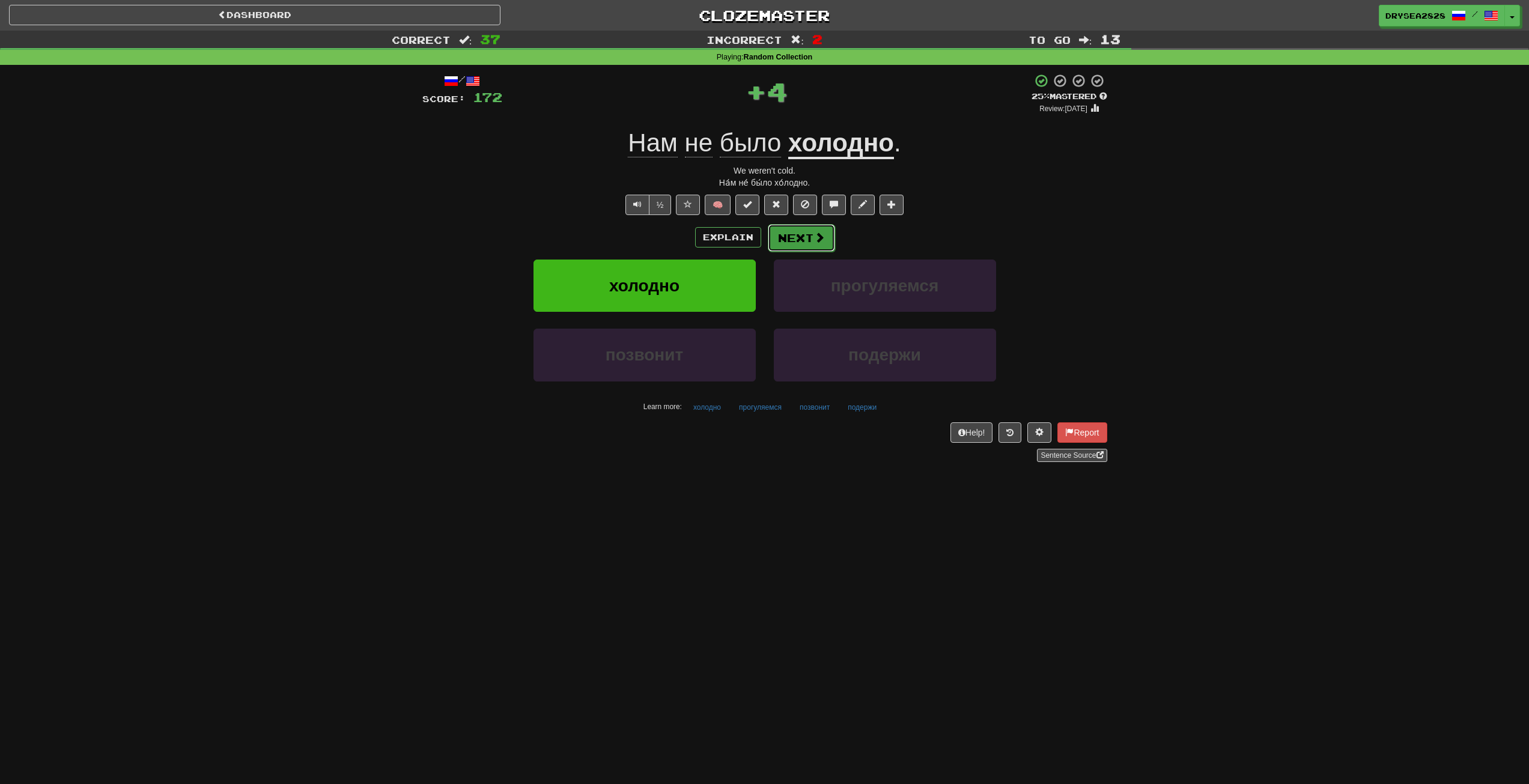
click at [795, 235] on button "Next" at bounding box center [801, 238] width 67 height 28
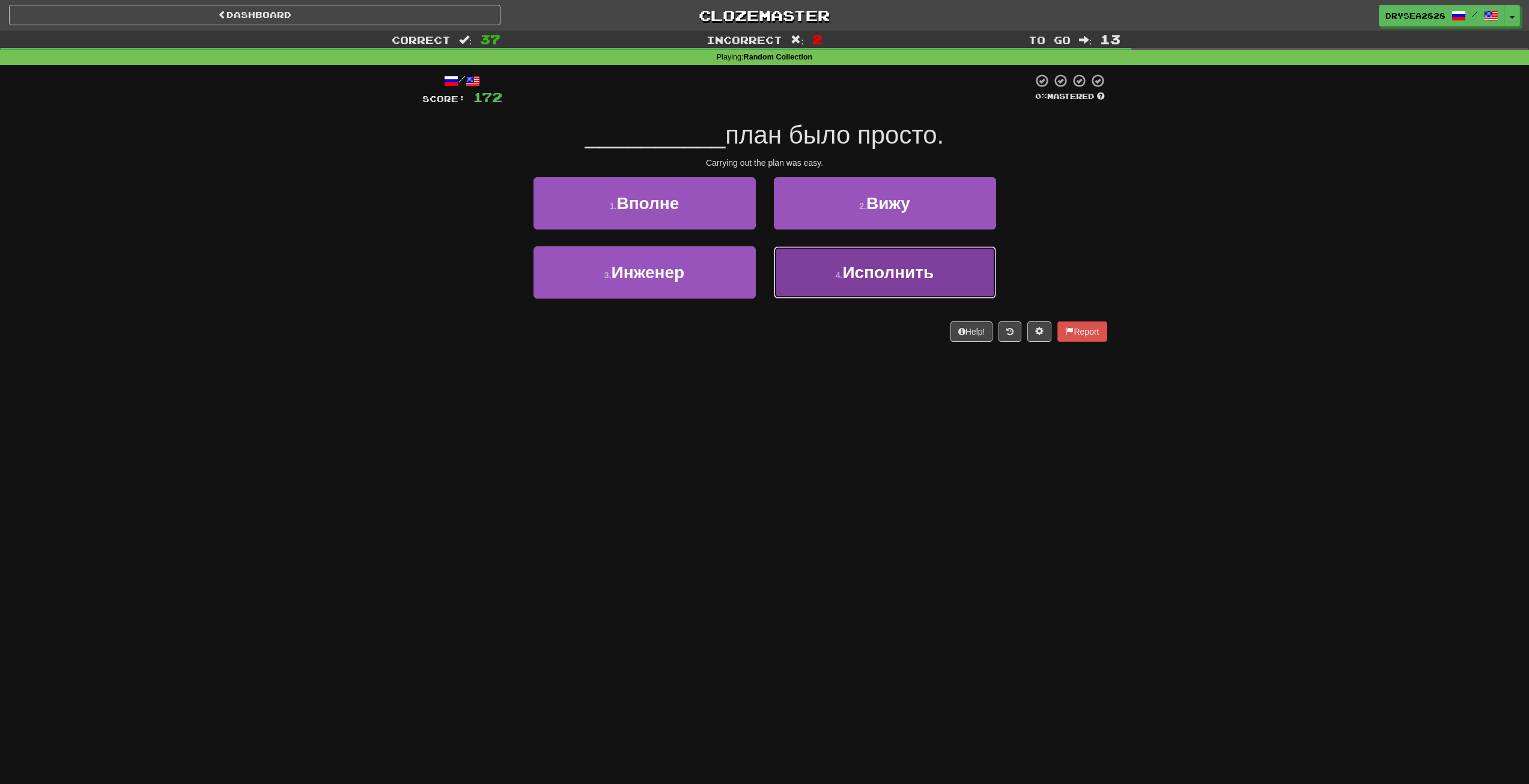
click at [928, 283] on button "4 . Исполнить" at bounding box center [885, 272] width 222 height 52
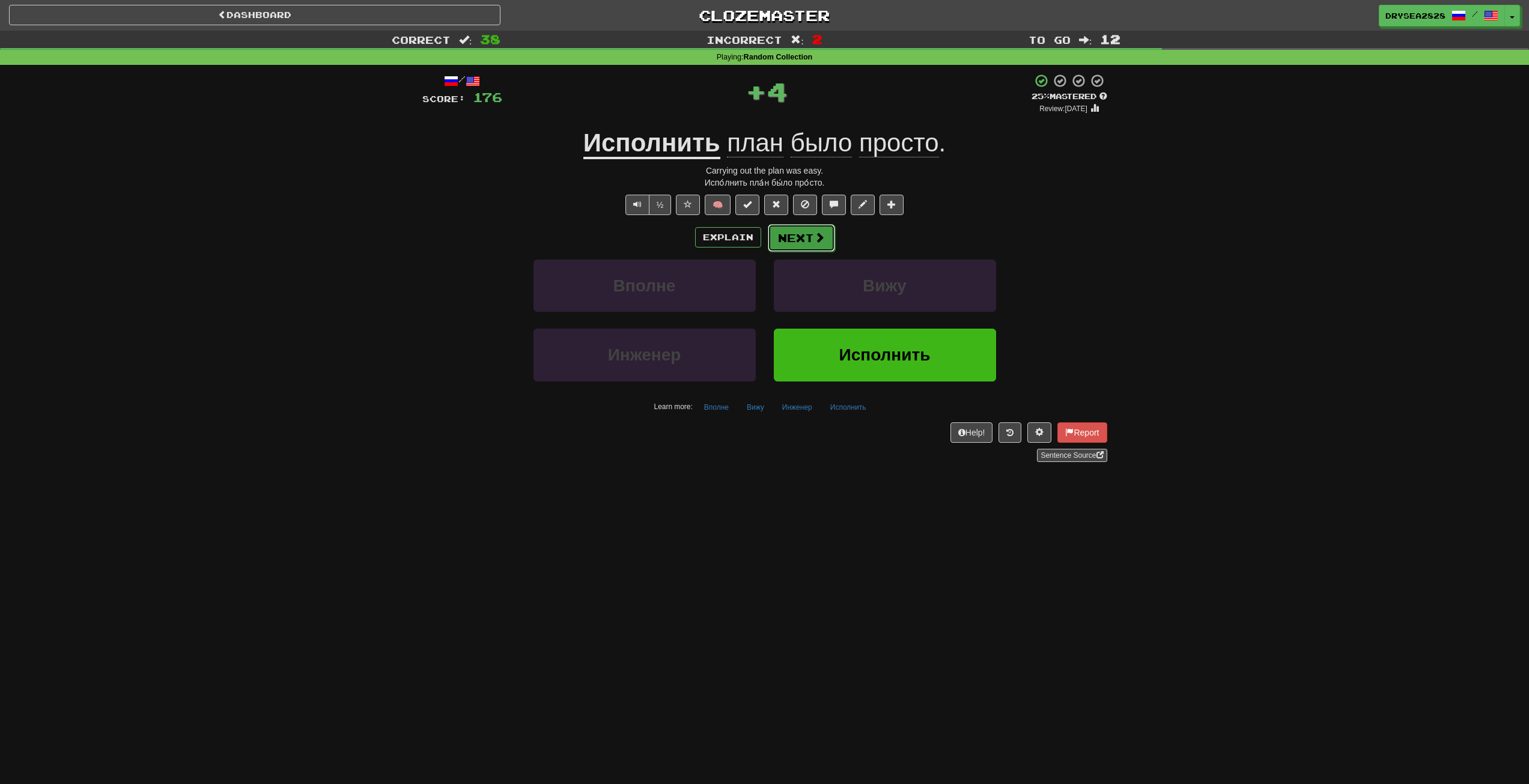
click at [820, 244] on button "Next" at bounding box center [801, 238] width 67 height 28
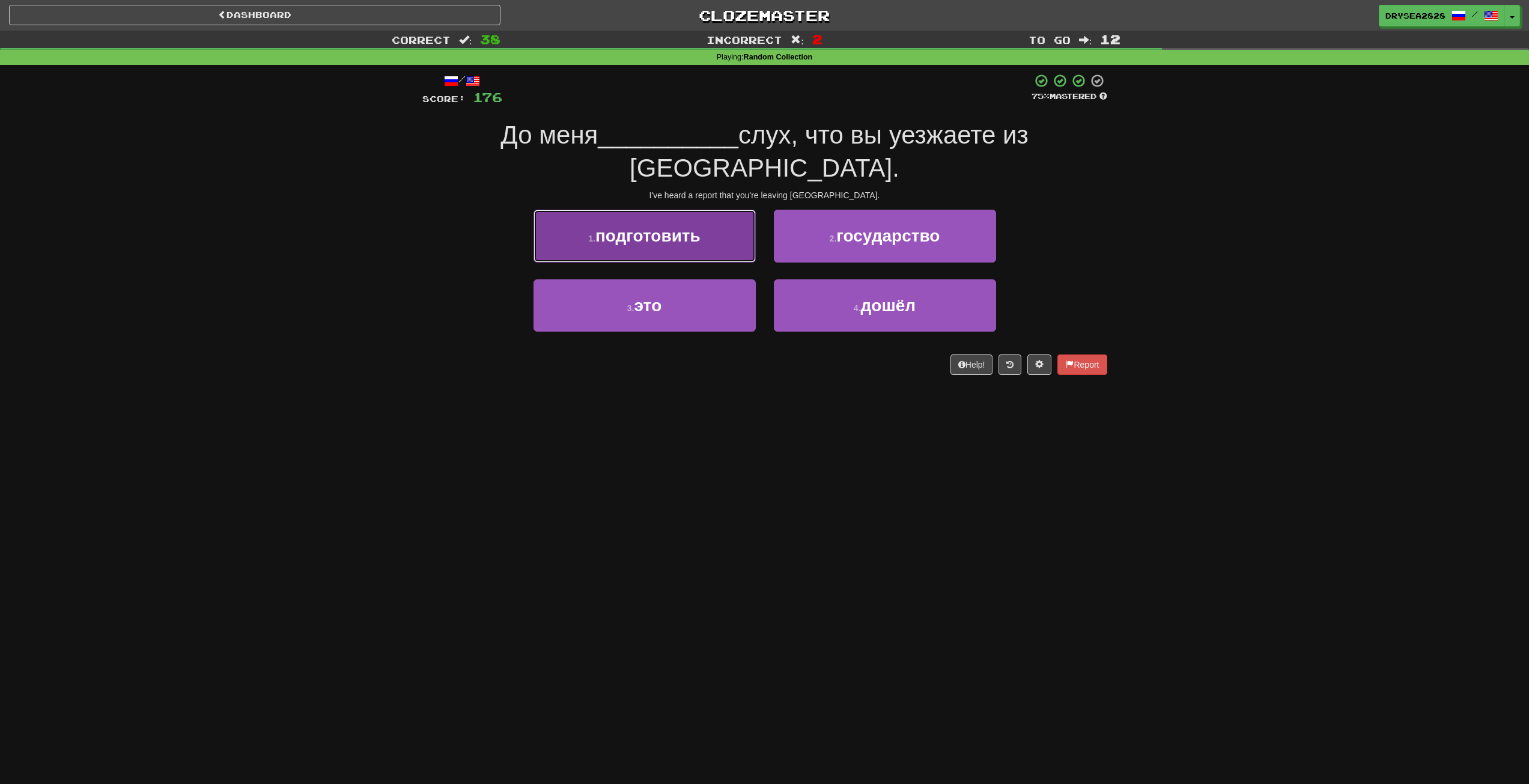
click at [630, 226] on span "подготовить" at bounding box center [648, 235] width 105 height 18
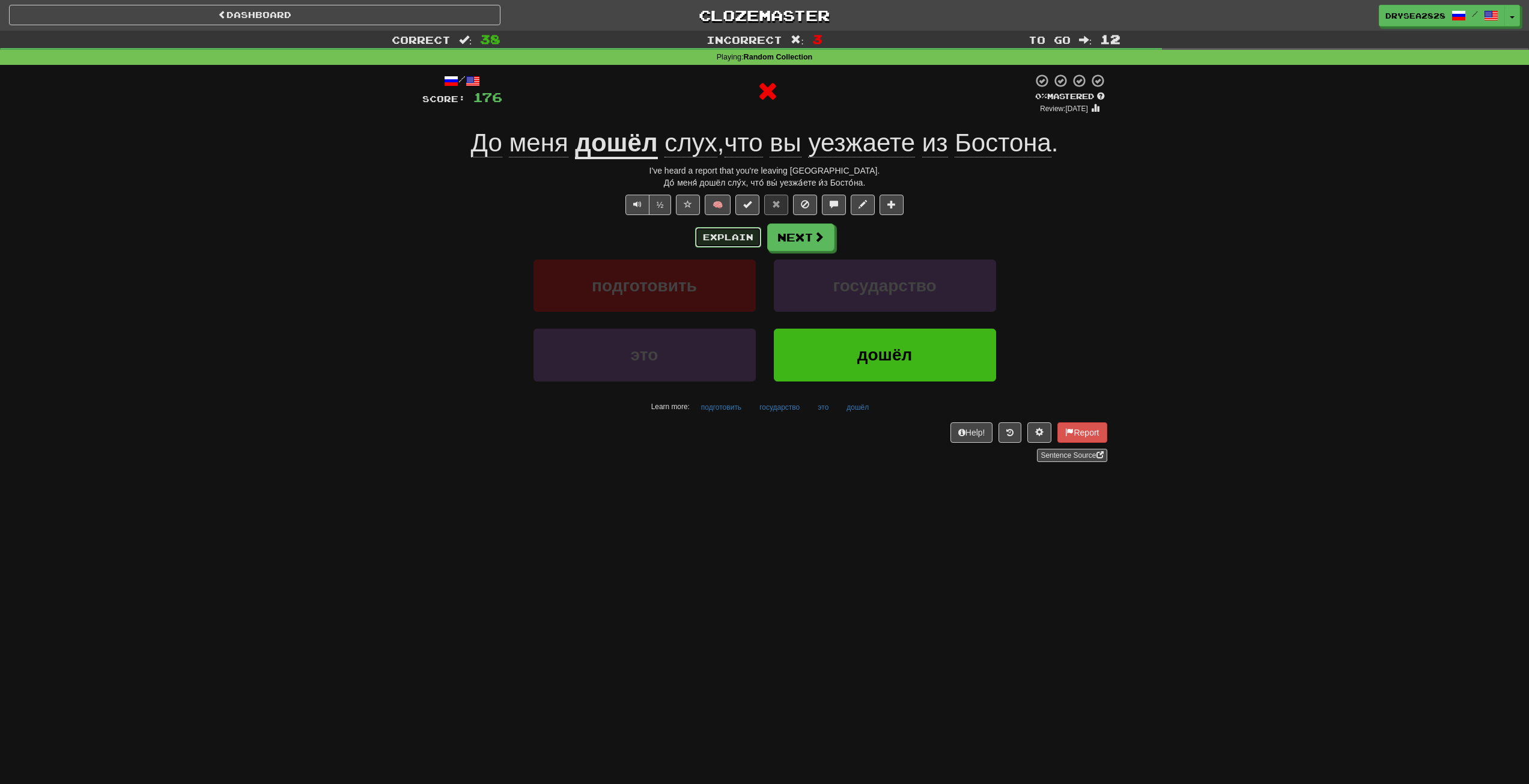
click at [729, 236] on button "Explain" at bounding box center [728, 237] width 66 height 20
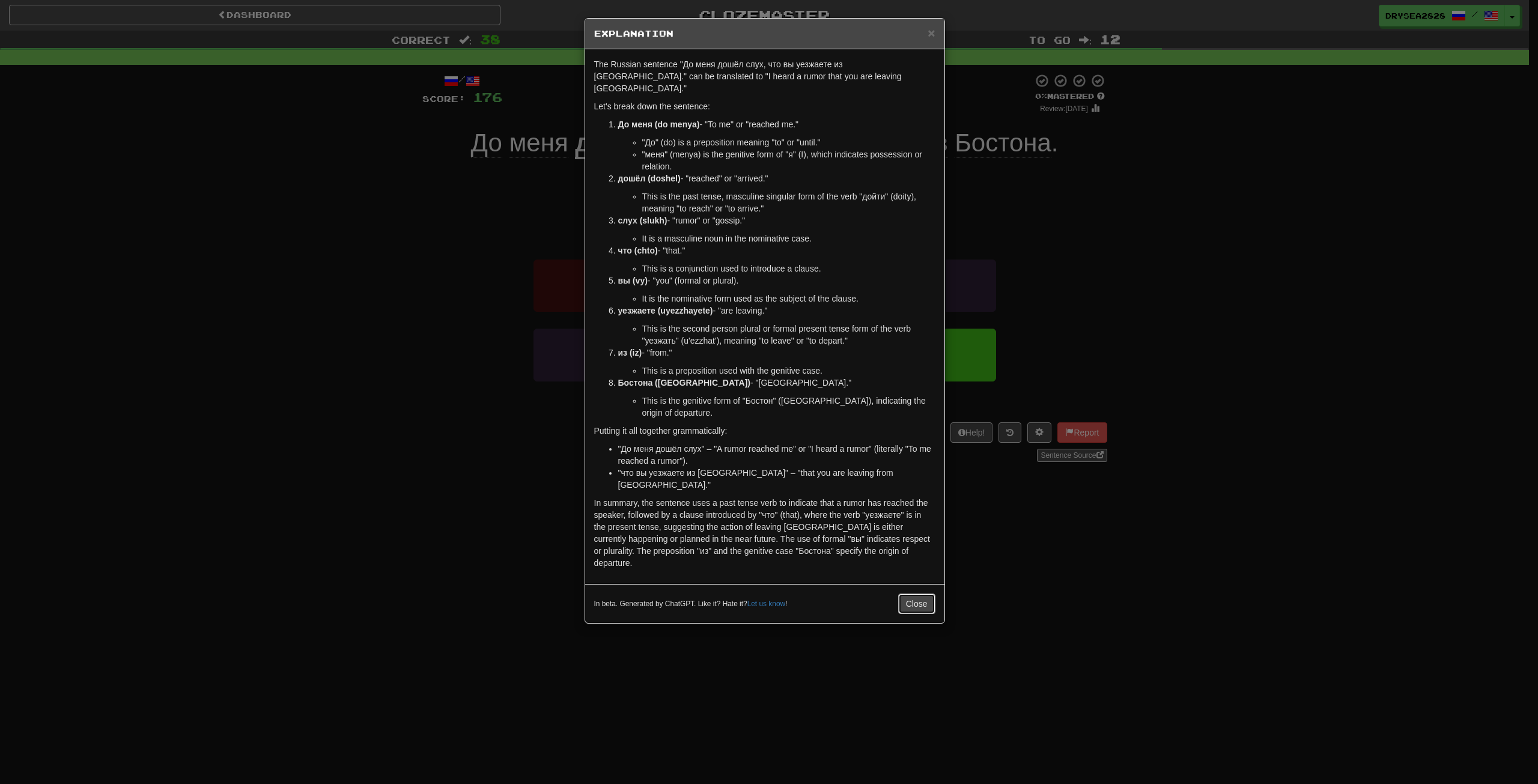
click at [925, 593] on button "Close" at bounding box center [916, 603] width 37 height 20
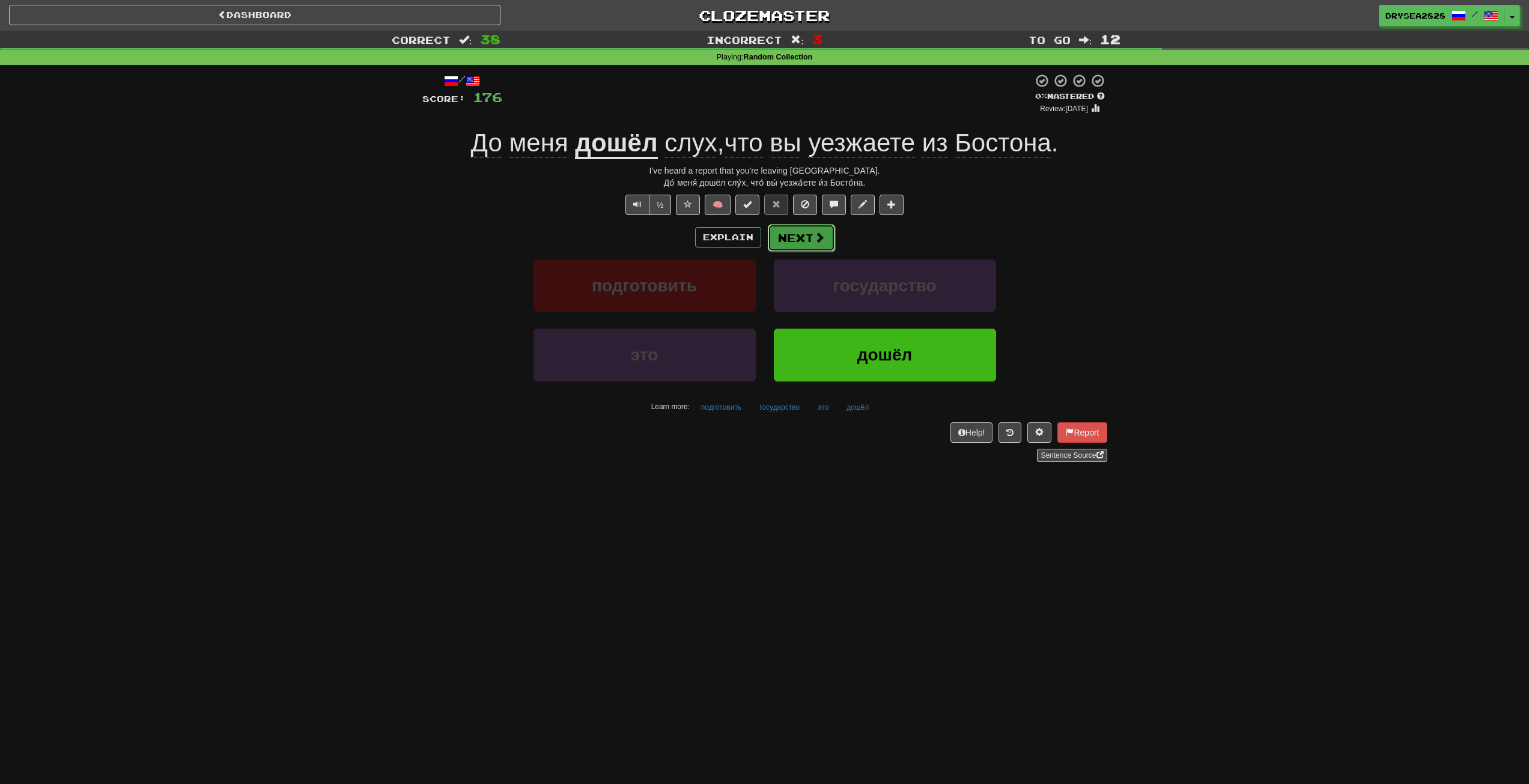
click at [786, 230] on button "Next" at bounding box center [801, 238] width 67 height 28
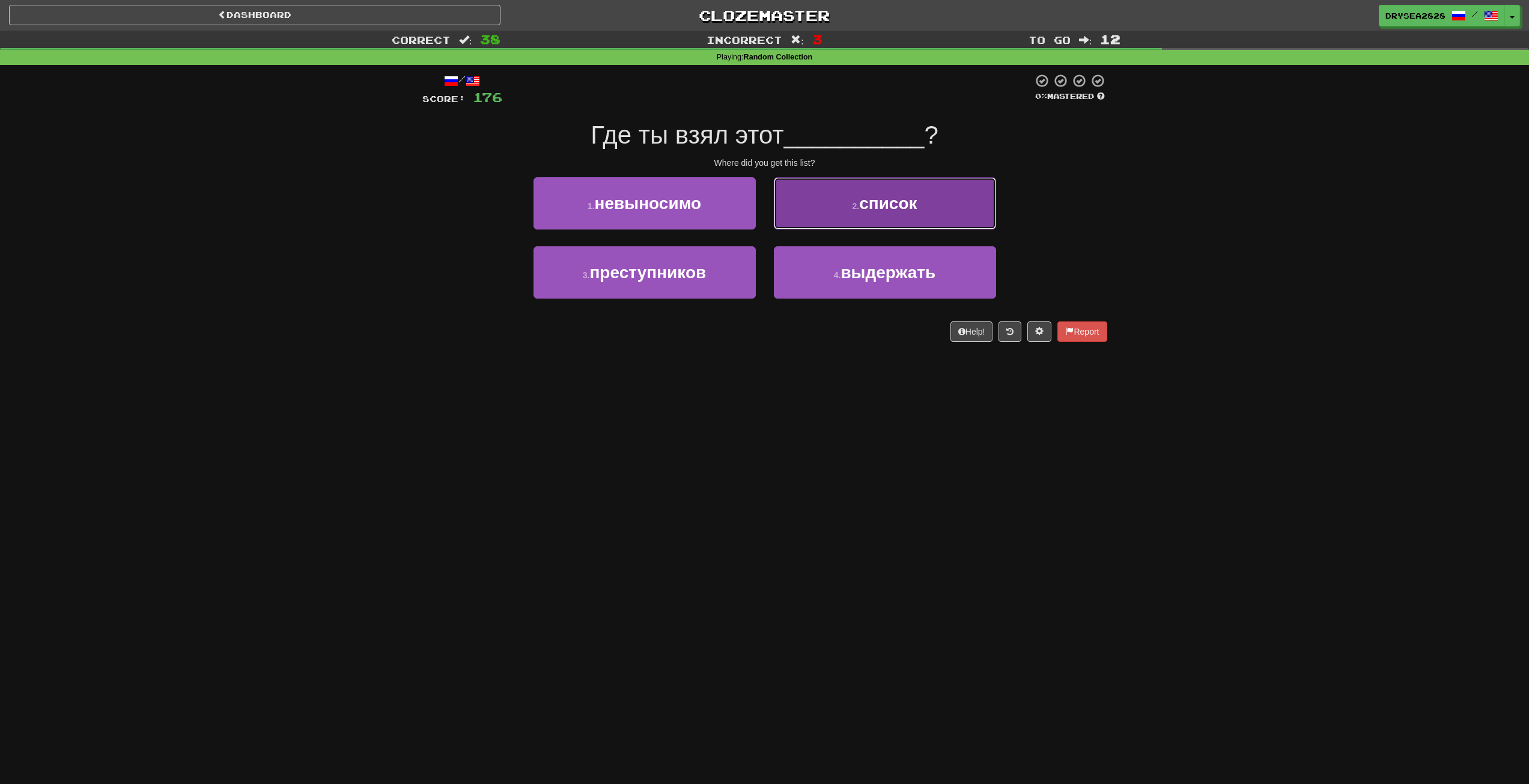
click at [822, 210] on button "2 . список" at bounding box center [885, 203] width 222 height 52
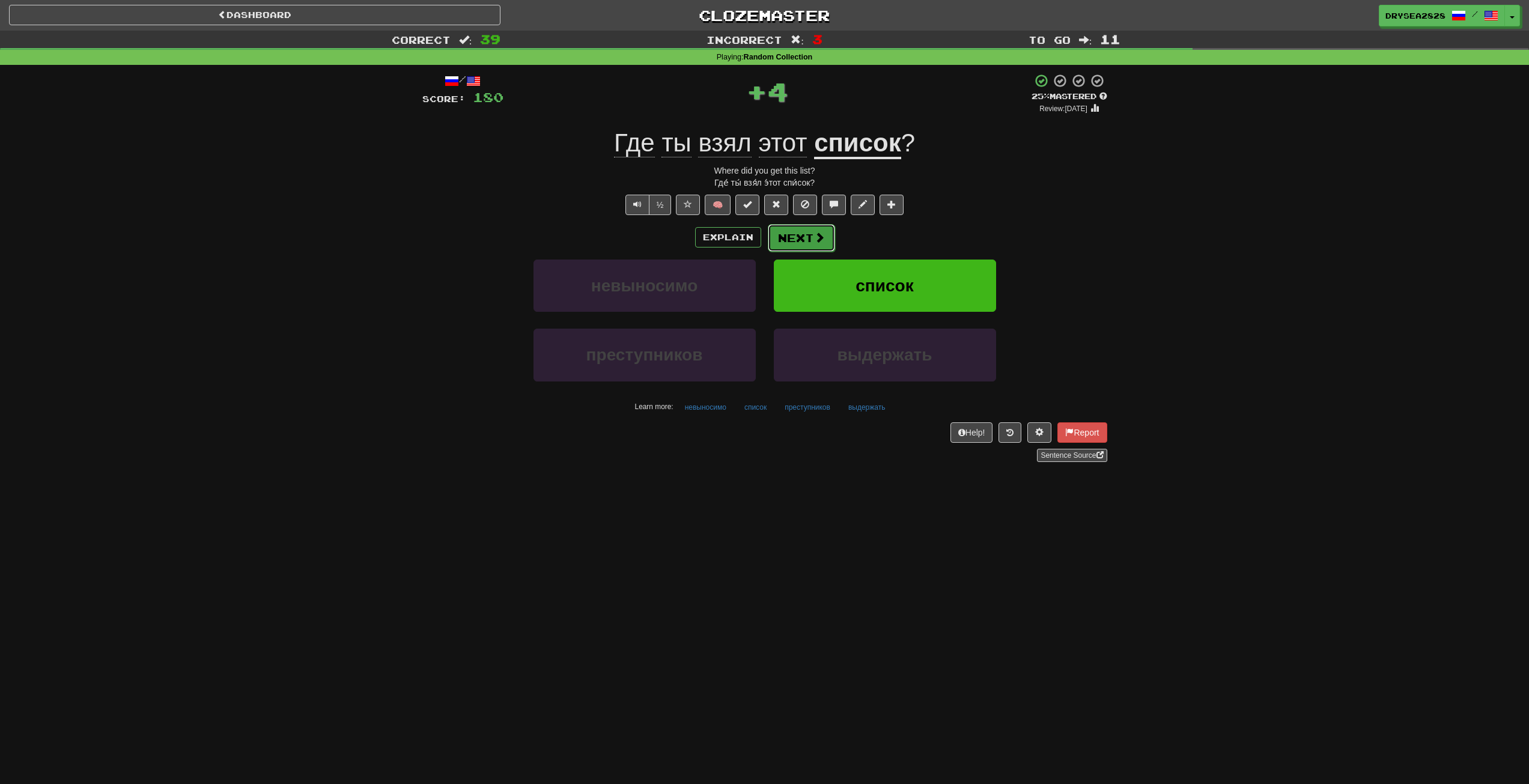
click at [802, 234] on button "Next" at bounding box center [801, 238] width 67 height 28
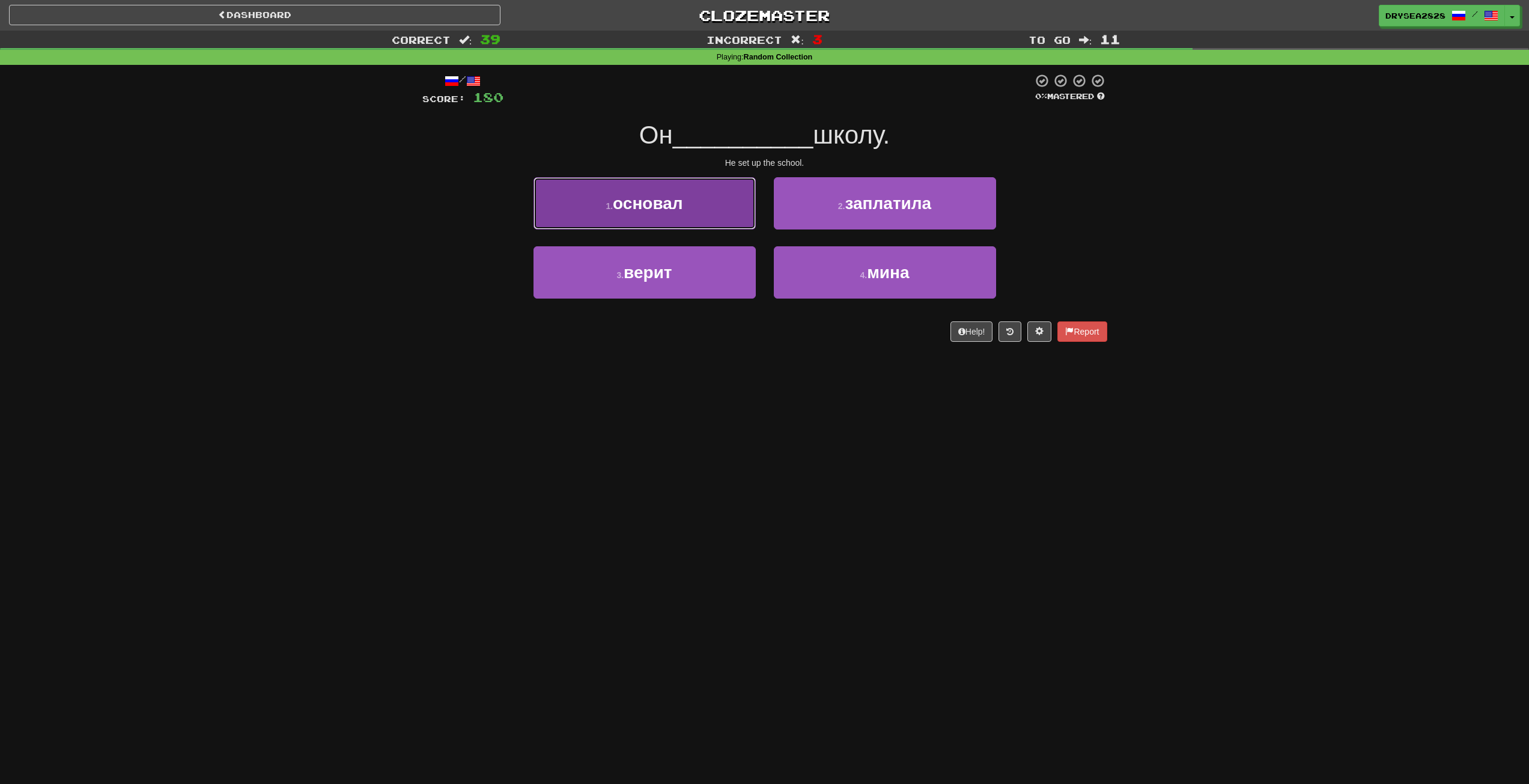
click at [680, 222] on button "1 . основал" at bounding box center [645, 203] width 222 height 52
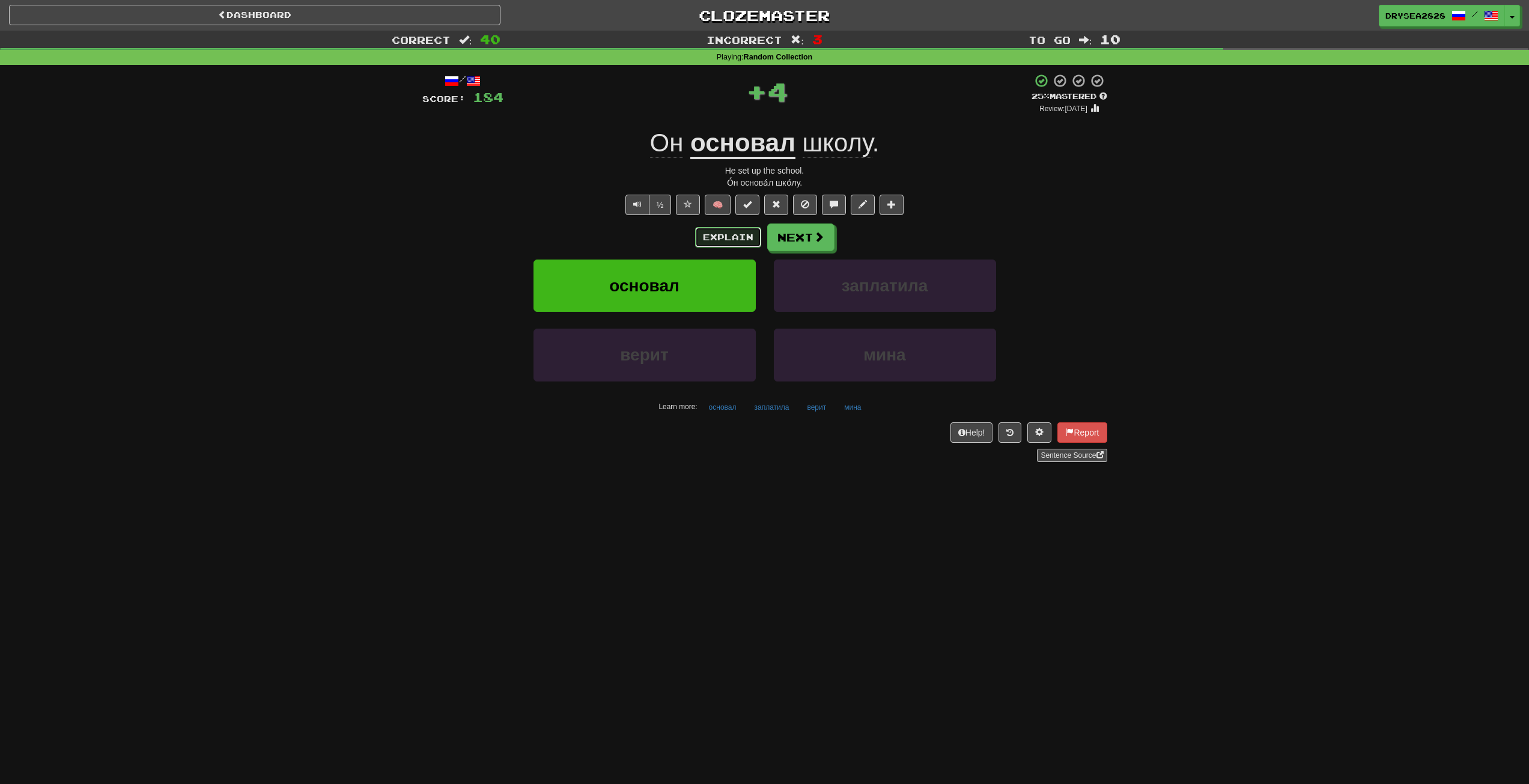
click at [728, 238] on button "Explain" at bounding box center [728, 237] width 66 height 20
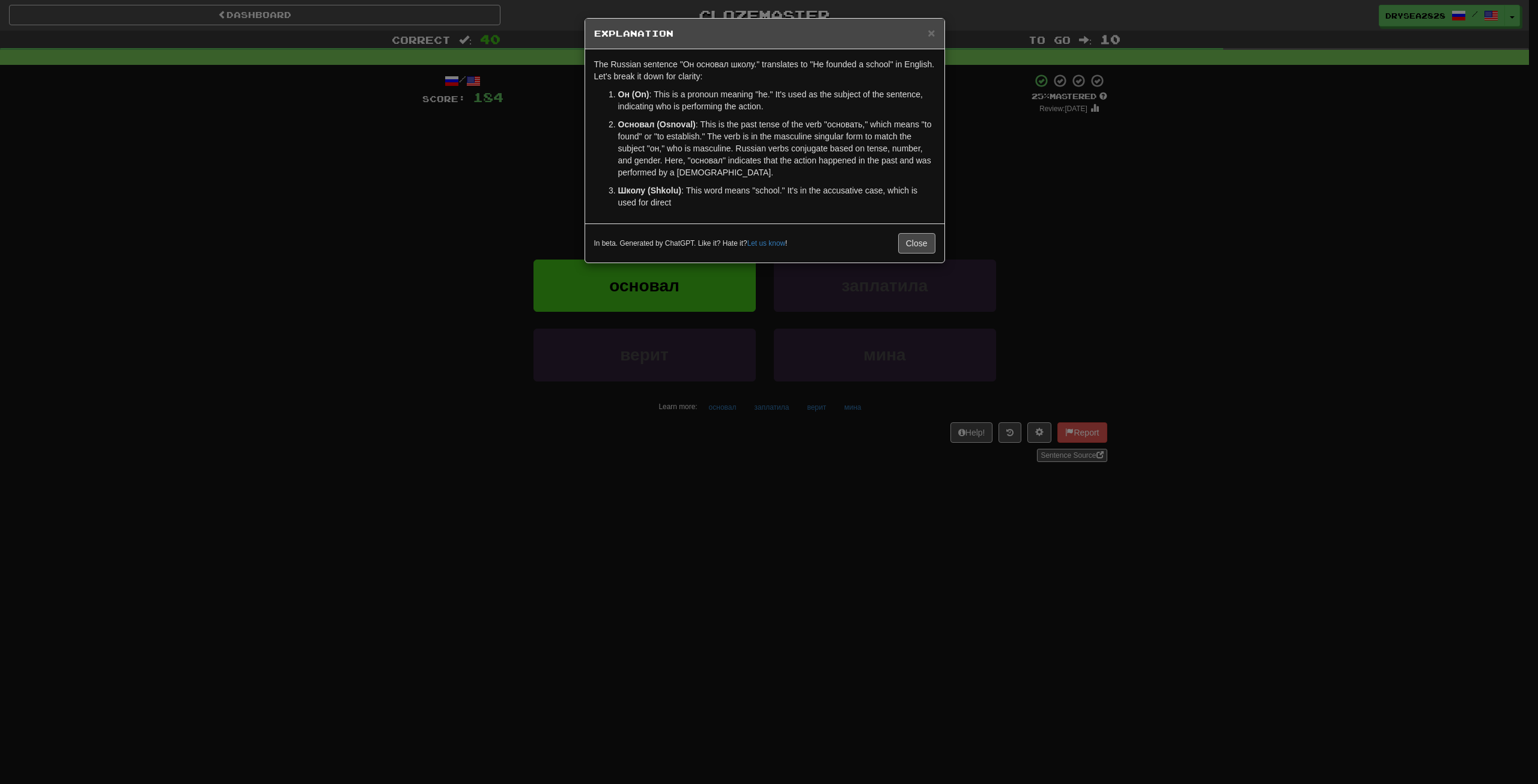
click at [922, 207] on p "Школу (Shkolu) : This word means "school." It's in the accusative case, which i…" at bounding box center [777, 196] width 317 height 24
click at [914, 262] on div "In beta. Generated by ChatGPT. Like it? Hate it? Let us know ! Close" at bounding box center [765, 243] width 359 height 39
click at [920, 243] on div "In beta. Generated by ChatGPT. Like it? Hate it? Let us know ! Close" at bounding box center [765, 243] width 359 height 39
click at [918, 272] on div "In beta. Generated by ChatGPT. Like it? Hate it? Let us know ! Close" at bounding box center [765, 255] width 359 height 39
click at [917, 252] on button "Close" at bounding box center [916, 255] width 37 height 20
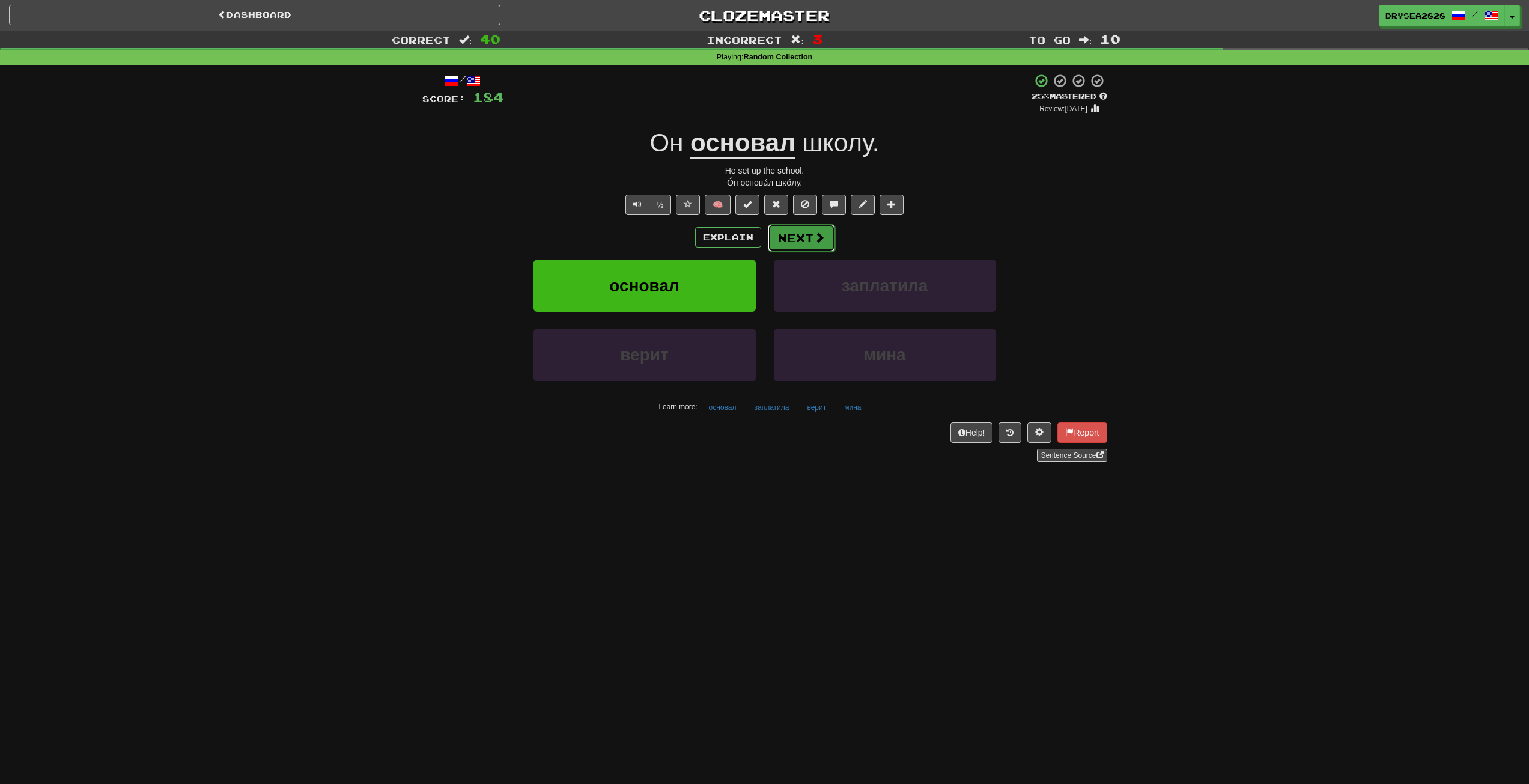
click at [791, 243] on button "Next" at bounding box center [801, 238] width 67 height 28
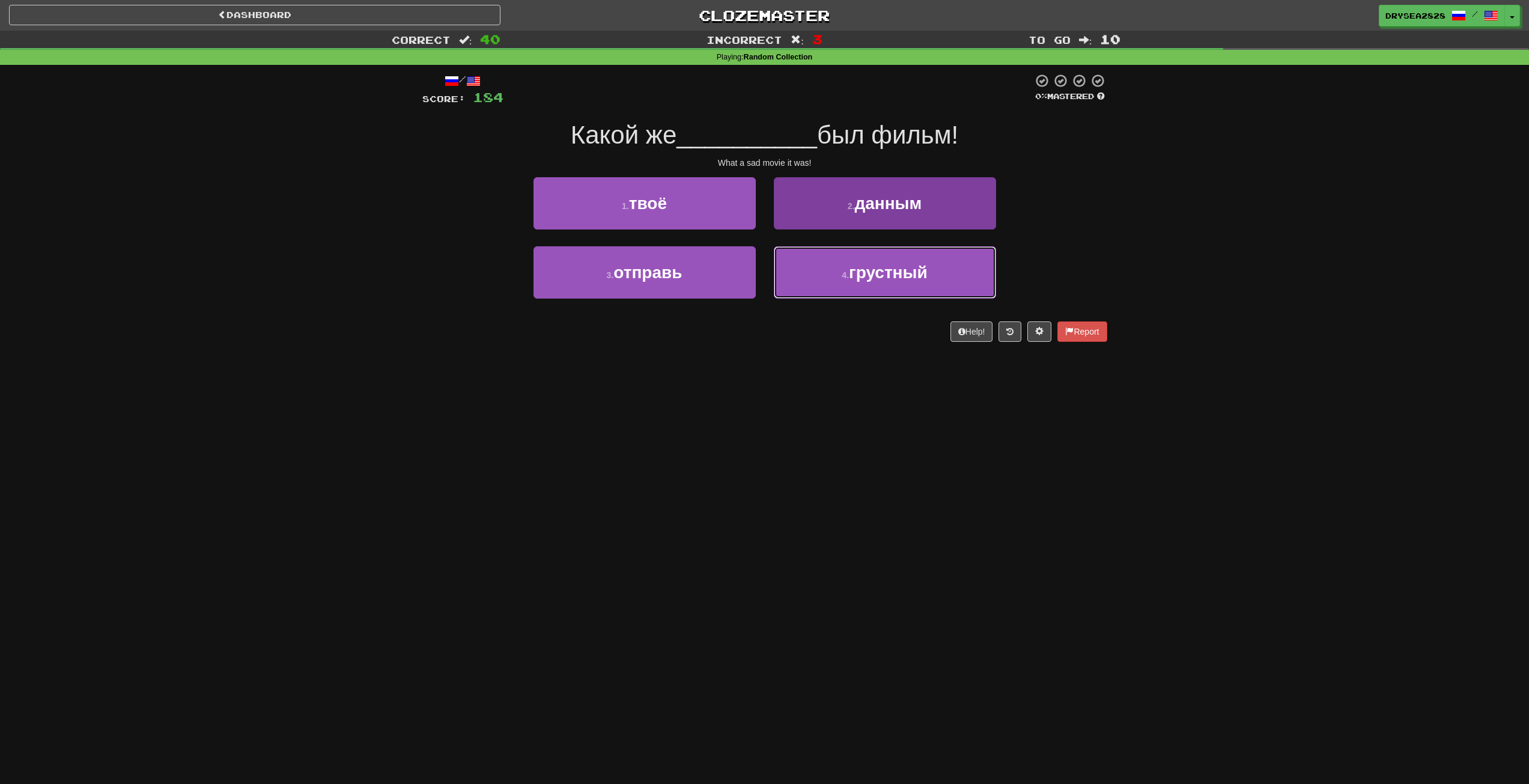
click at [905, 287] on button "4 . грустный" at bounding box center [885, 272] width 222 height 52
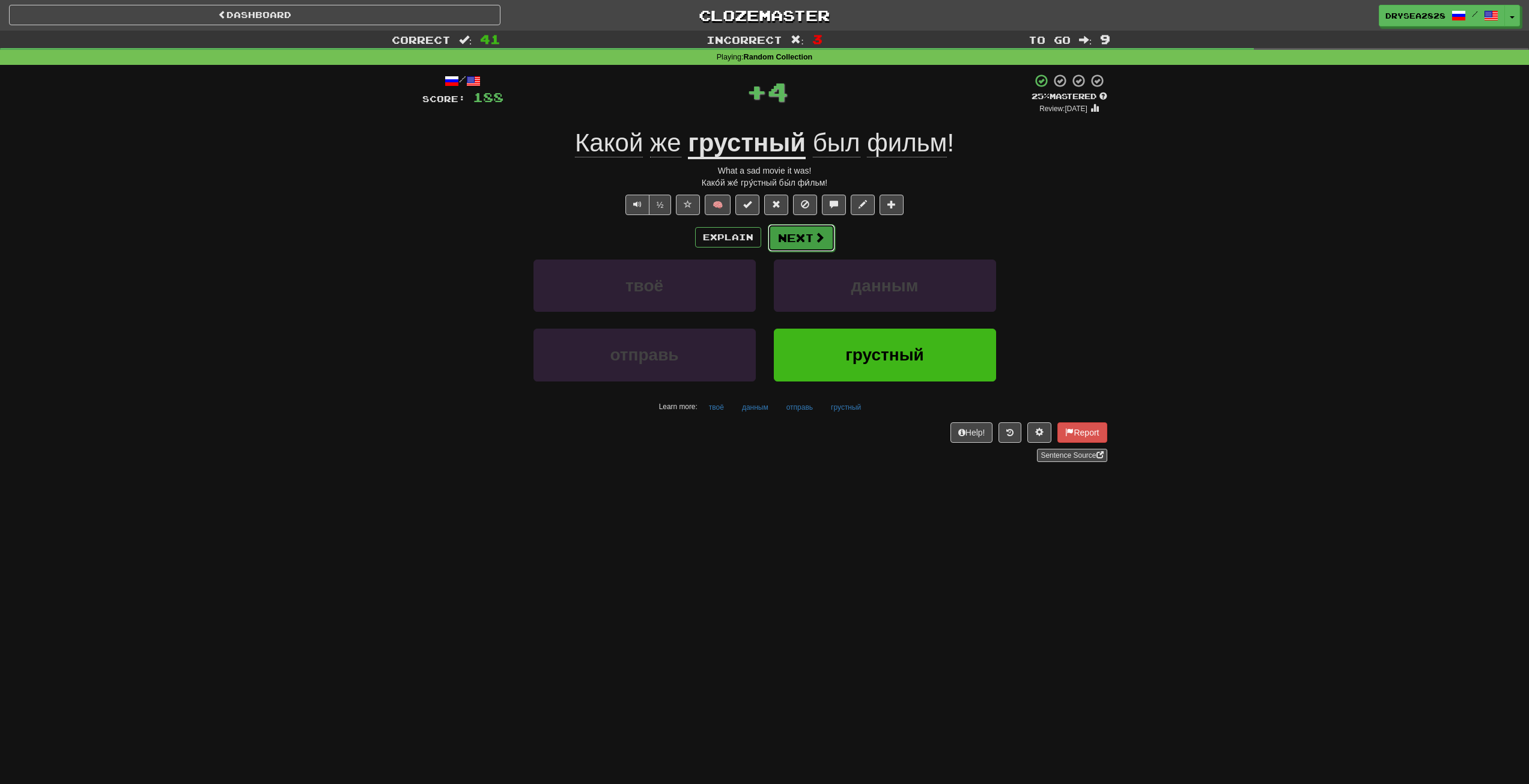
click at [807, 233] on button "Next" at bounding box center [801, 238] width 67 height 28
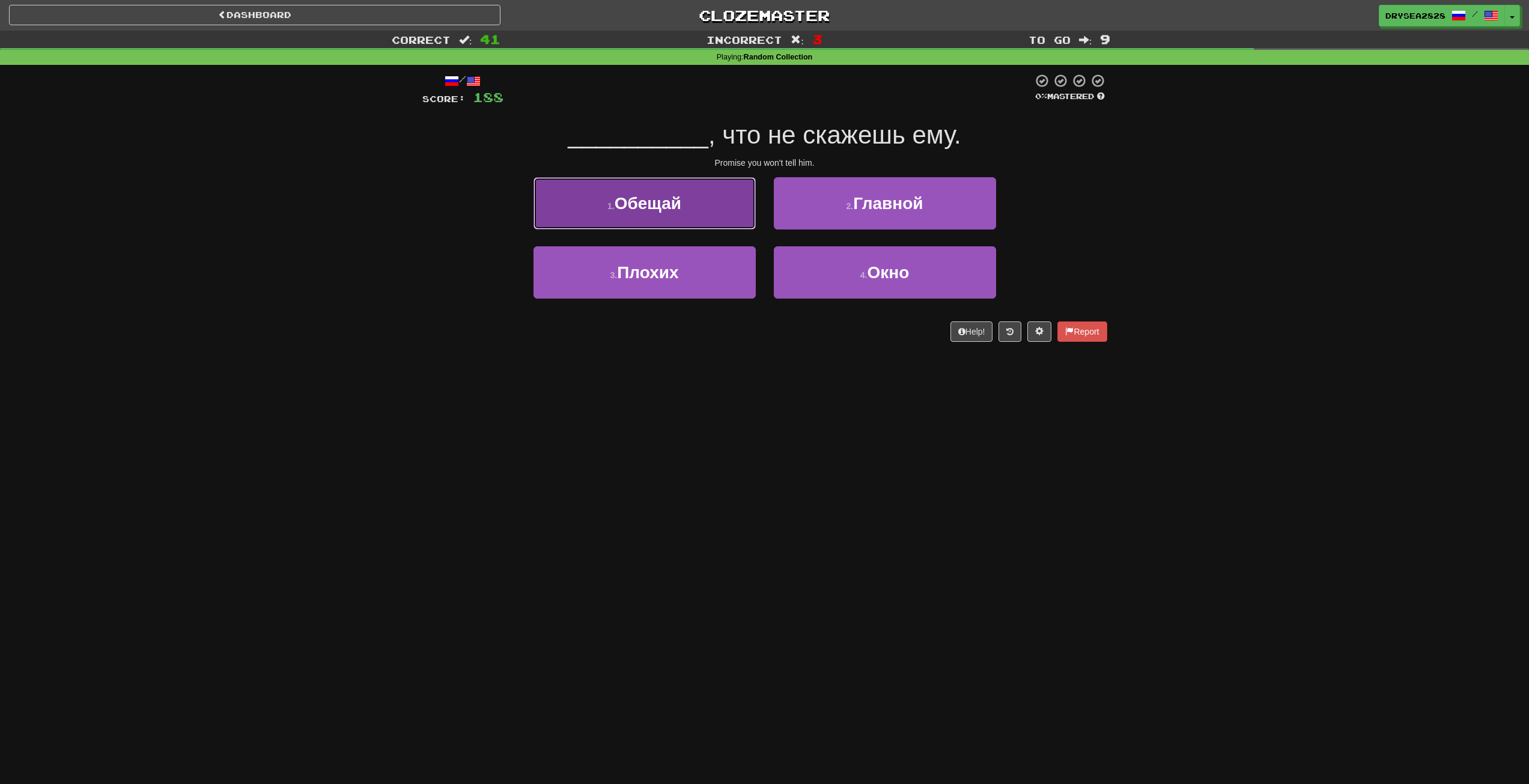
click at [668, 220] on button "1 . Обещай" at bounding box center [645, 203] width 222 height 52
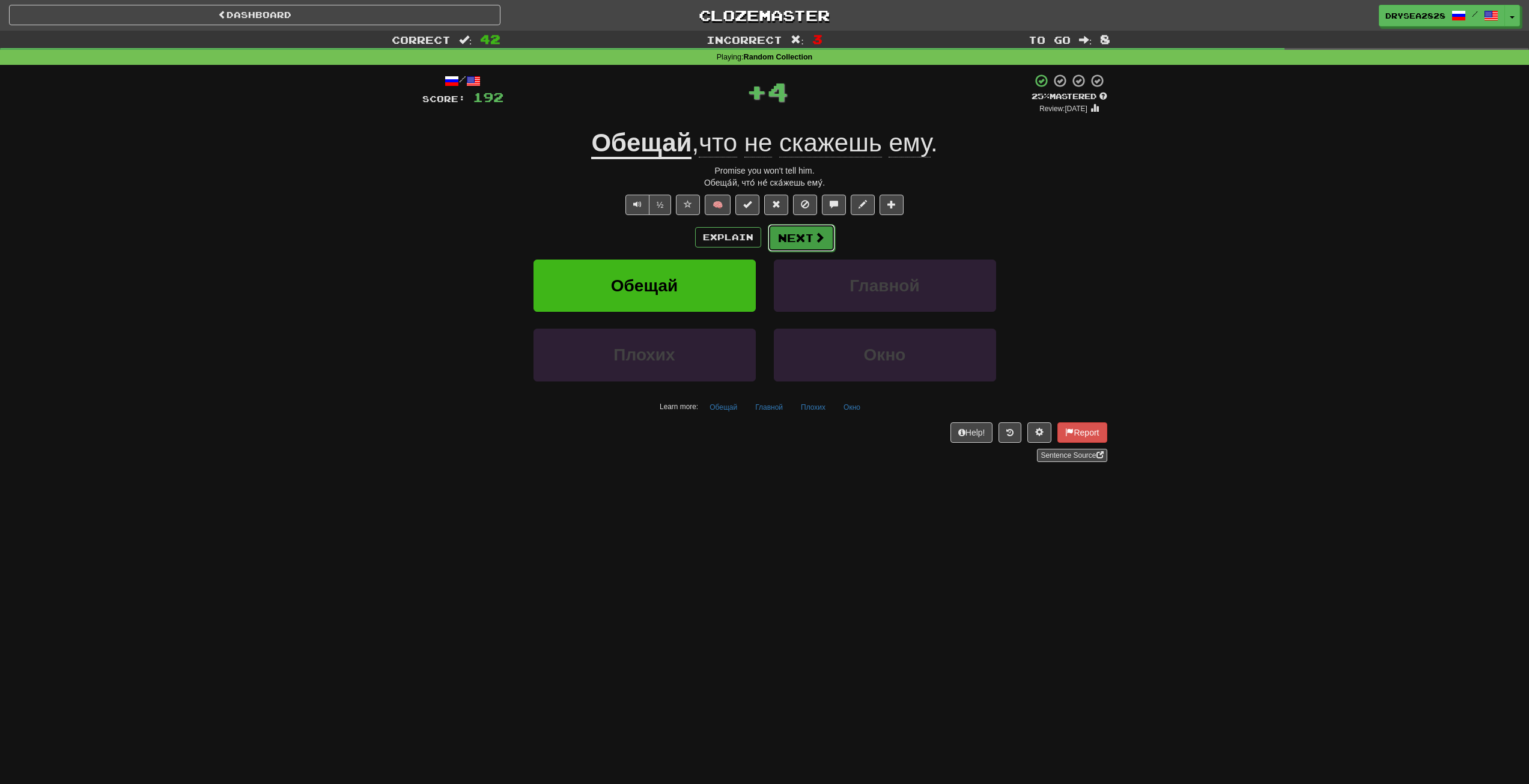
click at [809, 241] on button "Next" at bounding box center [801, 238] width 67 height 28
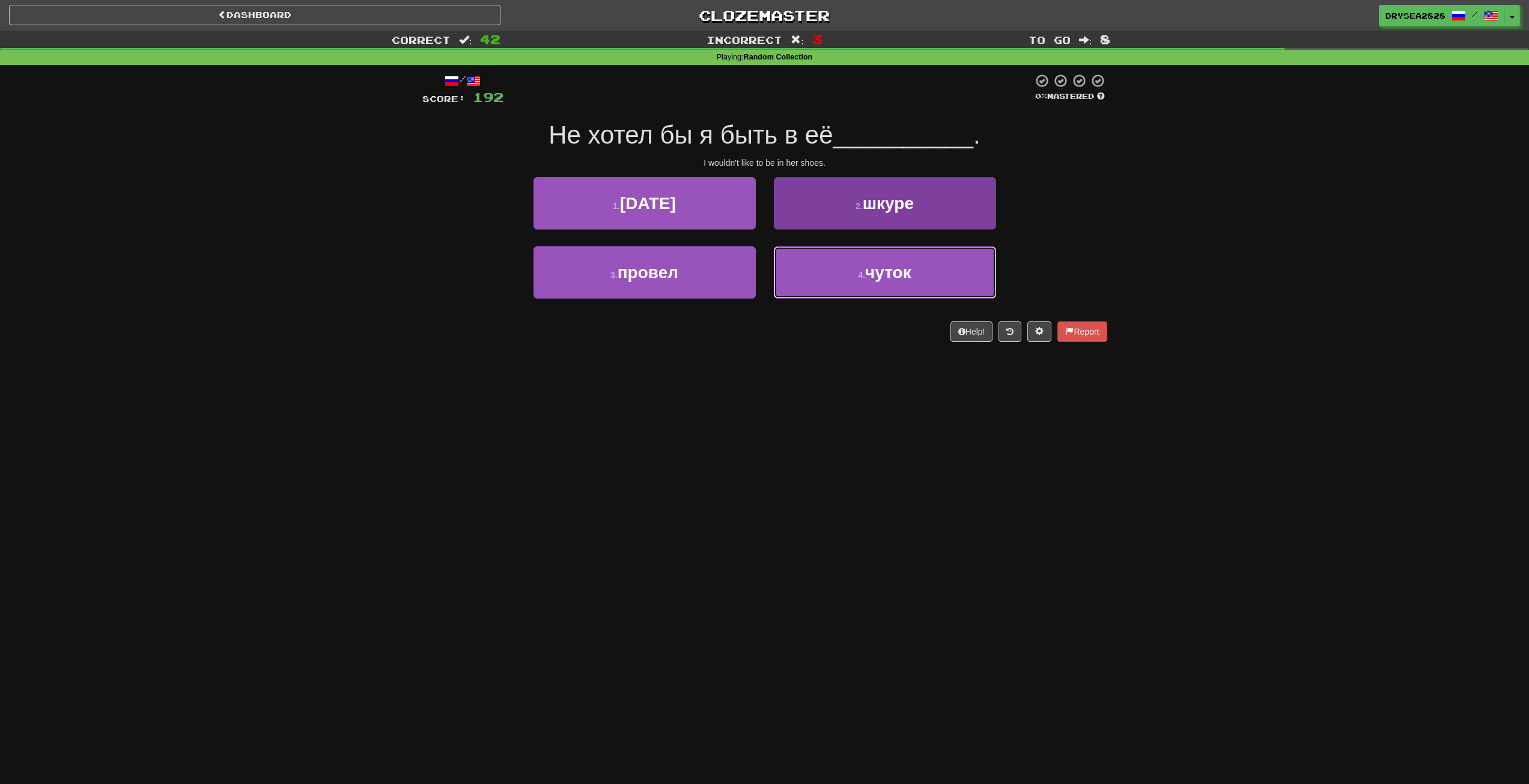
drag, startPoint x: 838, startPoint y: 281, endPoint x: 843, endPoint y: 289, distance: 9.4
click at [839, 281] on button "4 . чуток" at bounding box center [885, 272] width 222 height 52
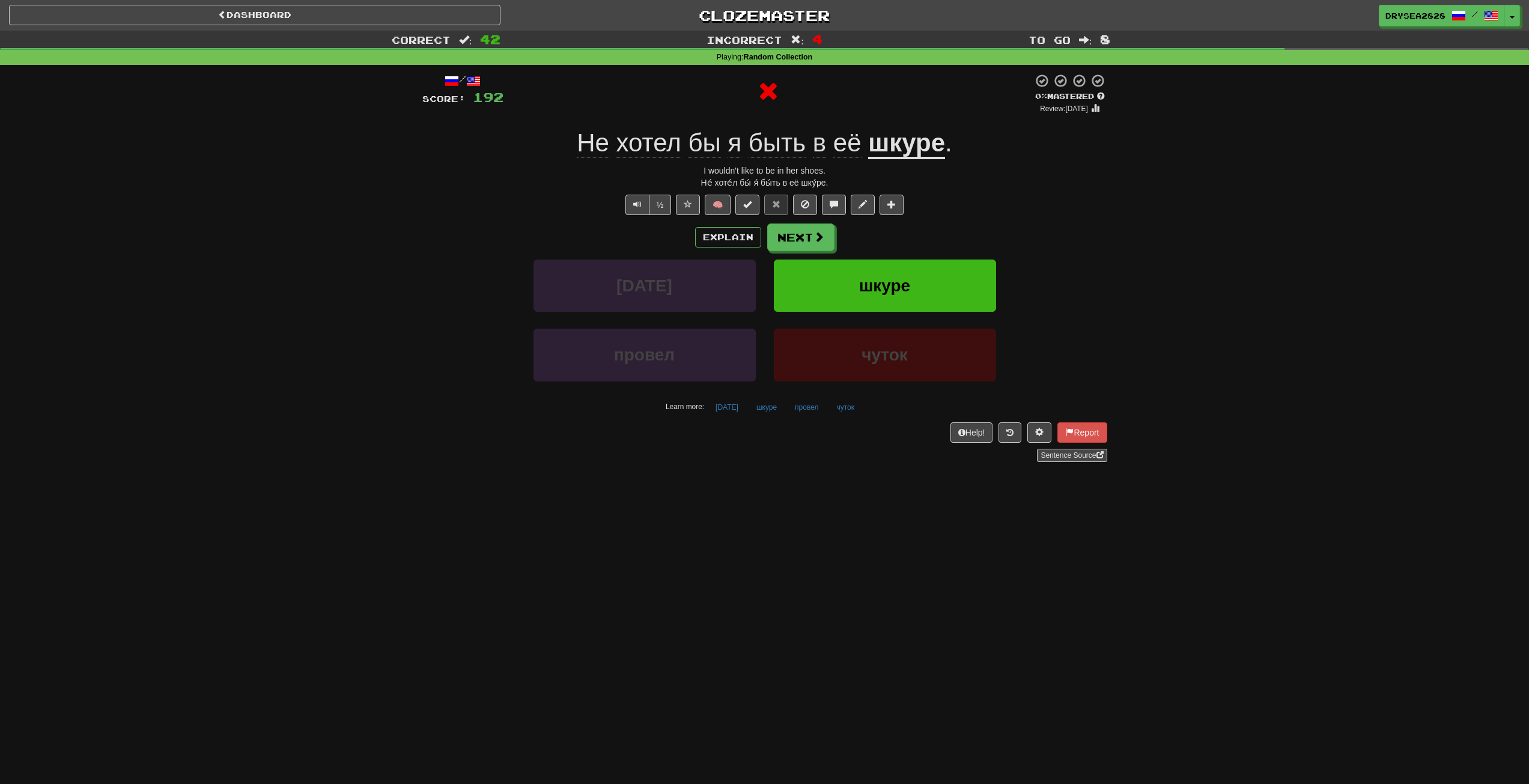
click at [713, 224] on div "Explain Next" at bounding box center [764, 237] width 685 height 28
click at [756, 245] on button "Explain" at bounding box center [728, 237] width 66 height 20
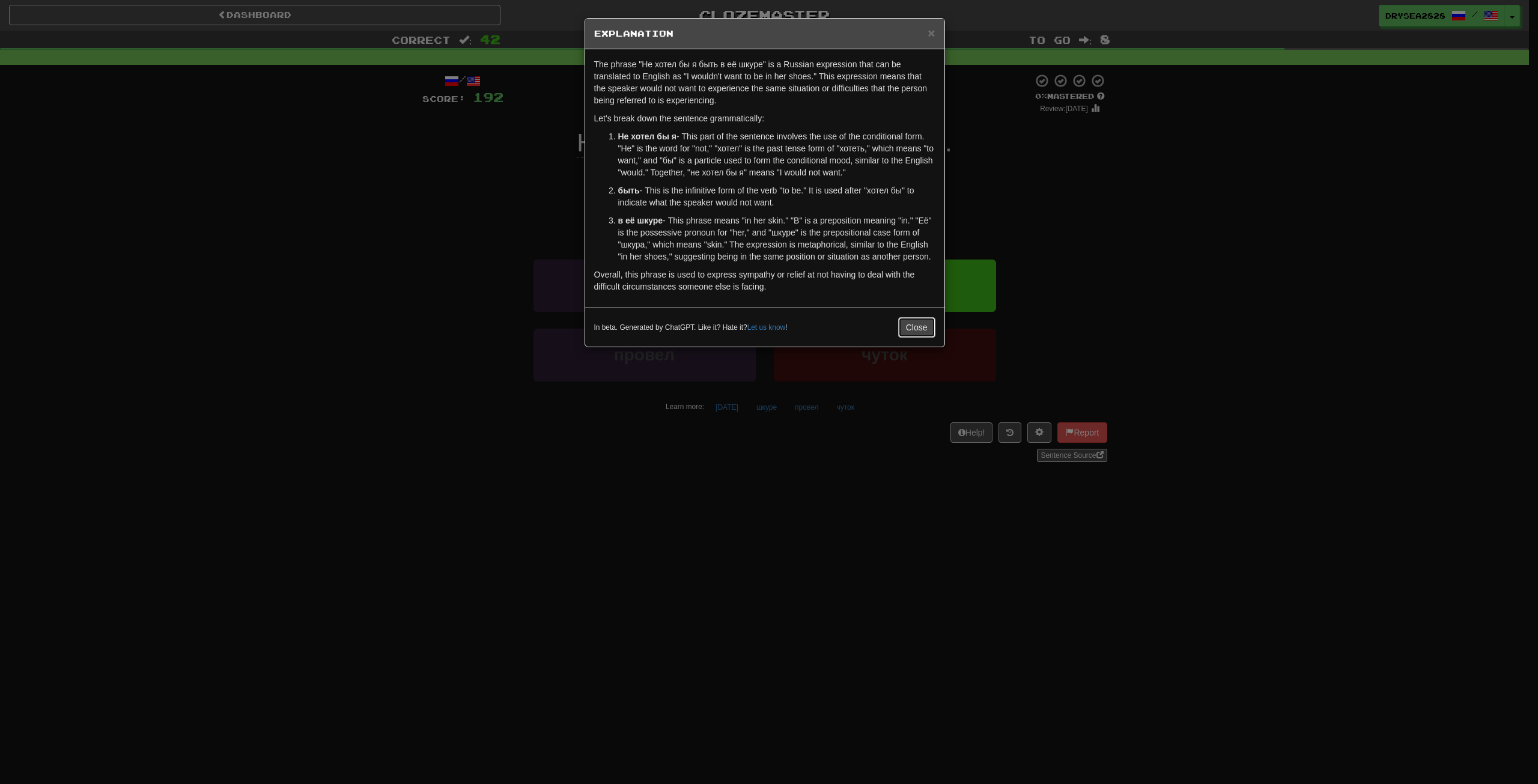
click at [923, 335] on button "Close" at bounding box center [916, 327] width 37 height 20
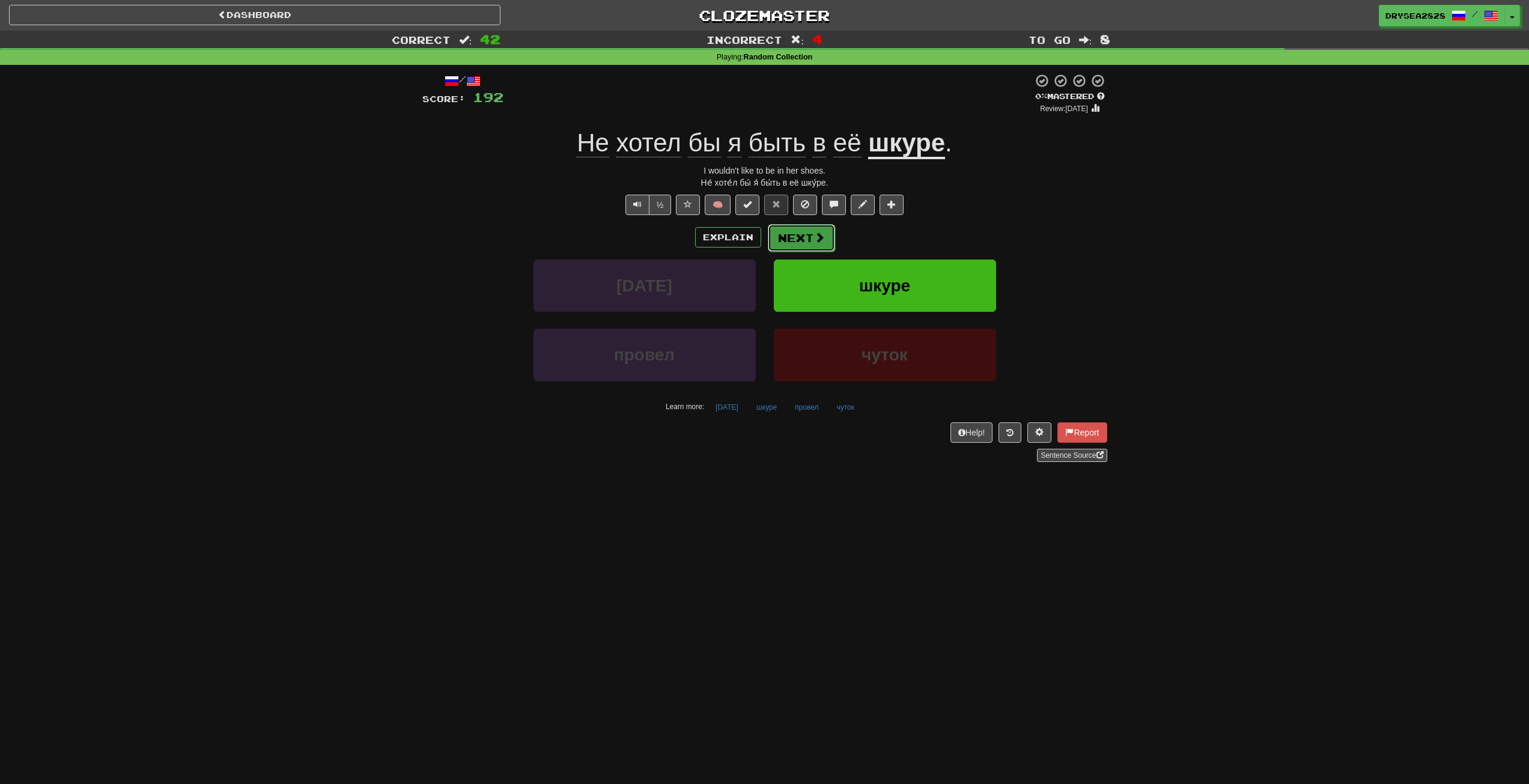
click at [808, 241] on button "Next" at bounding box center [801, 238] width 67 height 28
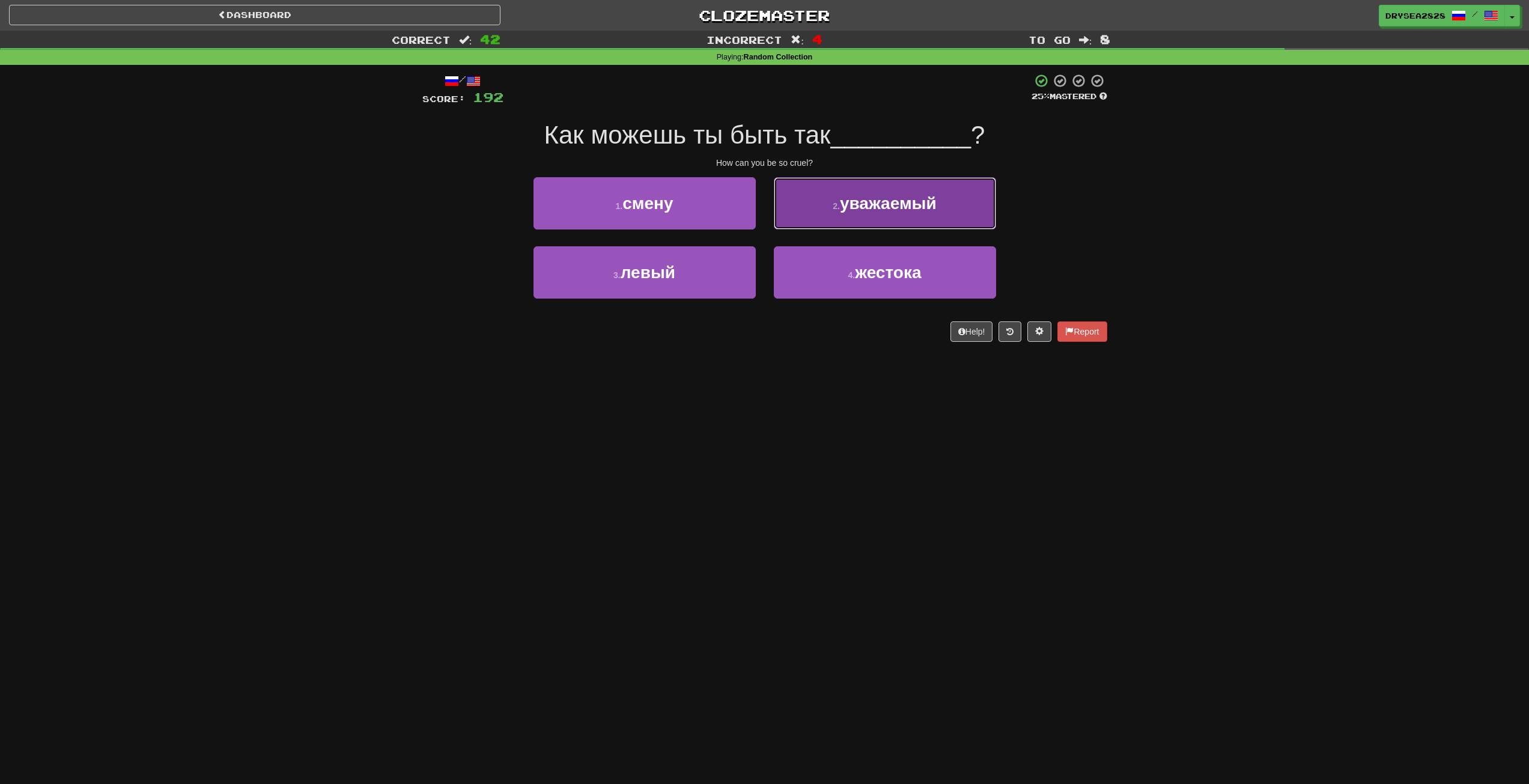
click at [855, 218] on button "2 . уважаемый" at bounding box center [885, 203] width 222 height 52
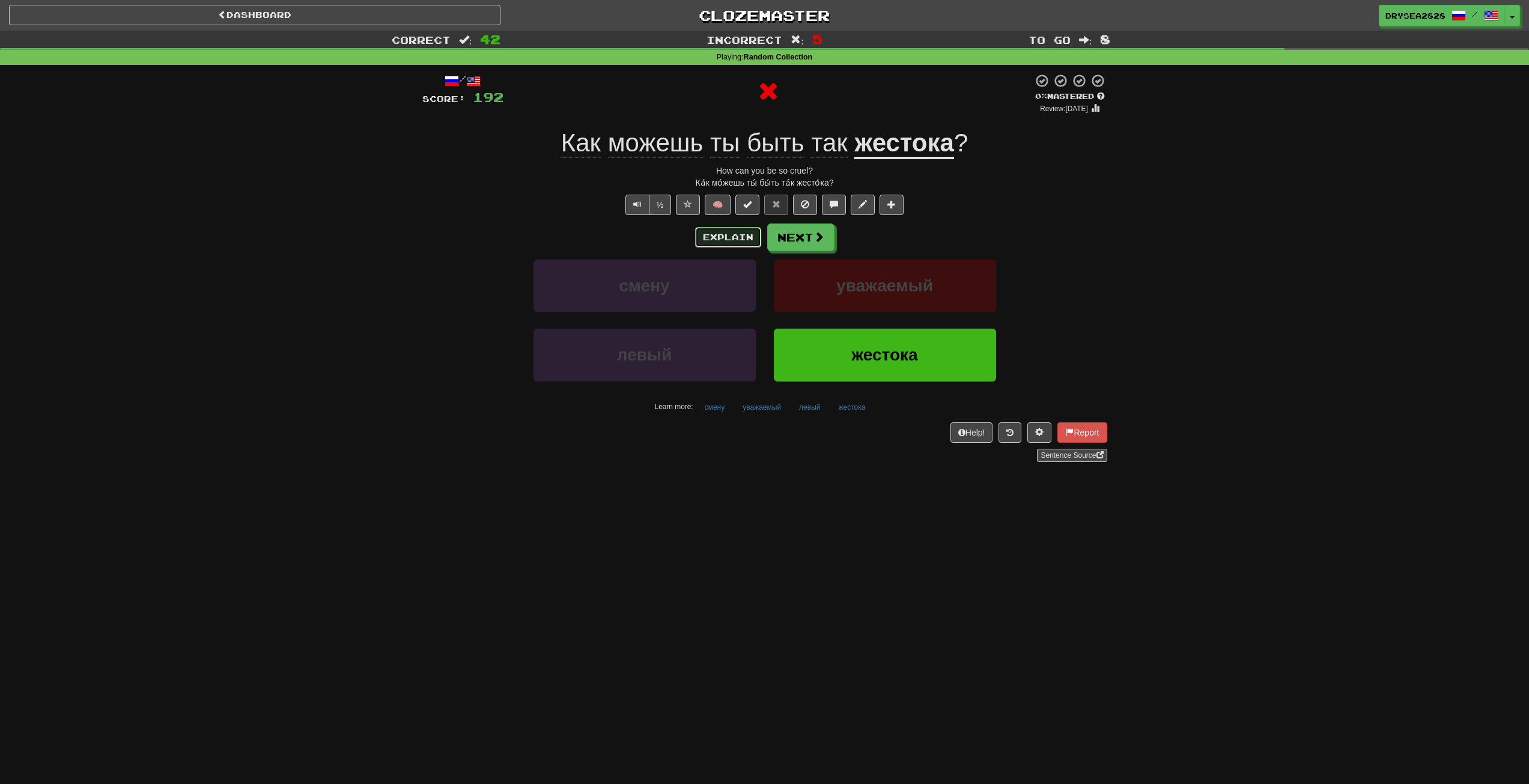
click at [742, 241] on button "Explain" at bounding box center [728, 237] width 66 height 20
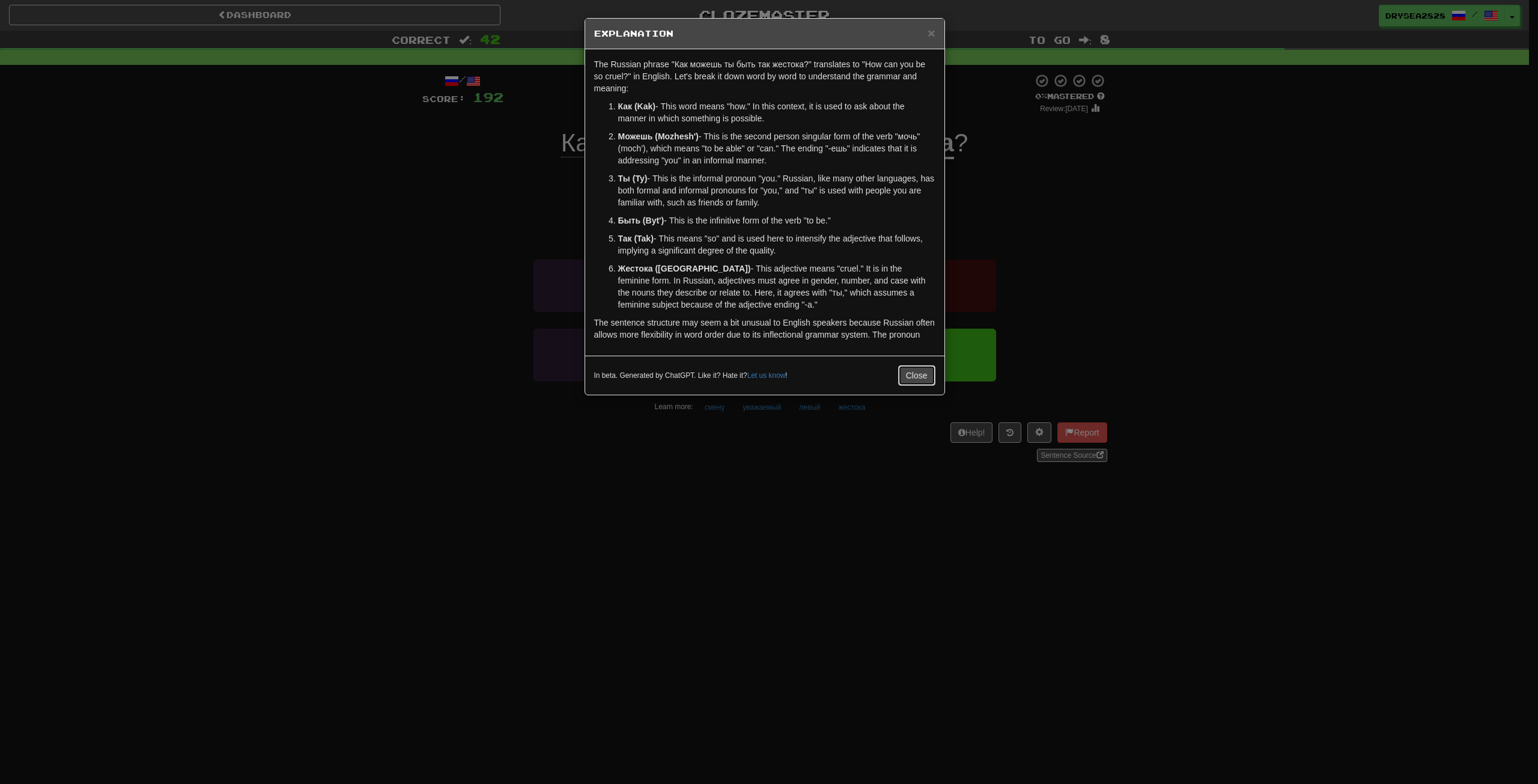
click at [921, 385] on button "Close" at bounding box center [916, 375] width 37 height 20
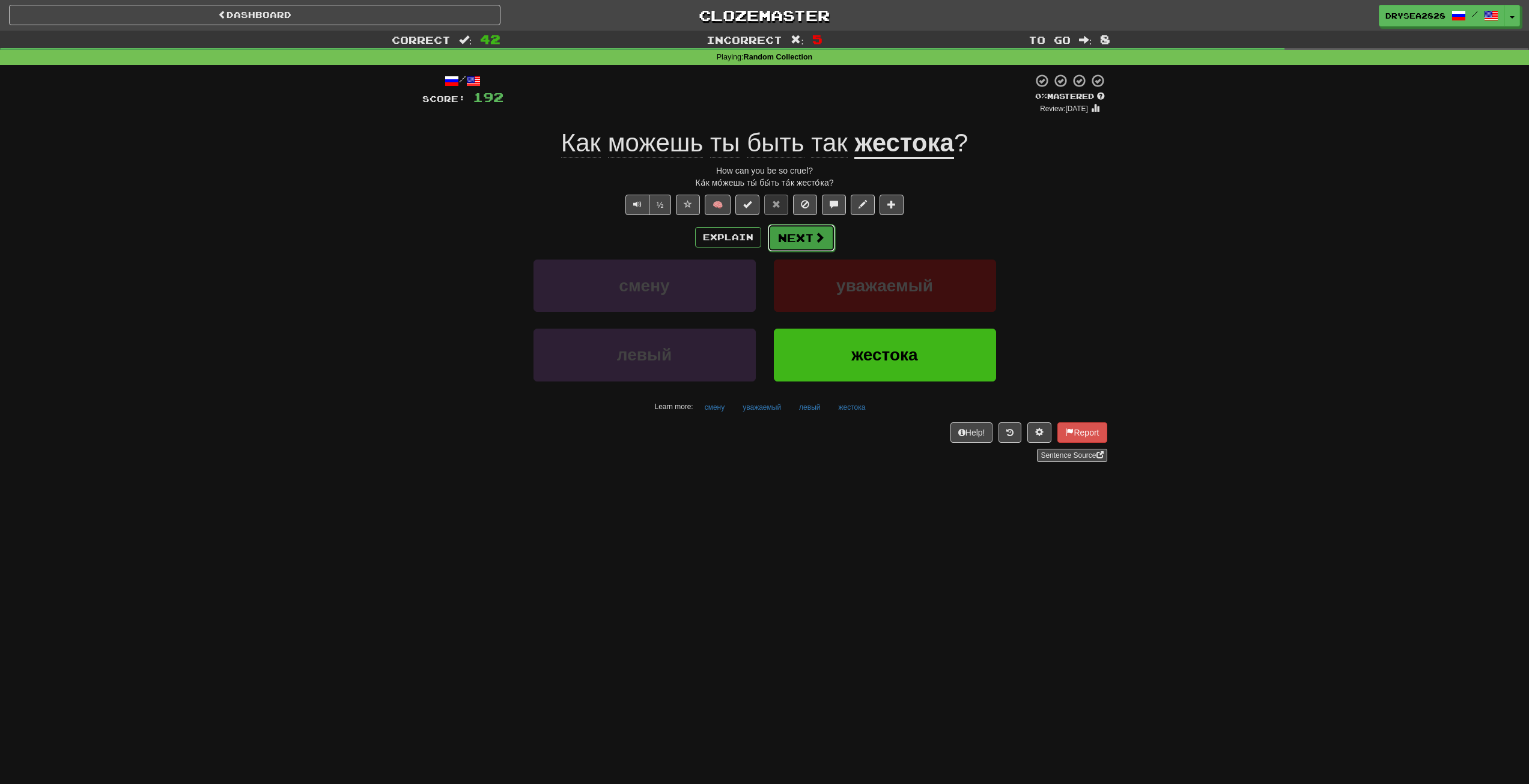
click at [795, 237] on button "Next" at bounding box center [801, 238] width 67 height 28
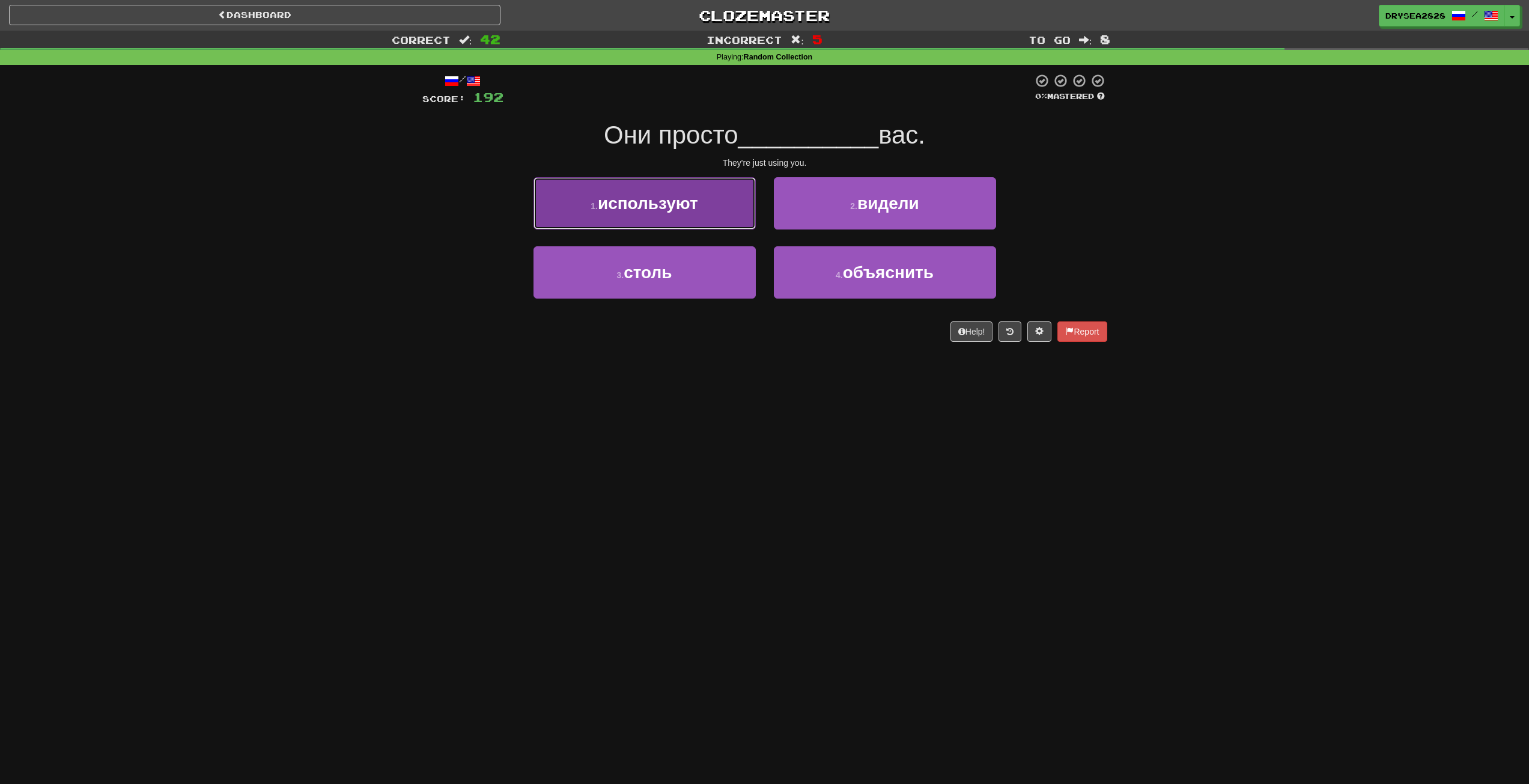
click at [674, 219] on button "1 . используют" at bounding box center [645, 203] width 222 height 52
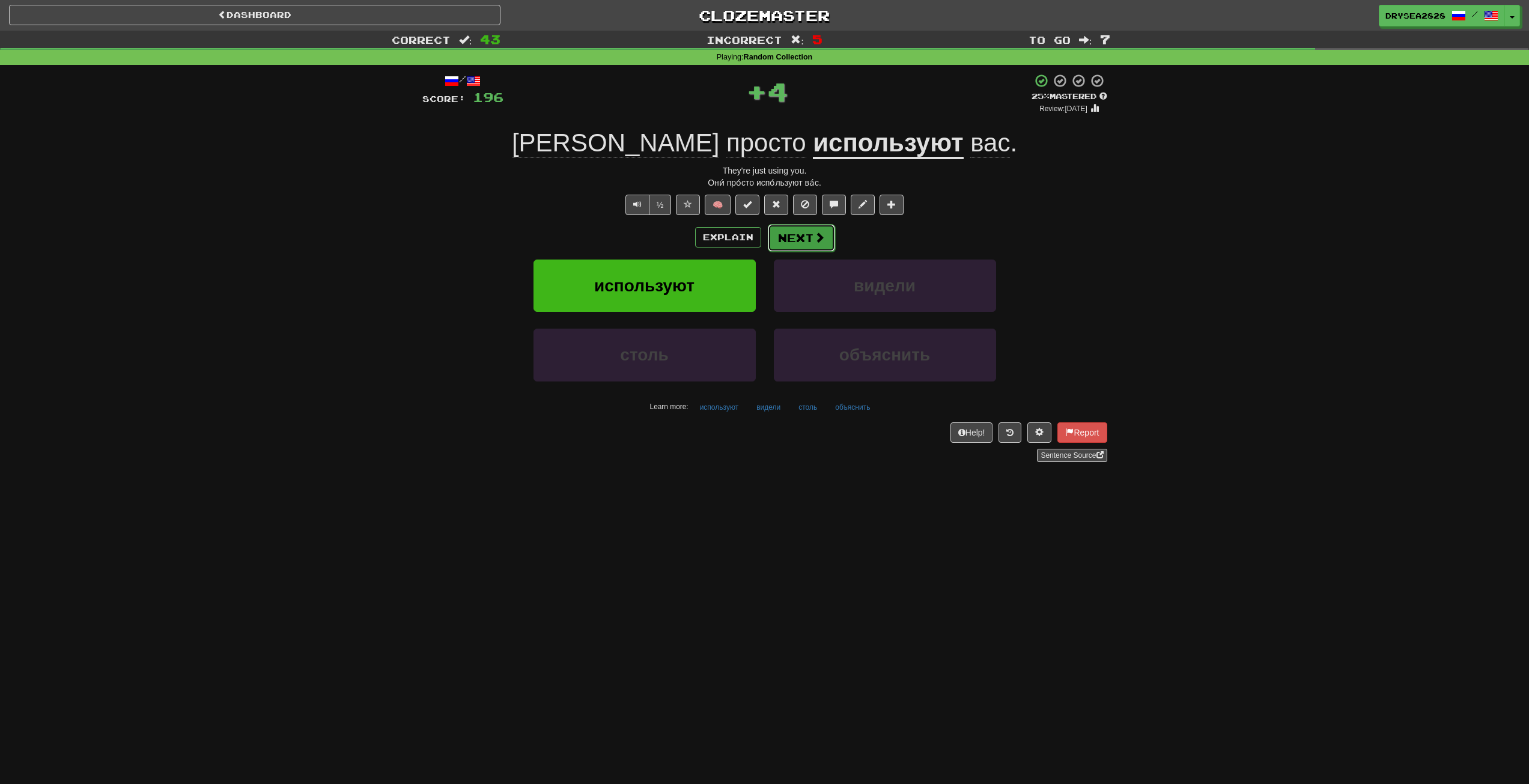
click at [794, 232] on button "Next" at bounding box center [801, 238] width 67 height 28
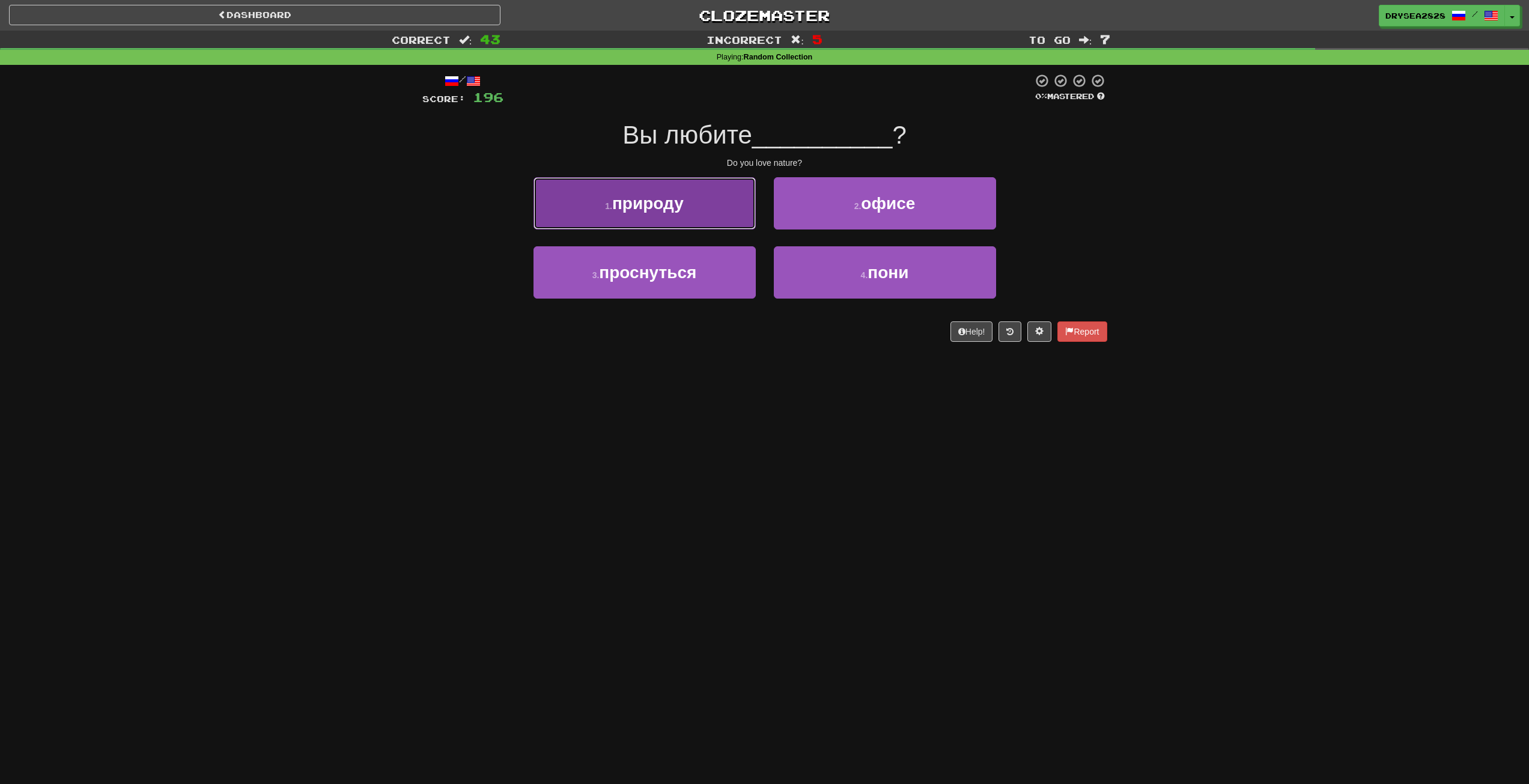
click at [674, 216] on button "1 . природу" at bounding box center [645, 203] width 222 height 52
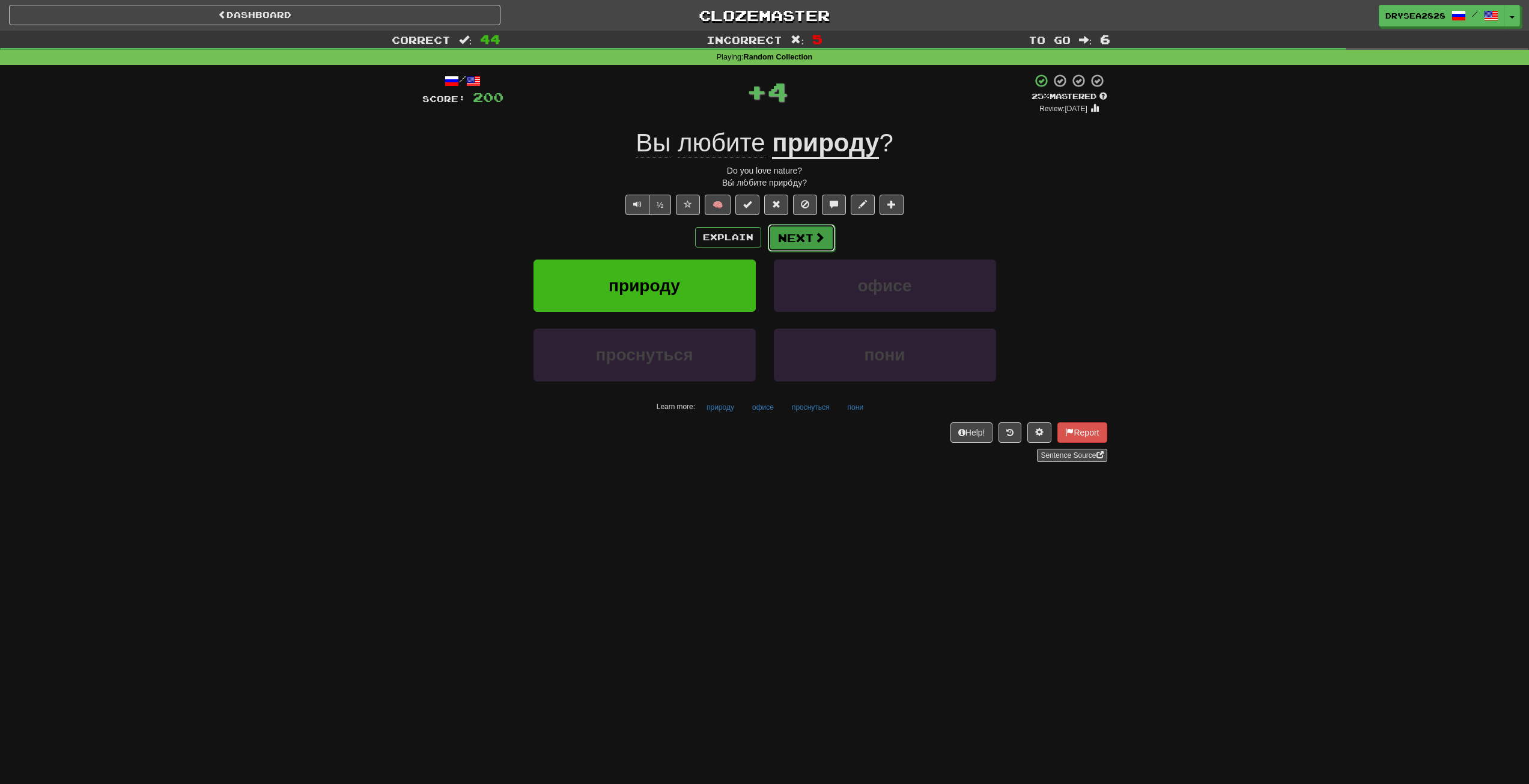
click at [787, 247] on button "Next" at bounding box center [801, 238] width 67 height 28
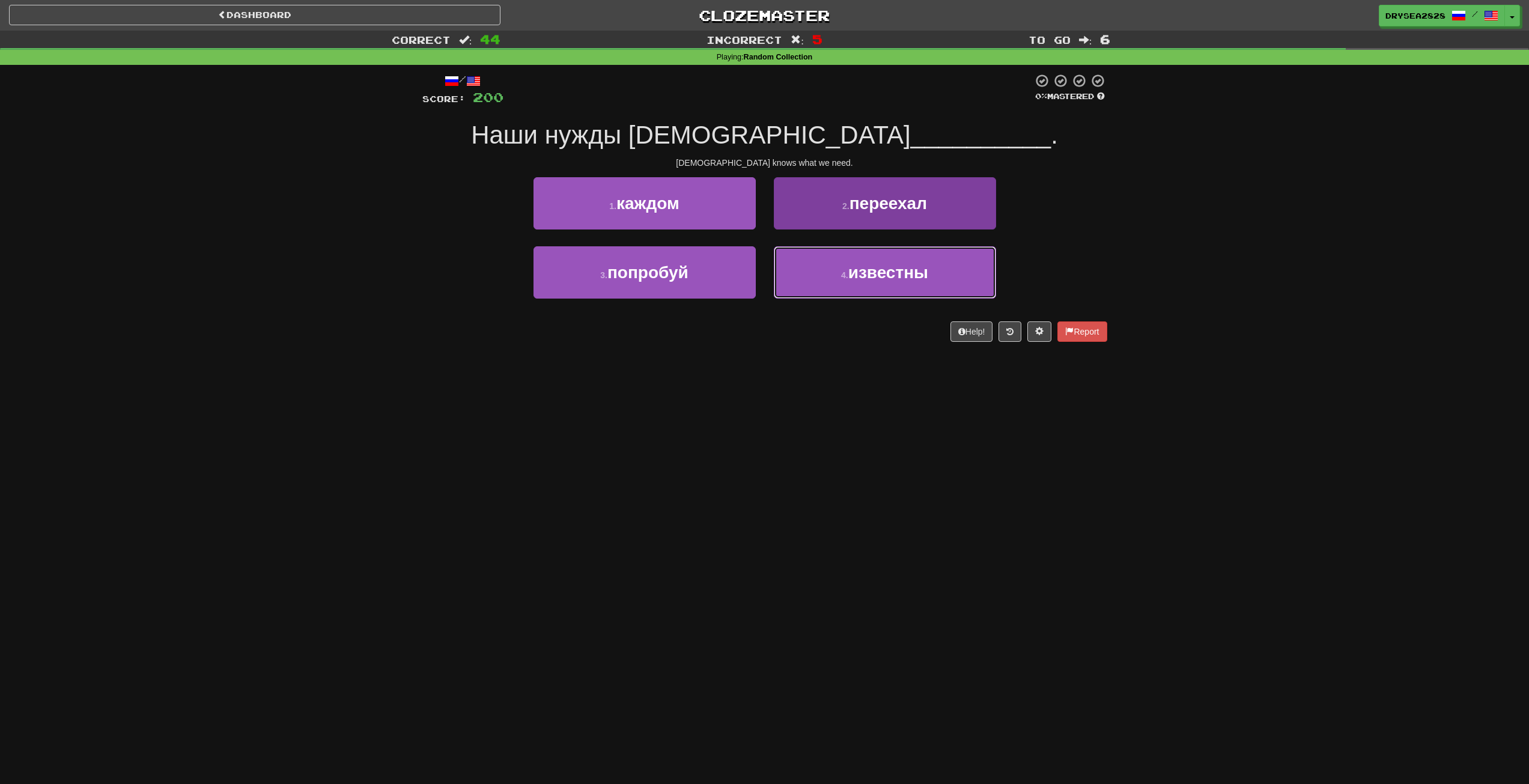
click at [857, 275] on button "4 . известны" at bounding box center [885, 272] width 222 height 52
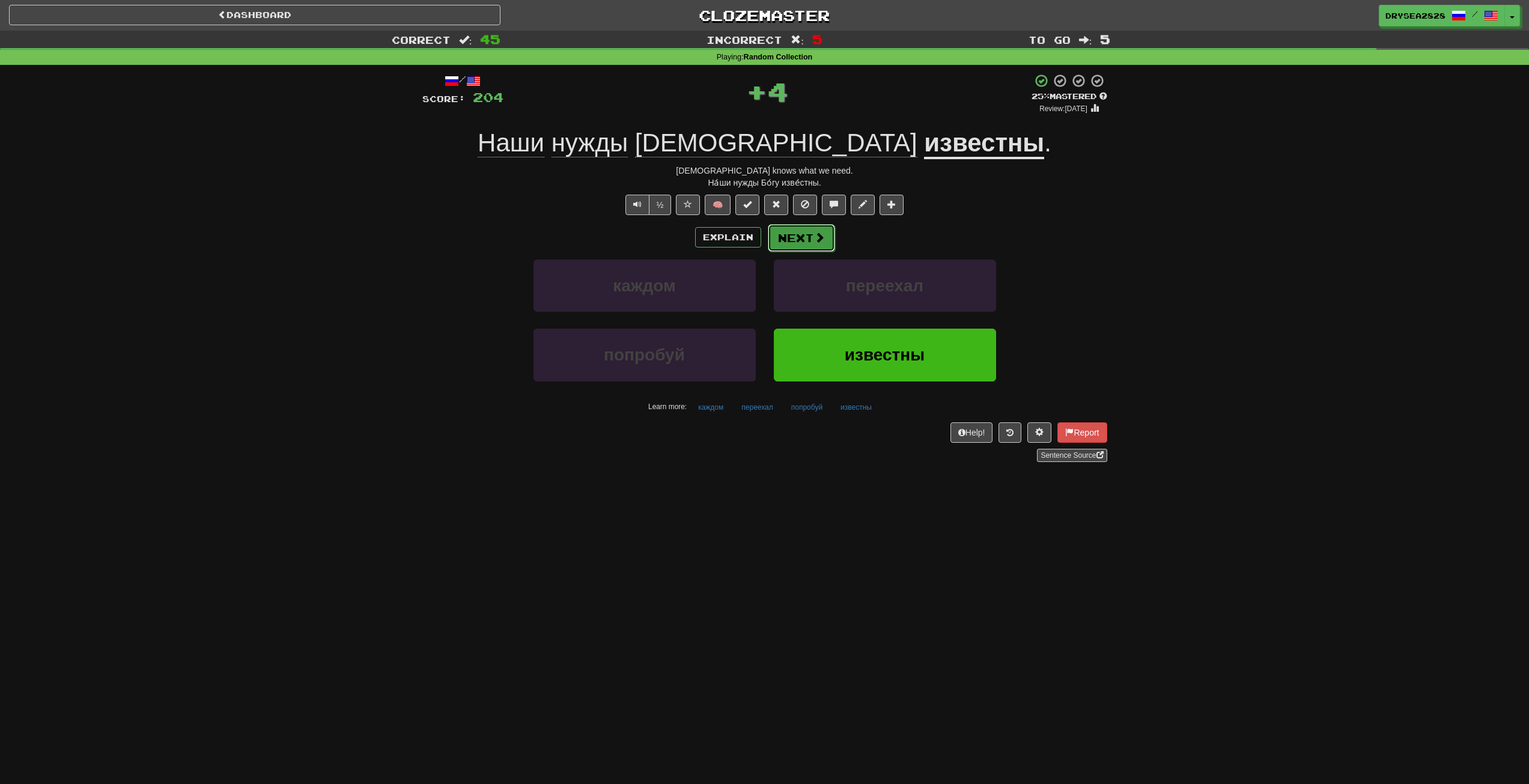
click at [780, 246] on button "Next" at bounding box center [801, 238] width 67 height 28
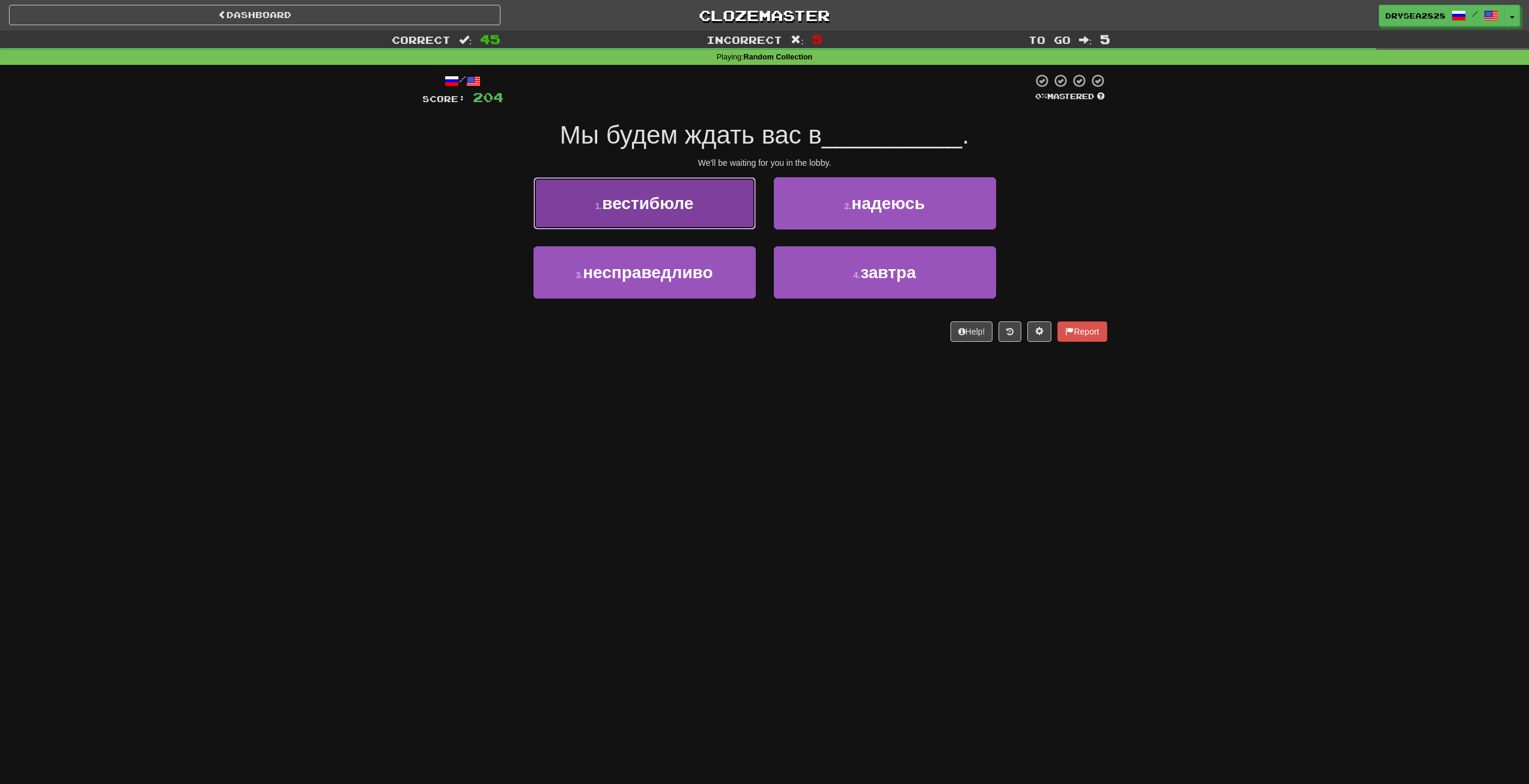
click at [697, 225] on button "1 . вестибюле" at bounding box center [645, 203] width 222 height 52
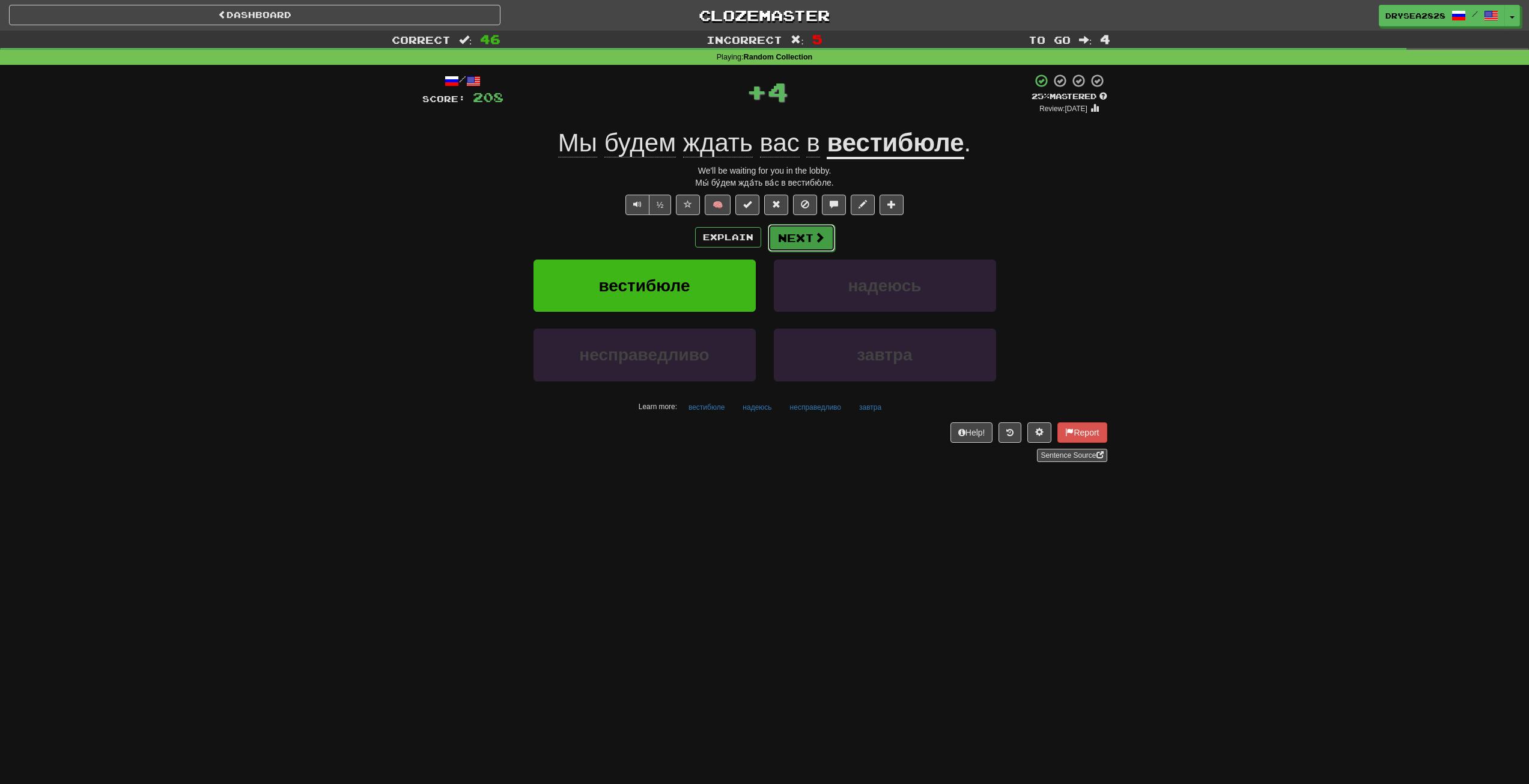
click at [786, 241] on button "Next" at bounding box center [801, 238] width 67 height 28
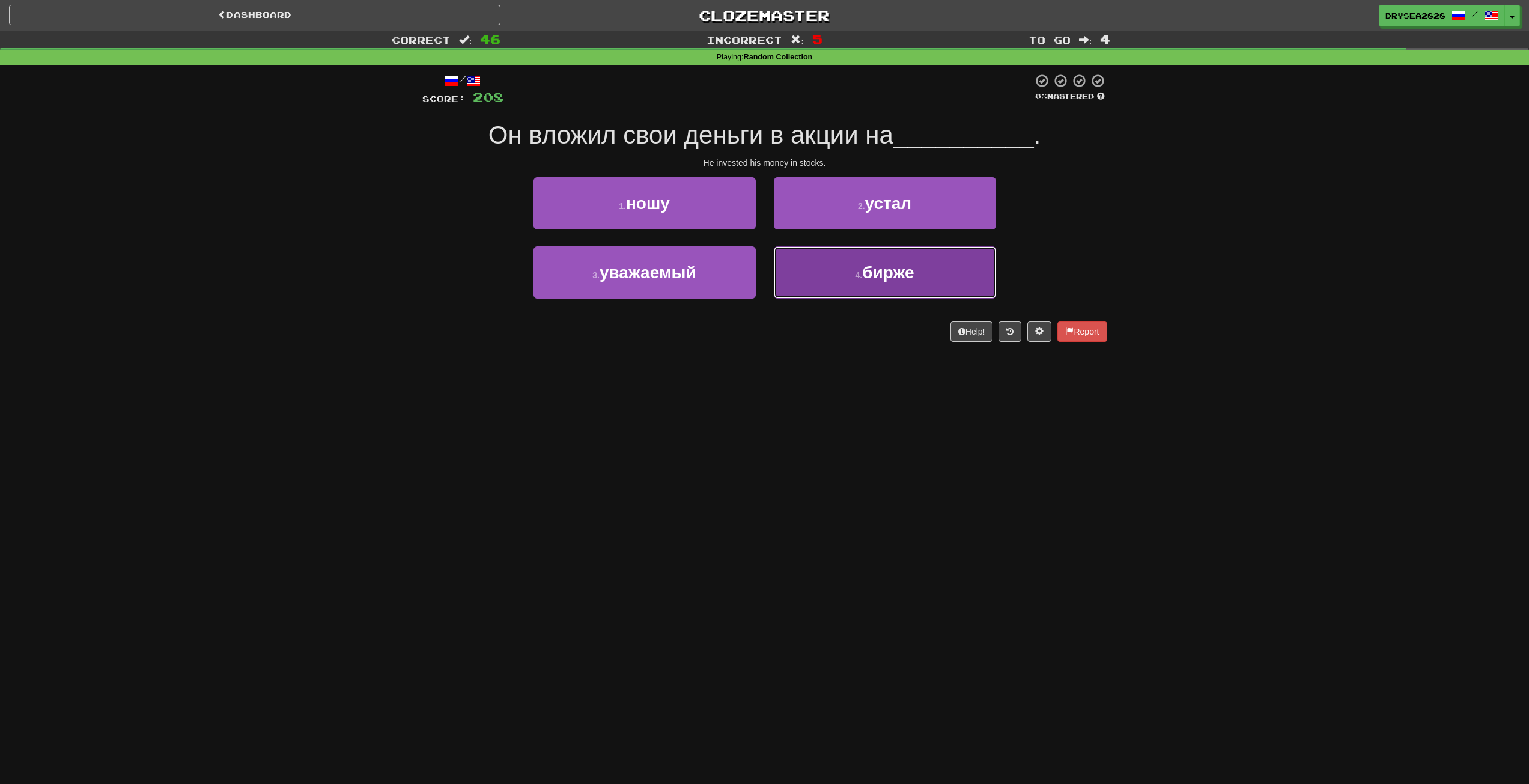
click at [833, 275] on button "4 . [GEOGRAPHIC_DATA]" at bounding box center [885, 272] width 222 height 52
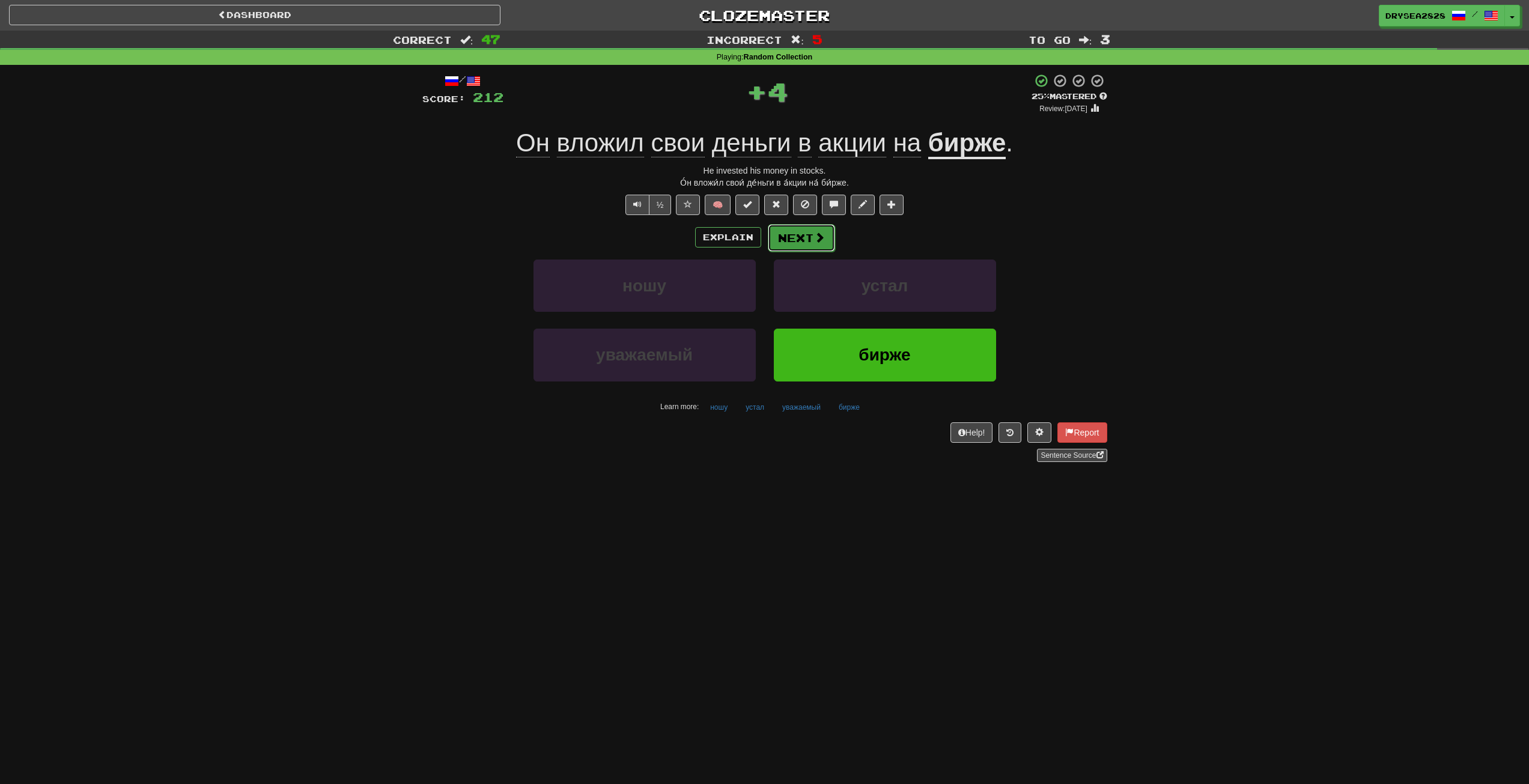
click at [798, 243] on button "Next" at bounding box center [801, 238] width 67 height 28
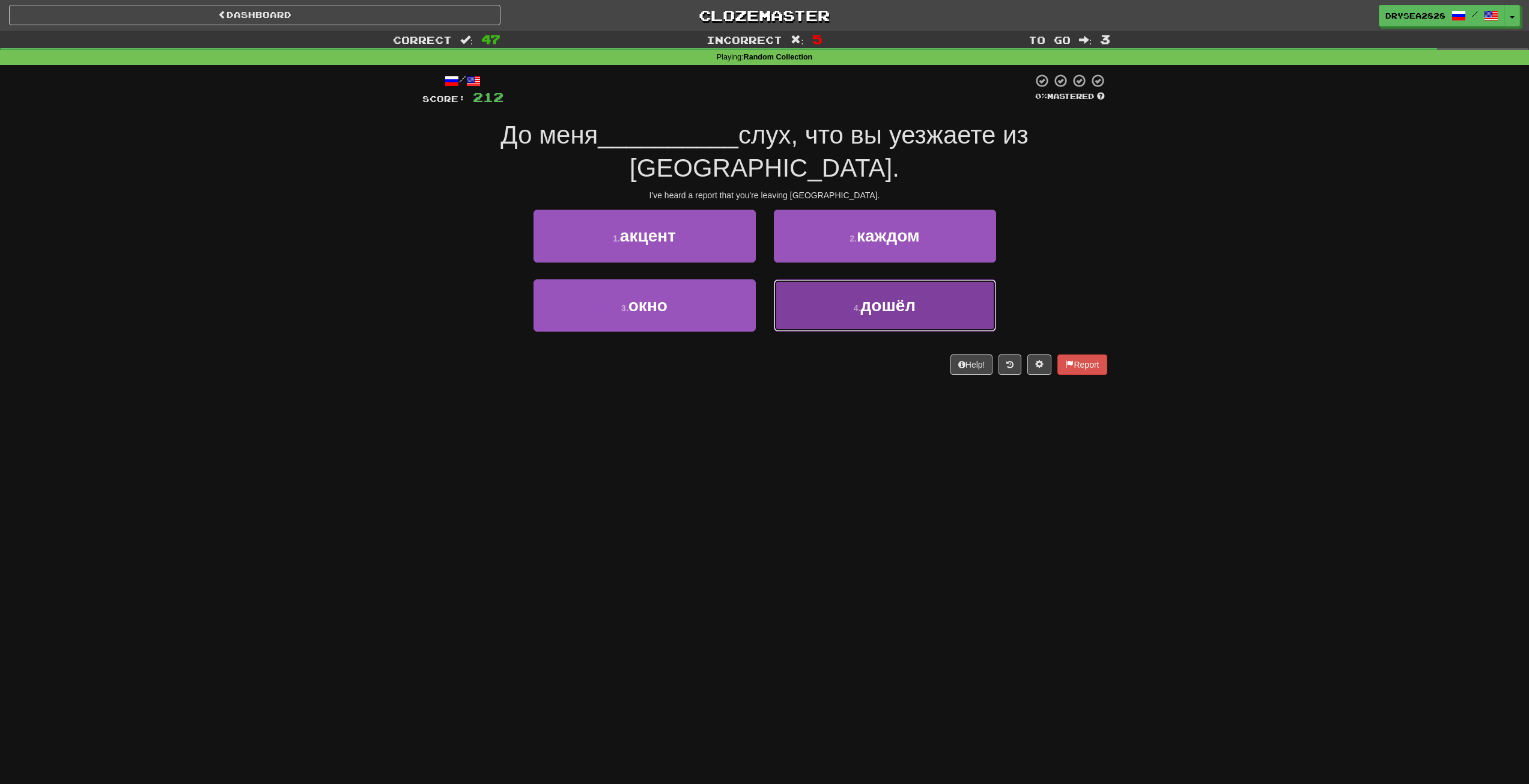
click at [809, 280] on button "4 . дошёл" at bounding box center [885, 305] width 222 height 52
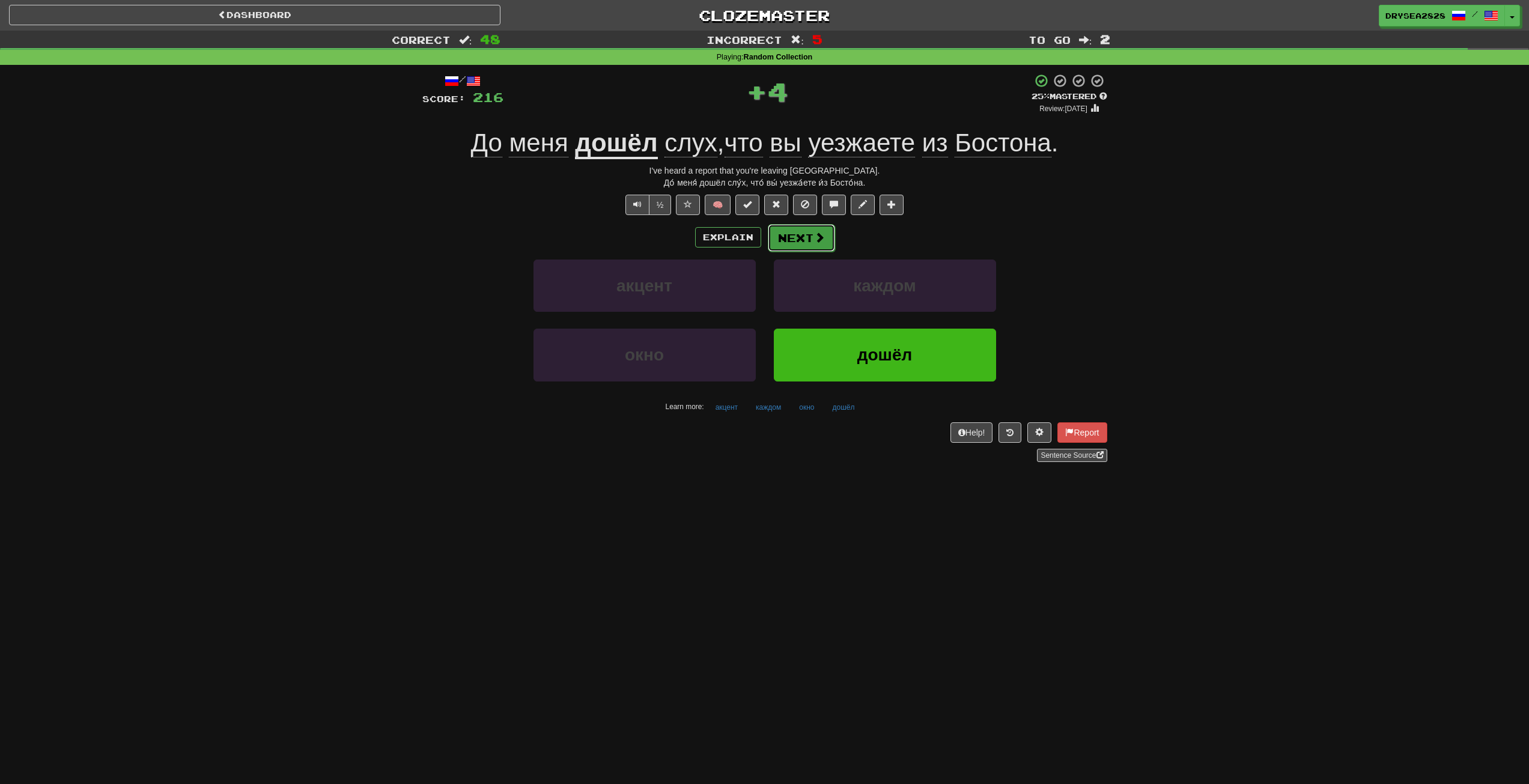
click at [803, 241] on button "Next" at bounding box center [801, 238] width 67 height 28
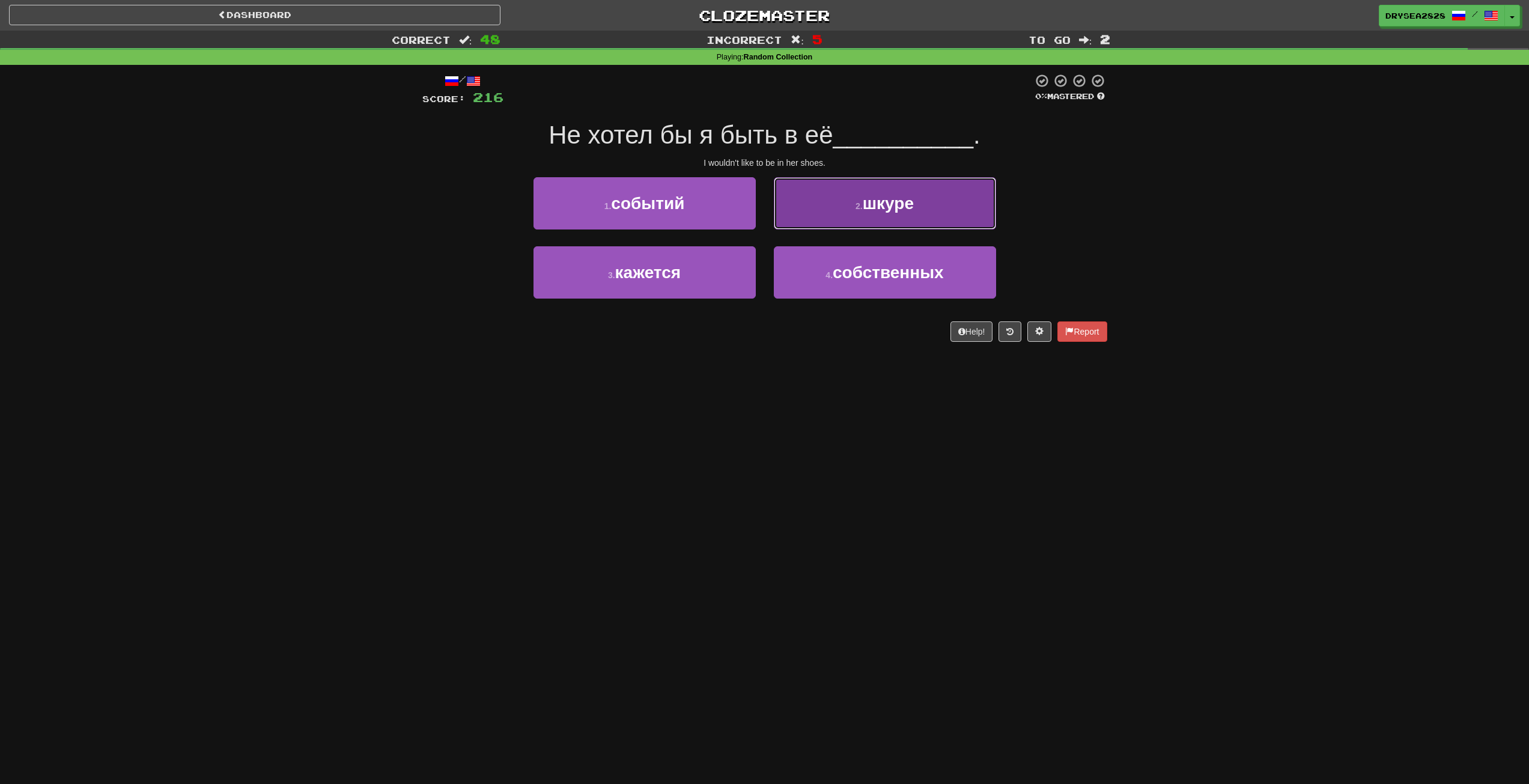
click at [837, 224] on button "2 . [GEOGRAPHIC_DATA]" at bounding box center [885, 203] width 222 height 52
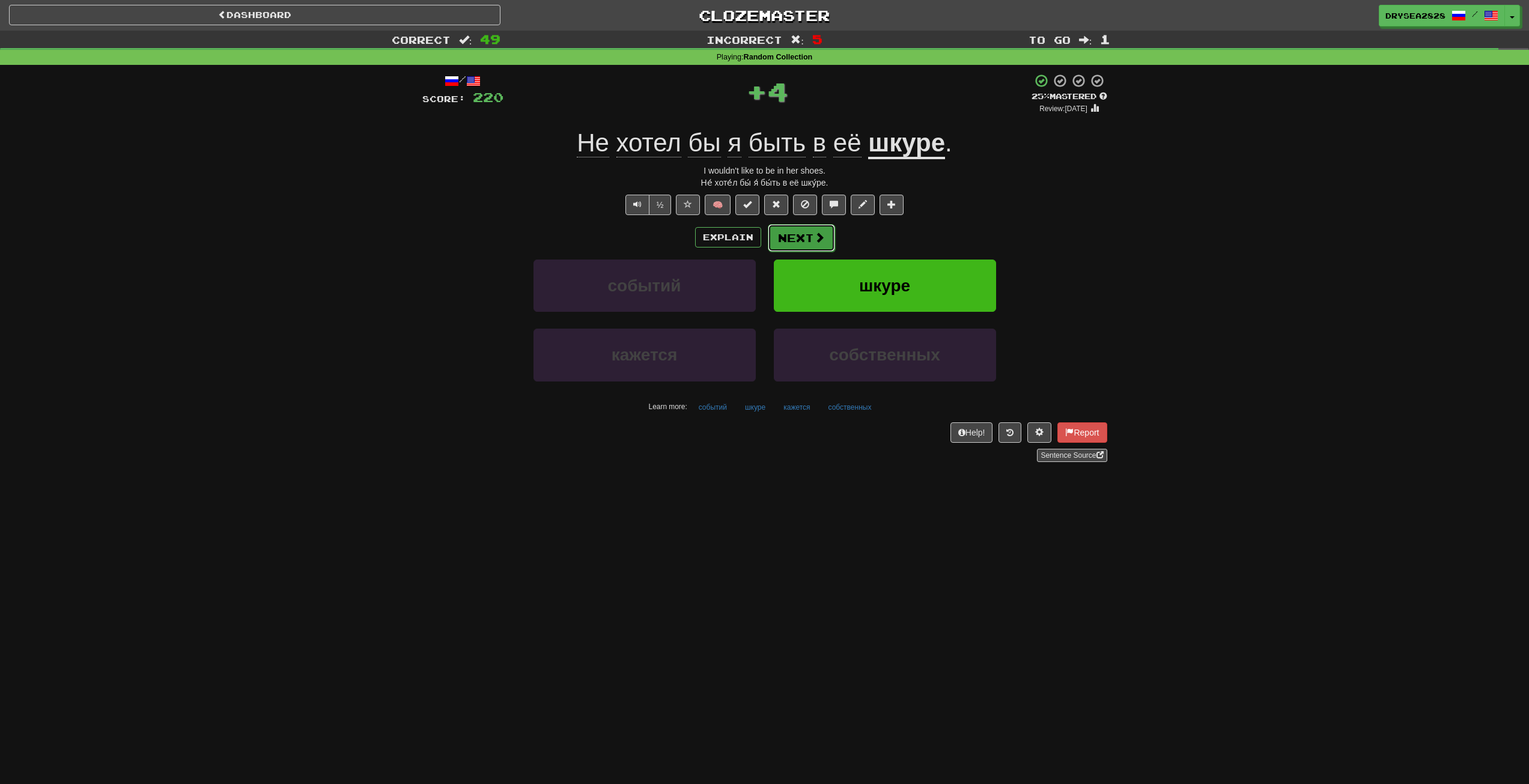
click at [822, 236] on span at bounding box center [820, 237] width 11 height 11
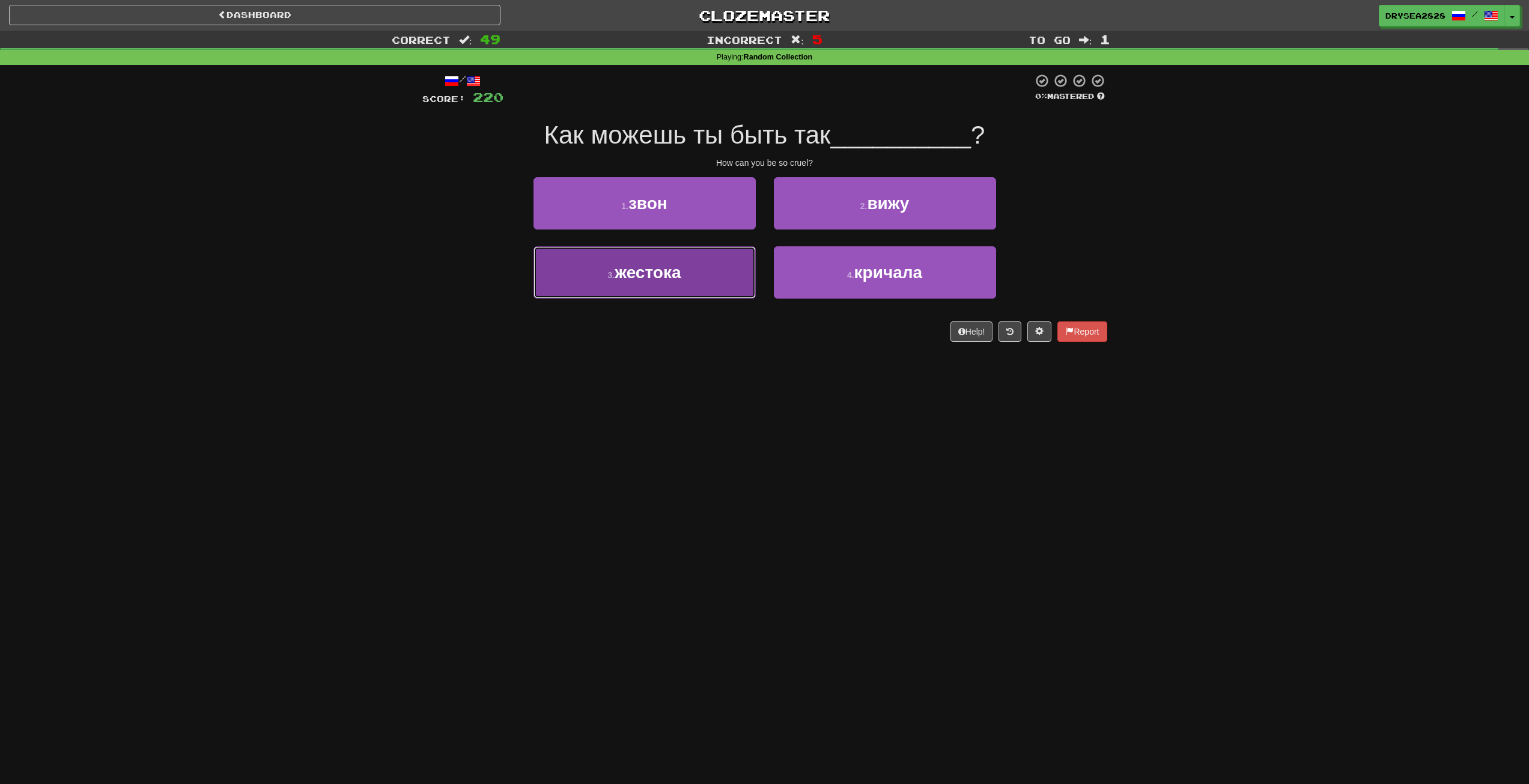
click at [716, 274] on button "3 . жестока" at bounding box center [645, 272] width 222 height 52
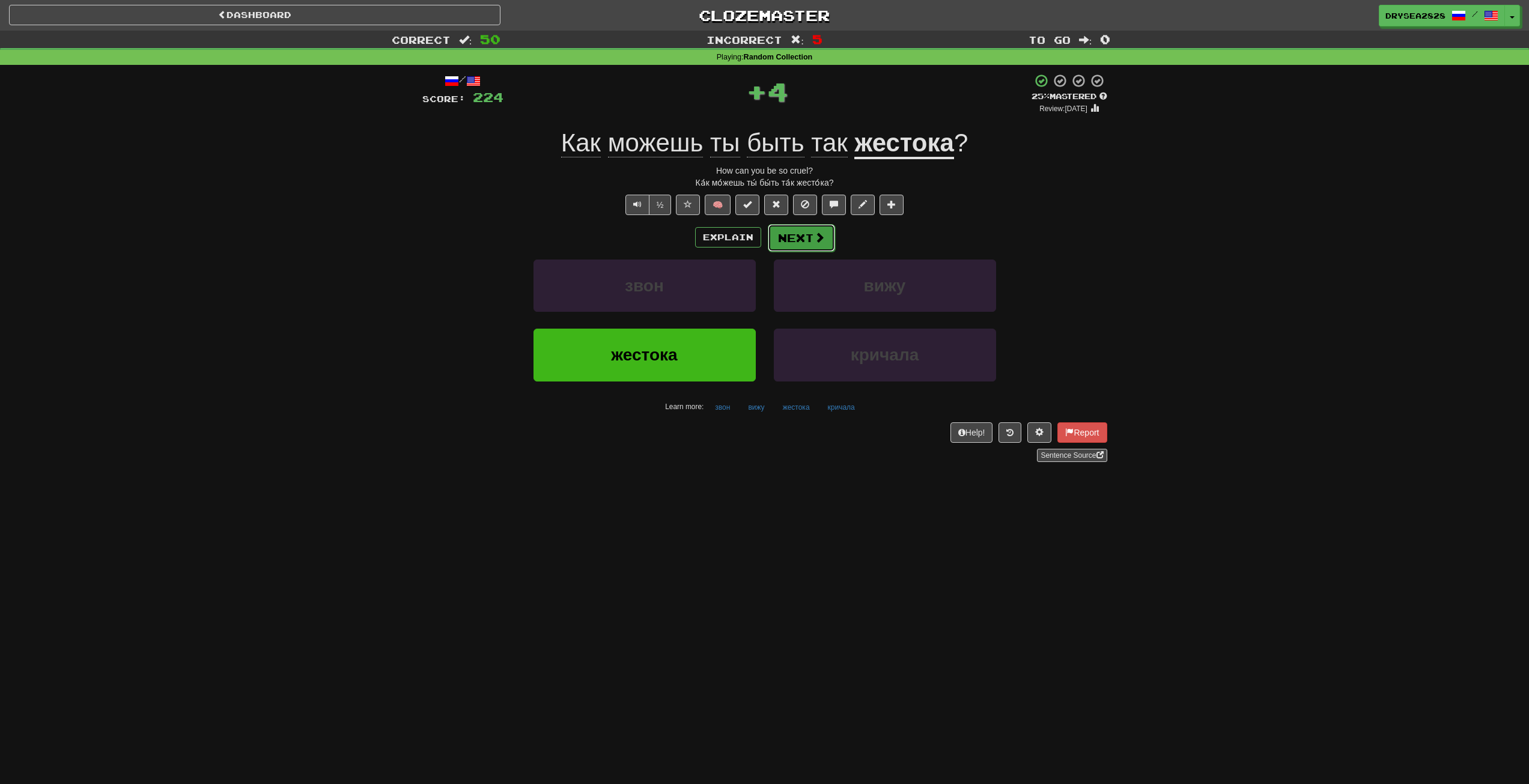
click at [815, 237] on span at bounding box center [820, 237] width 11 height 11
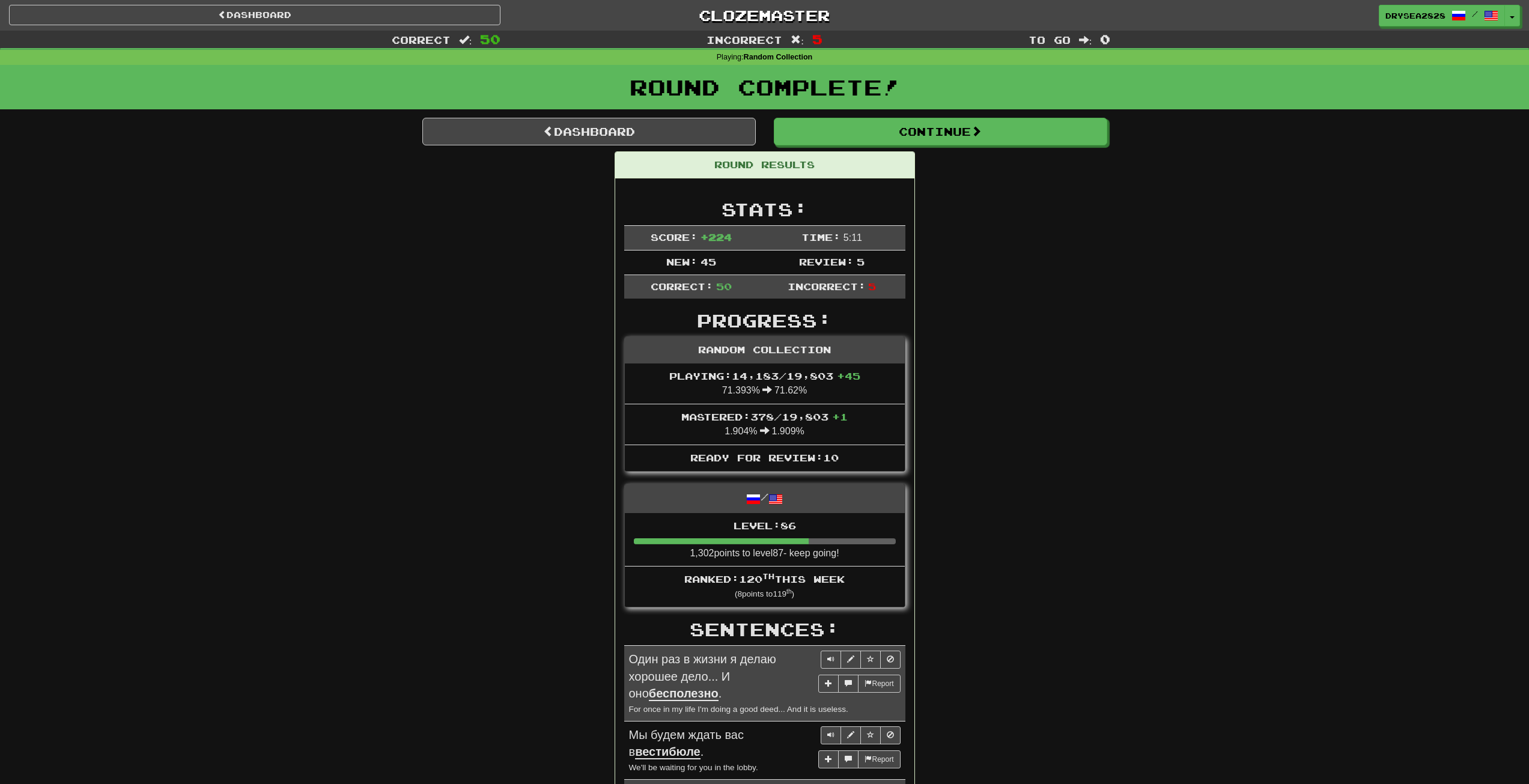
click at [918, 114] on div "Round Complete!" at bounding box center [764, 91] width 1529 height 53
click at [917, 128] on button "Continue" at bounding box center [941, 132] width 334 height 28
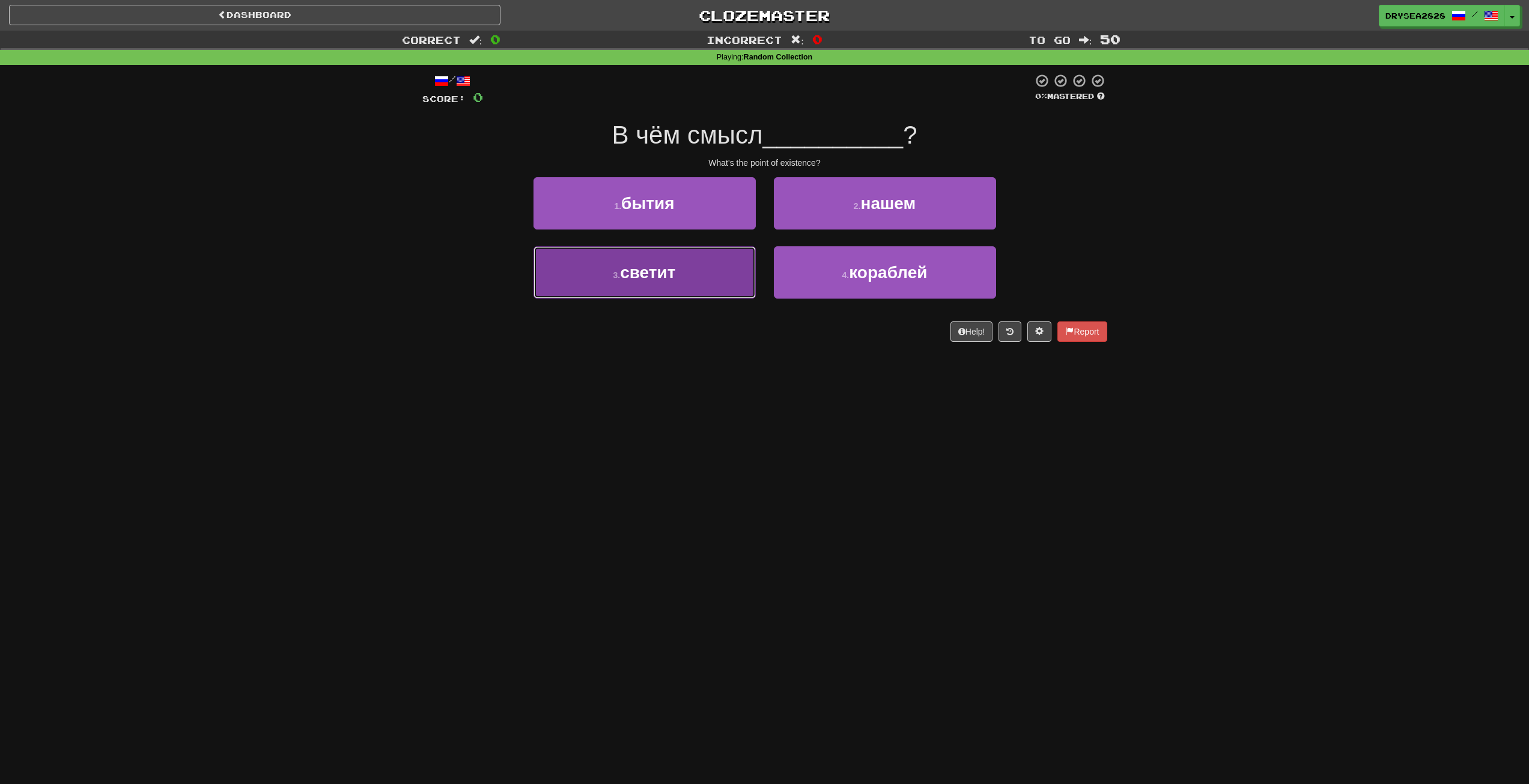
click at [655, 266] on span "светит" at bounding box center [648, 272] width 55 height 18
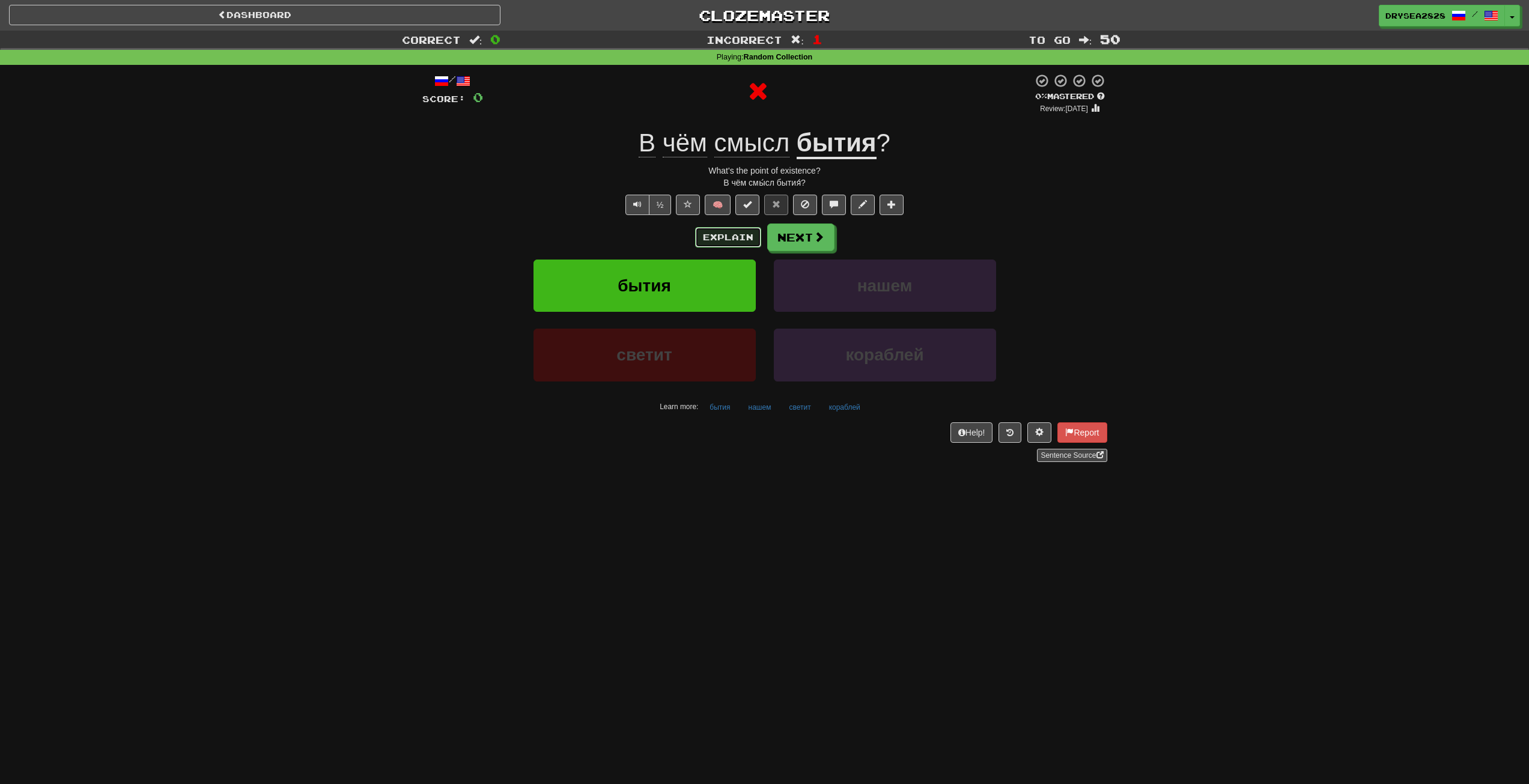
click at [728, 232] on button "Explain" at bounding box center [728, 237] width 66 height 20
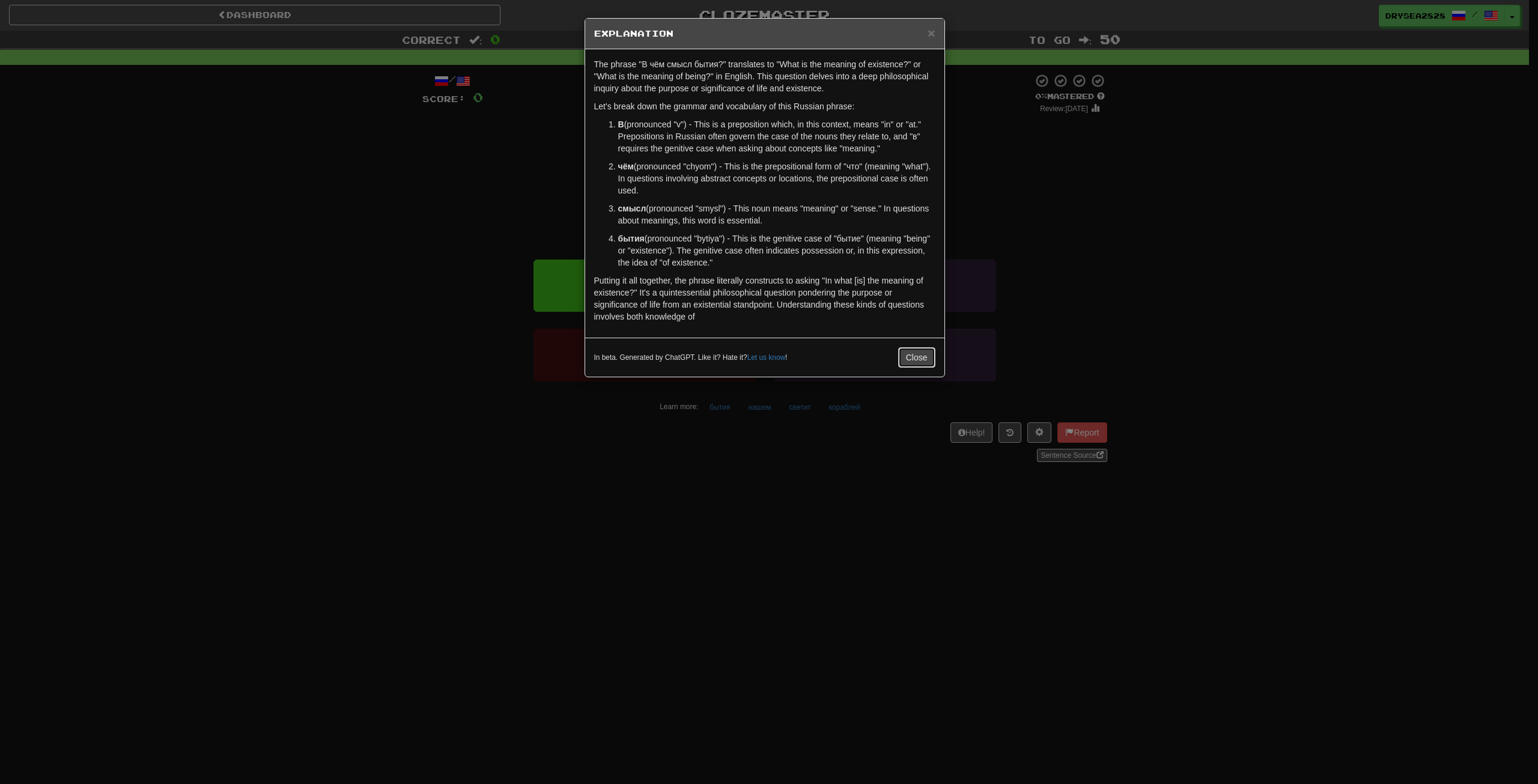
click at [918, 361] on button "Close" at bounding box center [916, 357] width 37 height 20
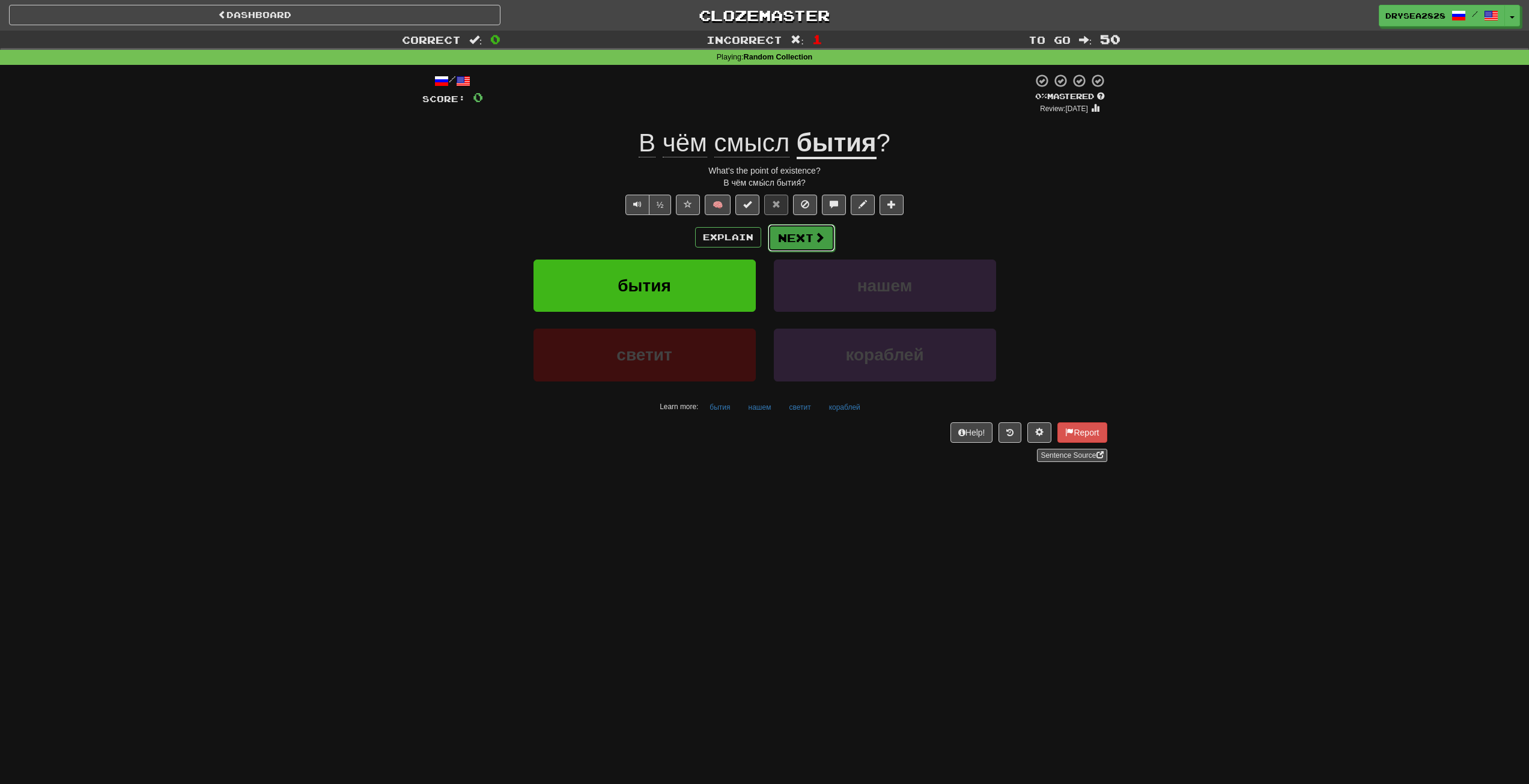
click at [806, 238] on button "Next" at bounding box center [801, 238] width 67 height 28
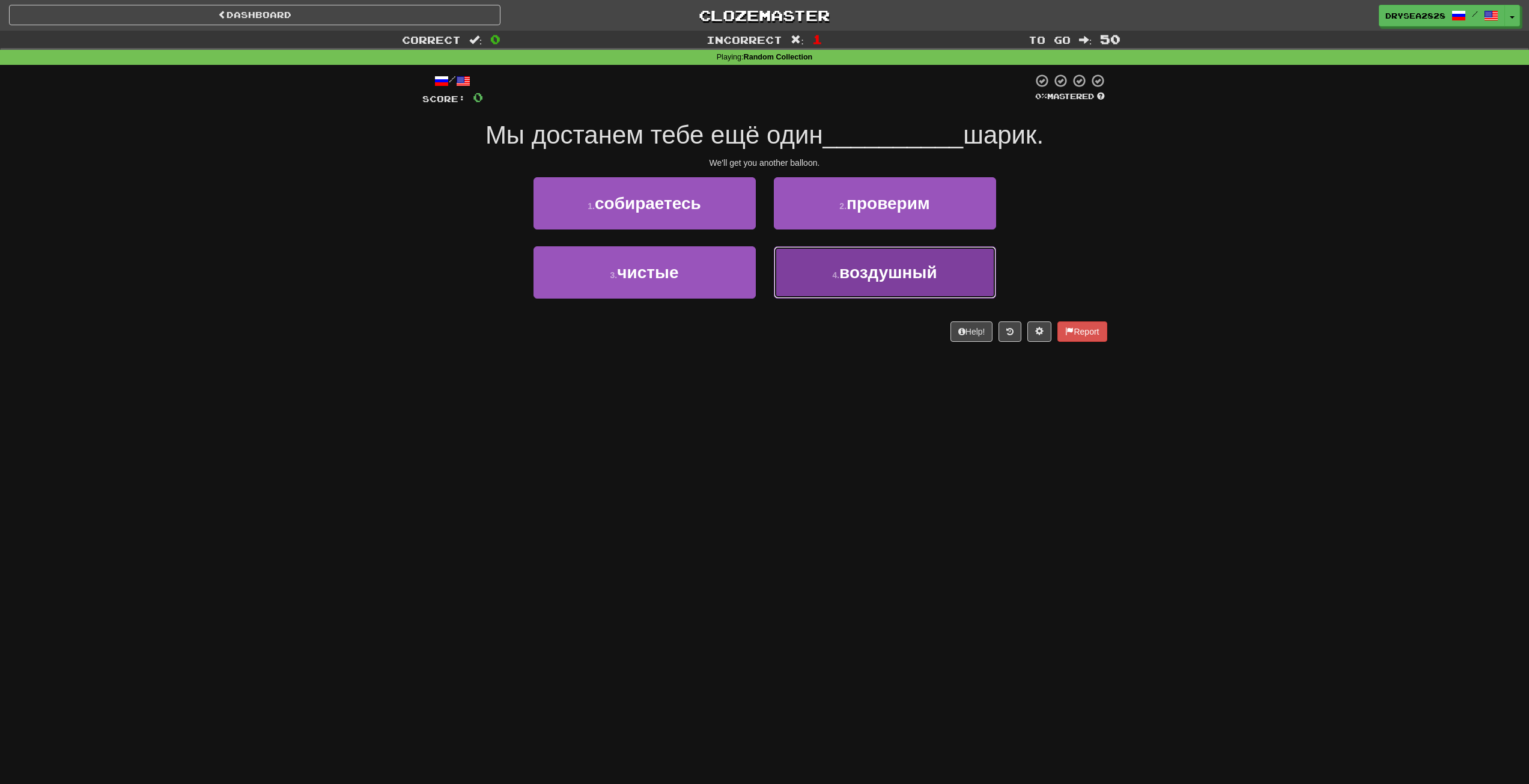
click at [841, 287] on button "4 . воздушный" at bounding box center [885, 272] width 222 height 52
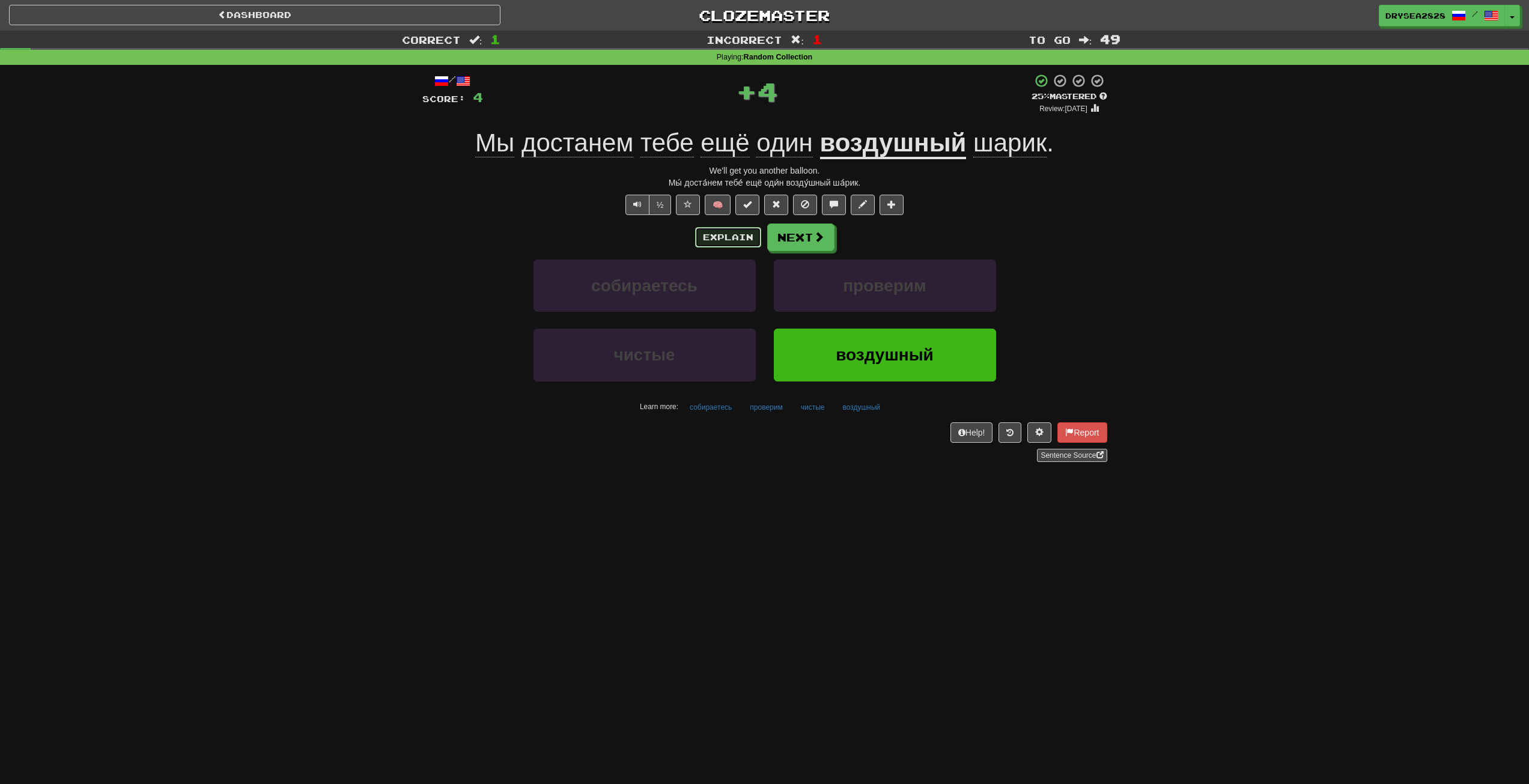
click at [711, 240] on button "Explain" at bounding box center [728, 237] width 66 height 20
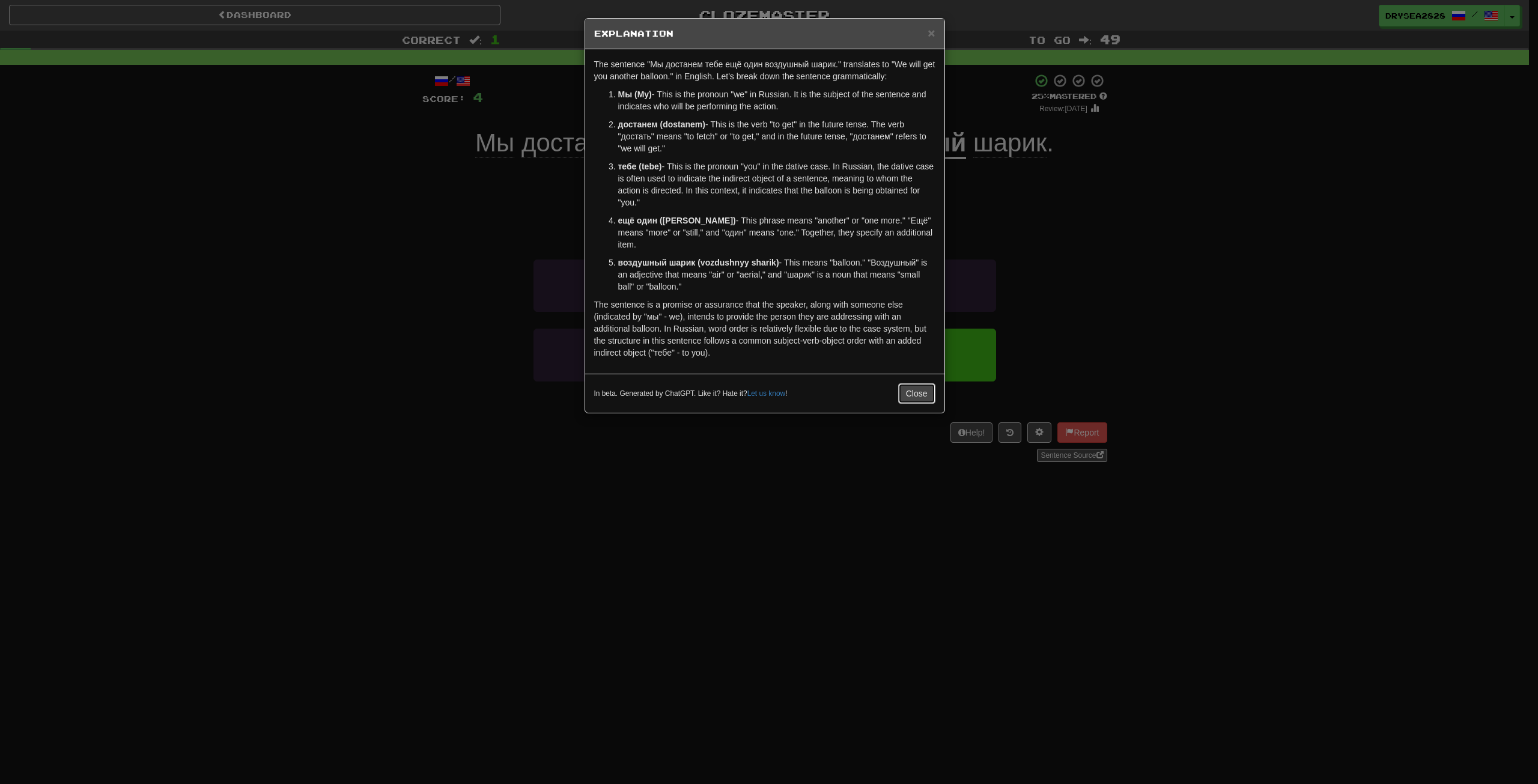
click at [912, 391] on button "Close" at bounding box center [916, 393] width 37 height 20
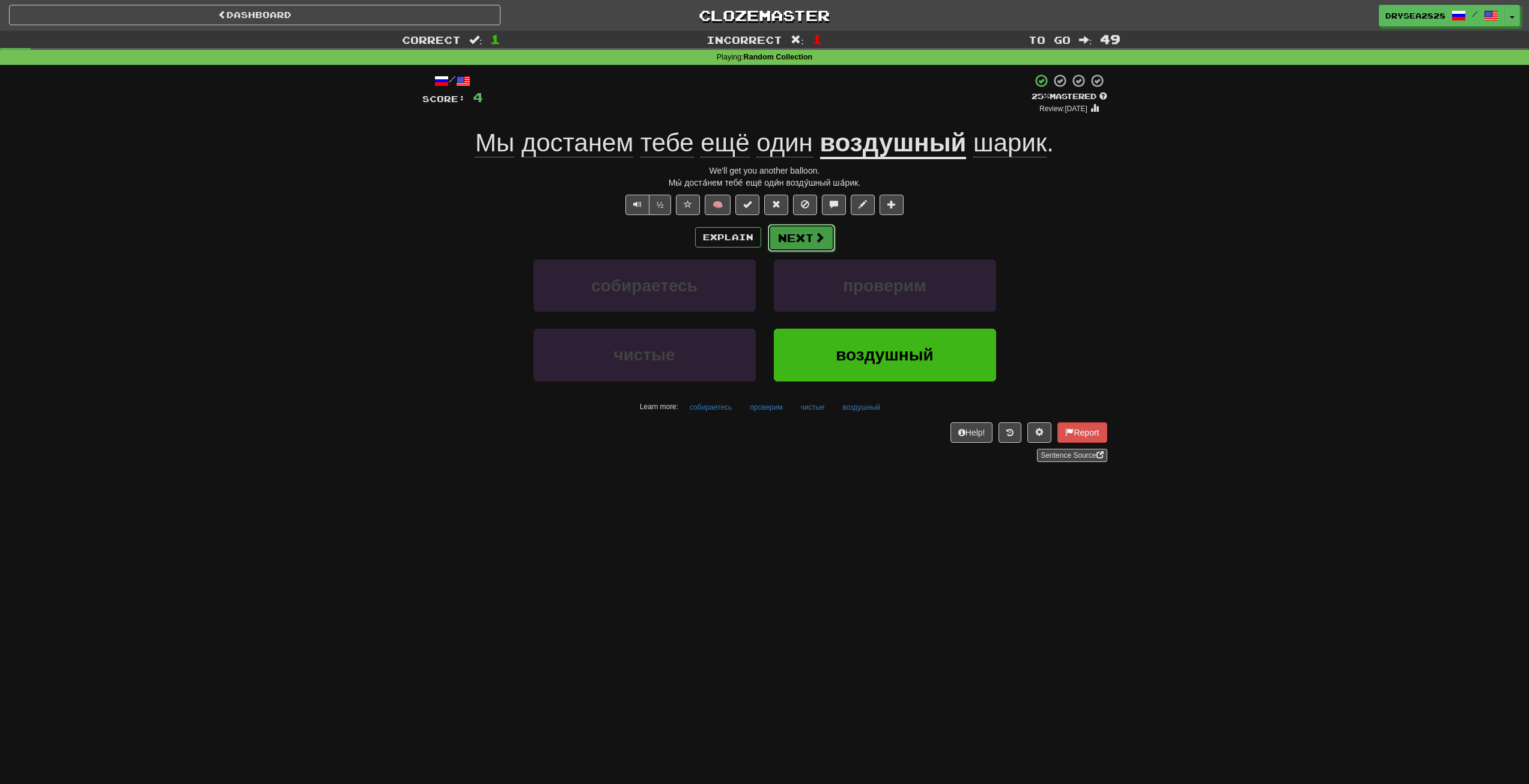
click at [807, 240] on button "Next" at bounding box center [801, 238] width 67 height 28
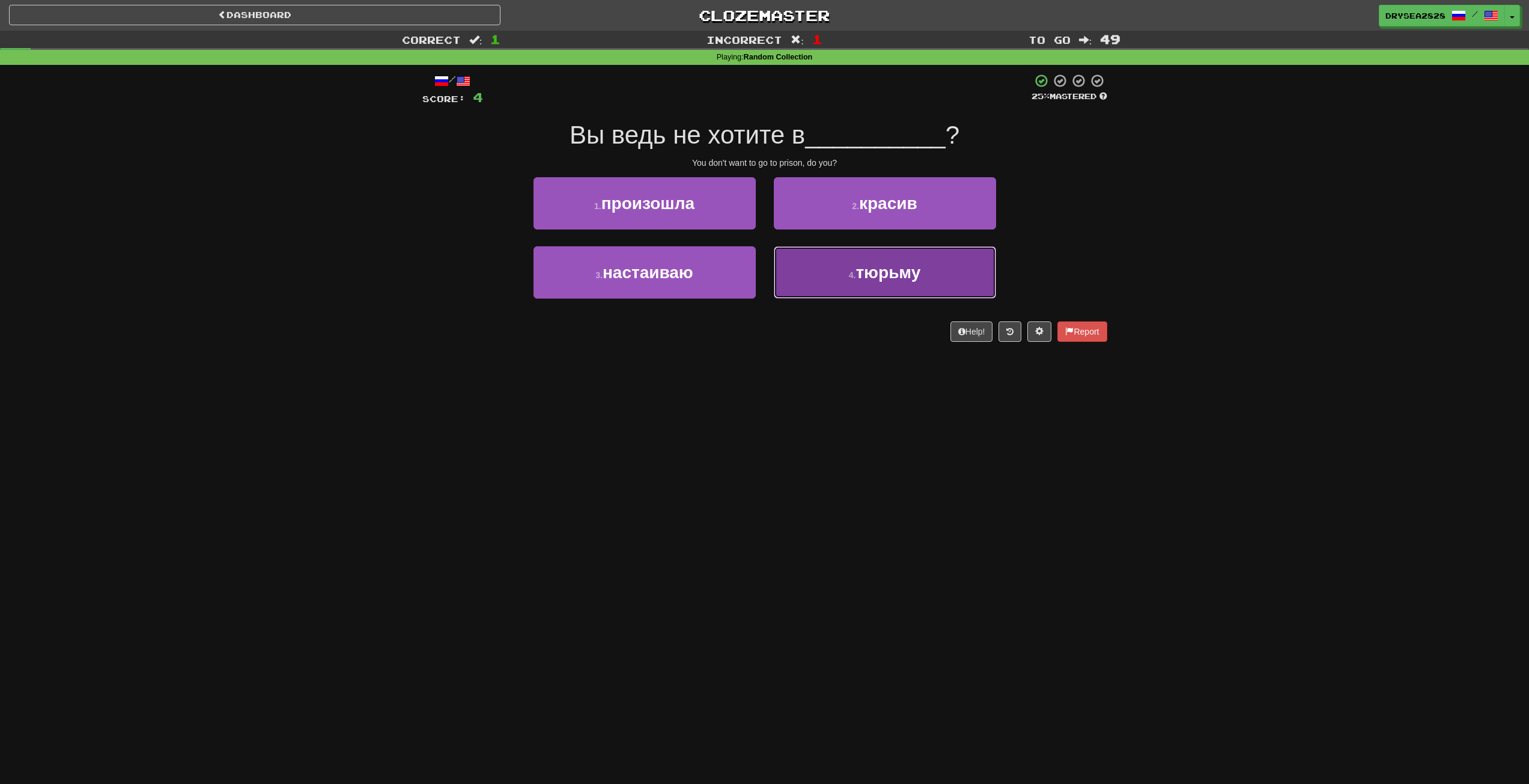
click at [843, 281] on button "4 . тюрьму" at bounding box center [885, 272] width 222 height 52
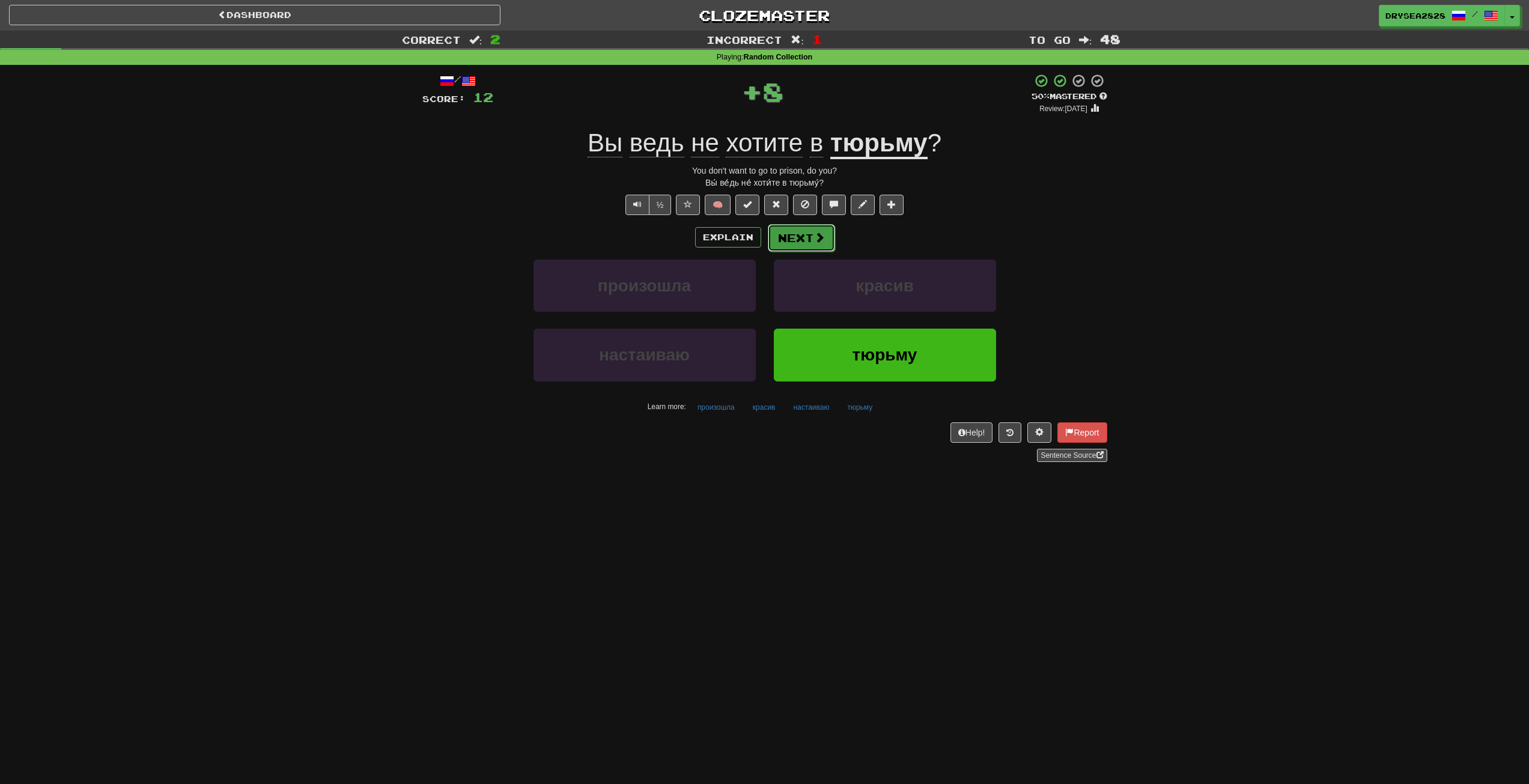
click at [809, 232] on button "Next" at bounding box center [801, 238] width 67 height 28
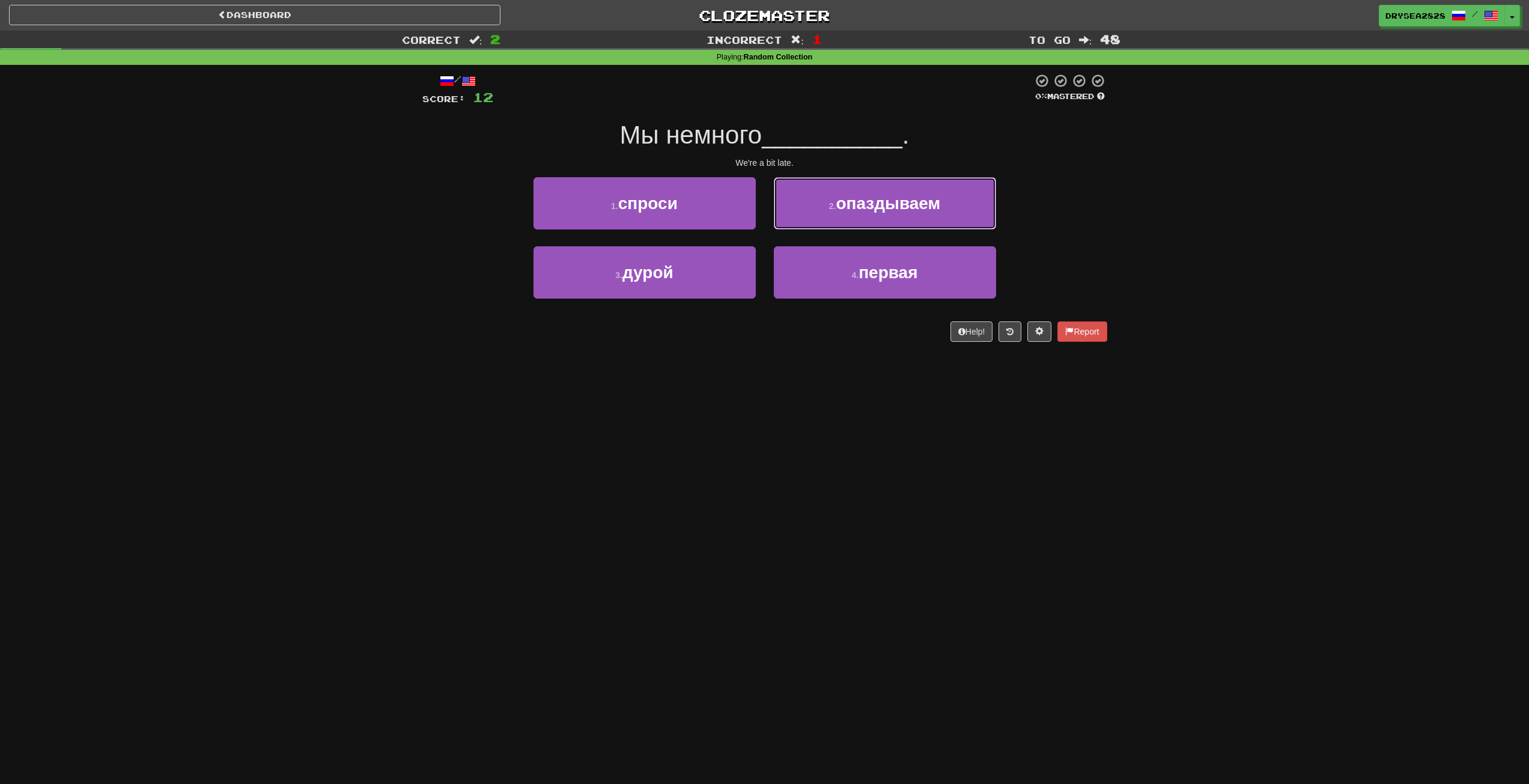
click at [883, 195] on span "опаздываем" at bounding box center [888, 203] width 105 height 18
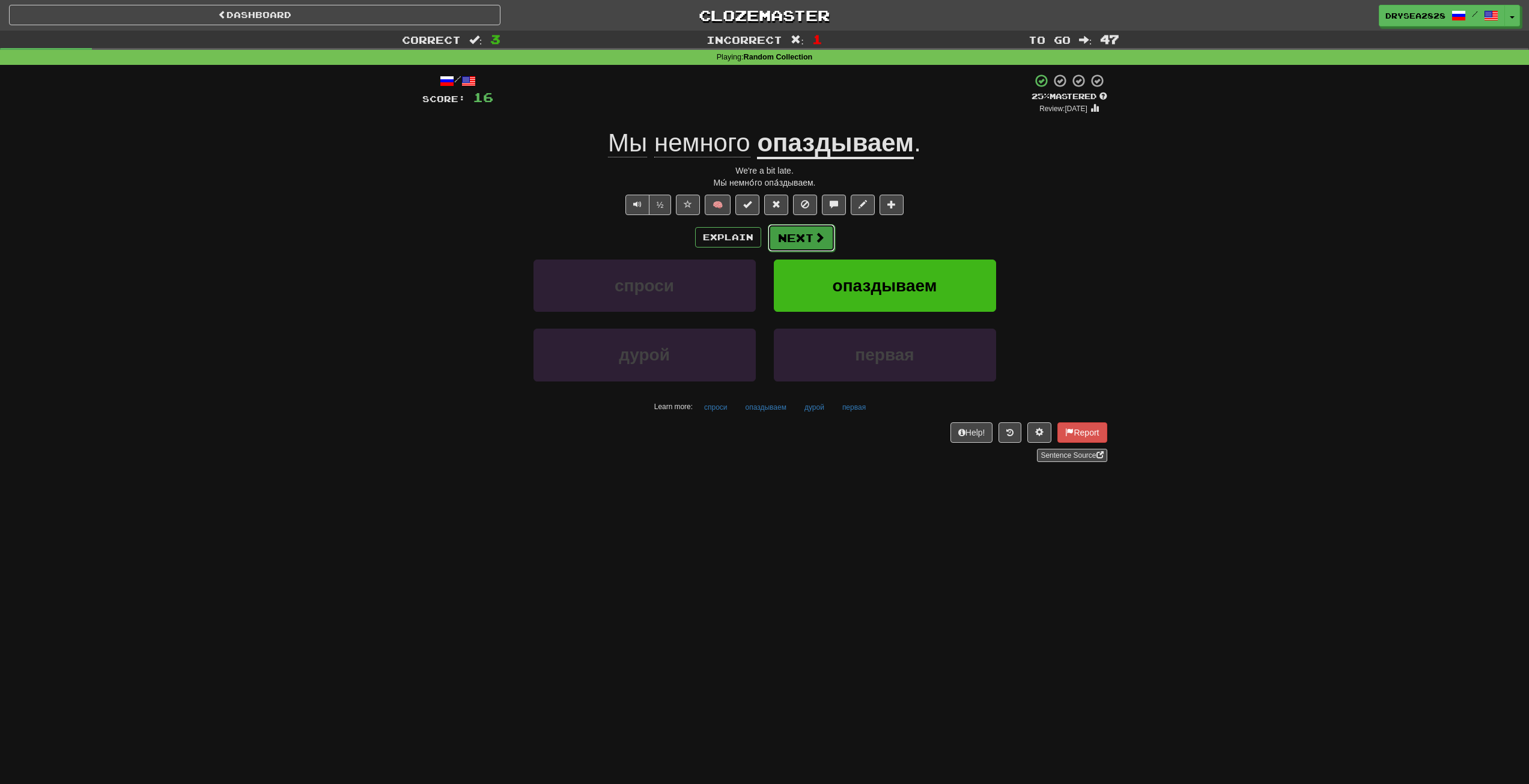
click at [771, 231] on button "Next" at bounding box center [801, 238] width 67 height 28
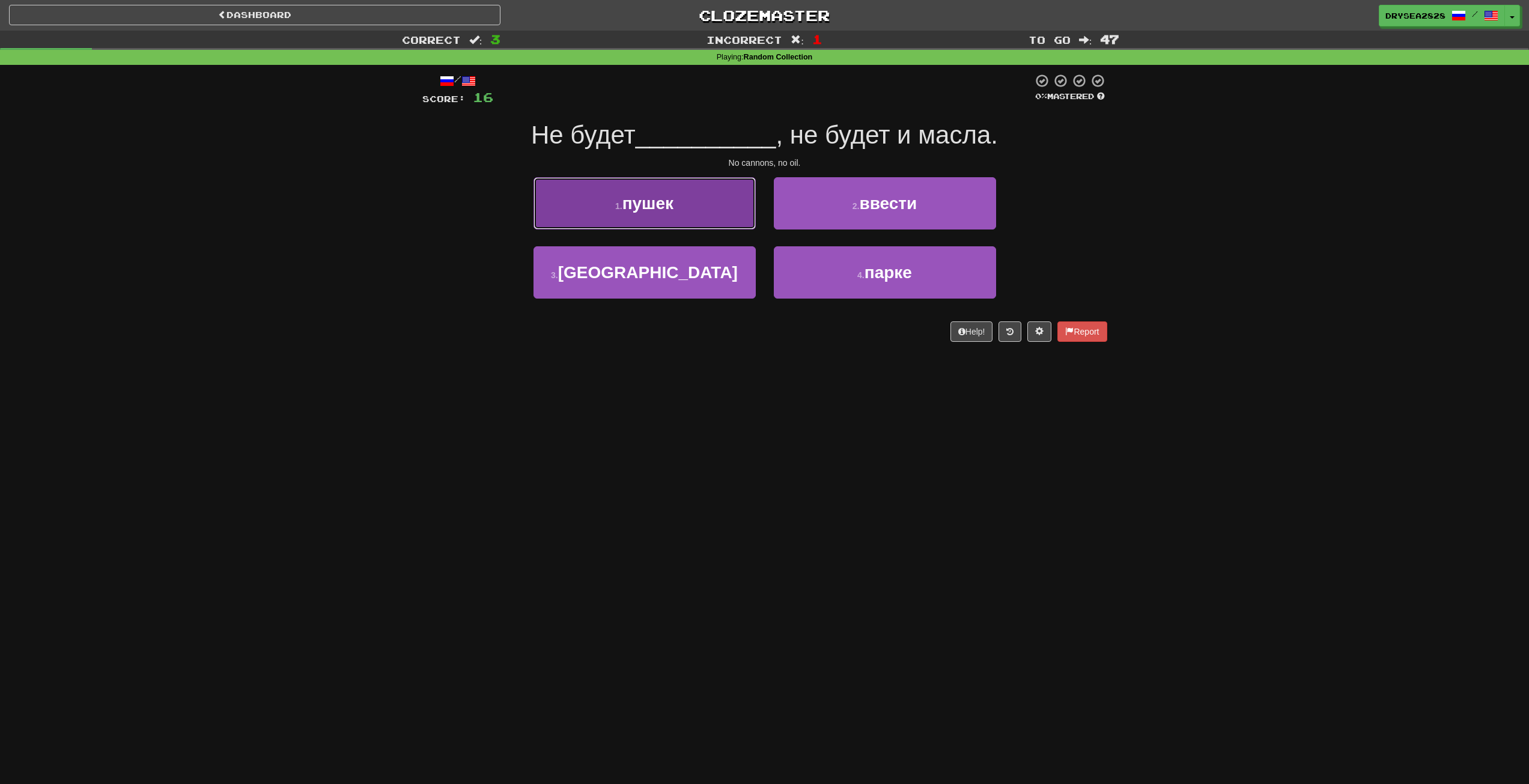
click at [721, 221] on button "1 . пушек" at bounding box center [645, 203] width 222 height 52
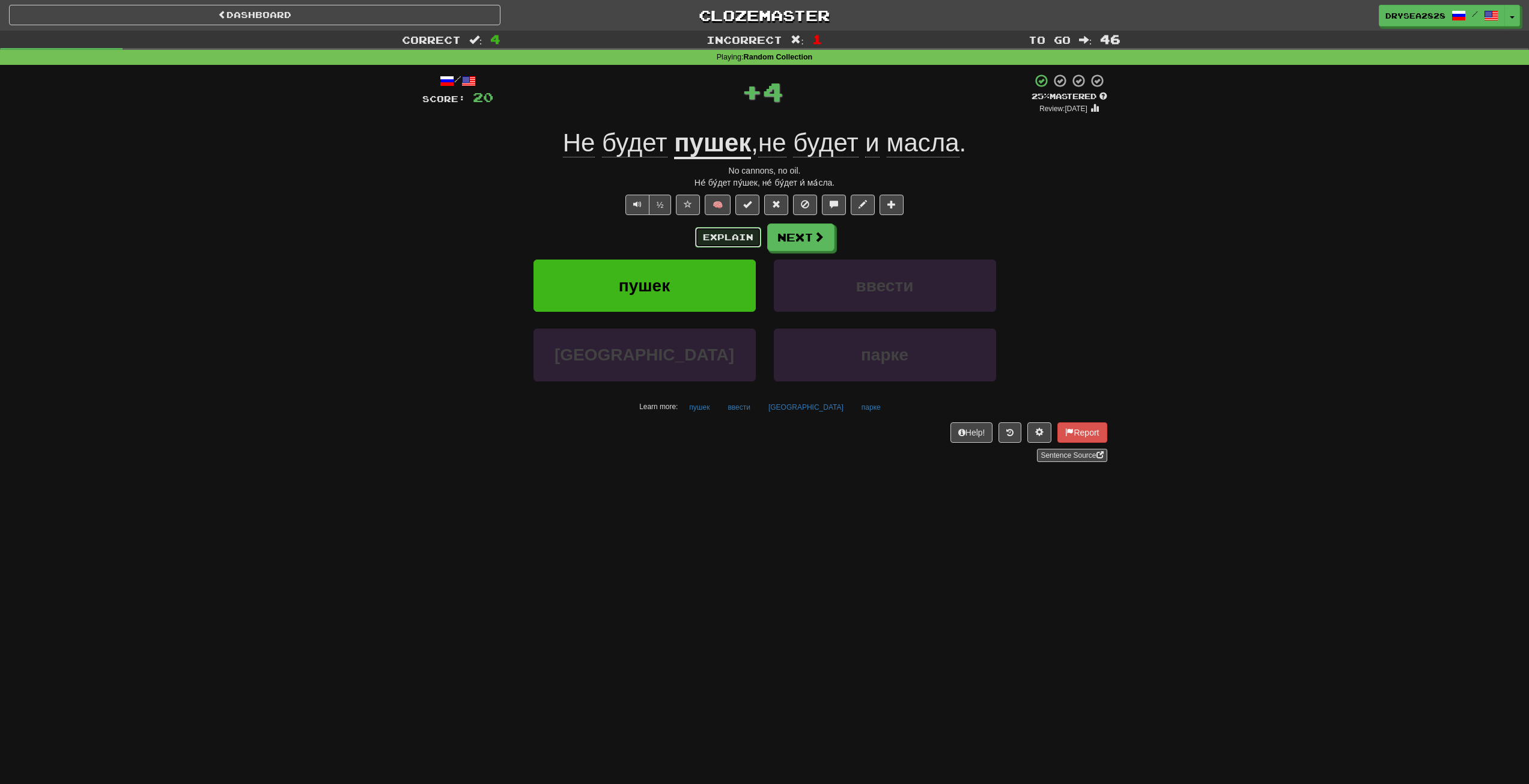
click at [705, 235] on button "Explain" at bounding box center [728, 237] width 66 height 20
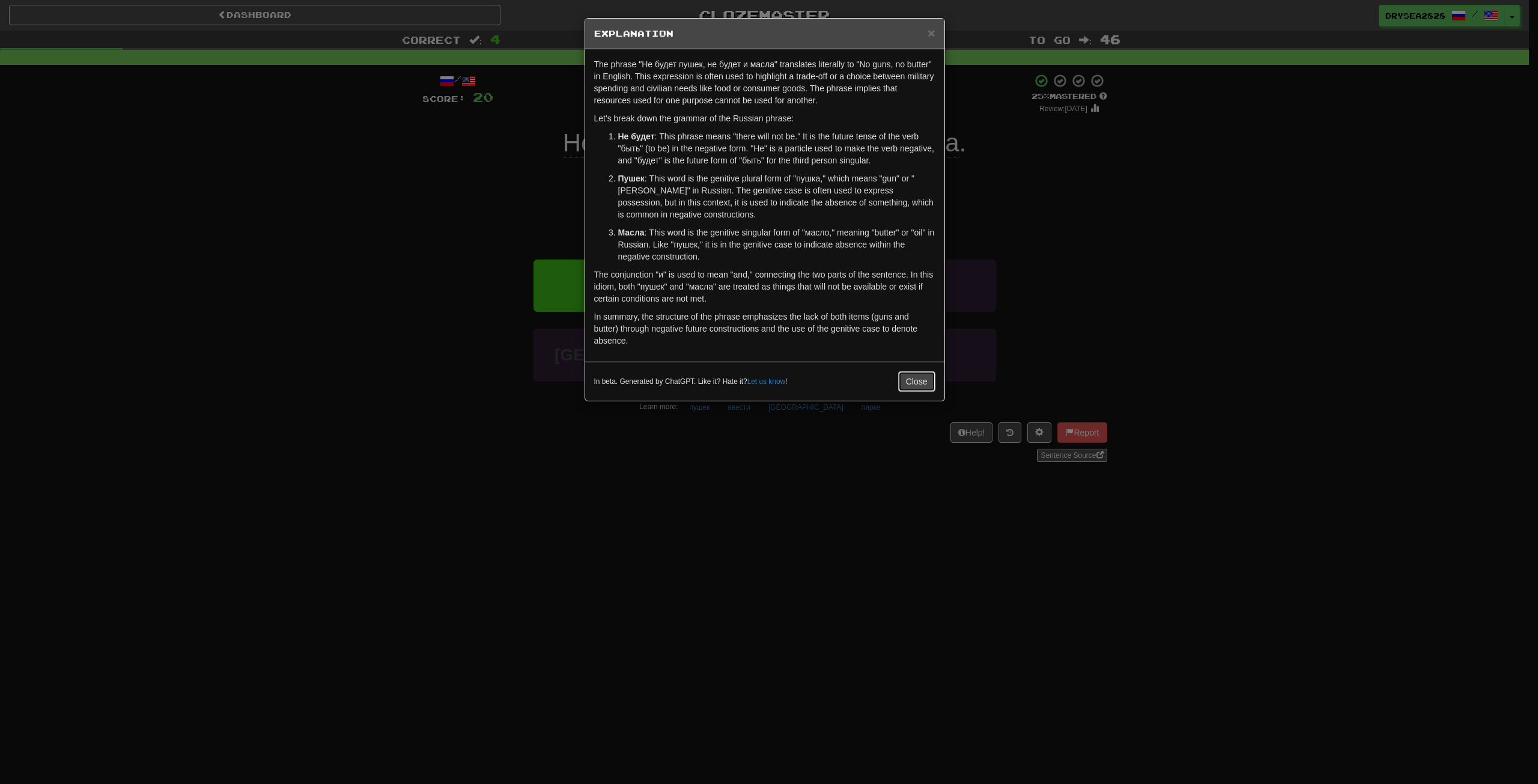
click at [925, 376] on button "Close" at bounding box center [916, 381] width 37 height 20
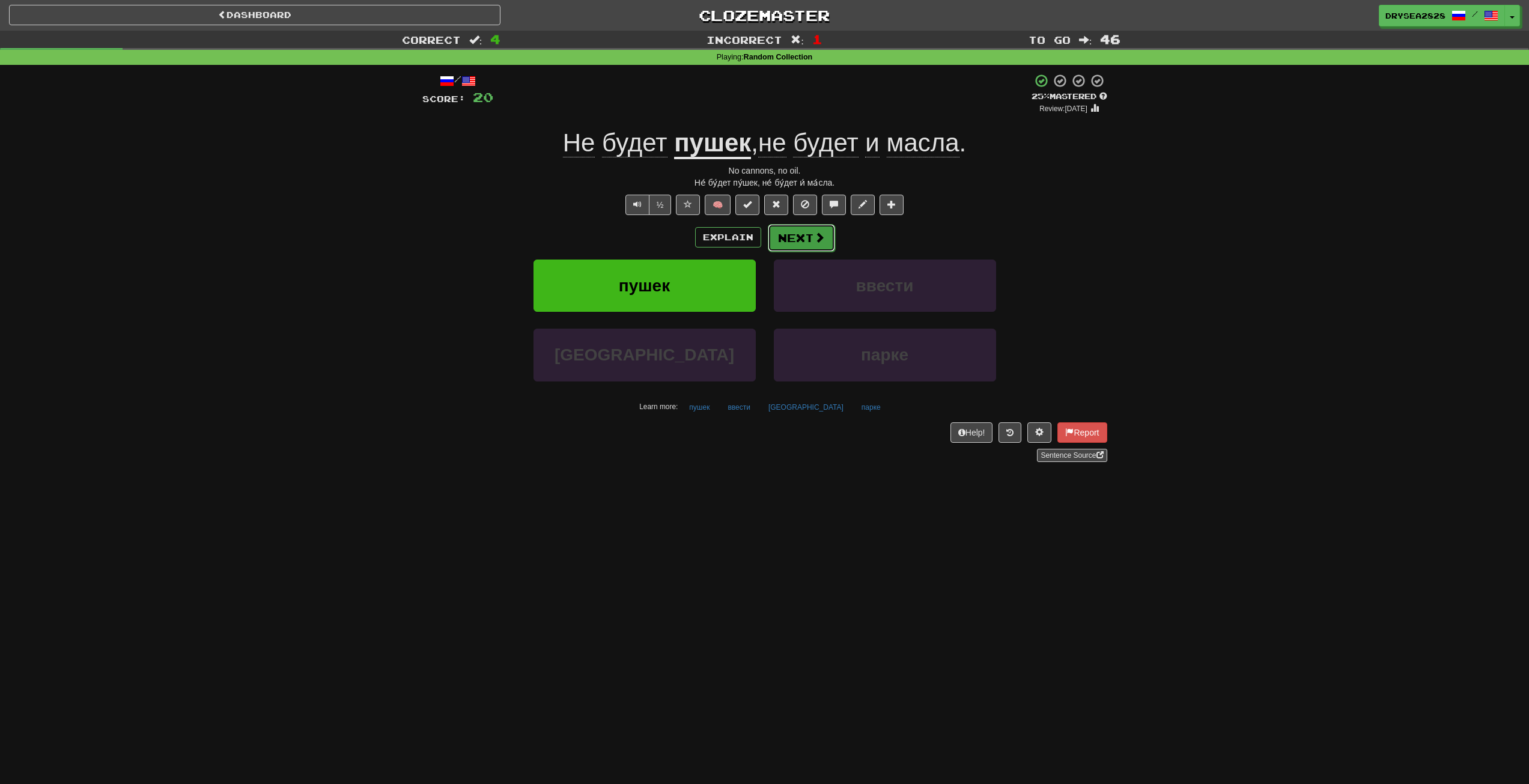
click at [801, 232] on button "Next" at bounding box center [801, 238] width 67 height 28
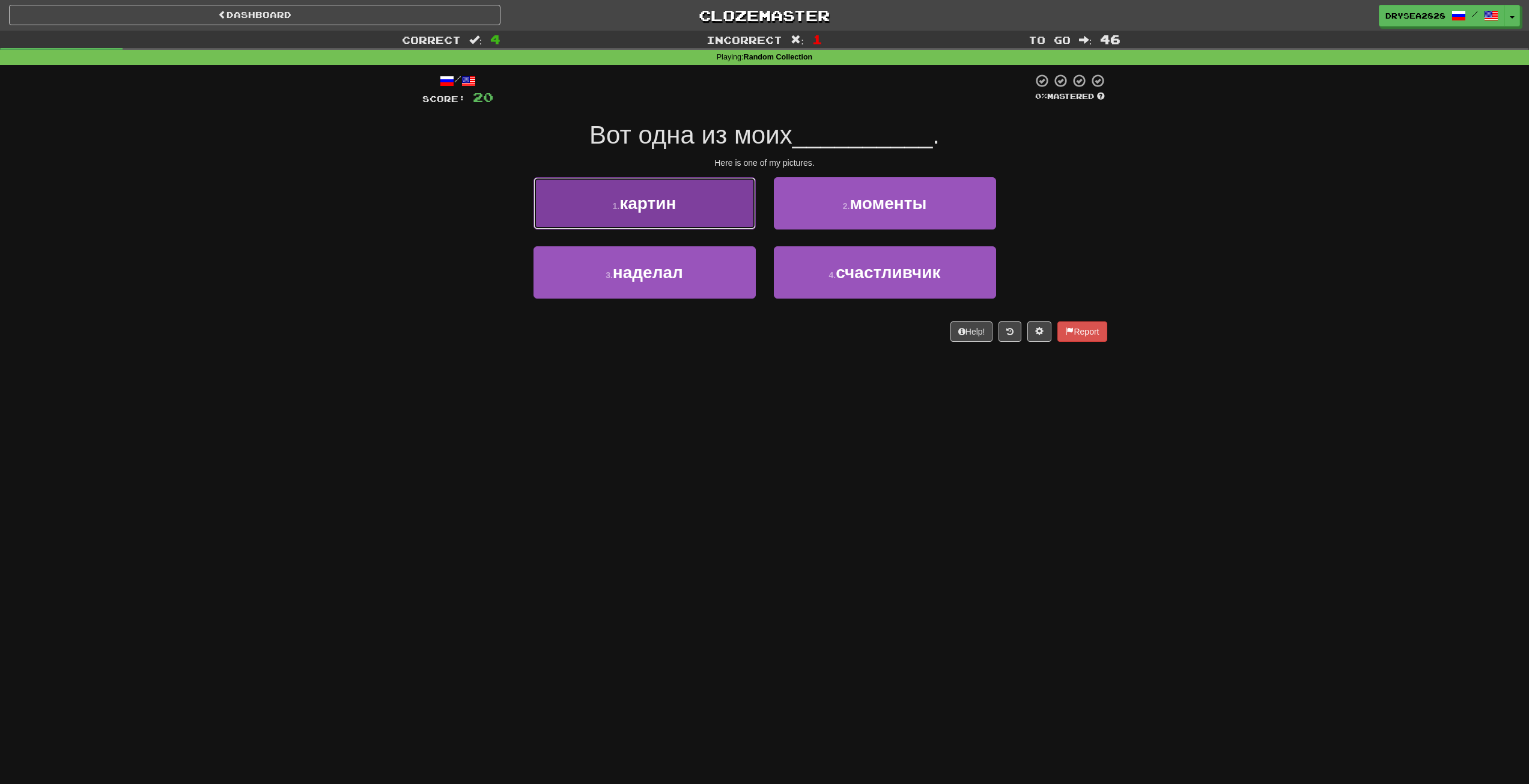
click at [718, 215] on button "1 . картин" at bounding box center [645, 203] width 222 height 52
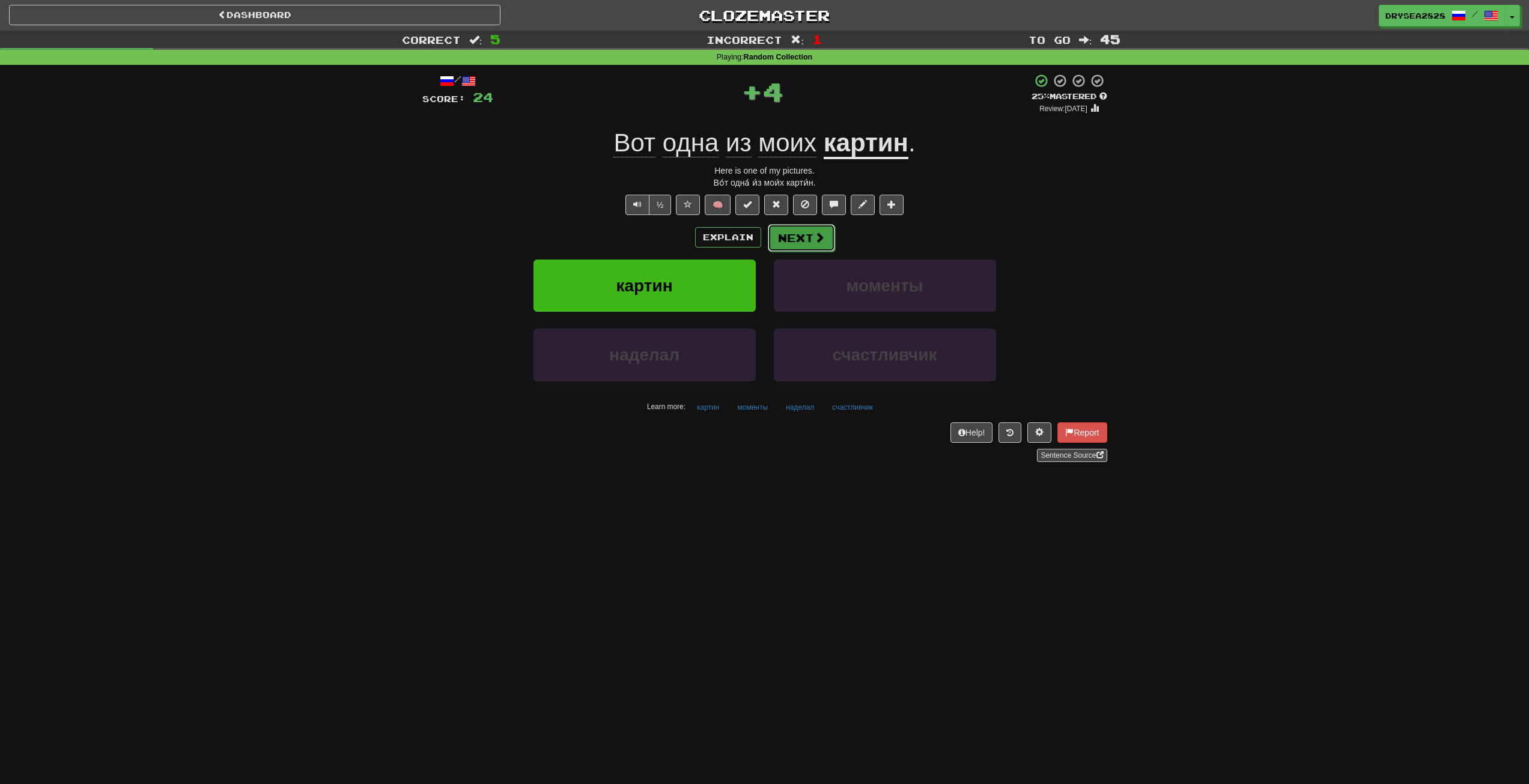
click at [807, 237] on button "Next" at bounding box center [801, 238] width 67 height 28
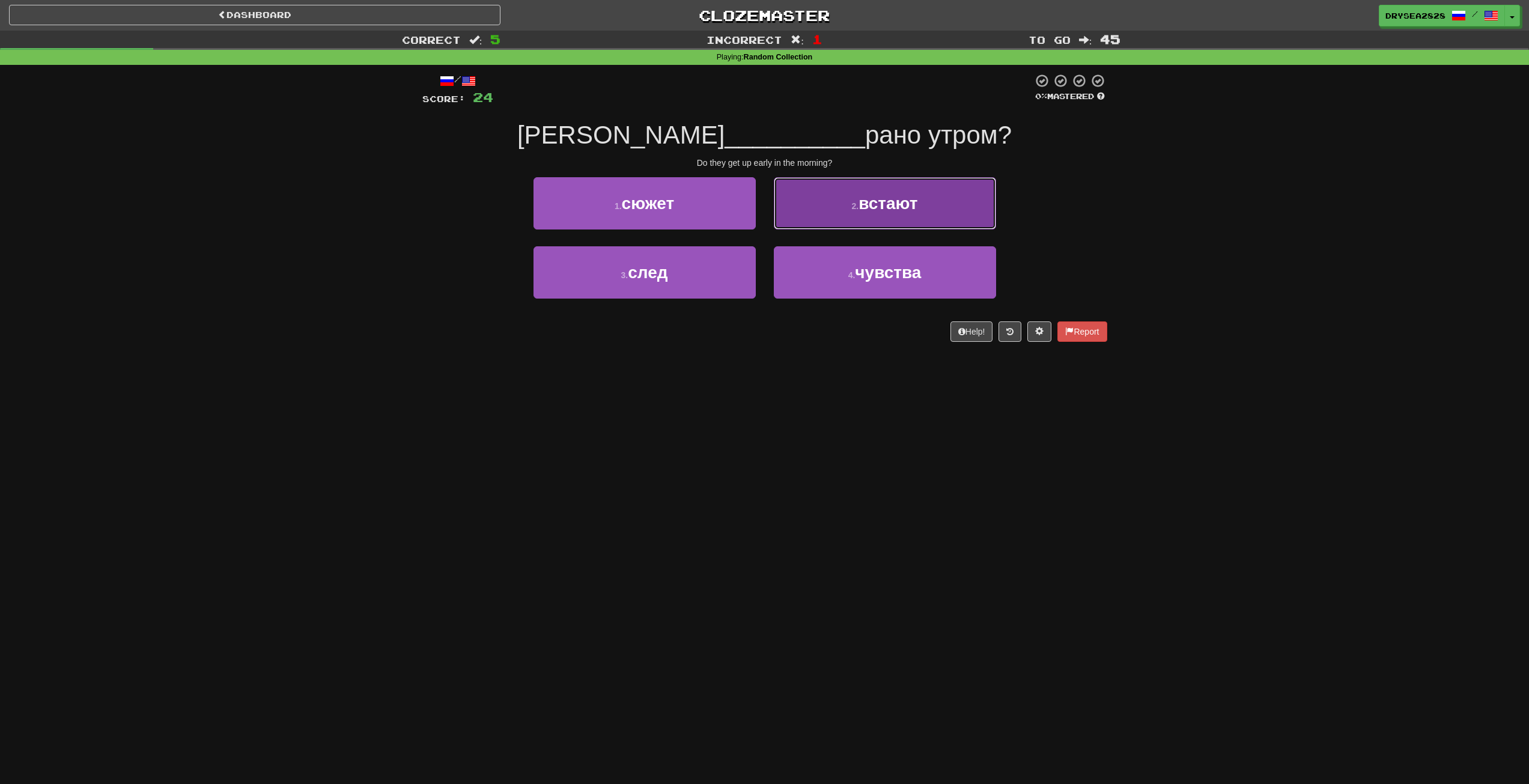
click at [887, 214] on button "2 . встают" at bounding box center [885, 203] width 222 height 52
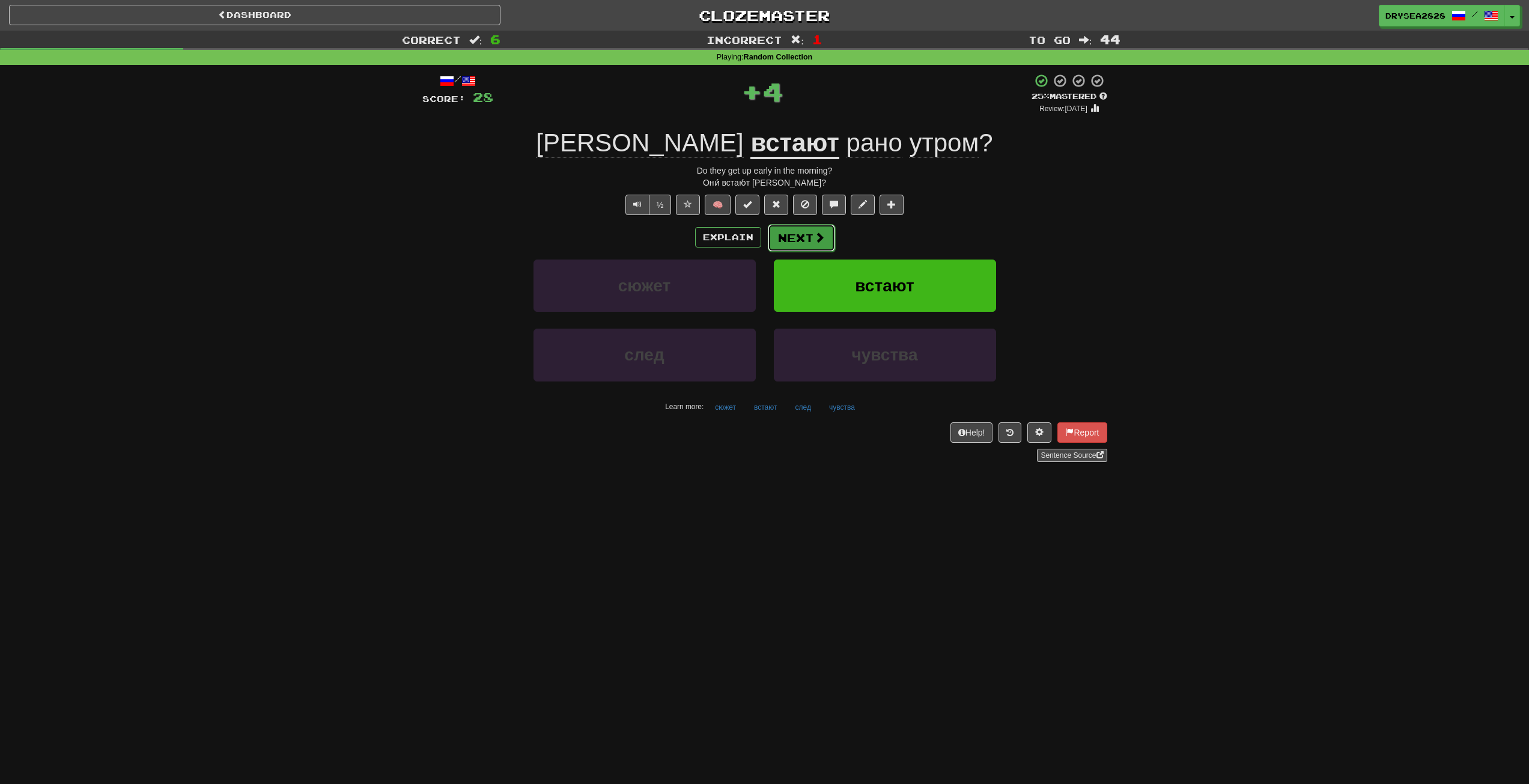
click at [818, 240] on span at bounding box center [820, 237] width 11 height 11
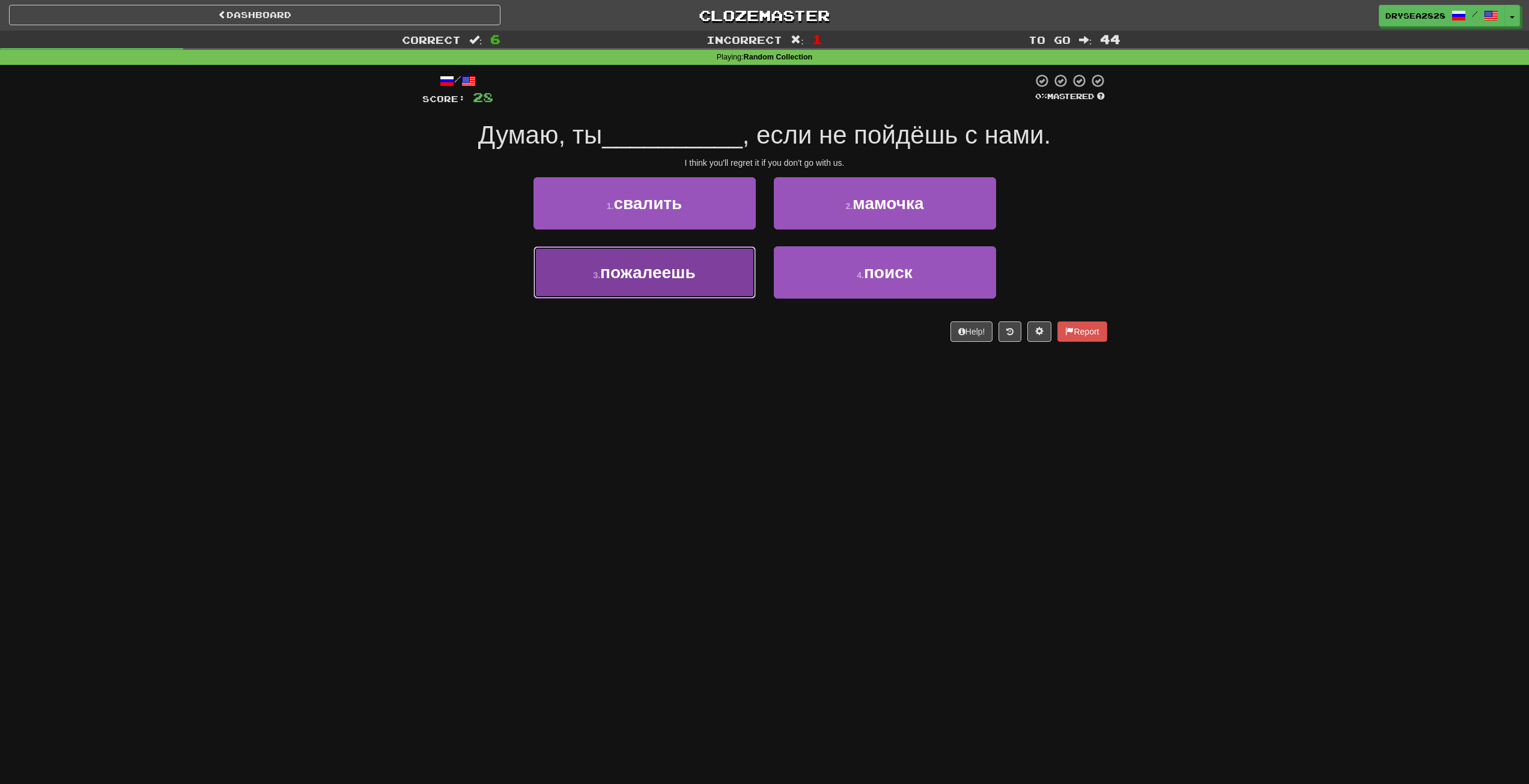
click at [661, 278] on span "пожалеешь" at bounding box center [647, 272] width 95 height 18
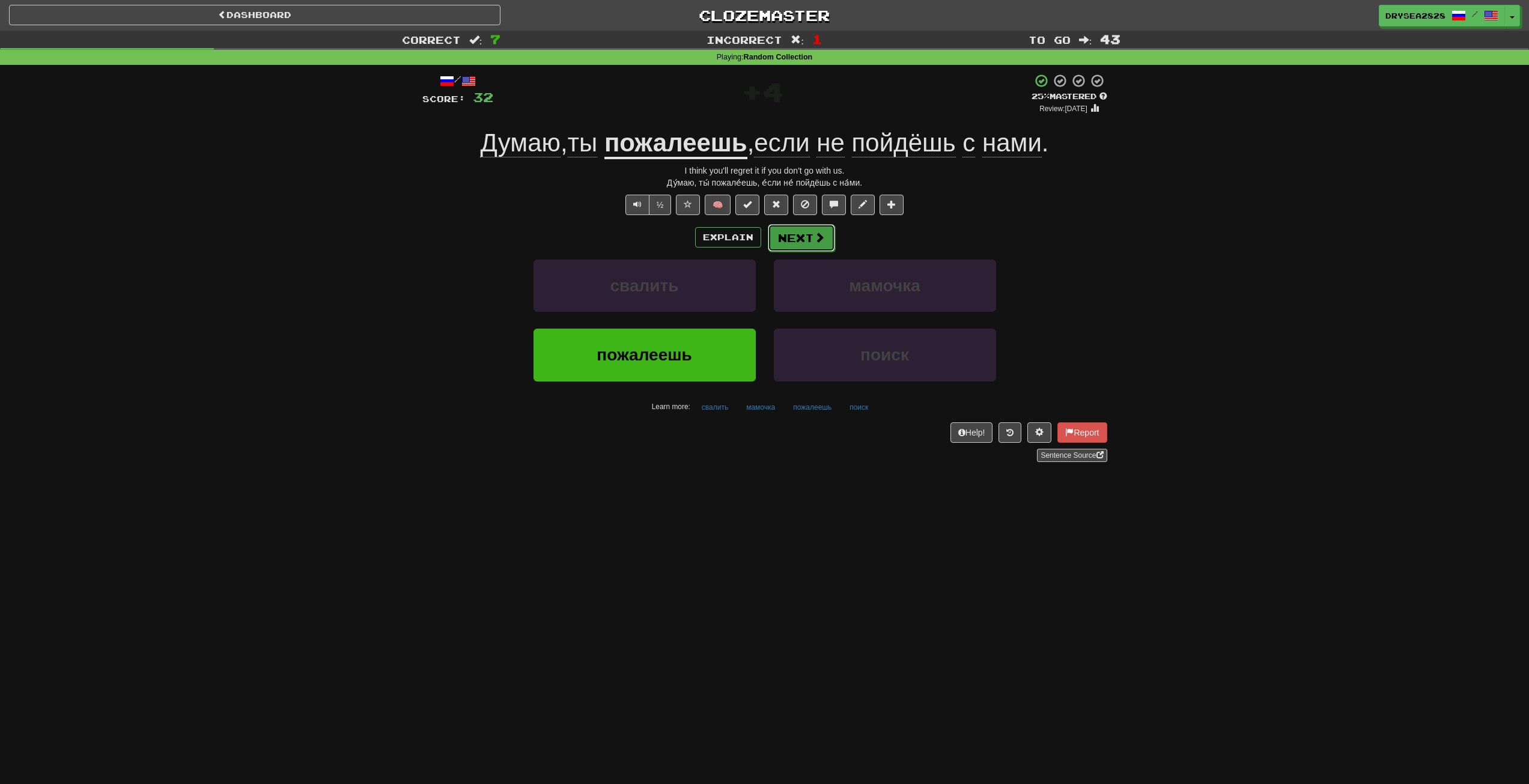
click at [808, 236] on button "Next" at bounding box center [801, 238] width 67 height 28
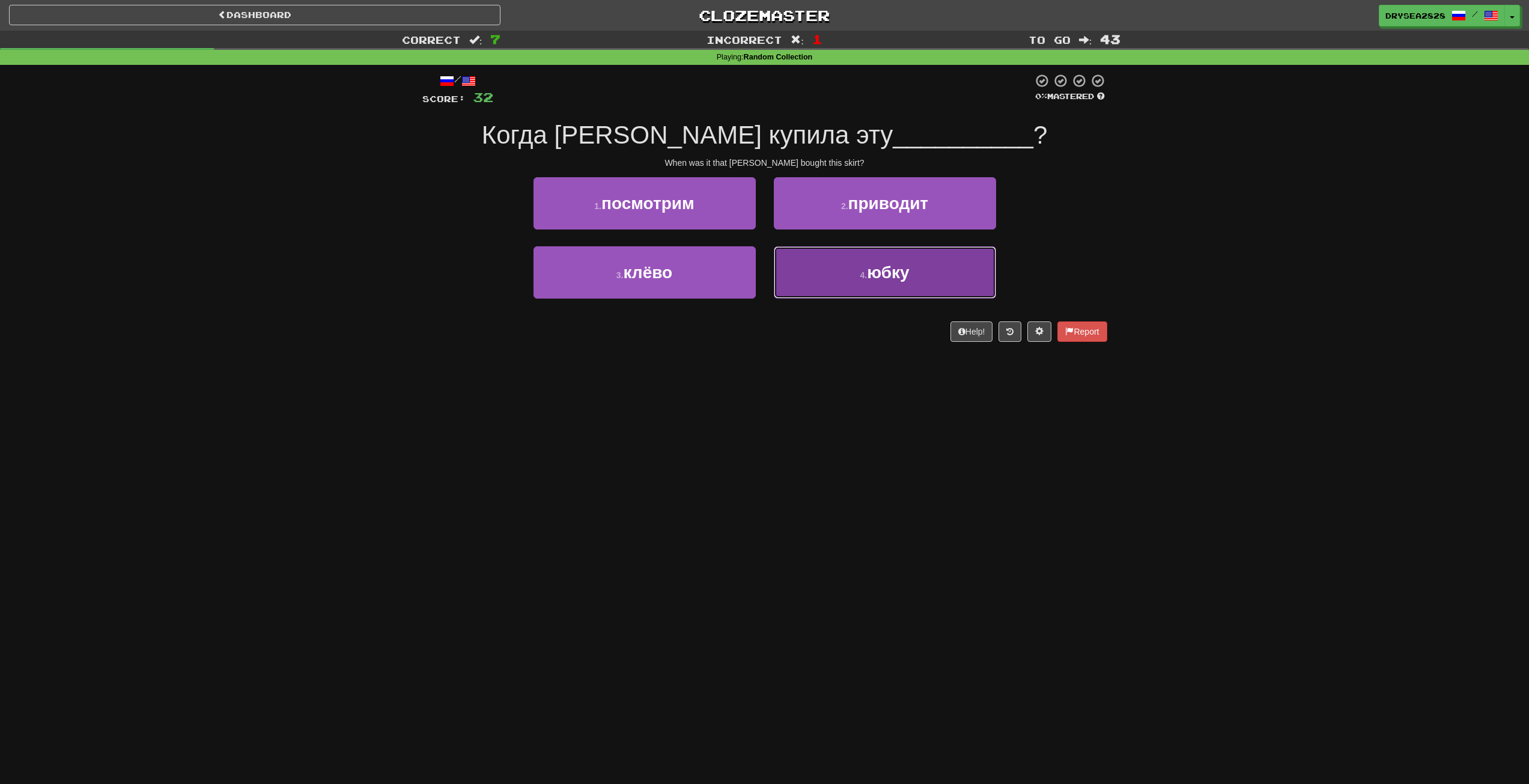
click at [915, 282] on button "4 . юбку" at bounding box center [885, 272] width 222 height 52
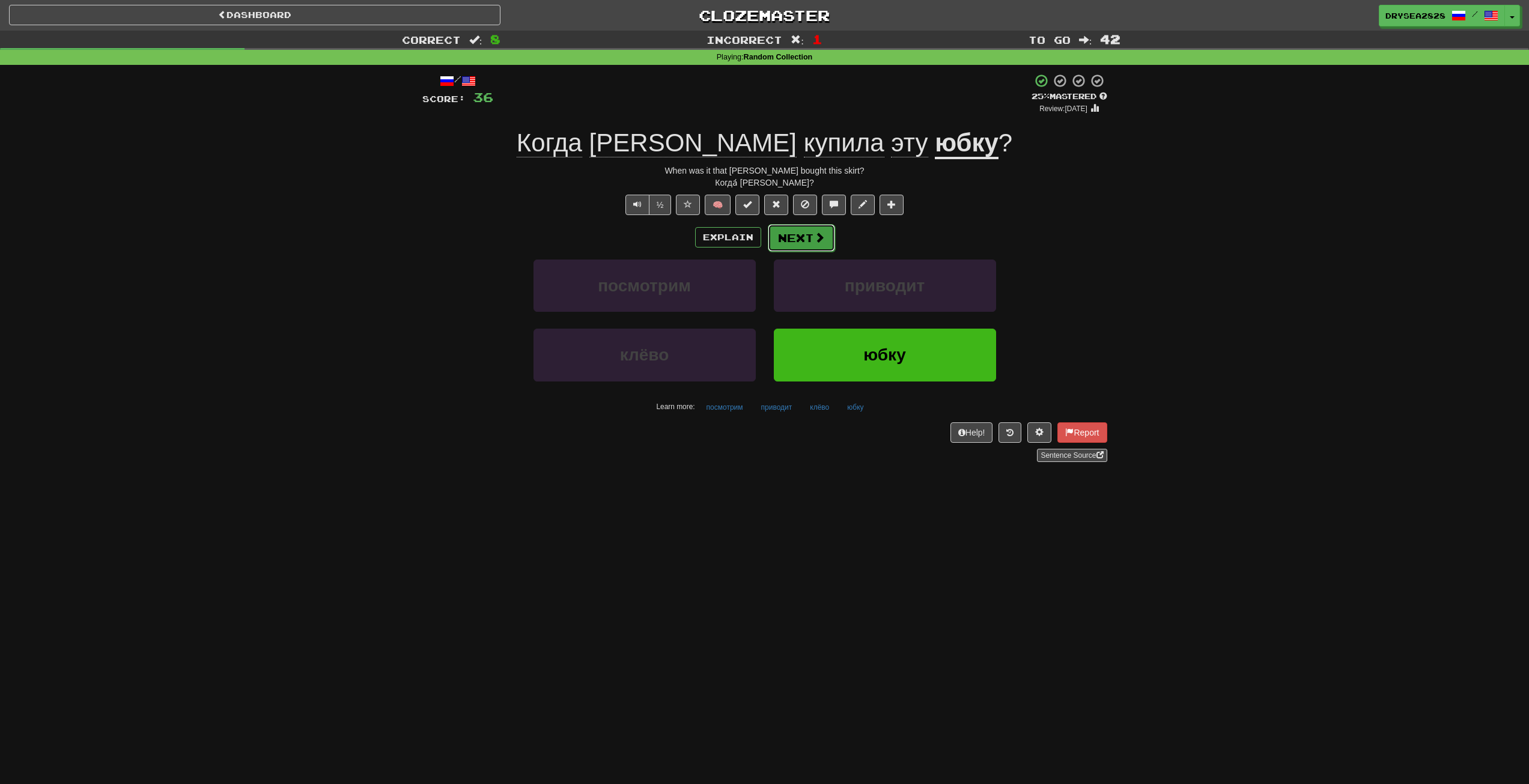
click at [826, 245] on button "Next" at bounding box center [801, 238] width 67 height 28
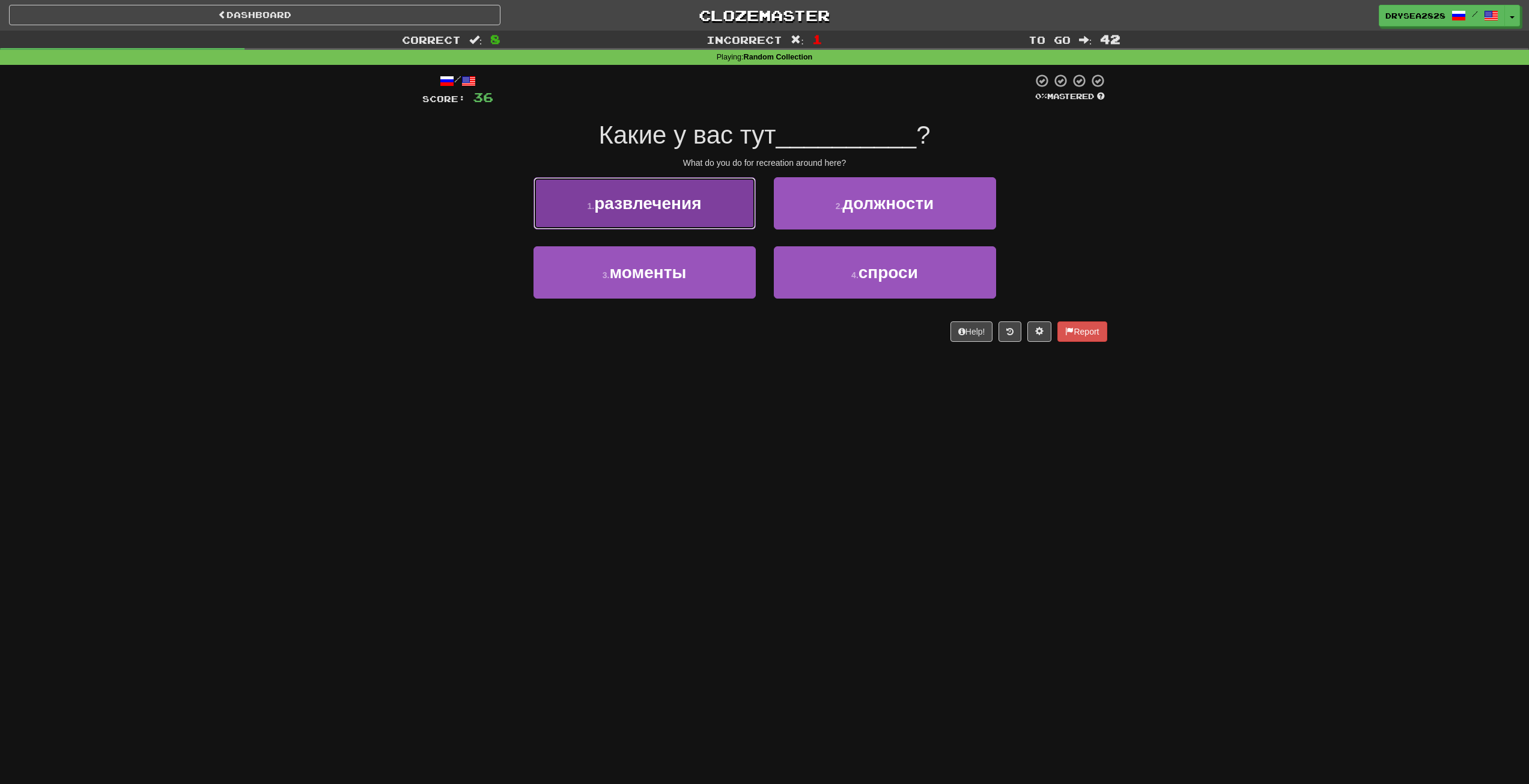
click at [677, 221] on button "1 . развлечения" at bounding box center [645, 203] width 222 height 52
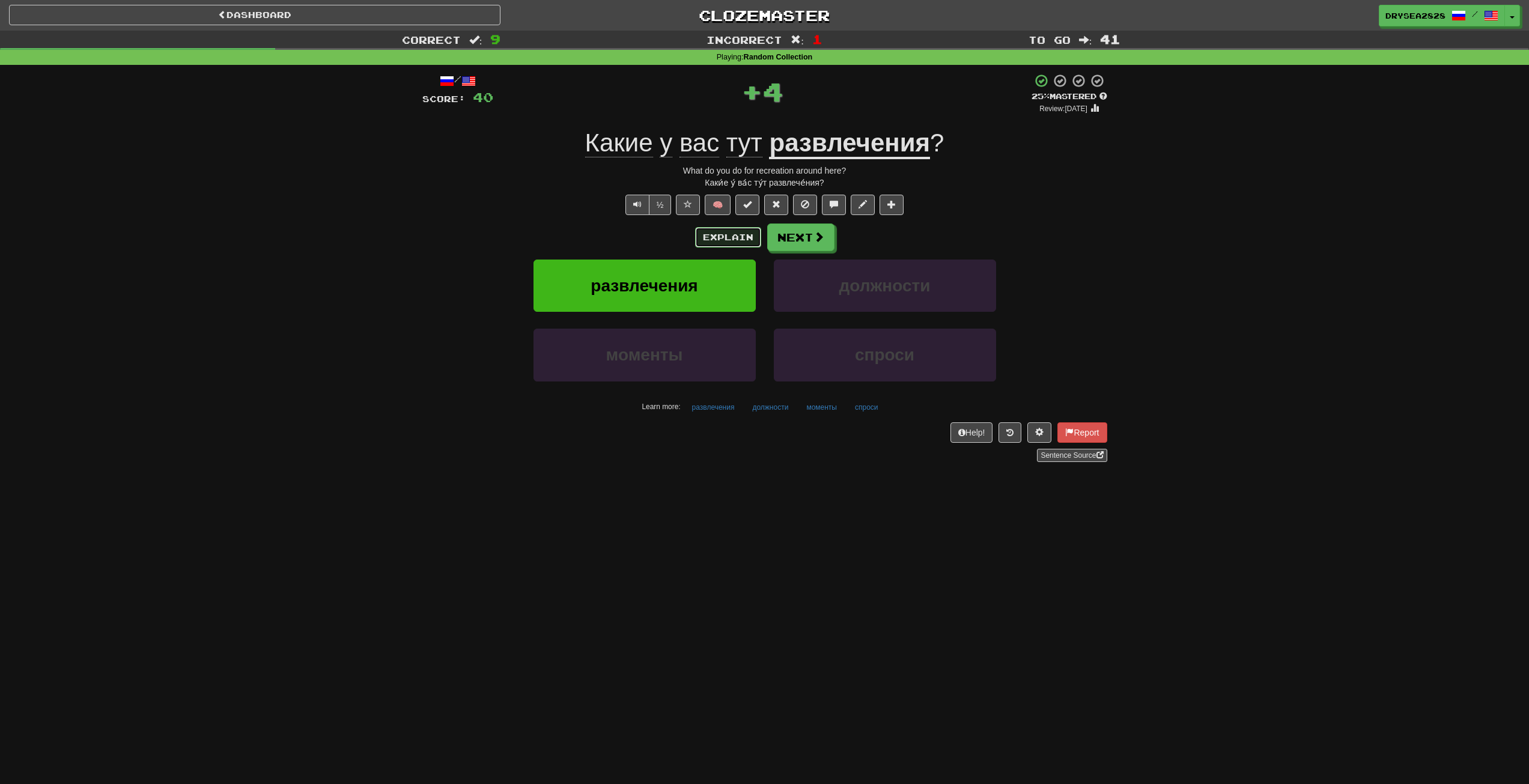
click at [739, 237] on button "Explain" at bounding box center [728, 237] width 66 height 20
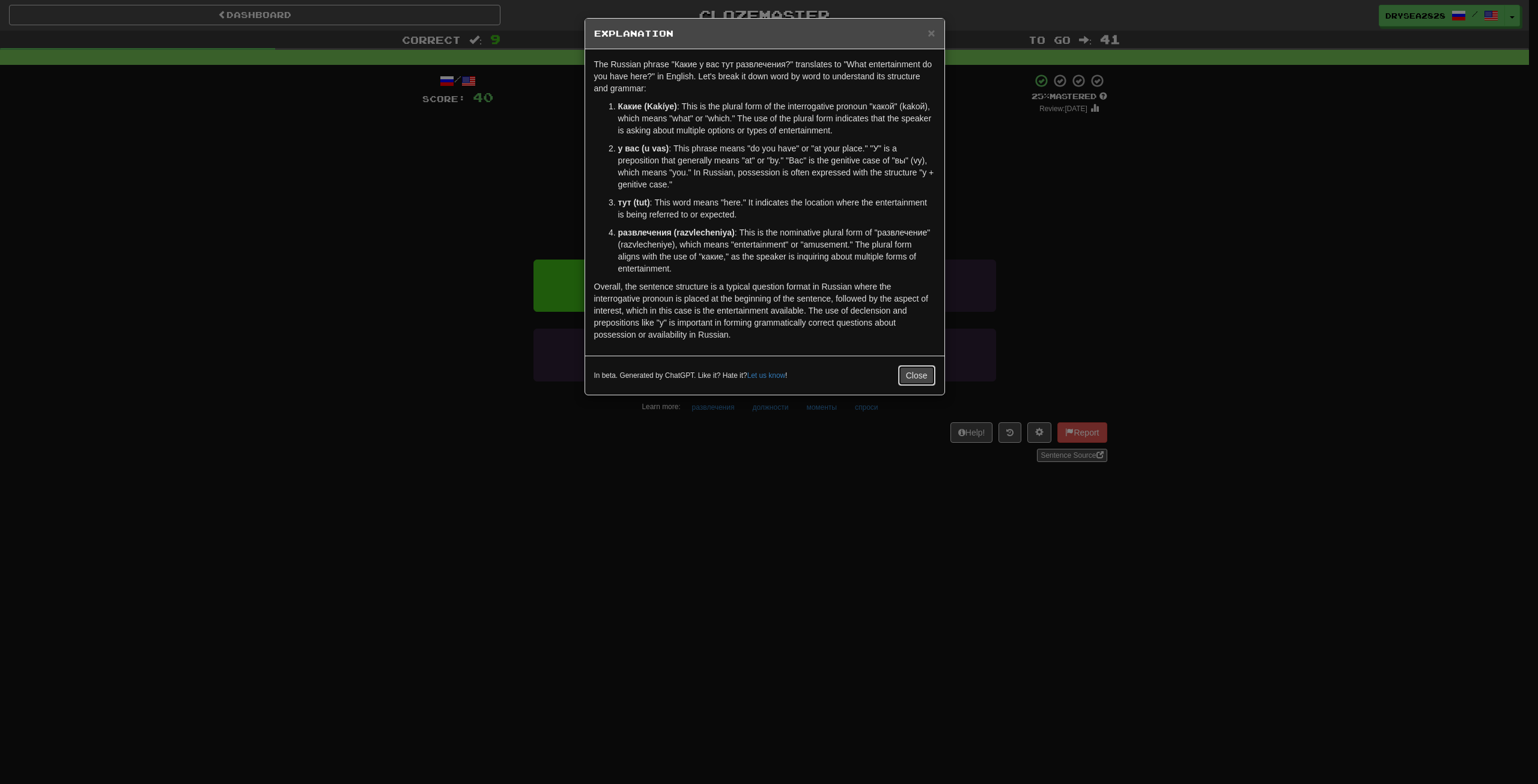
click at [921, 377] on button "Close" at bounding box center [916, 375] width 37 height 20
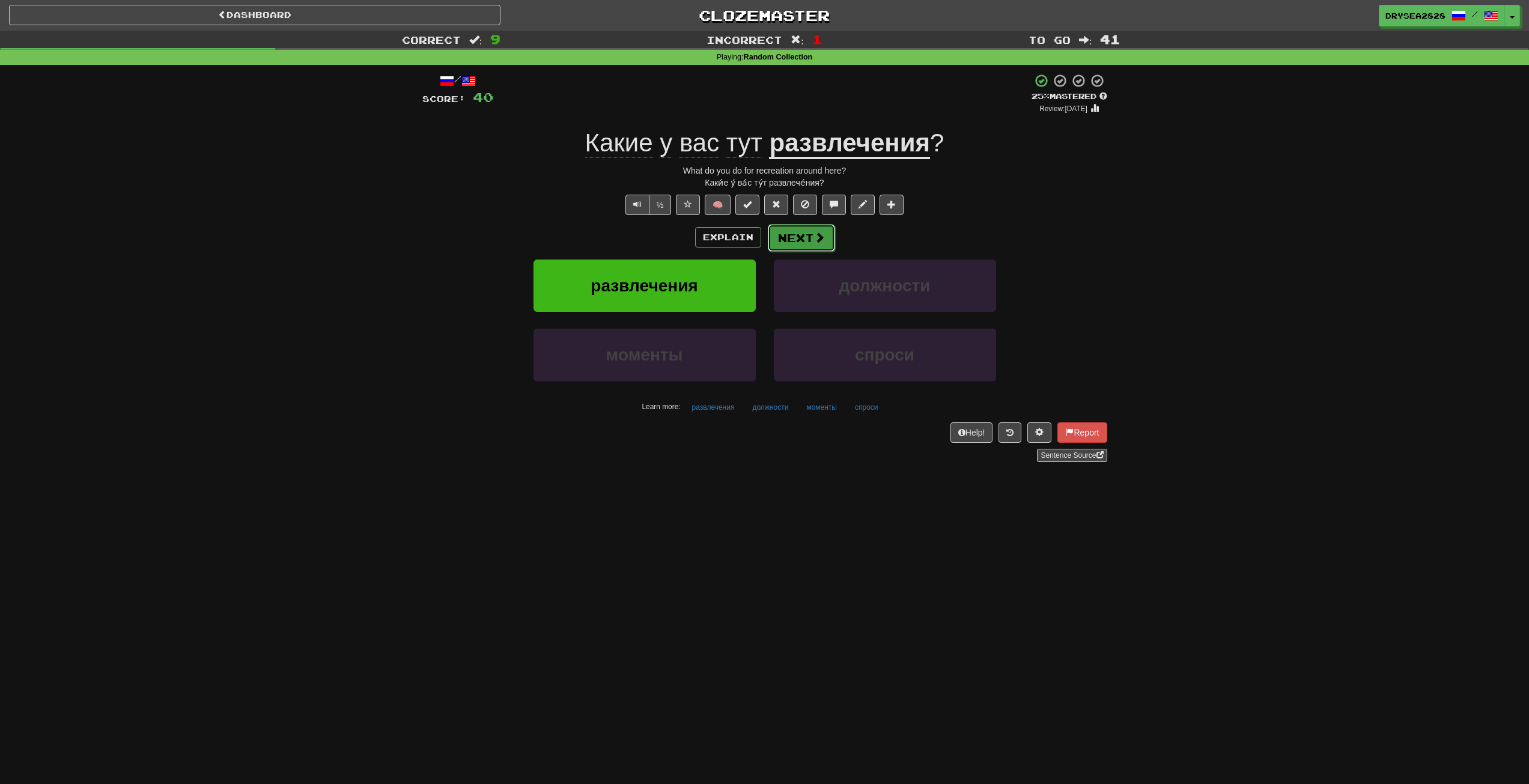
click at [806, 239] on button "Next" at bounding box center [801, 238] width 67 height 28
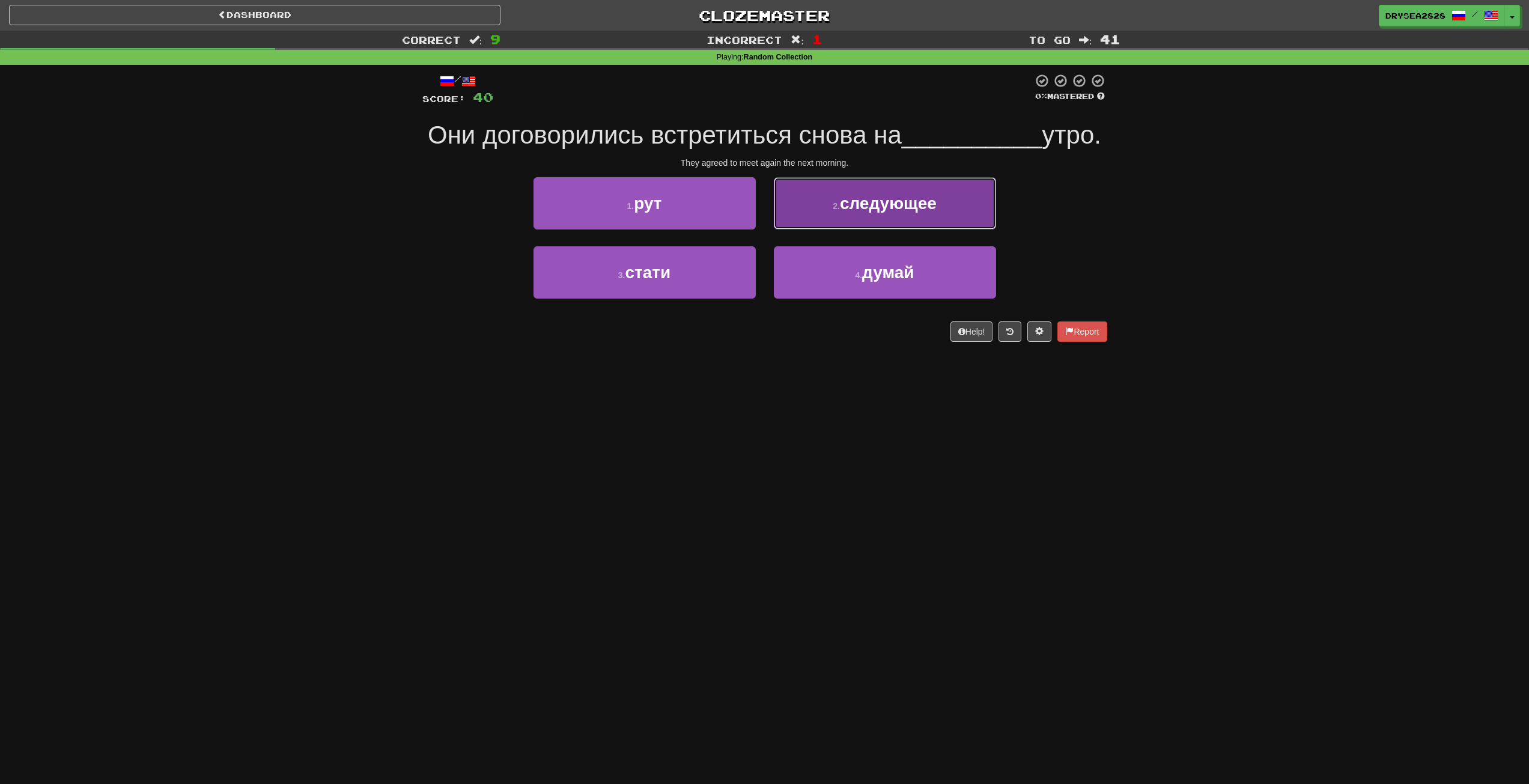
click at [886, 230] on button "2 . следующее" at bounding box center [885, 203] width 222 height 52
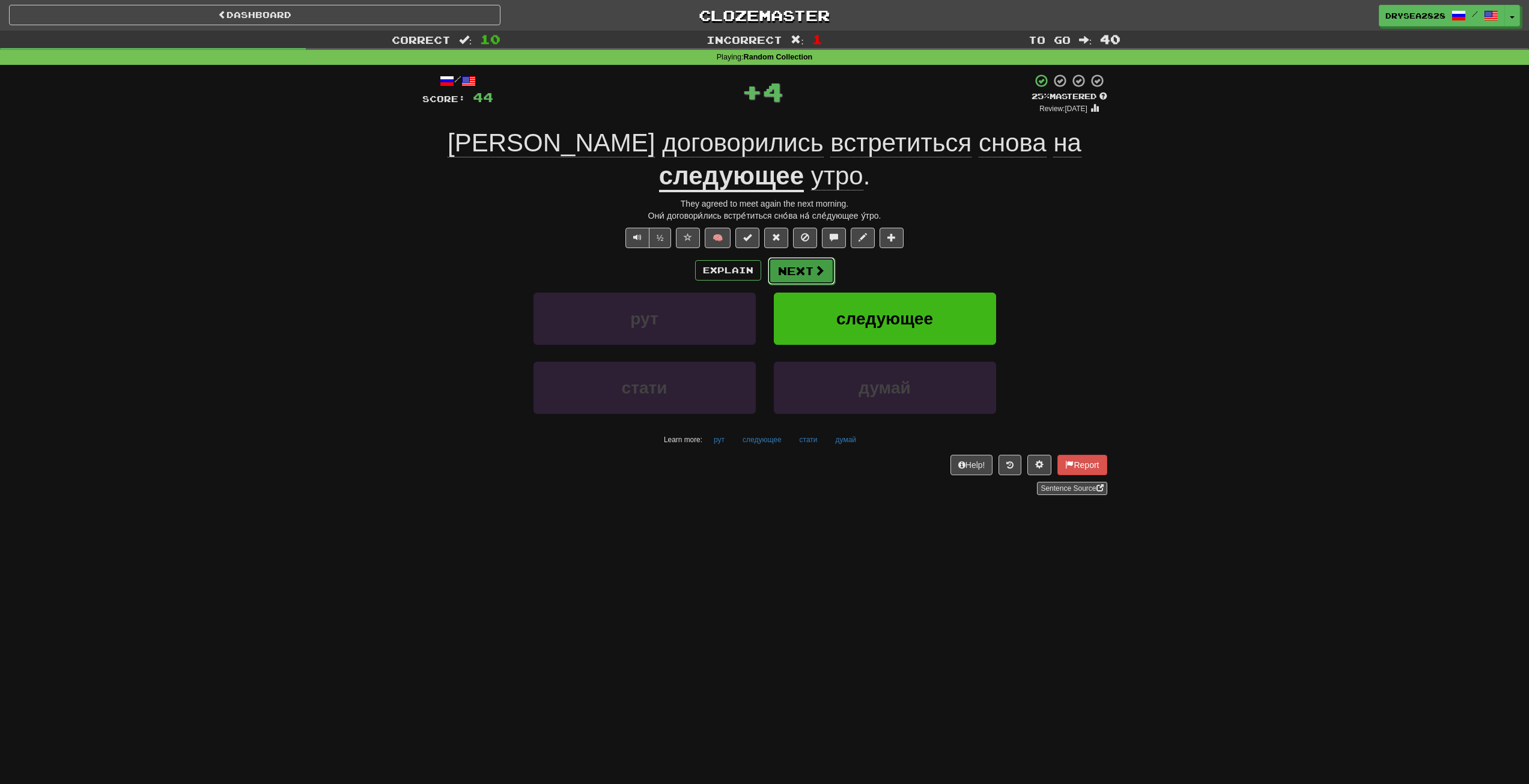
click at [816, 271] on span at bounding box center [820, 270] width 11 height 11
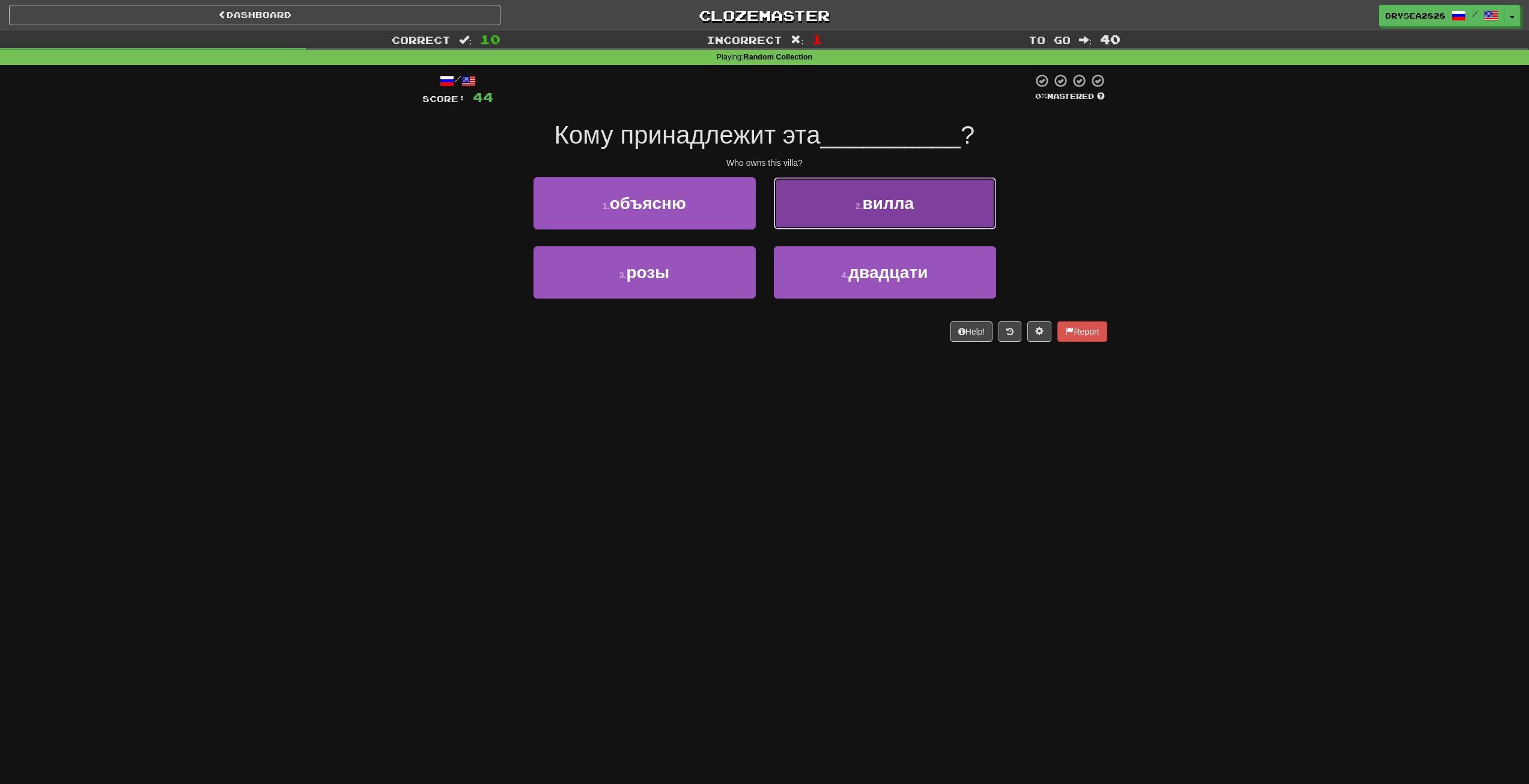
click at [828, 196] on button "2 . вилла" at bounding box center [885, 203] width 222 height 52
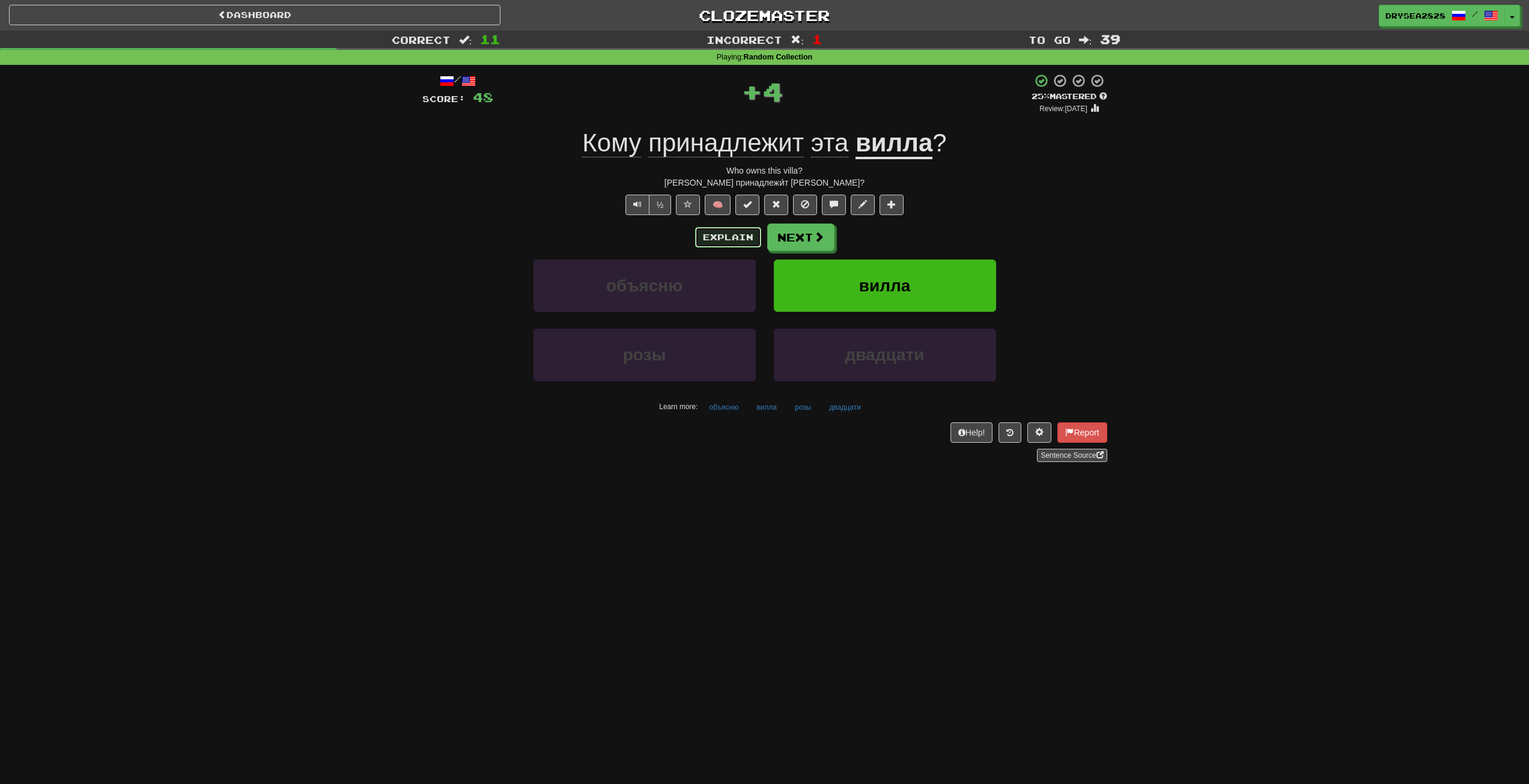
click at [725, 233] on button "Explain" at bounding box center [728, 237] width 66 height 20
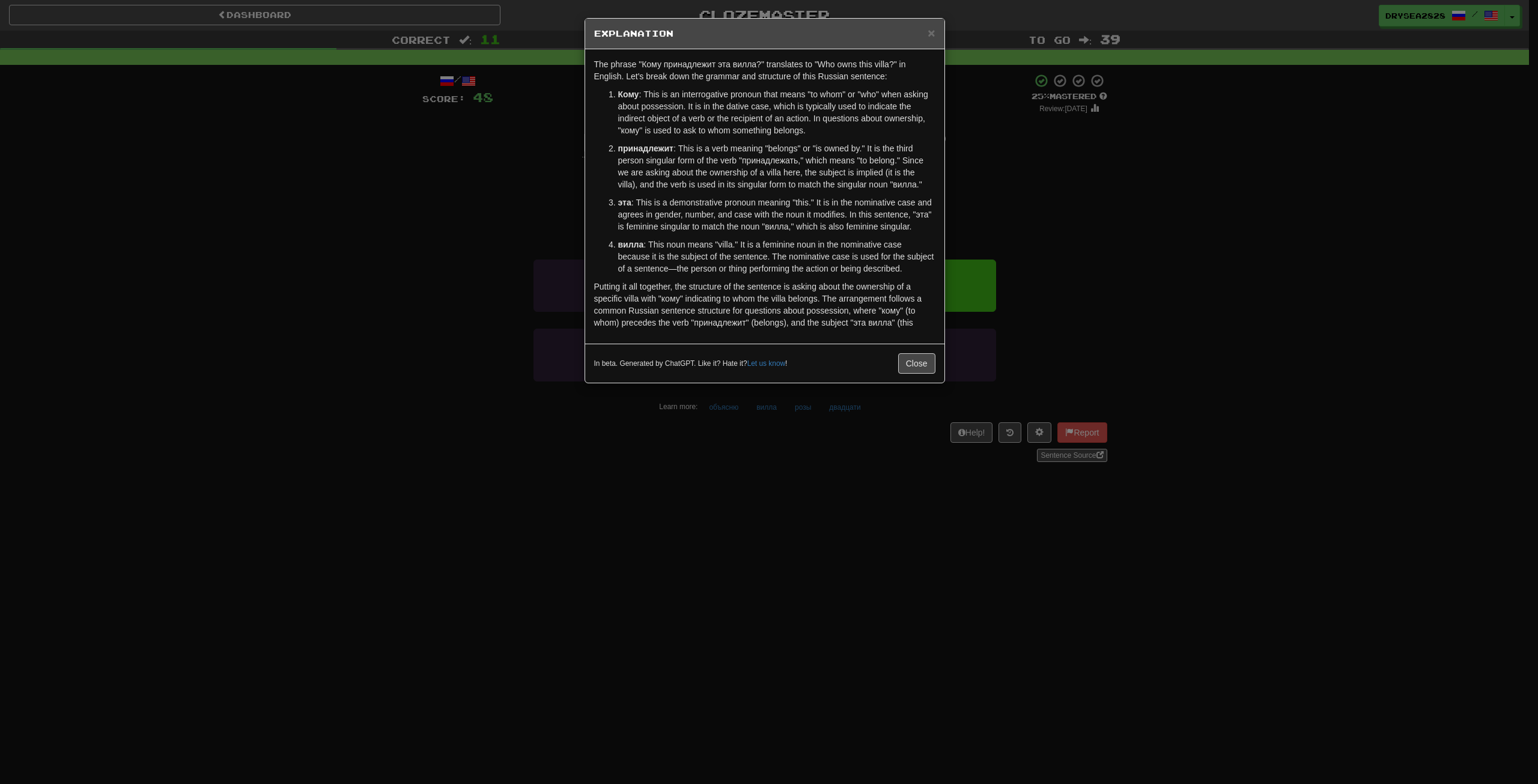
click at [914, 357] on div "In beta. Generated by ChatGPT. Like it? Hate it? Let us know ! Close" at bounding box center [765, 362] width 359 height 39
click at [912, 374] on button "Close" at bounding box center [916, 375] width 37 height 20
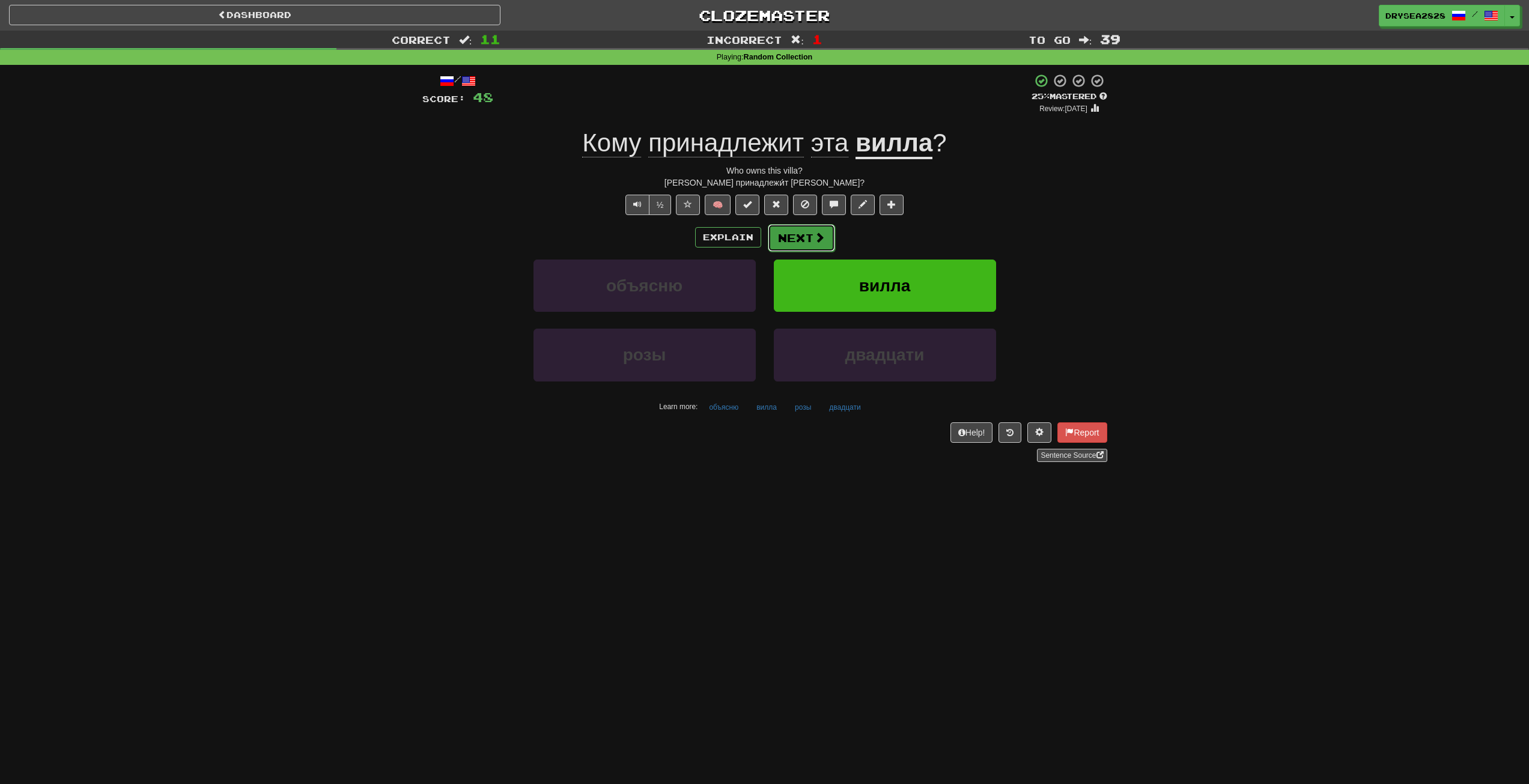
click at [820, 237] on button "Next" at bounding box center [801, 238] width 67 height 28
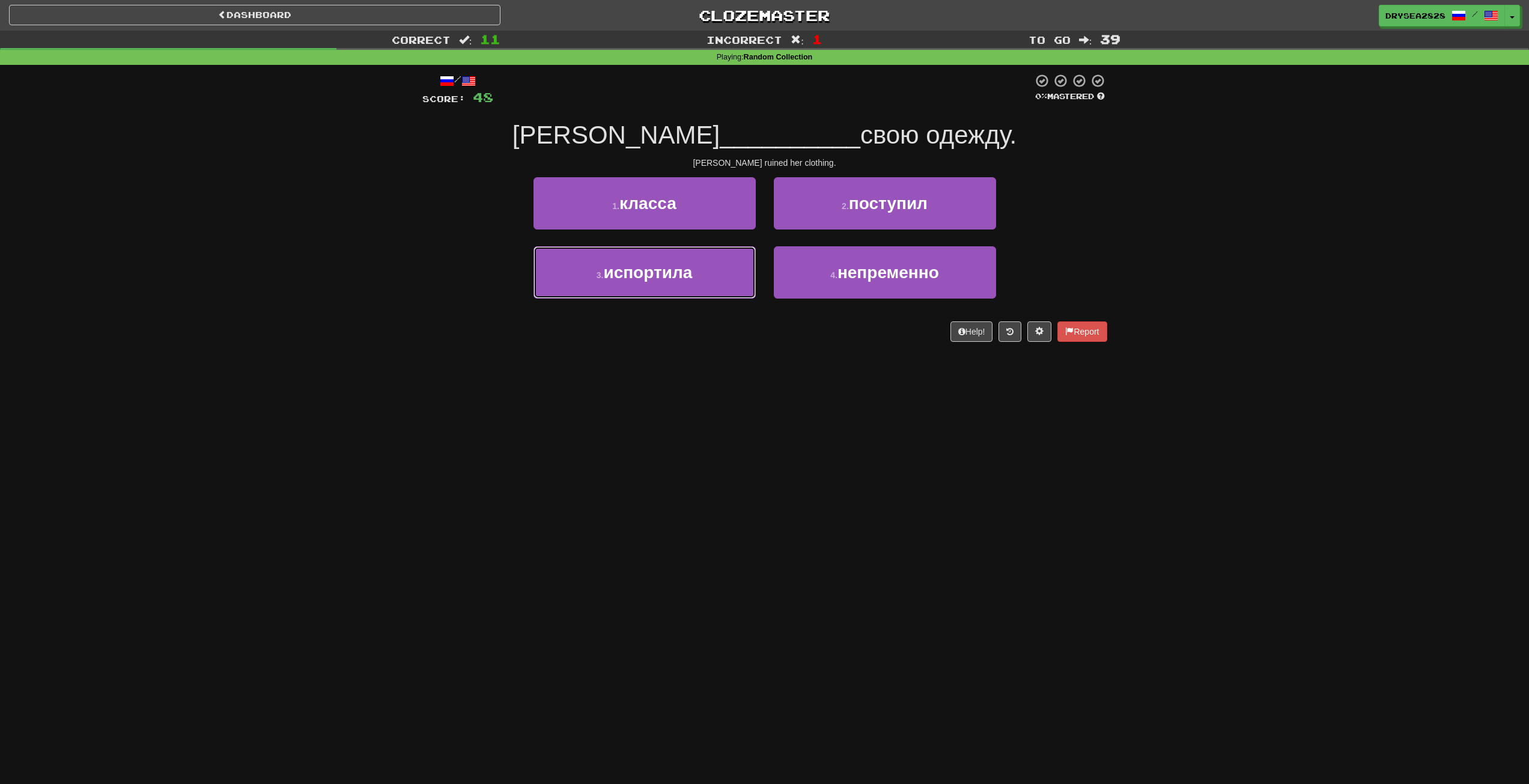
drag, startPoint x: 689, startPoint y: 268, endPoint x: 695, endPoint y: 252, distance: 17.1
click at [689, 267] on span "испортила" at bounding box center [647, 272] width 89 height 18
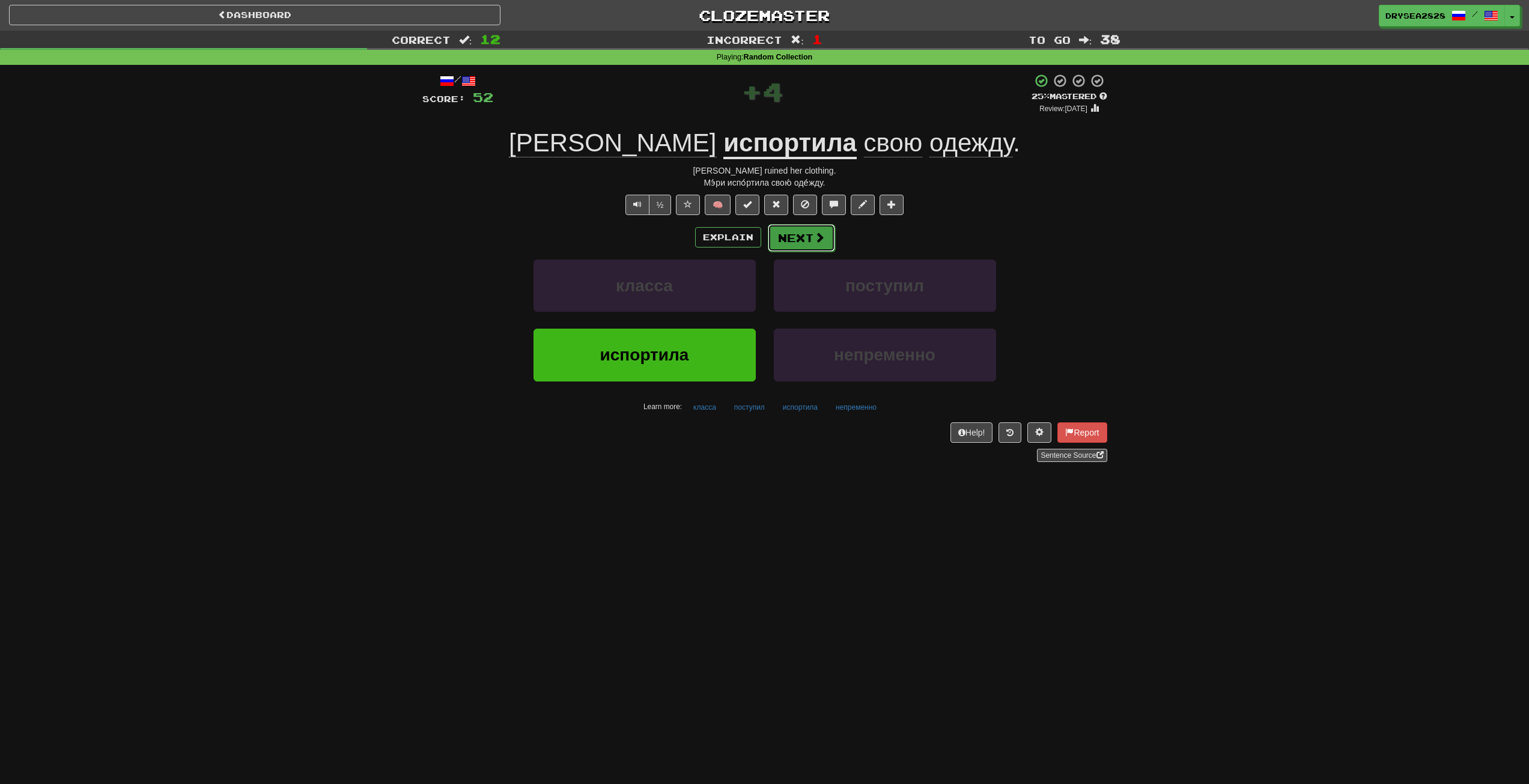
click at [822, 239] on span at bounding box center [820, 237] width 11 height 11
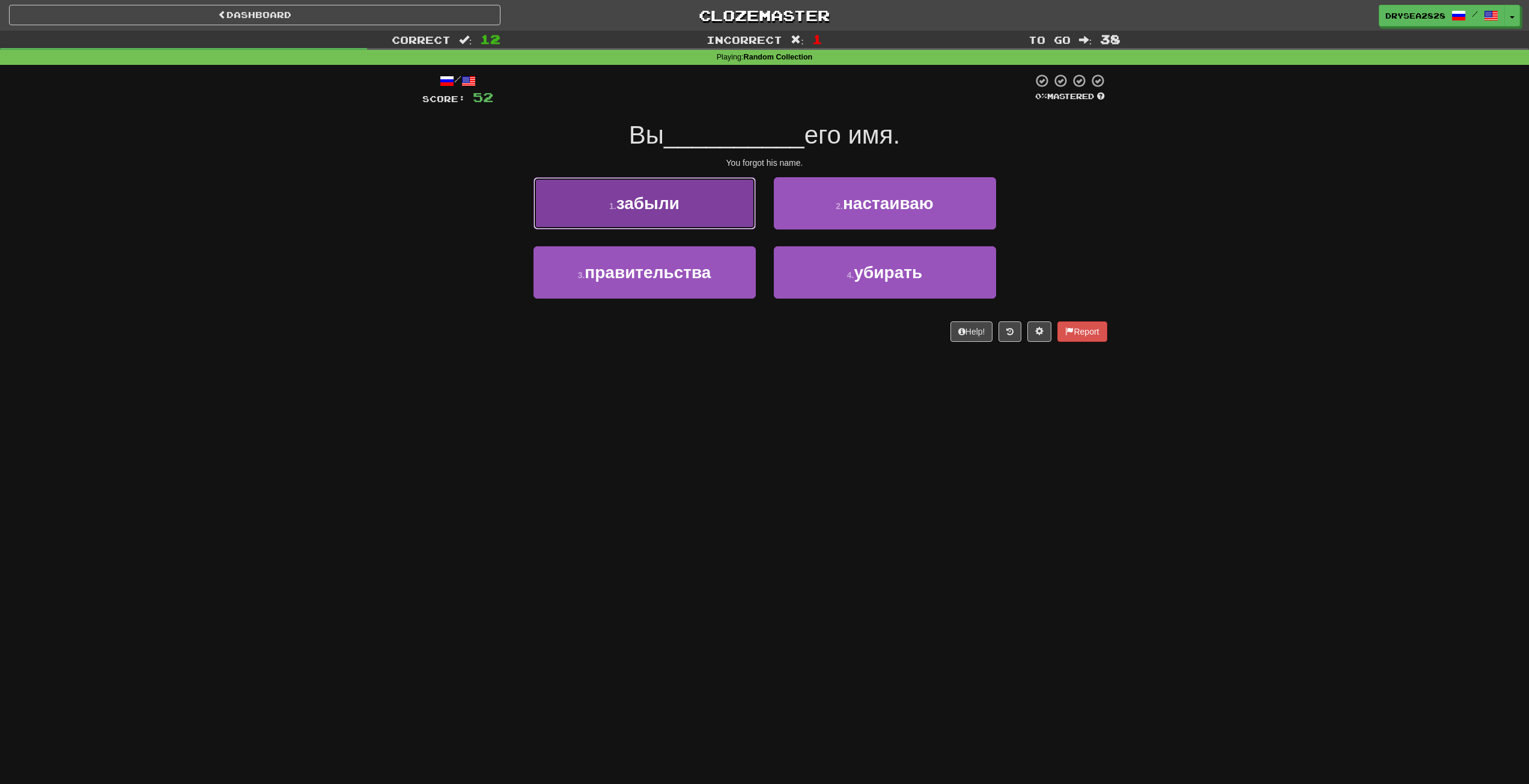
click at [677, 208] on span "забыли" at bounding box center [648, 203] width 63 height 18
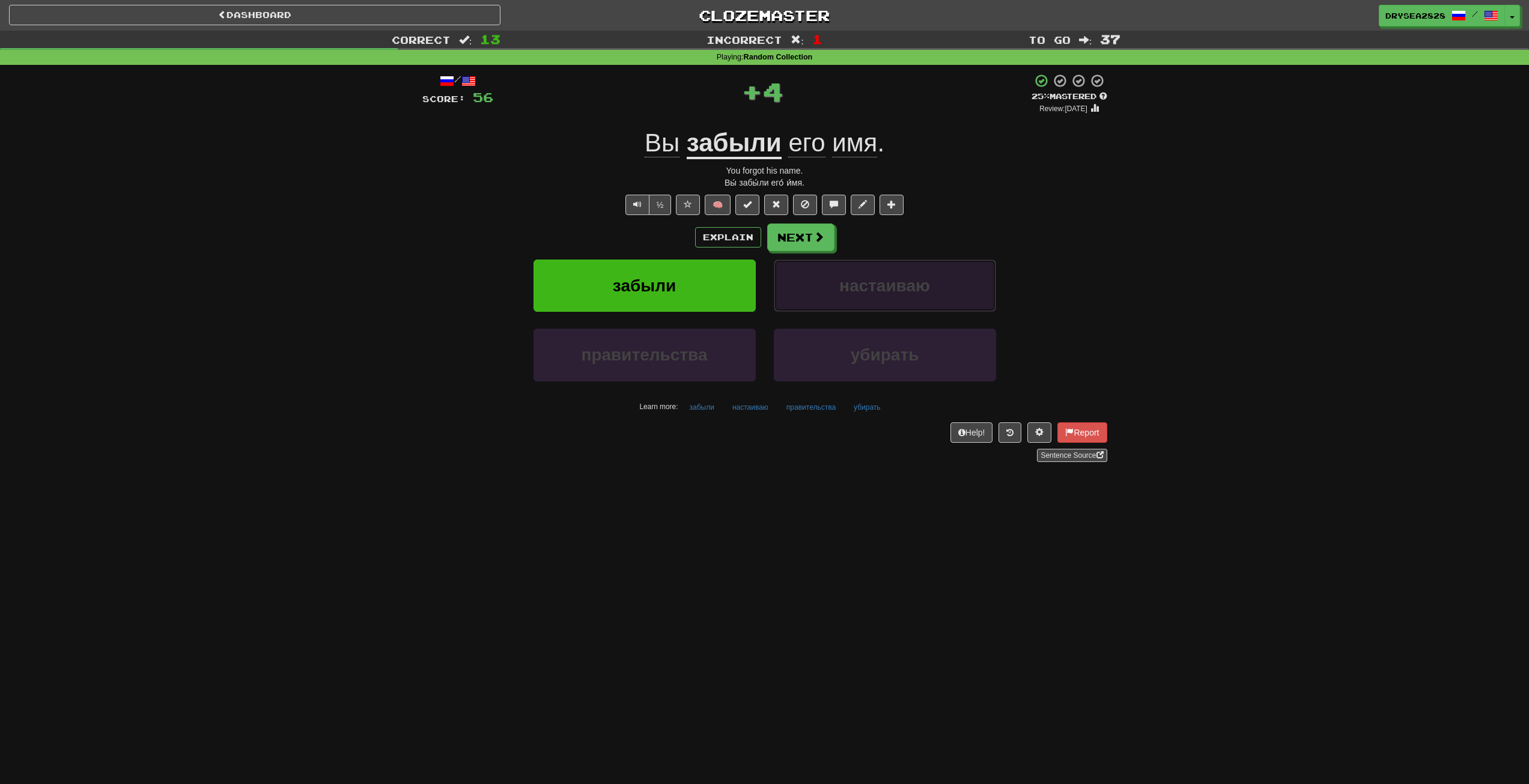
click at [827, 262] on button "настаиваю" at bounding box center [885, 285] width 222 height 52
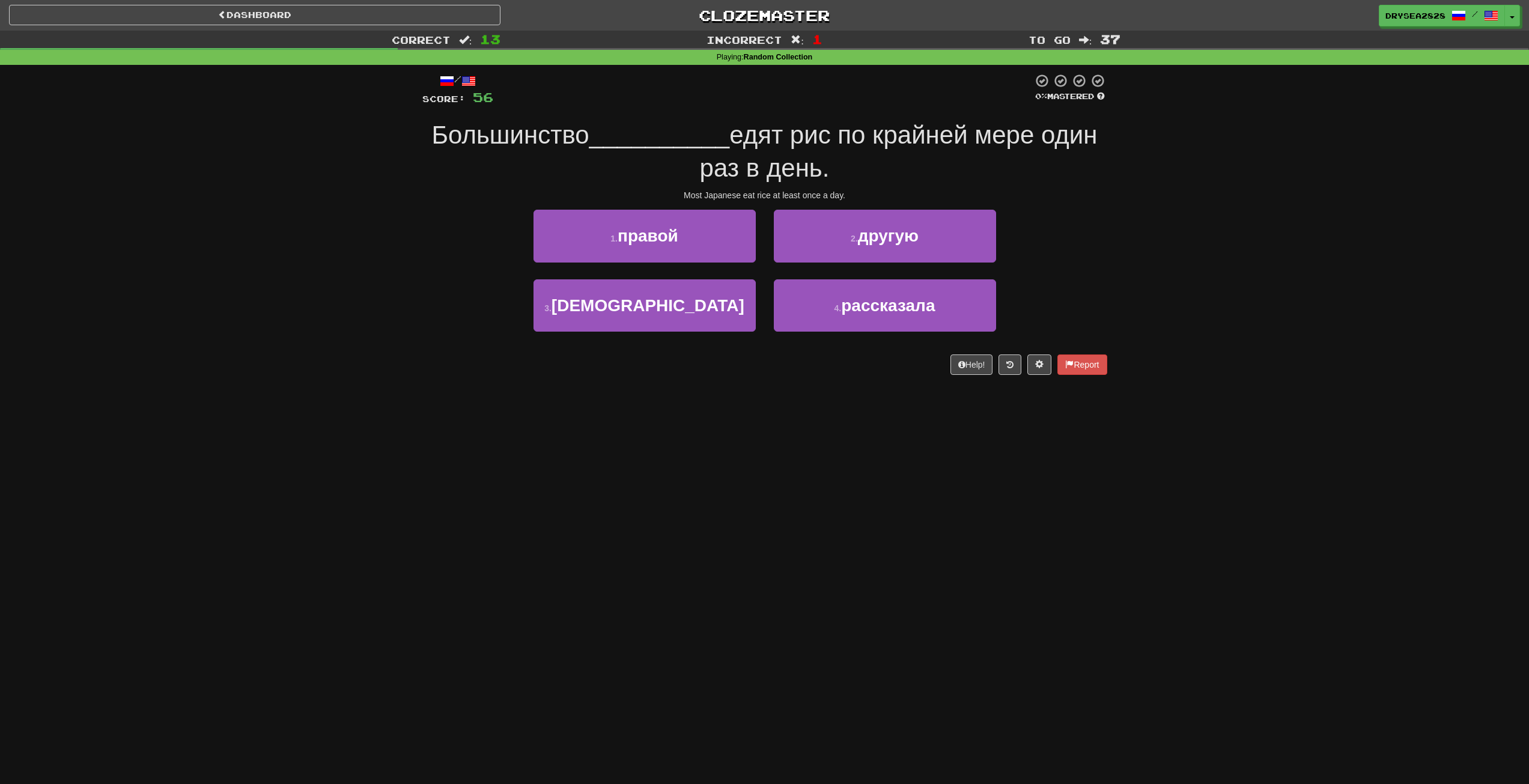
click at [671, 337] on div "3 . [DEMOGRAPHIC_DATA]" at bounding box center [644, 314] width 240 height 69
click at [689, 328] on button "3 . [DEMOGRAPHIC_DATA]" at bounding box center [645, 305] width 222 height 52
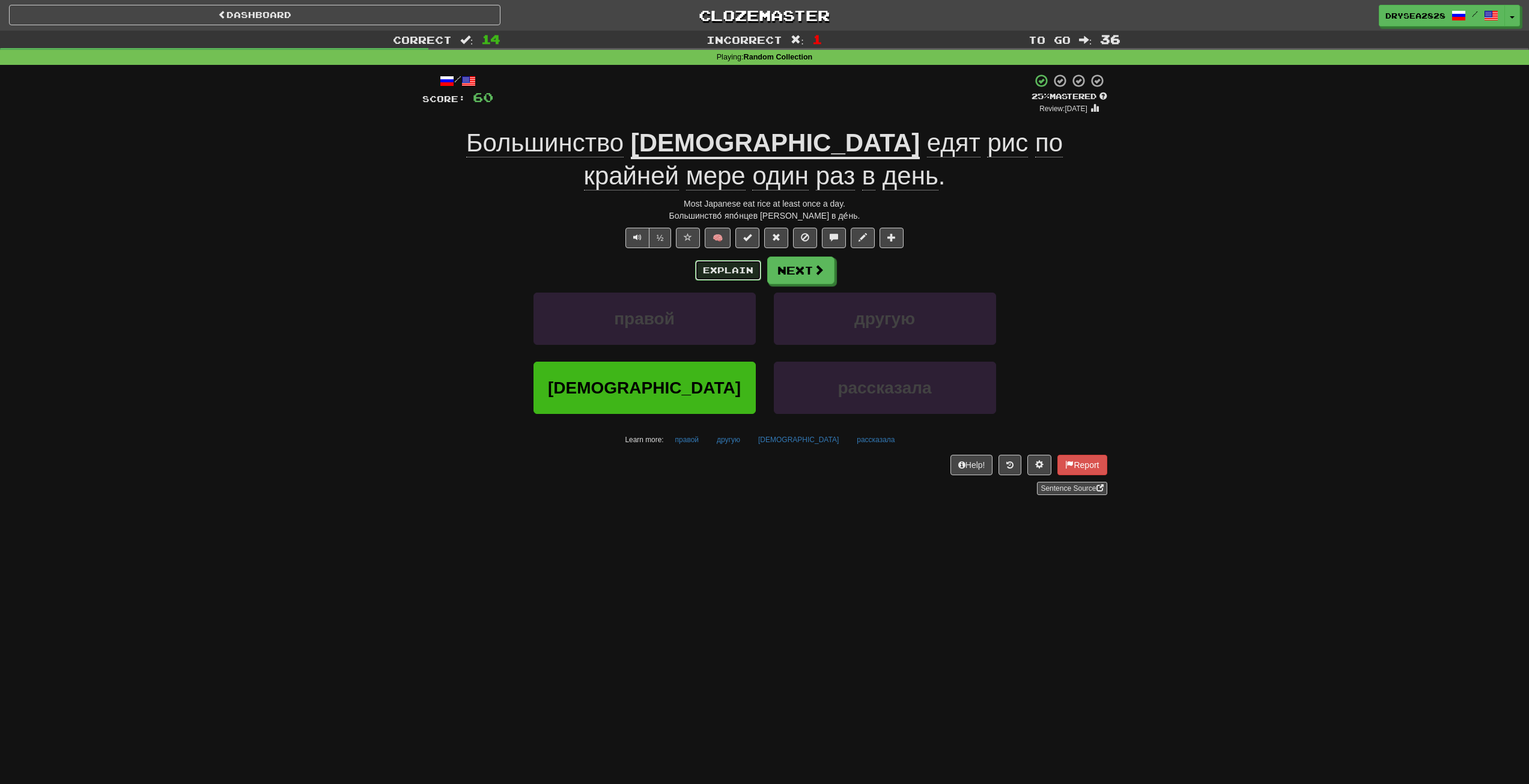
click at [730, 267] on button "Explain" at bounding box center [728, 270] width 66 height 20
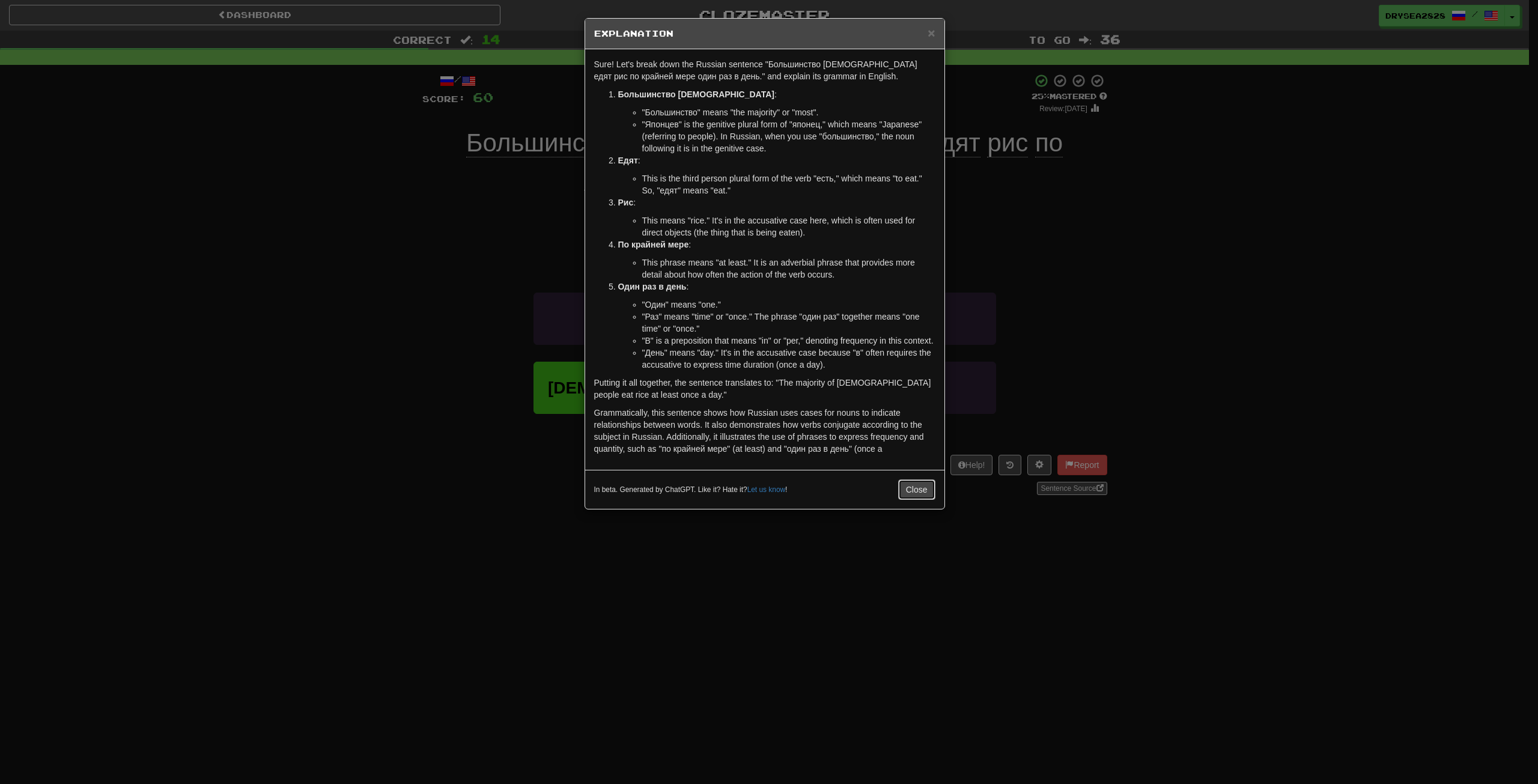
click at [919, 497] on button "Close" at bounding box center [916, 489] width 37 height 20
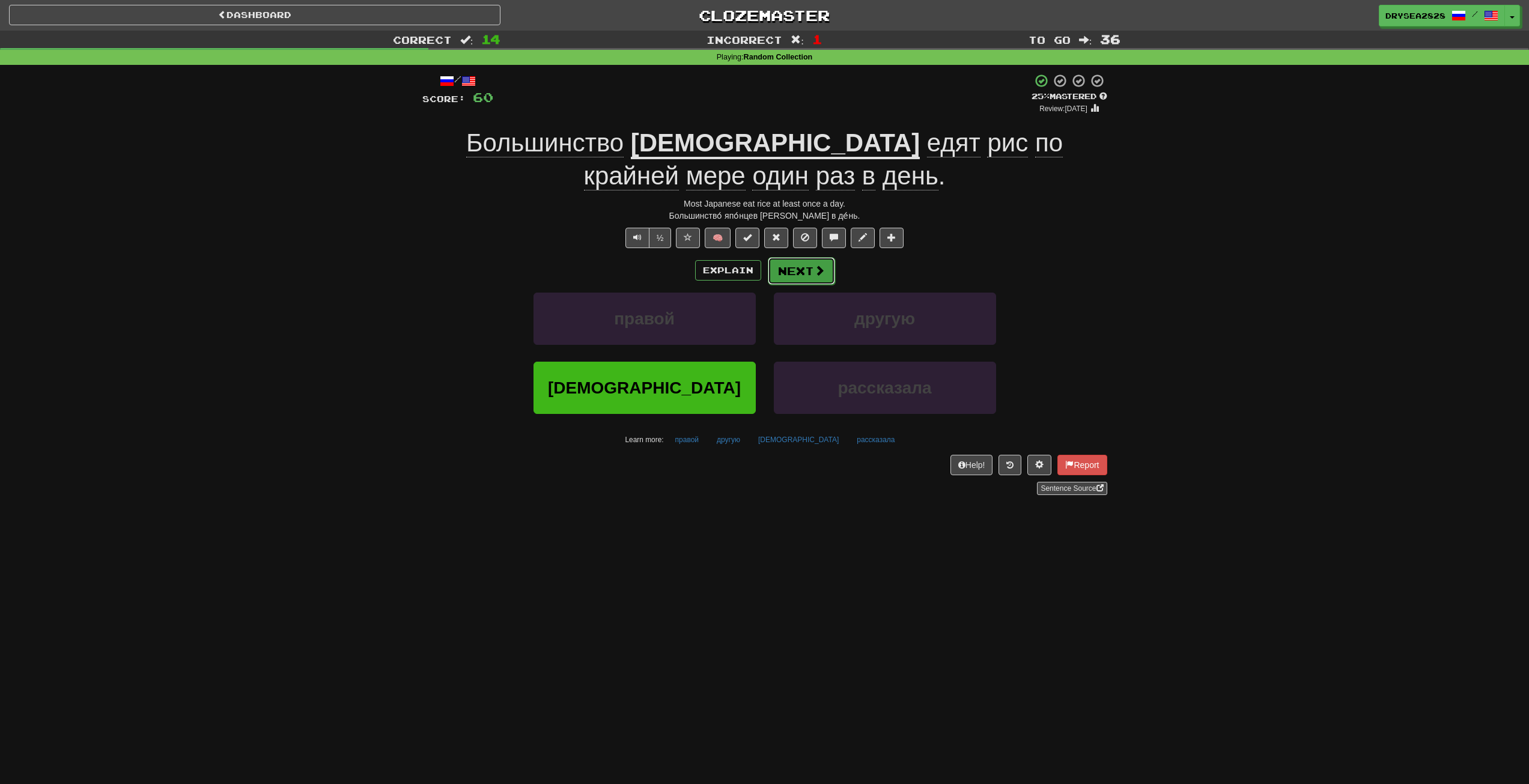
click at [813, 282] on button "Next" at bounding box center [801, 271] width 67 height 28
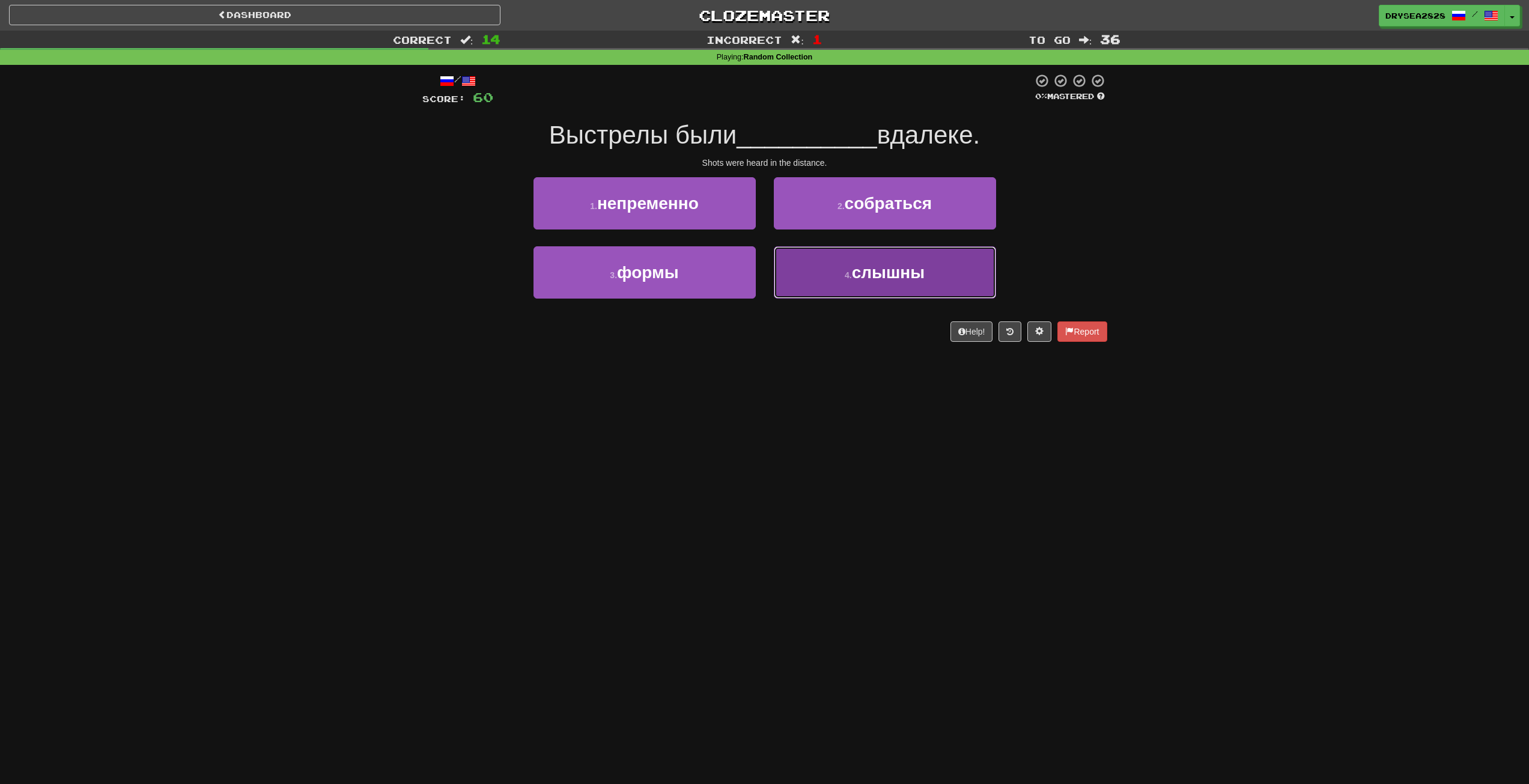
click at [932, 282] on button "4 . слышны" at bounding box center [885, 272] width 222 height 52
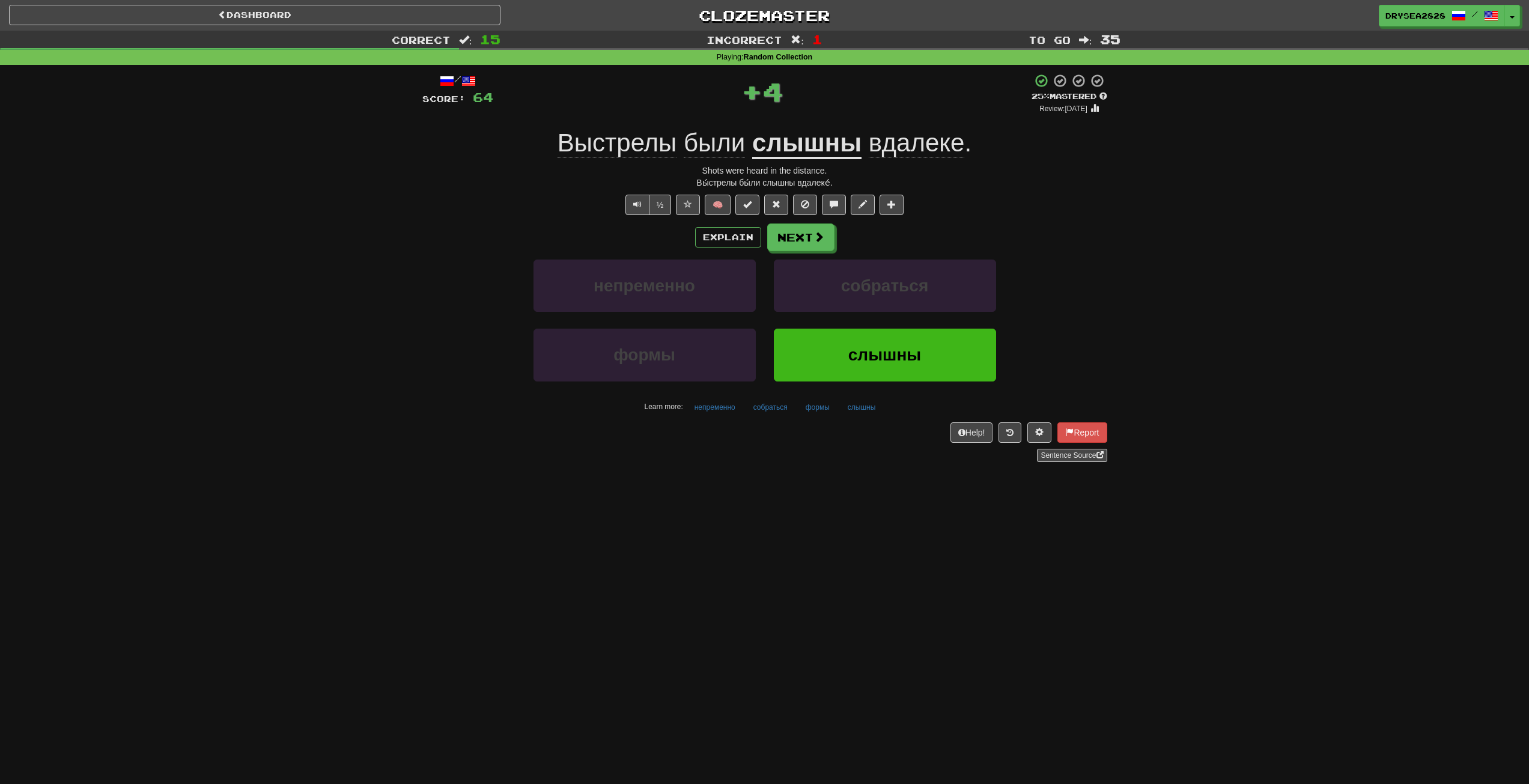
click at [772, 255] on div "Explain Next непременно собраться формы слышны Learn more: непременно собраться…" at bounding box center [764, 320] width 685 height 193
click at [788, 249] on button "Next" at bounding box center [801, 238] width 67 height 28
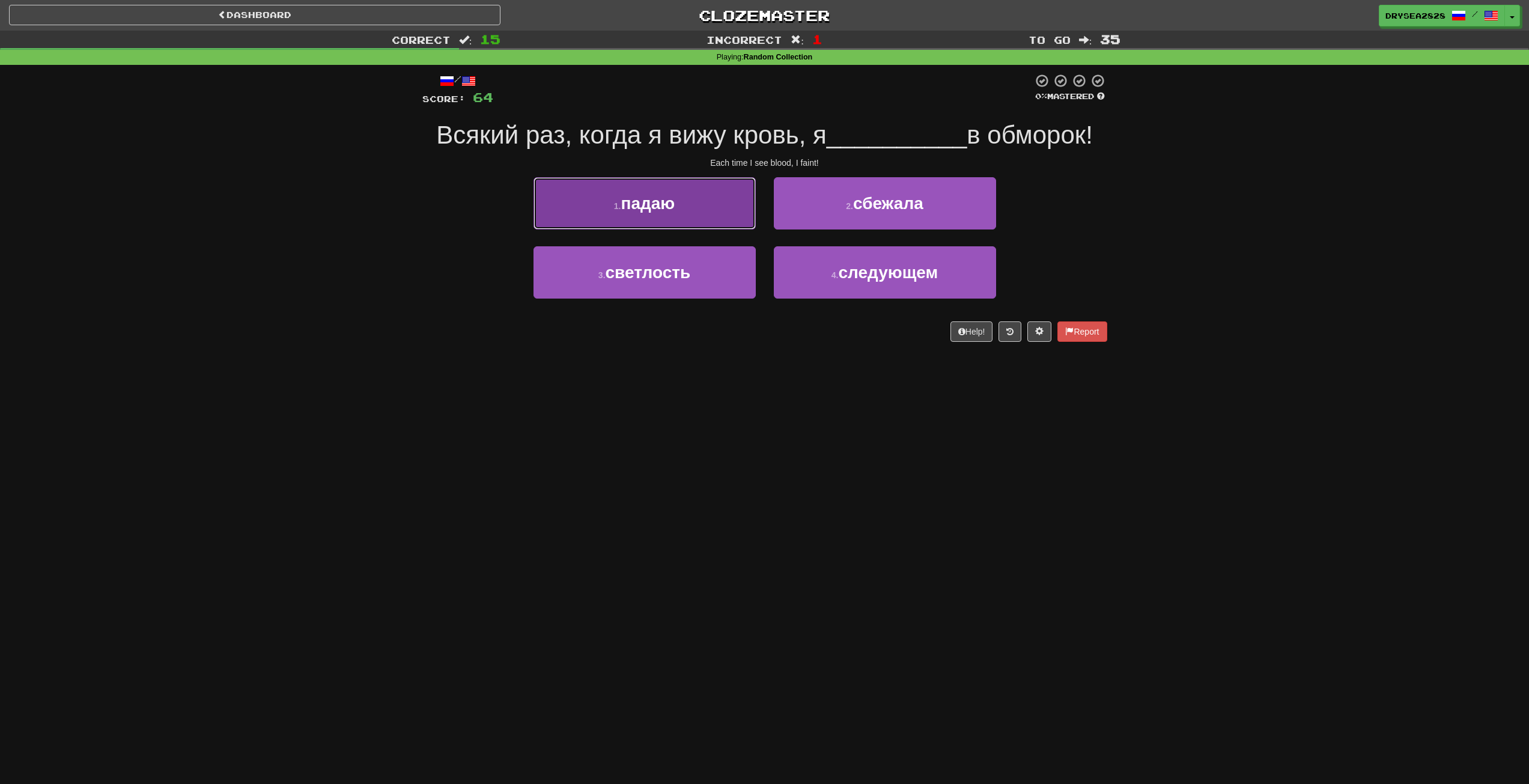
click at [720, 218] on button "1 . падаю" at bounding box center [645, 203] width 222 height 52
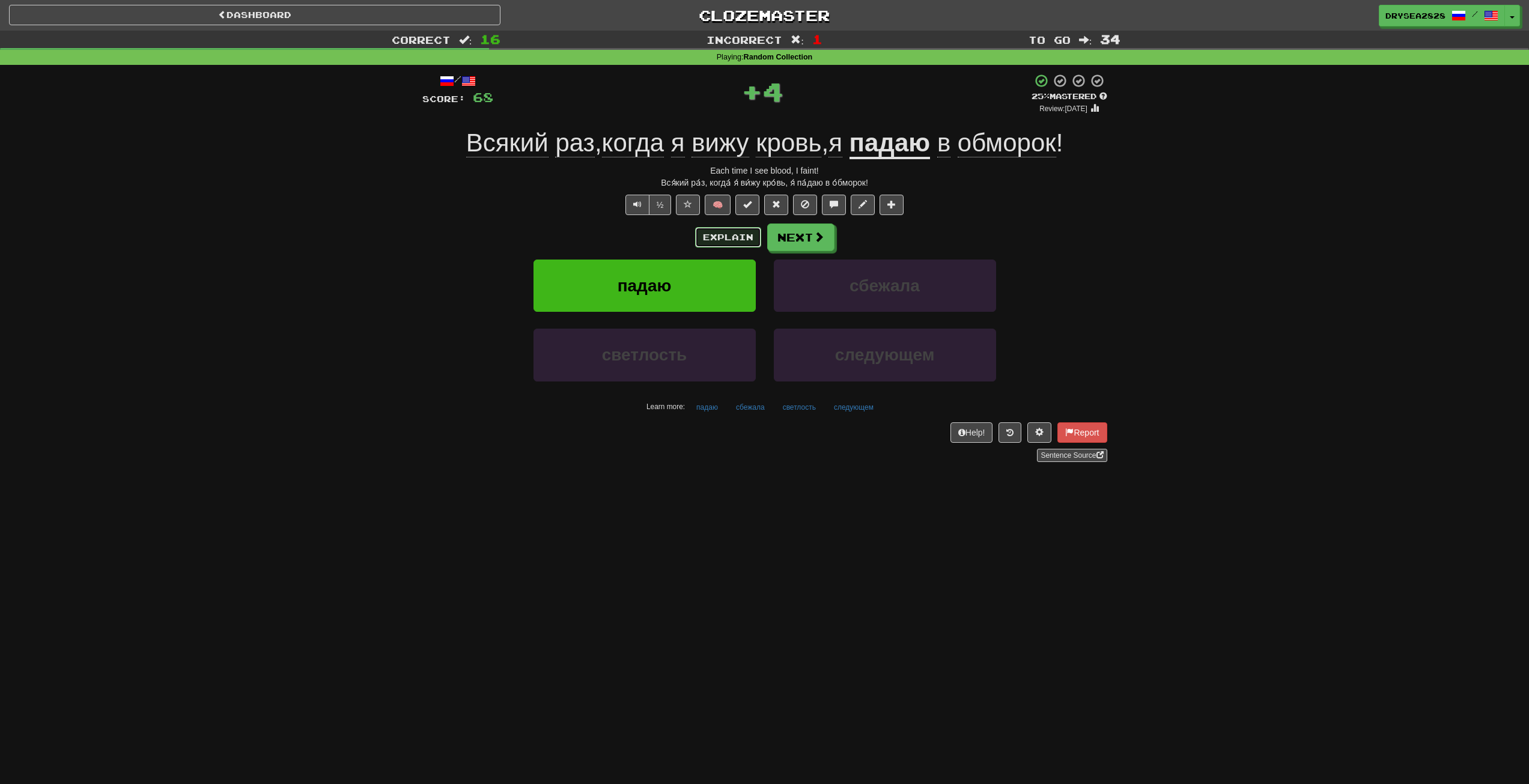
click at [730, 239] on button "Explain" at bounding box center [728, 237] width 66 height 20
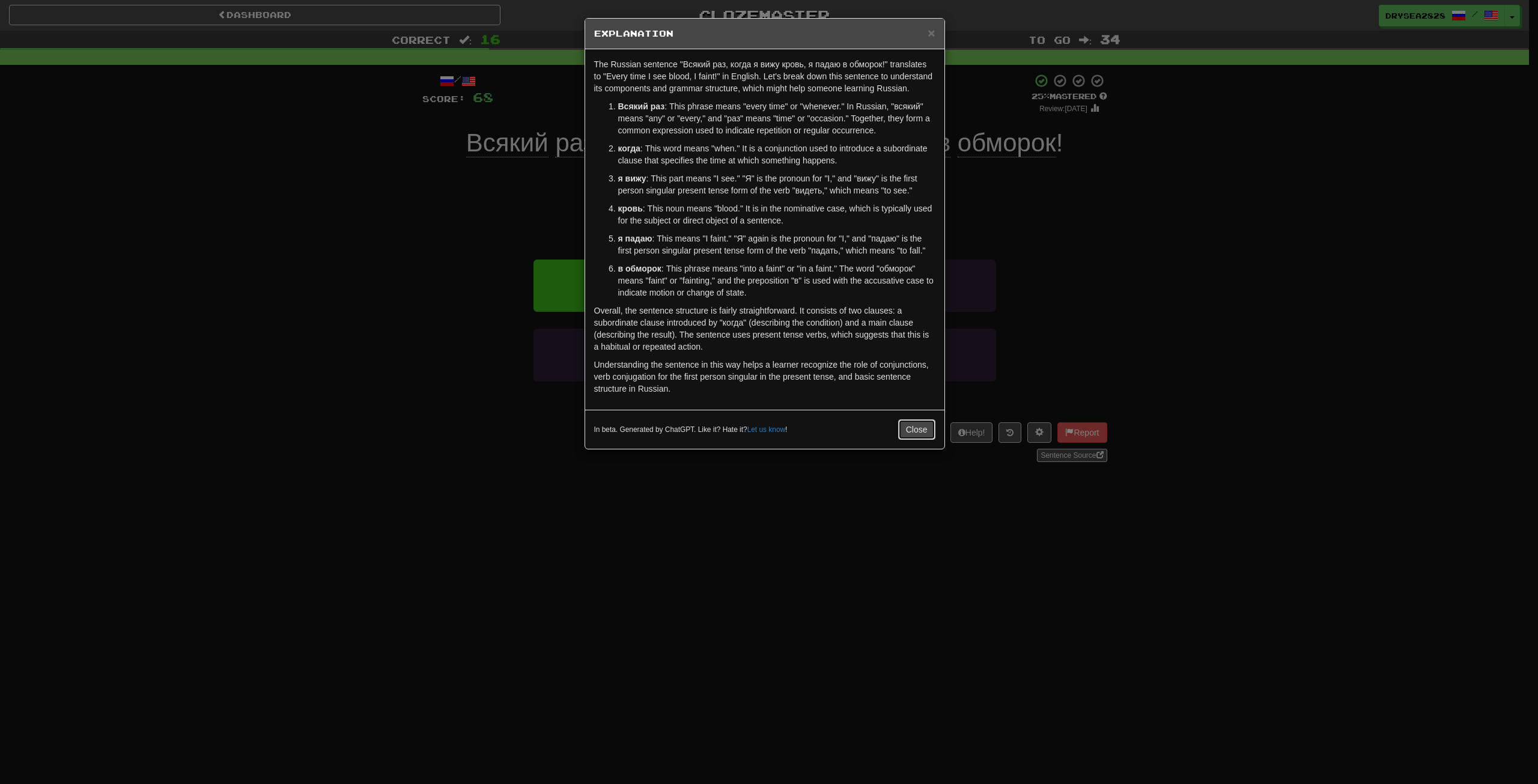
click at [929, 420] on button "Close" at bounding box center [916, 429] width 37 height 20
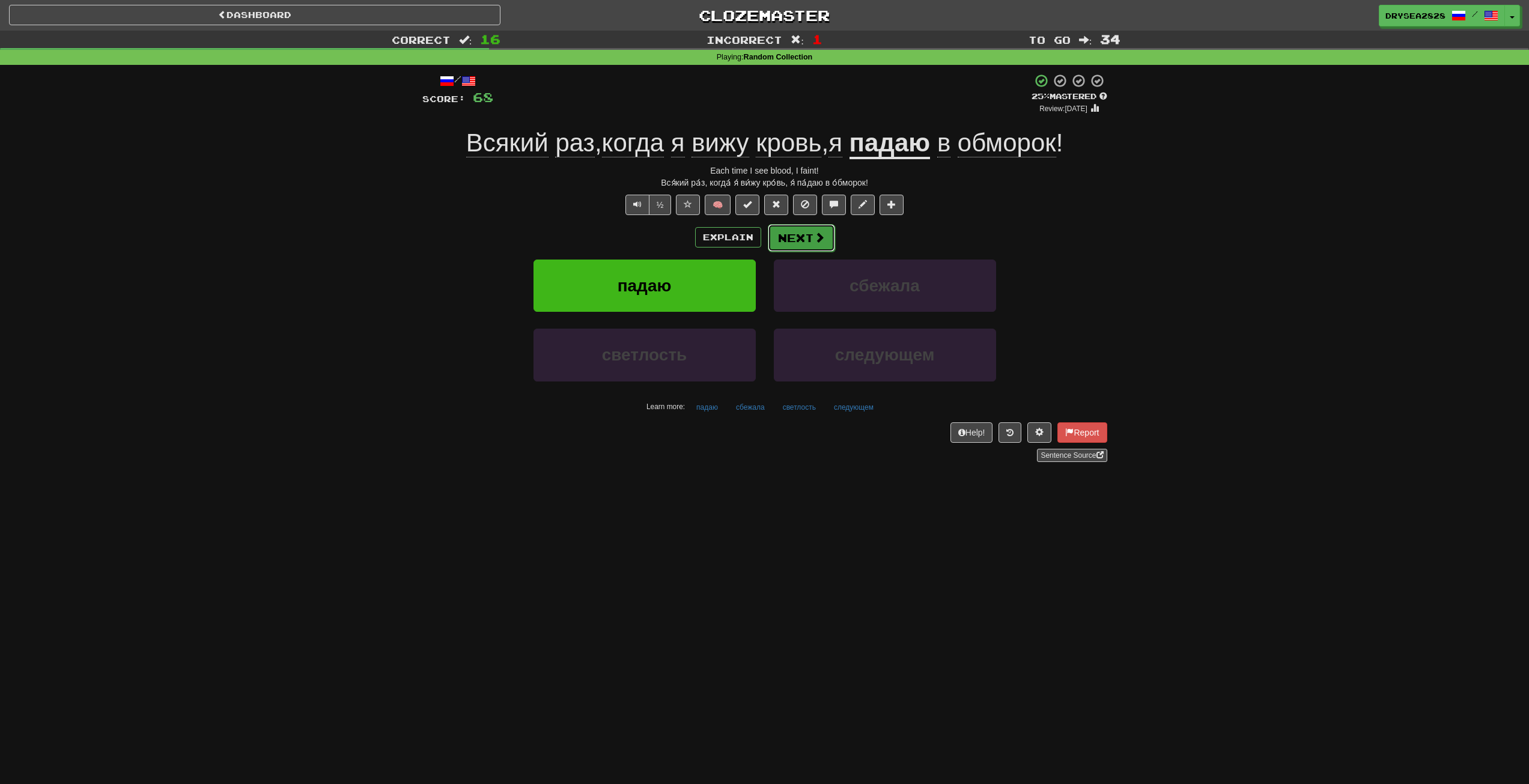
click at [773, 247] on button "Next" at bounding box center [801, 238] width 67 height 28
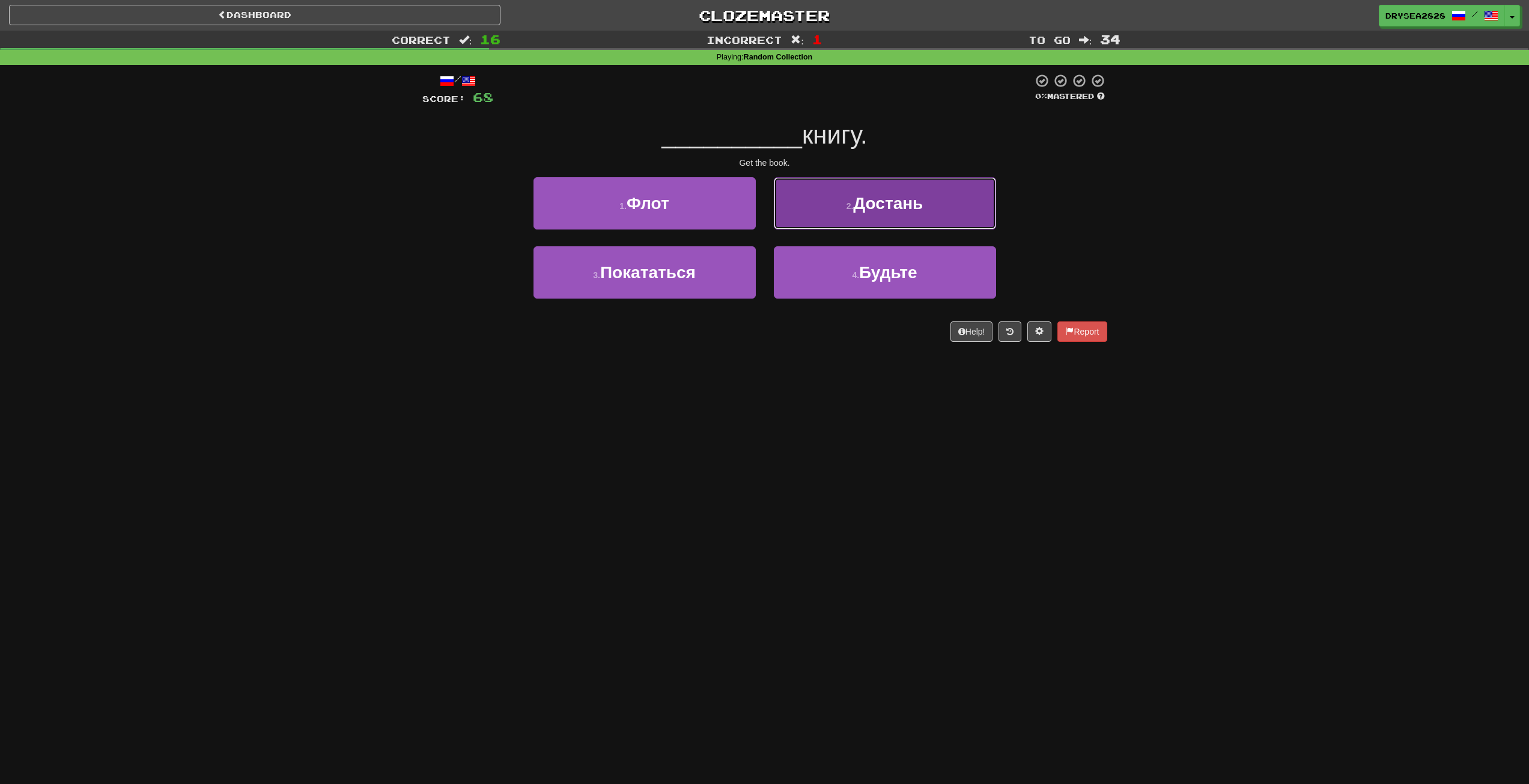
click at [833, 215] on button "2 . Достань" at bounding box center [885, 203] width 222 height 52
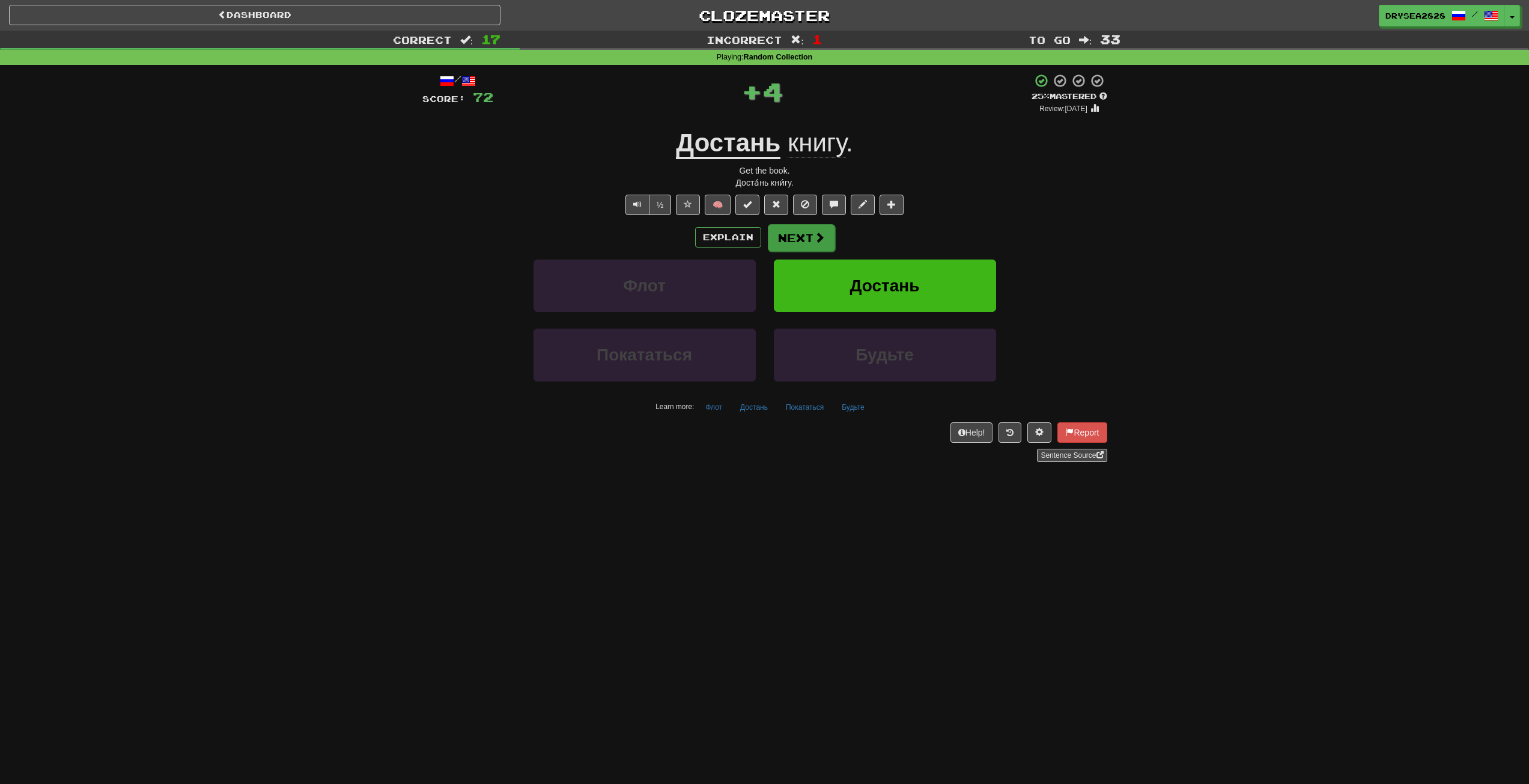
click at [833, 241] on div "Explain Next" at bounding box center [764, 237] width 685 height 28
click at [825, 247] on button "Next" at bounding box center [801, 238] width 67 height 28
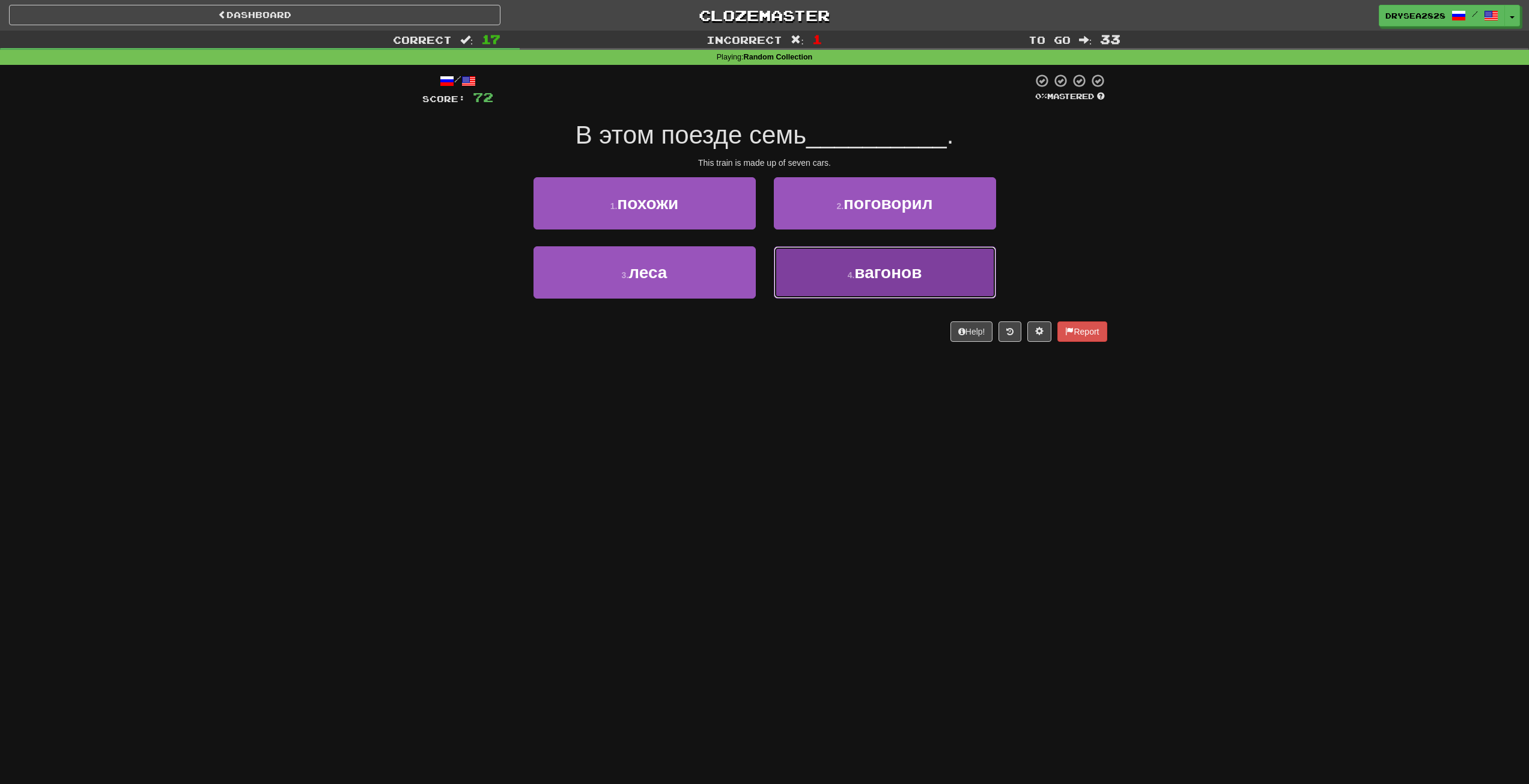
click at [866, 278] on span "вагонов" at bounding box center [888, 272] width 67 height 18
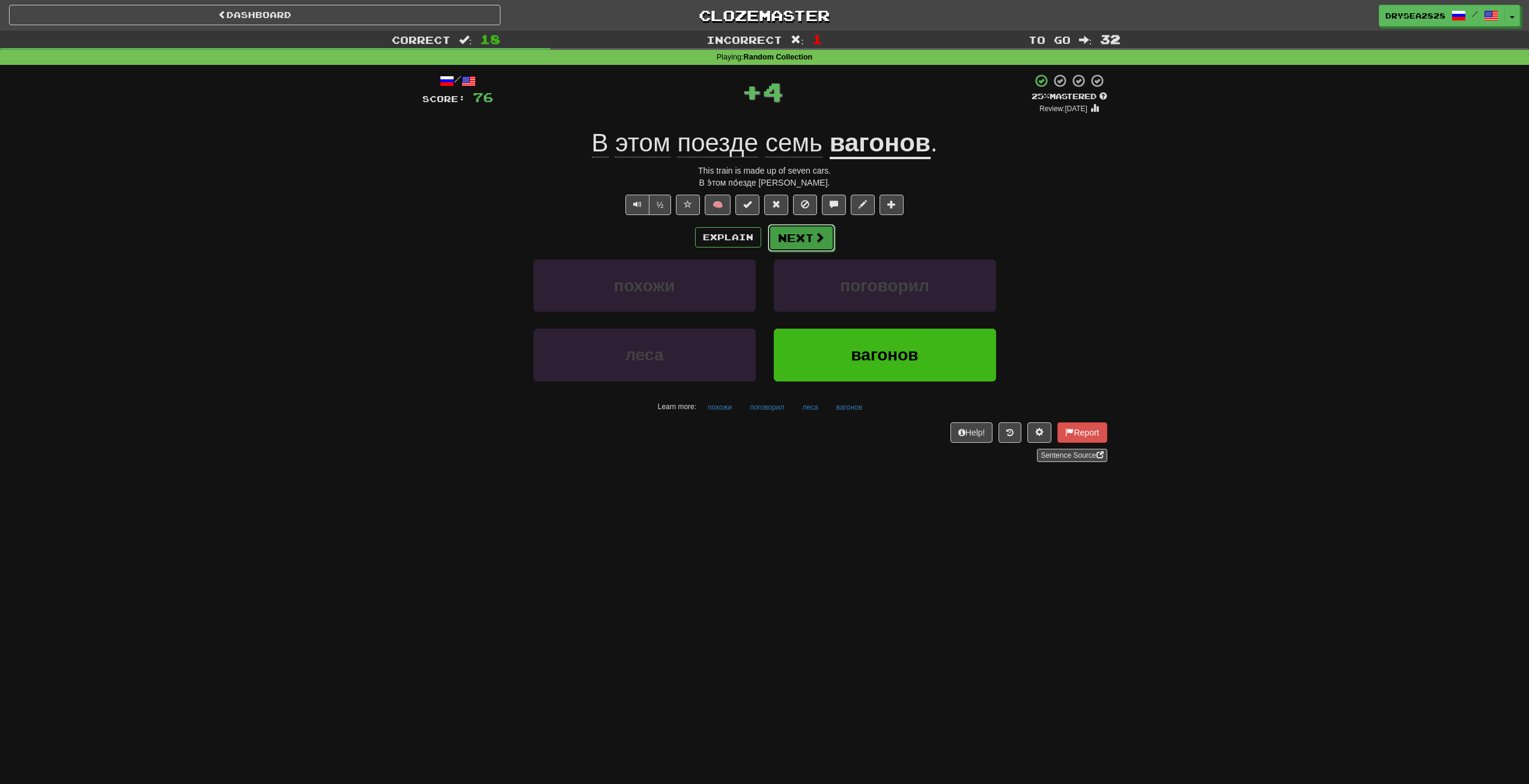
click at [798, 239] on button "Next" at bounding box center [801, 238] width 67 height 28
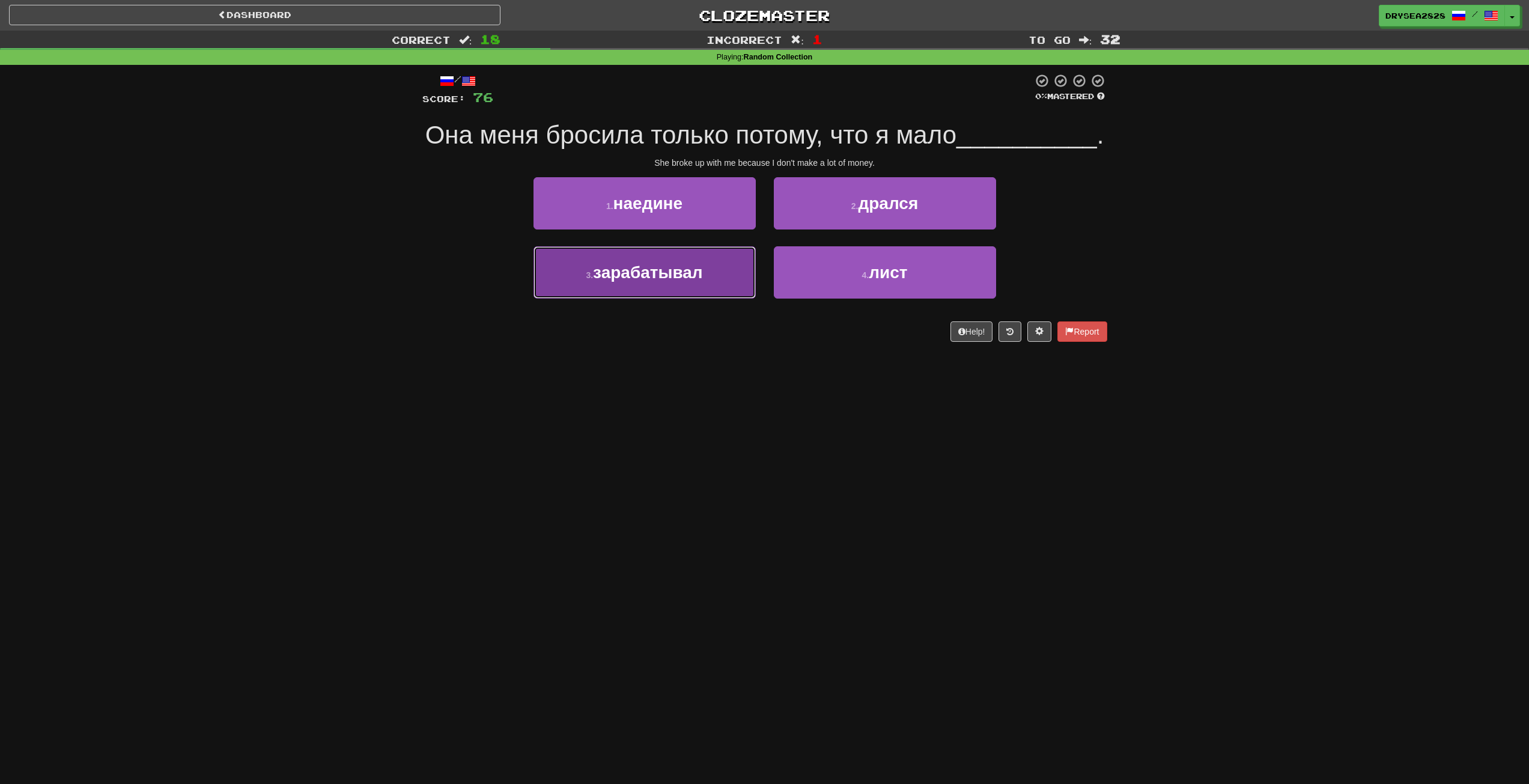
click at [704, 289] on button "3 . зарабатывал" at bounding box center [645, 272] width 222 height 52
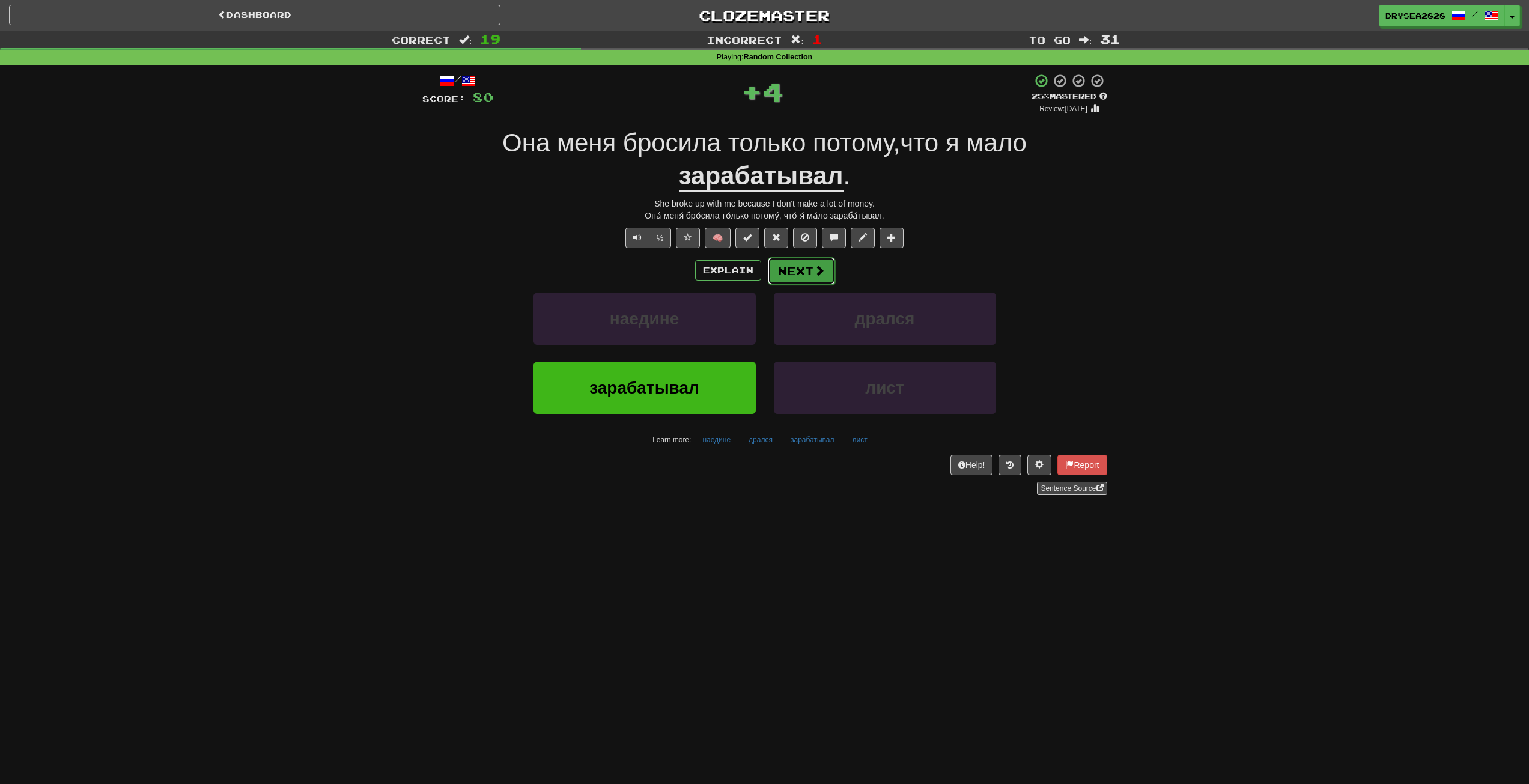
click at [807, 269] on button "Next" at bounding box center [801, 271] width 67 height 28
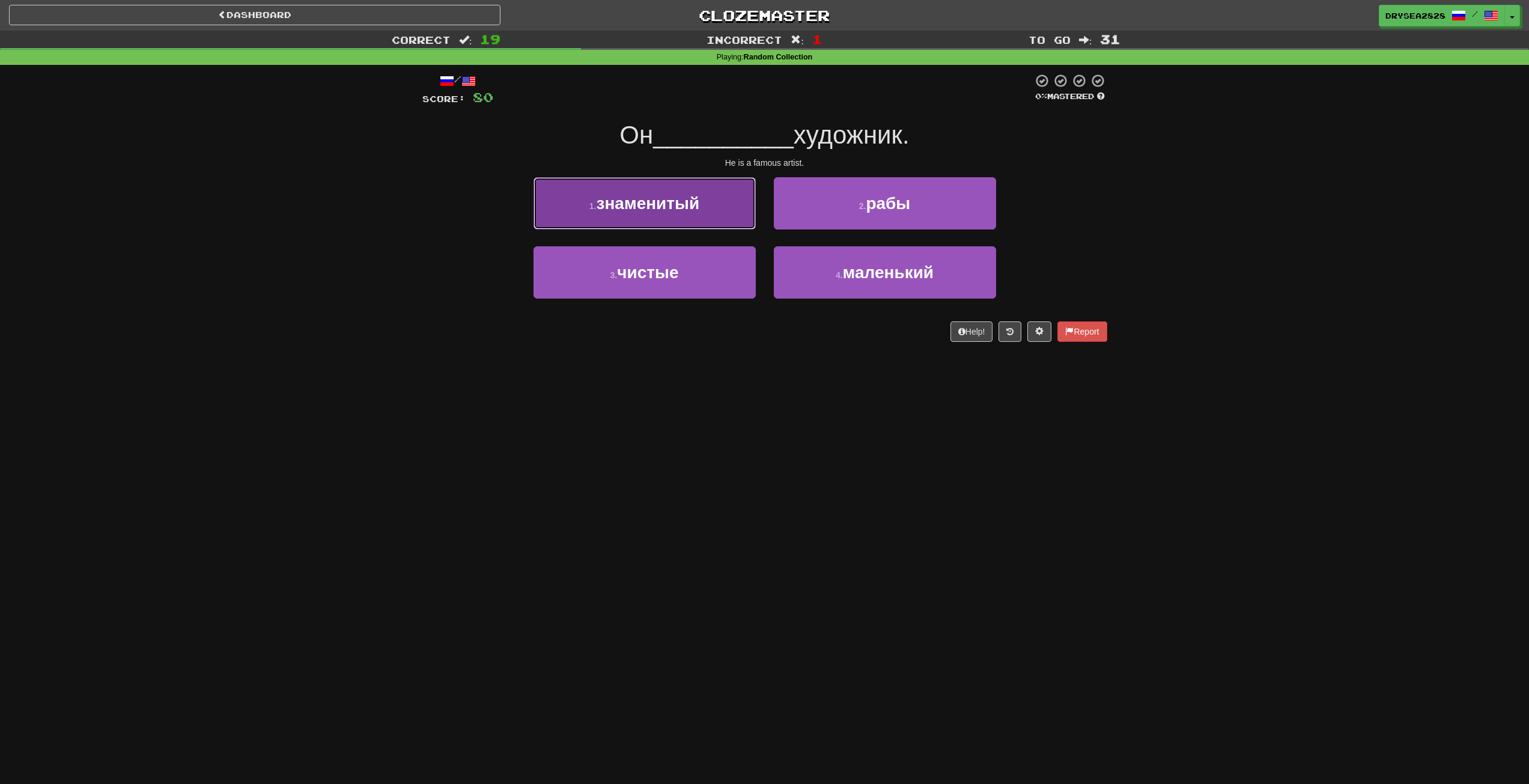
click at [709, 224] on button "1 . знаменитый" at bounding box center [645, 203] width 222 height 52
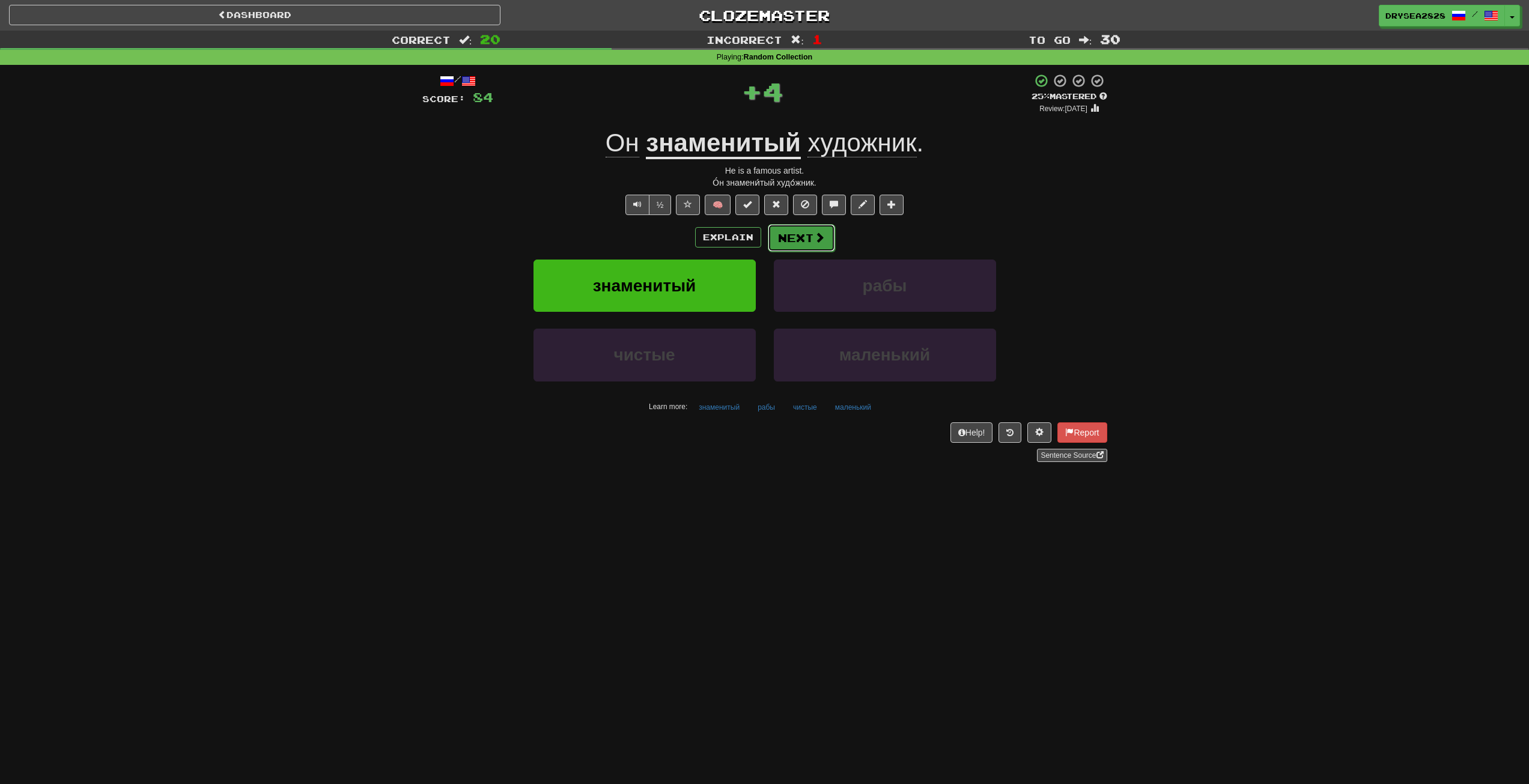
click at [818, 244] on button "Next" at bounding box center [801, 238] width 67 height 28
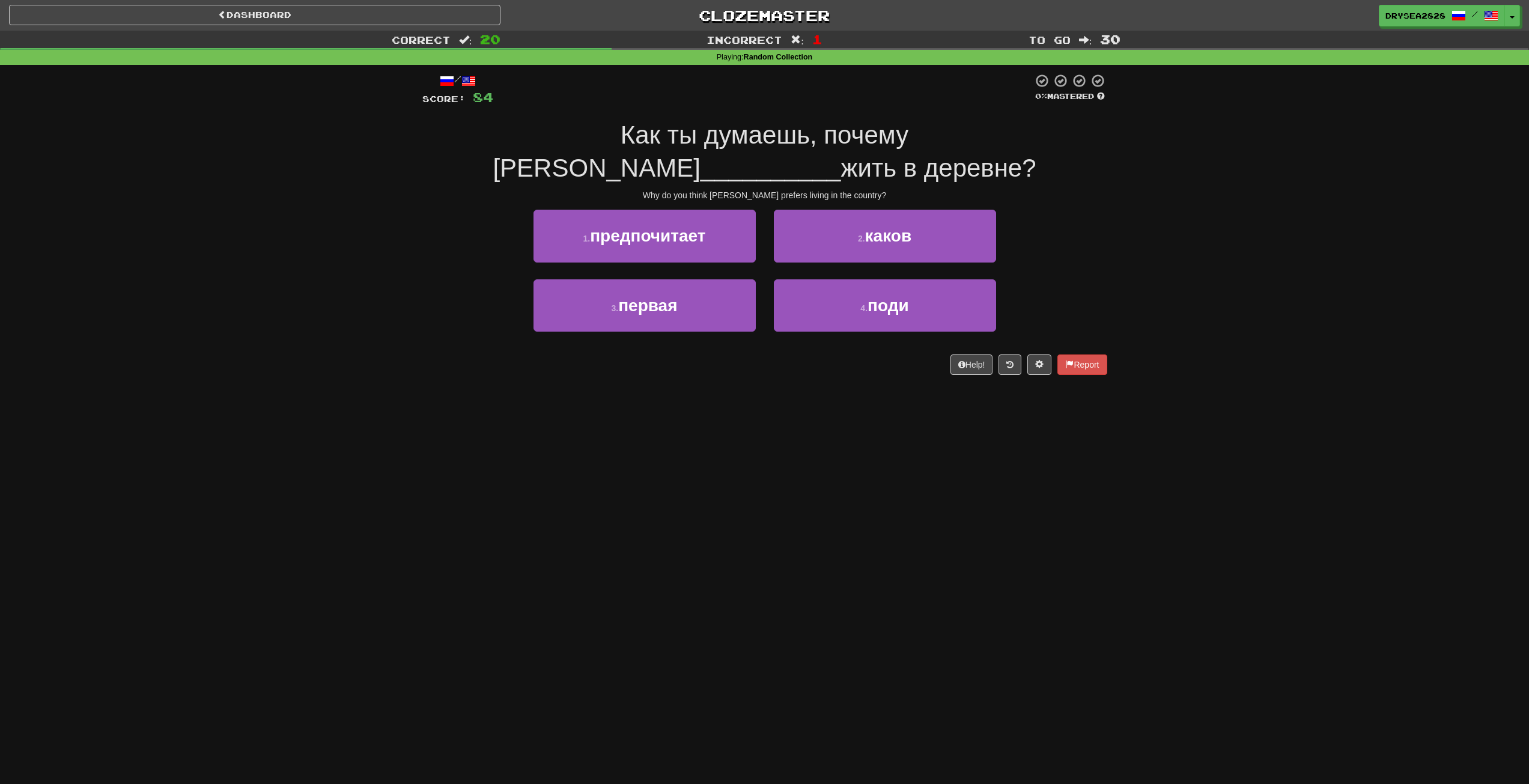
click at [1516, 417] on div "Dashboard Clozemaster DrySea2828 / Toggle Dropdown Dashboard Leaderboard Activi…" at bounding box center [764, 392] width 1529 height 784
click at [728, 239] on button "1 . предпочитает" at bounding box center [645, 235] width 222 height 52
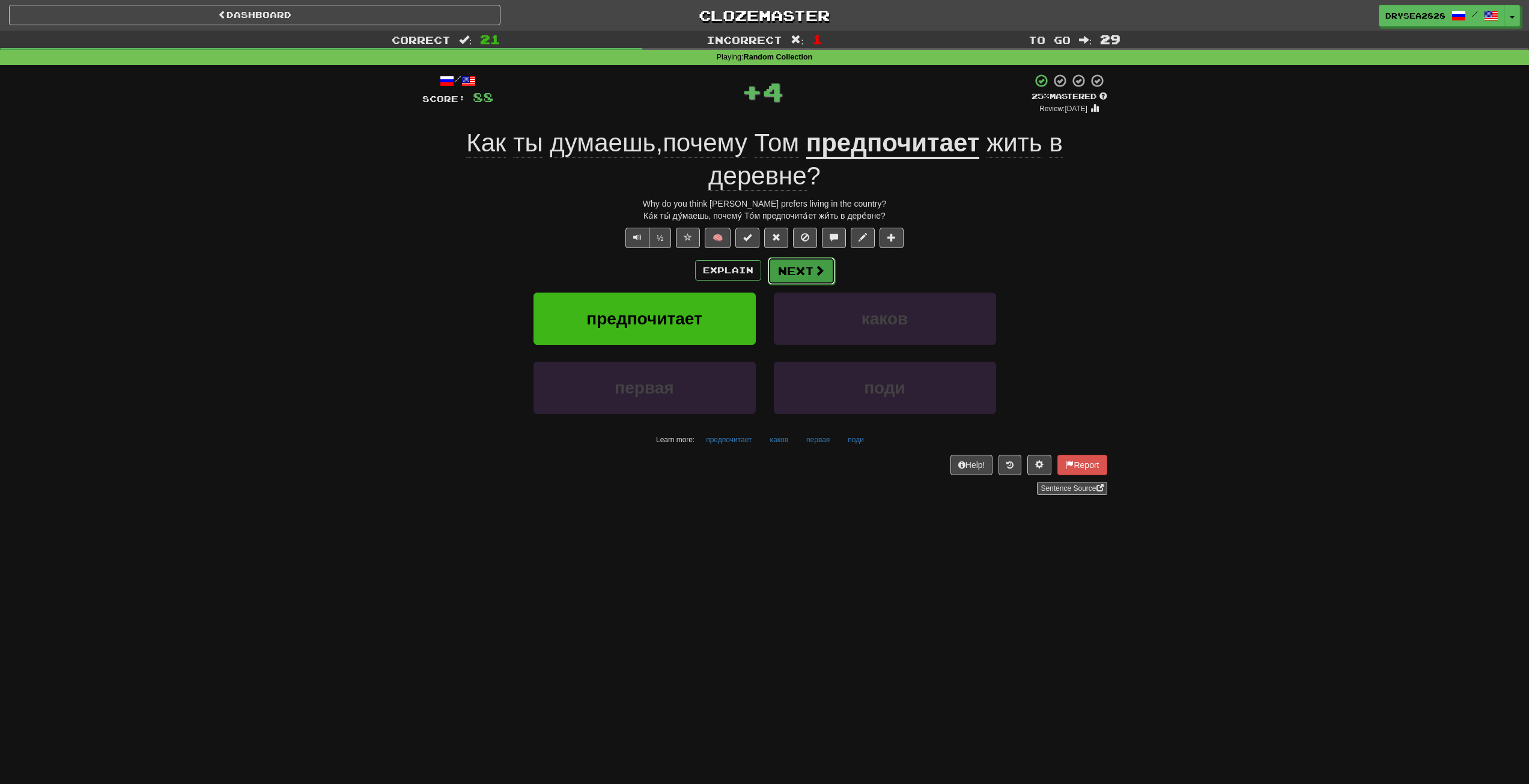
click at [791, 274] on button "Next" at bounding box center [801, 271] width 67 height 28
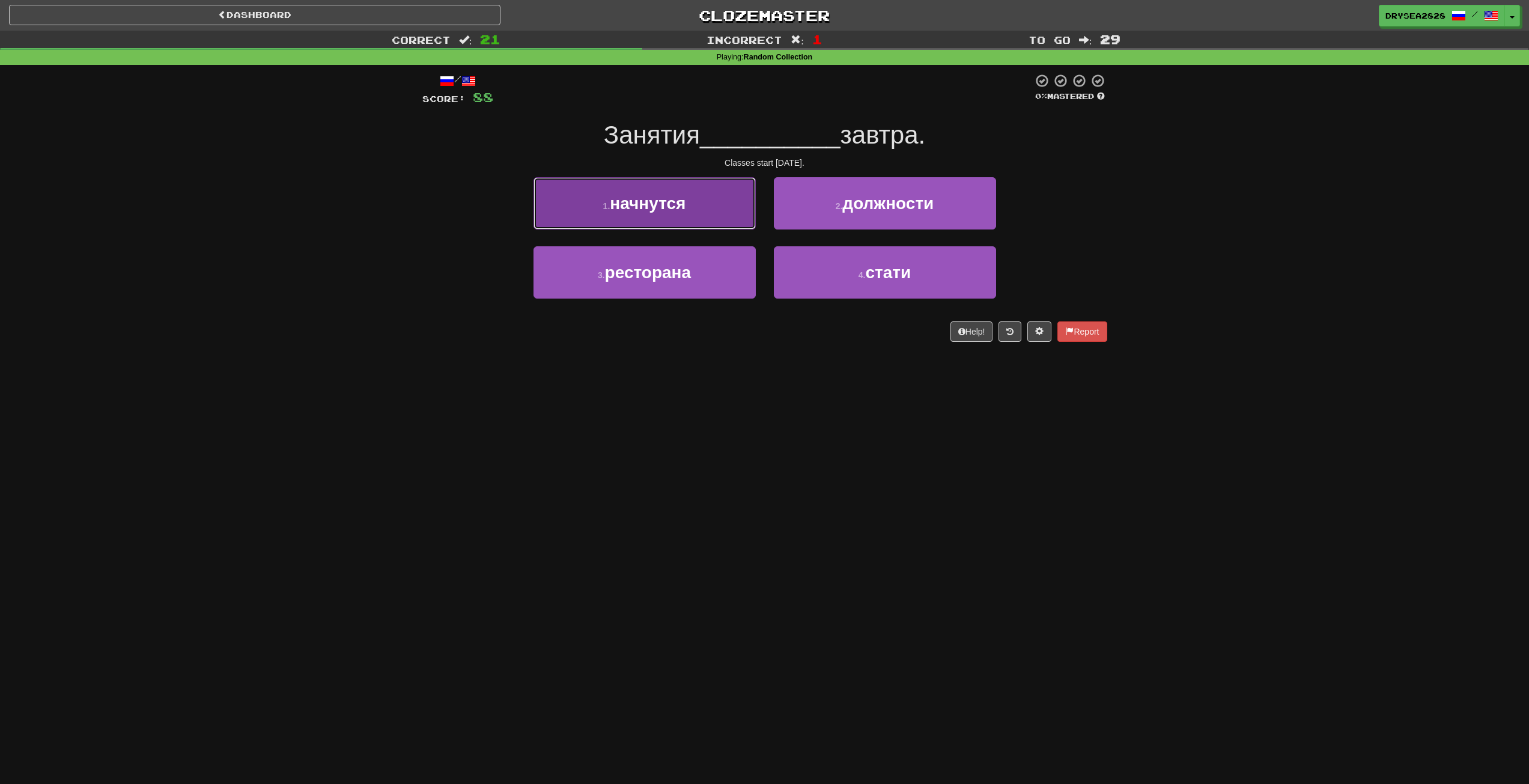
click at [672, 217] on button "1 . начнутся" at bounding box center [645, 203] width 222 height 52
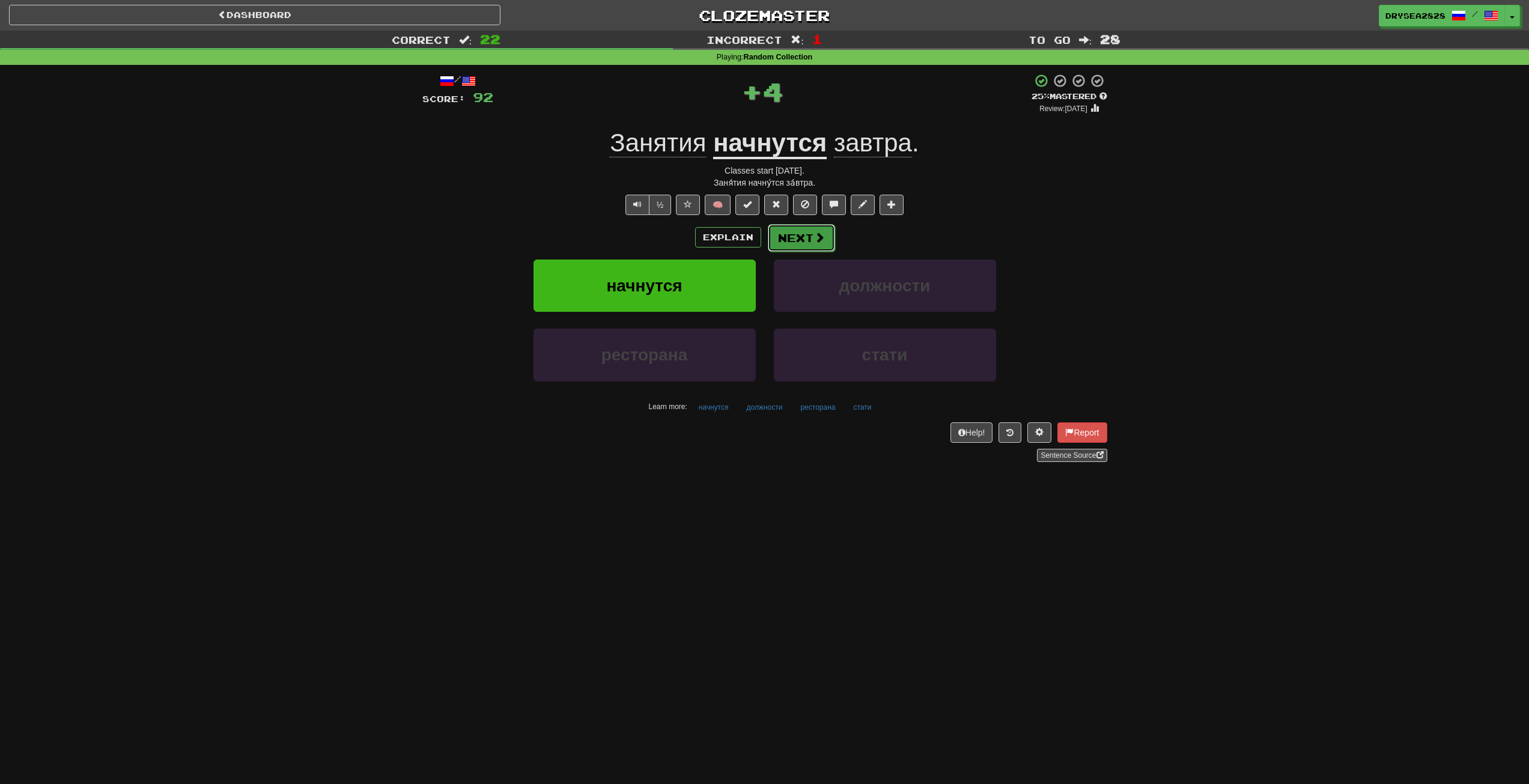
click at [781, 241] on button "Next" at bounding box center [801, 238] width 67 height 28
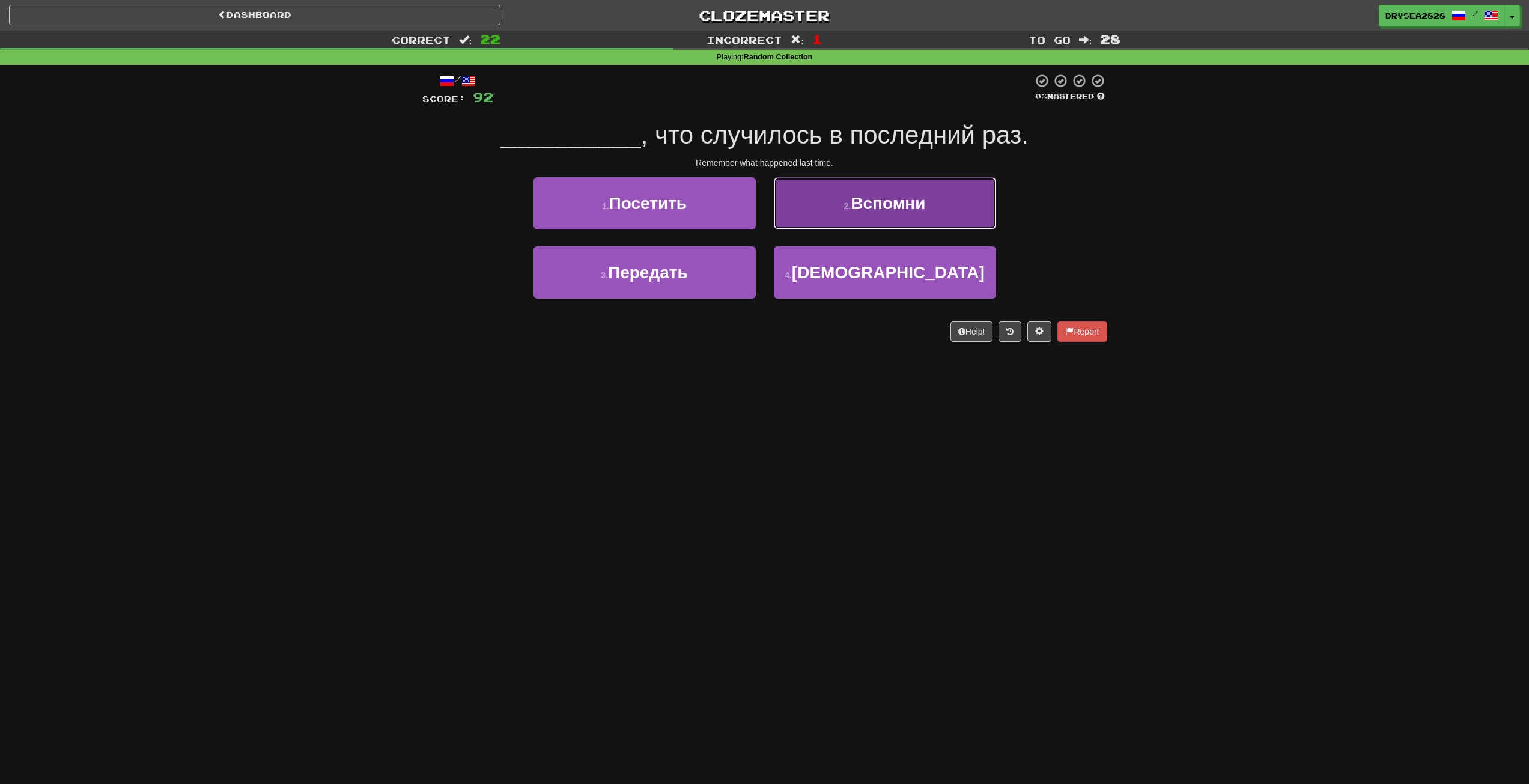
click at [863, 220] on button "2 . Вспомни" at bounding box center [885, 203] width 222 height 52
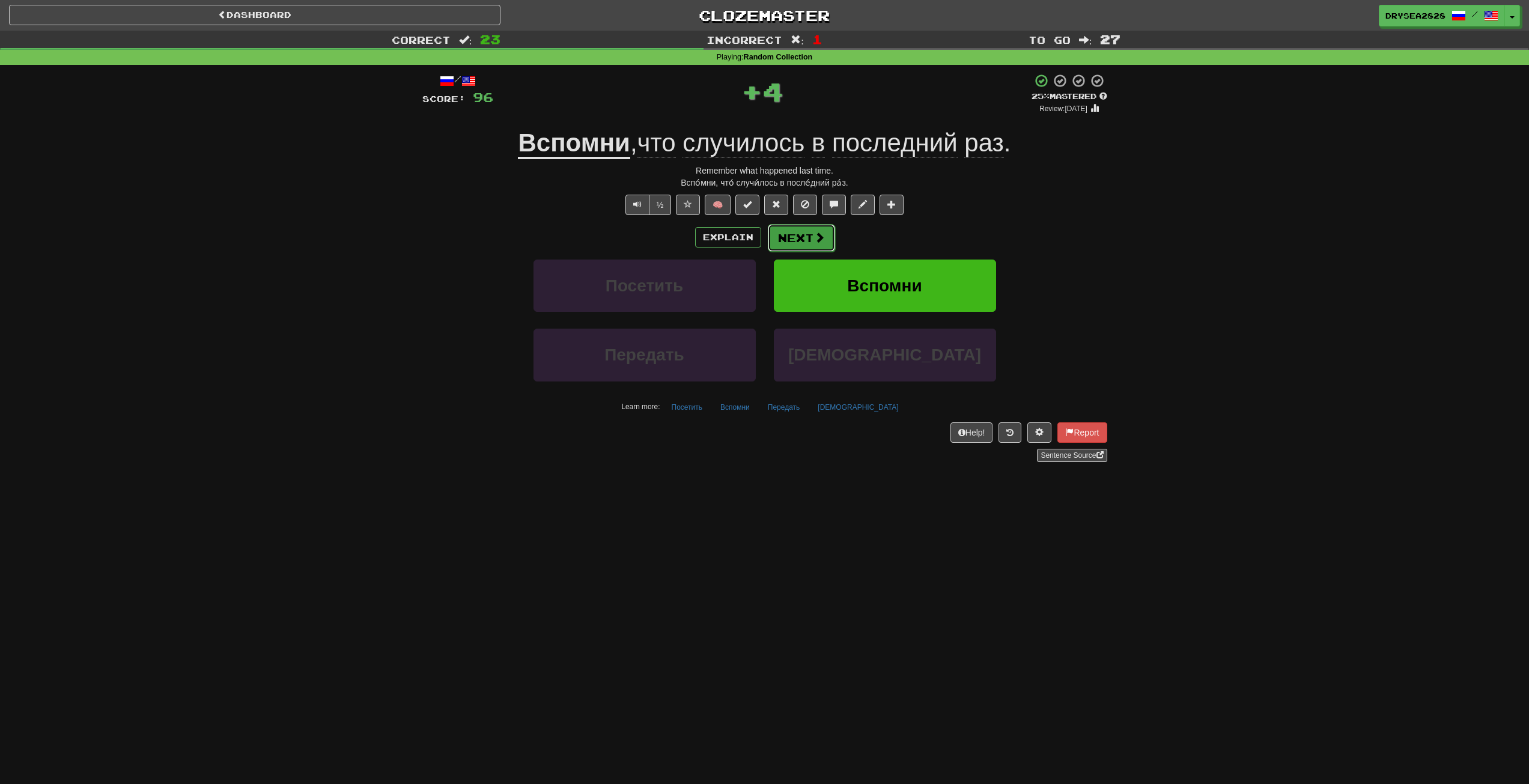
click at [824, 237] on button "Next" at bounding box center [801, 238] width 67 height 28
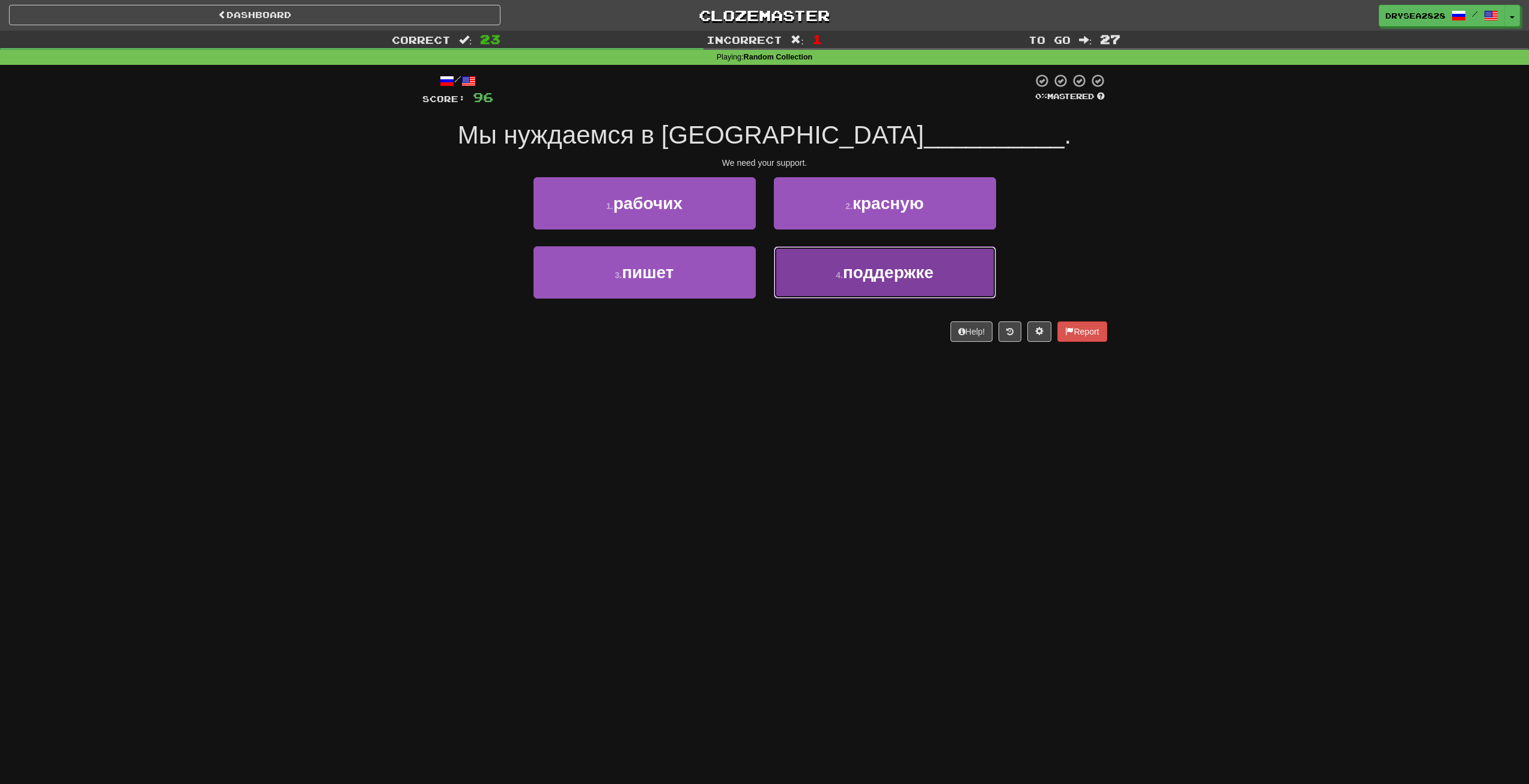
click at [868, 270] on span "поддержке" at bounding box center [888, 272] width 91 height 18
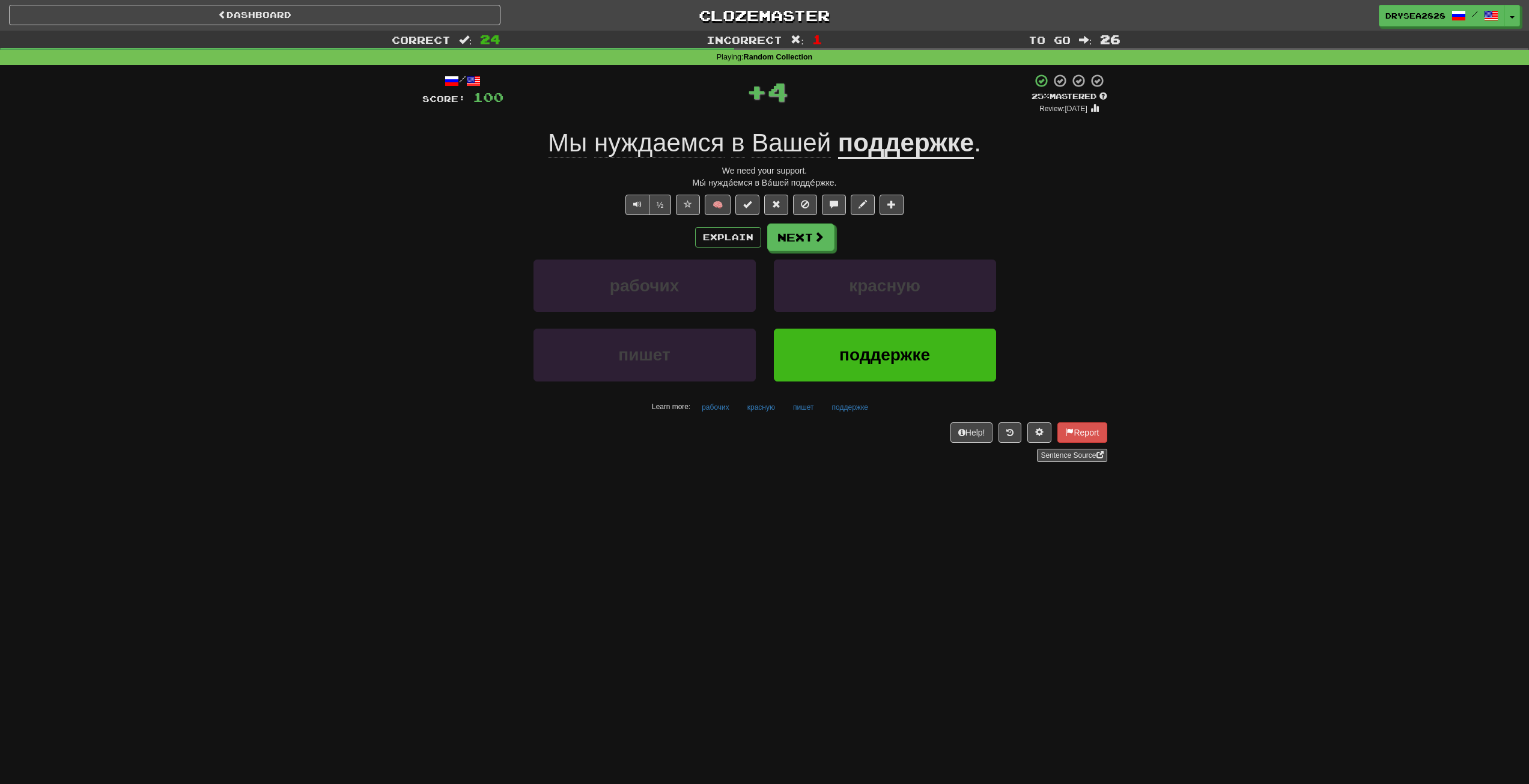
click at [819, 253] on div "Explain Next рабочих красную пишет поддержке Learn more: рабочих красную пишет …" at bounding box center [764, 320] width 685 height 193
click at [823, 244] on button "Next" at bounding box center [801, 238] width 67 height 28
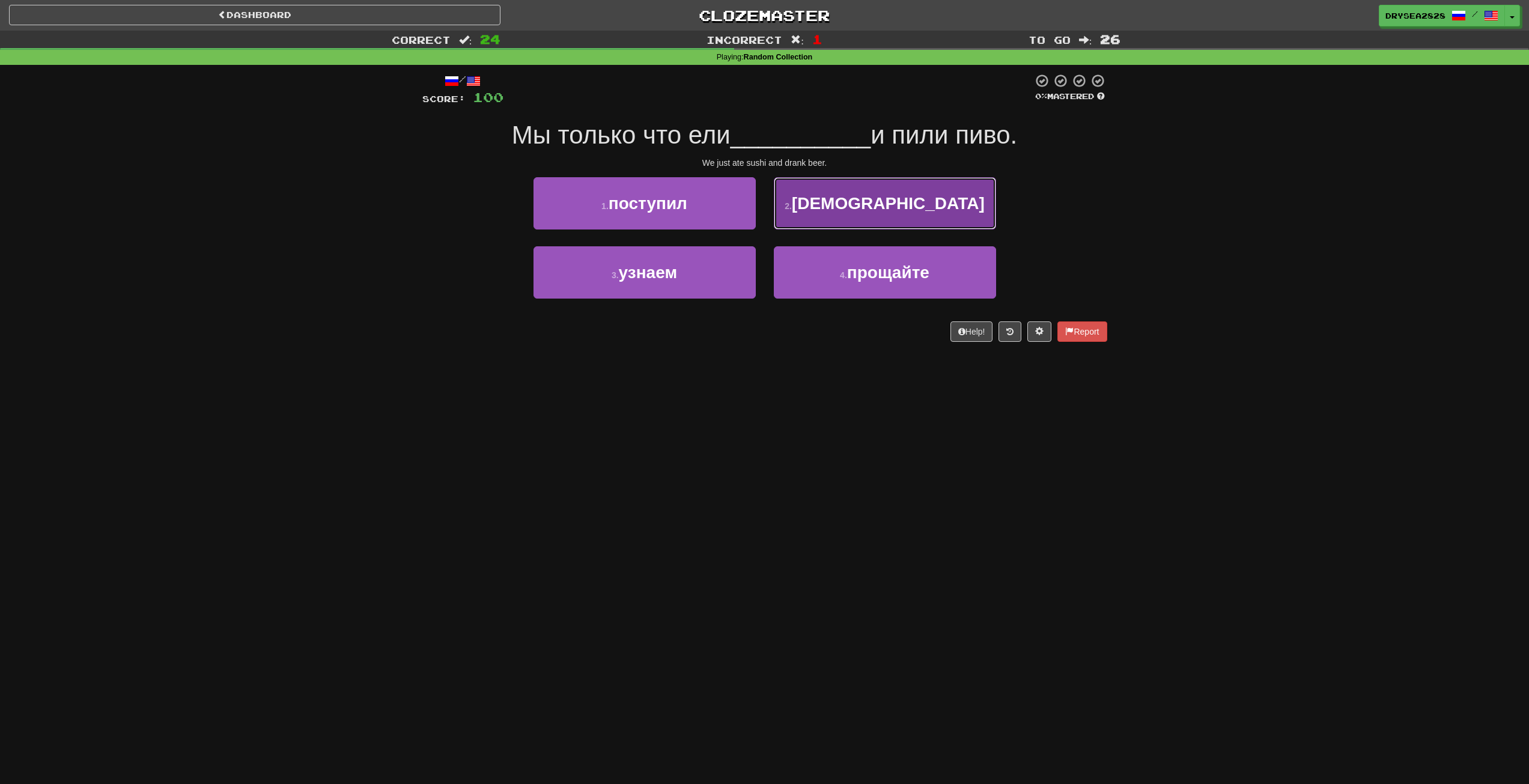
click at [857, 220] on button "2 . суши" at bounding box center [885, 203] width 222 height 52
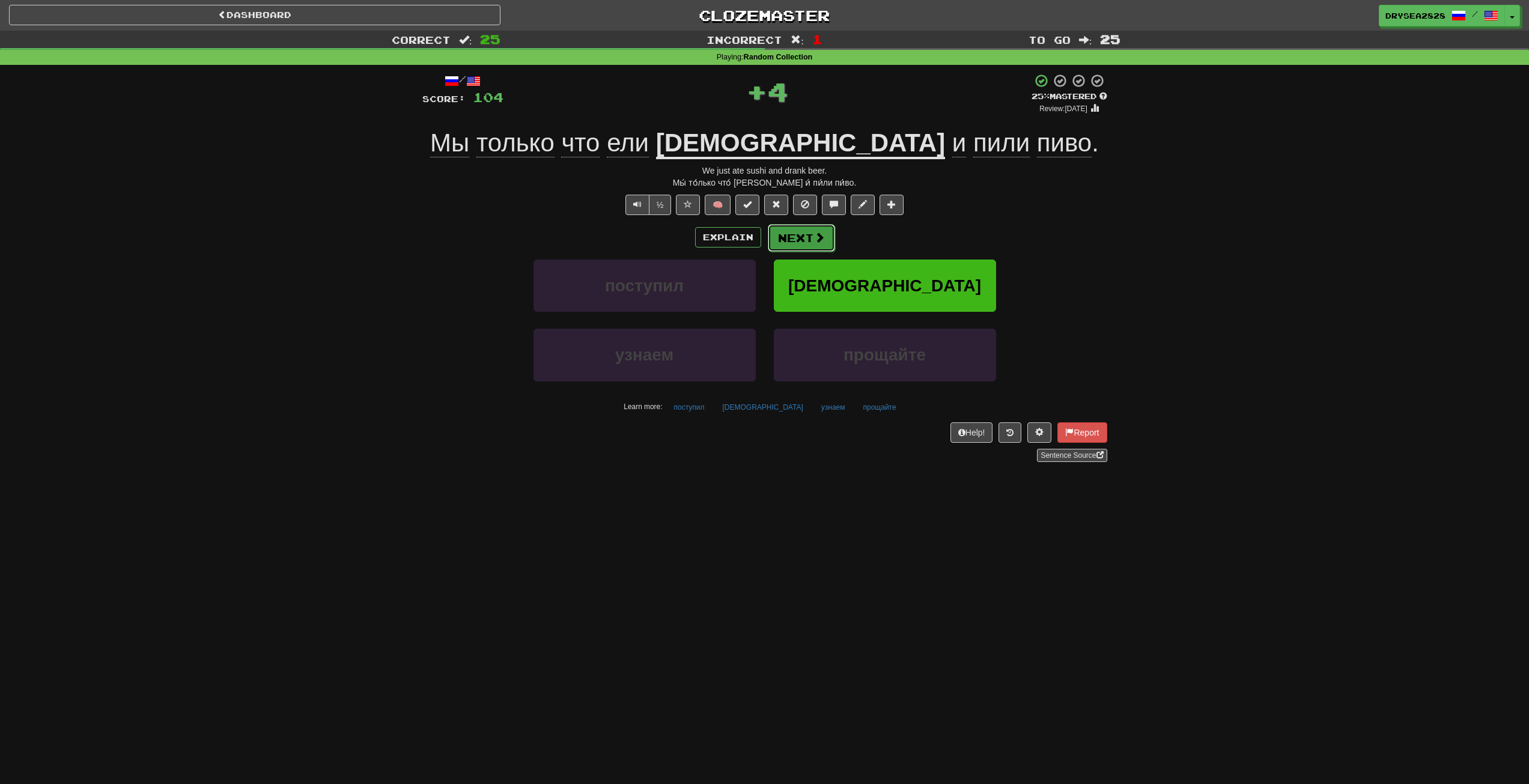
click at [816, 235] on span at bounding box center [820, 237] width 11 height 11
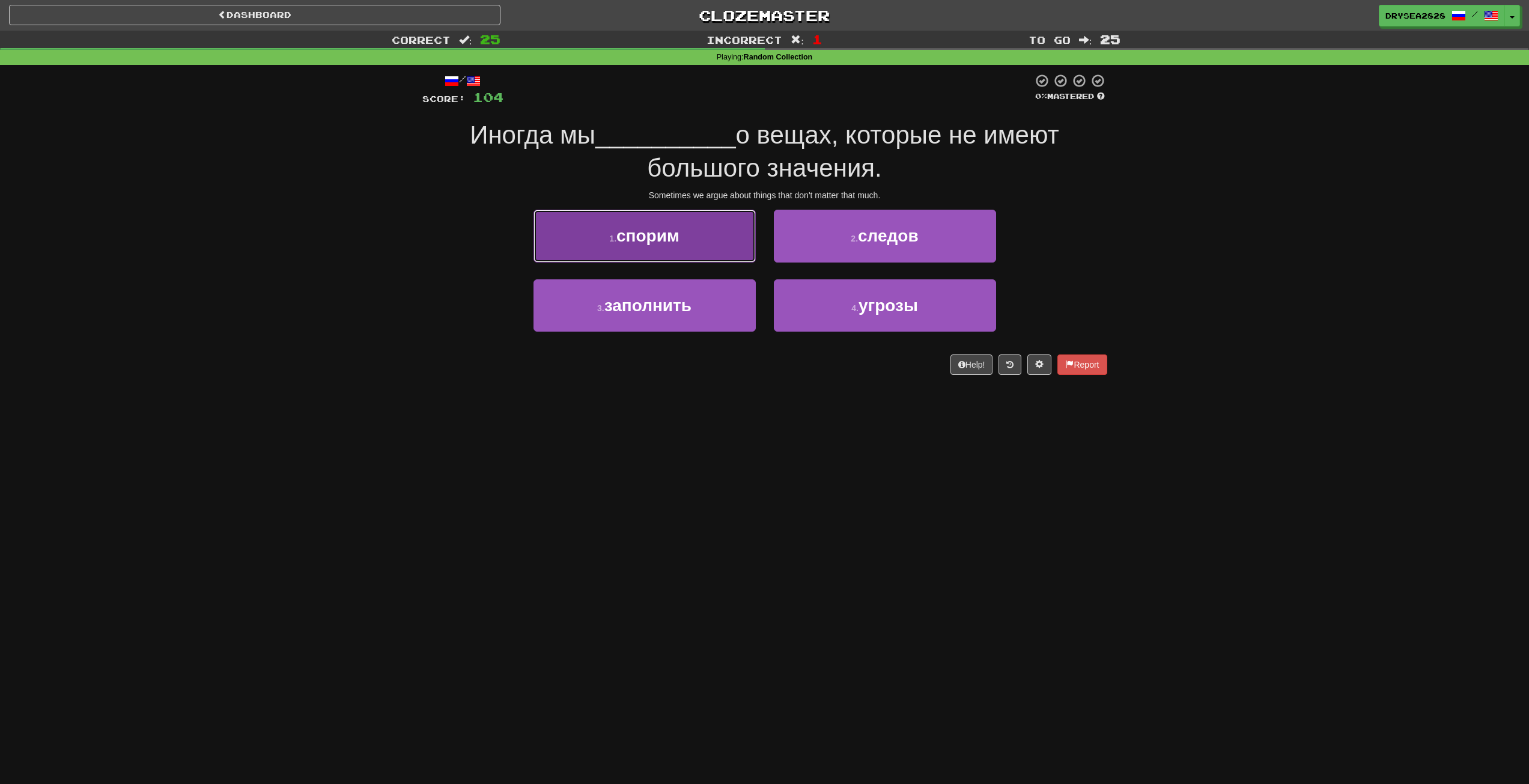
click at [685, 240] on button "1 . спорим" at bounding box center [645, 235] width 222 height 52
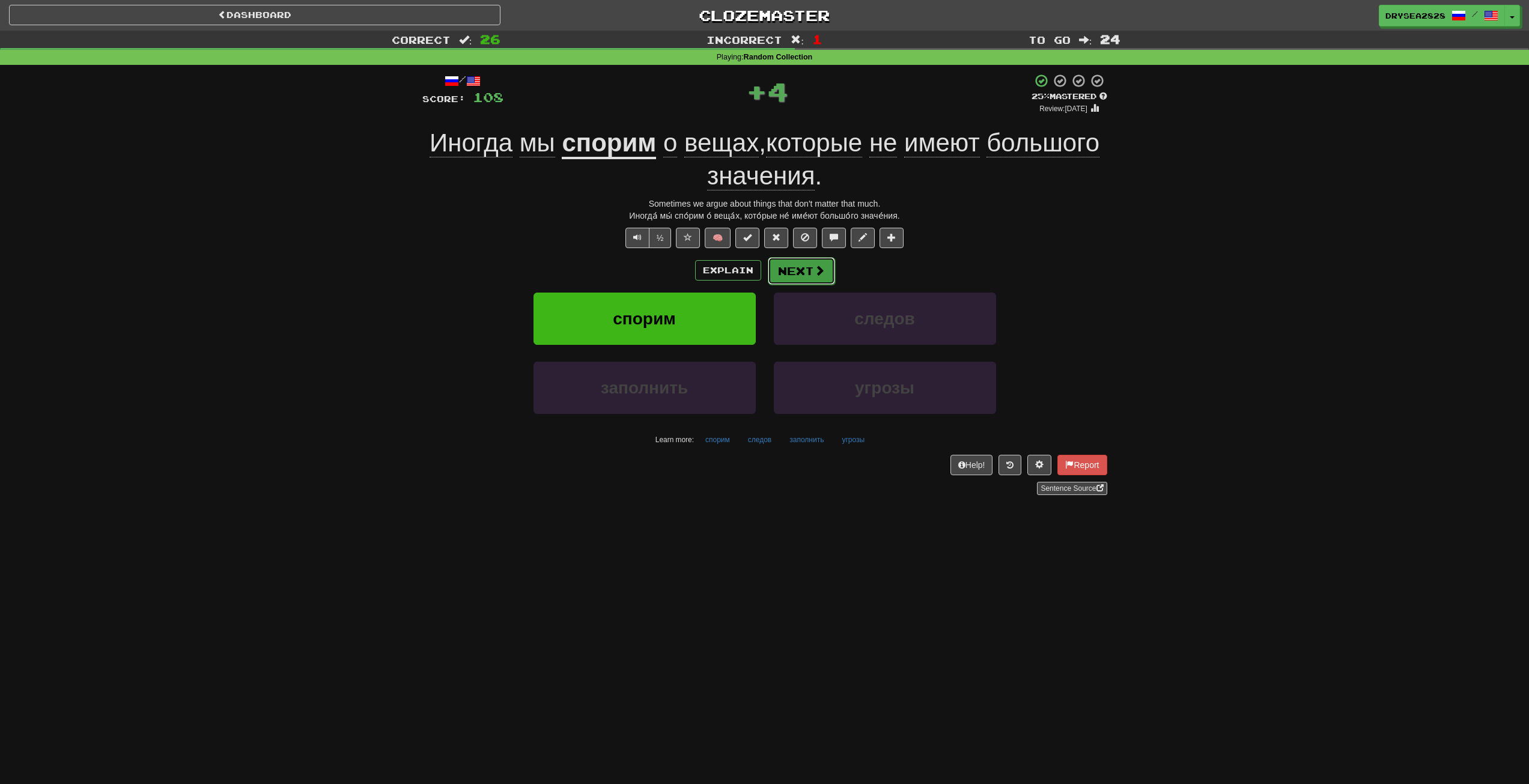
click at [808, 274] on button "Next" at bounding box center [801, 271] width 67 height 28
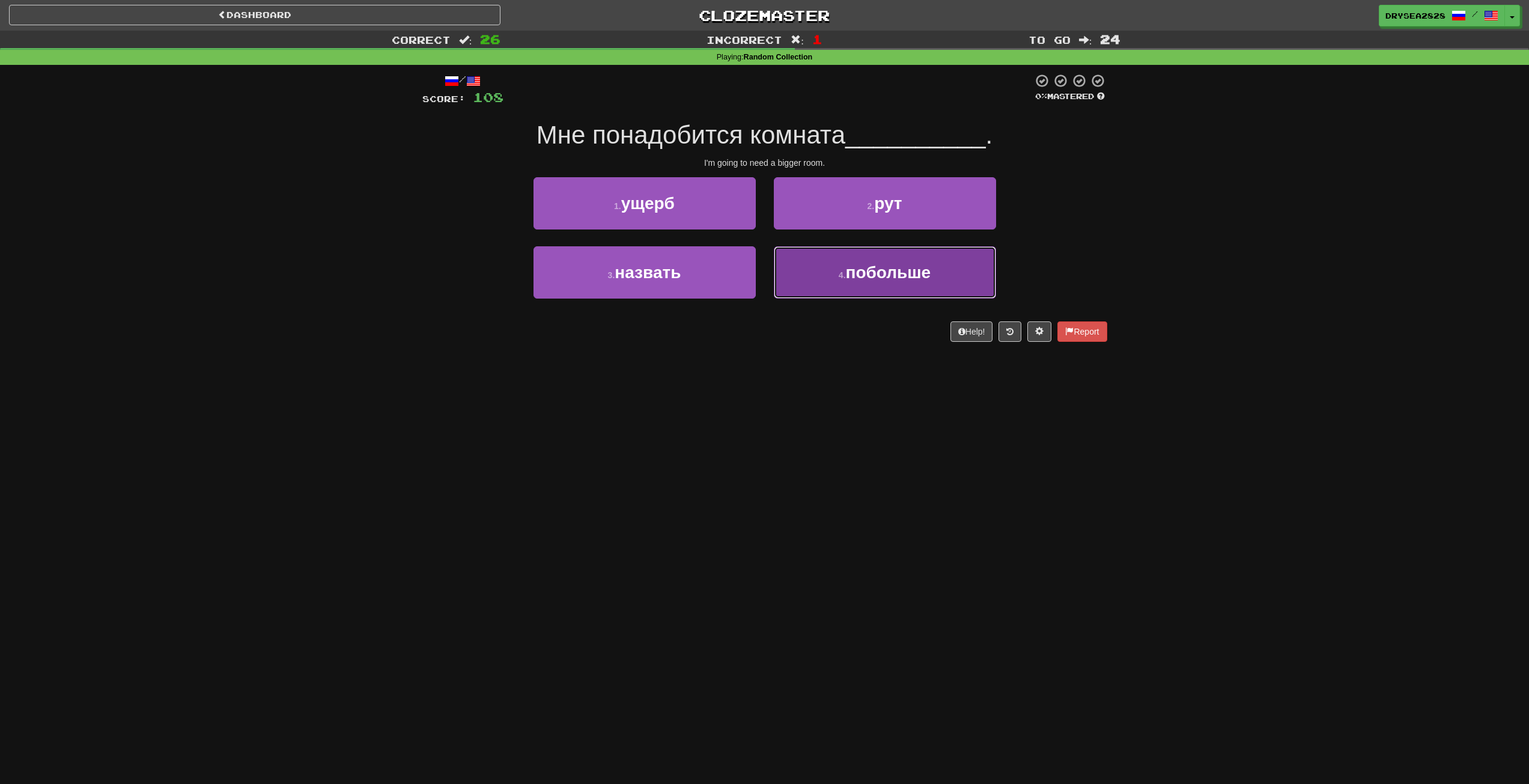
click at [873, 276] on span "побольше" at bounding box center [889, 272] width 86 height 18
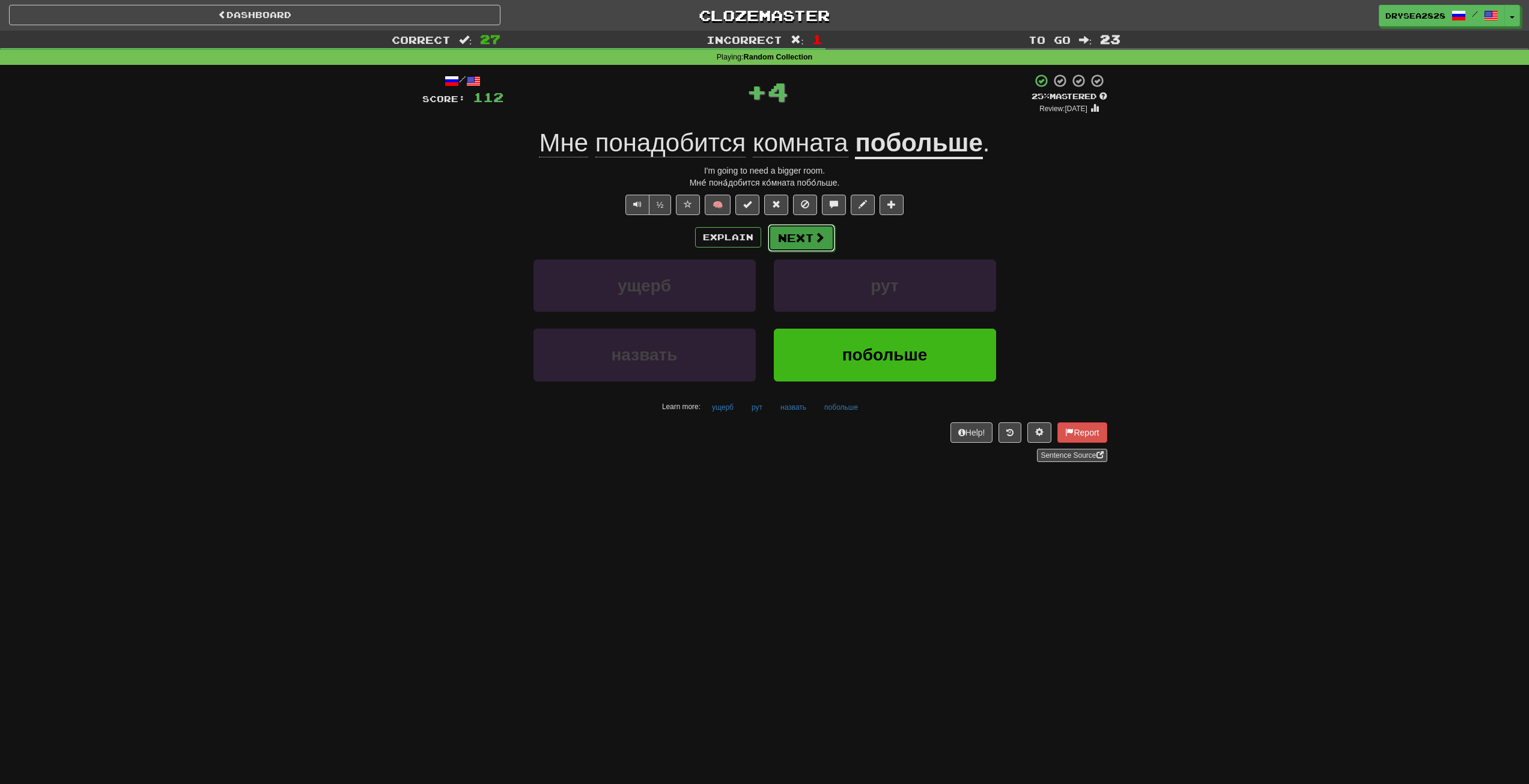
click at [828, 239] on button "Next" at bounding box center [801, 238] width 67 height 28
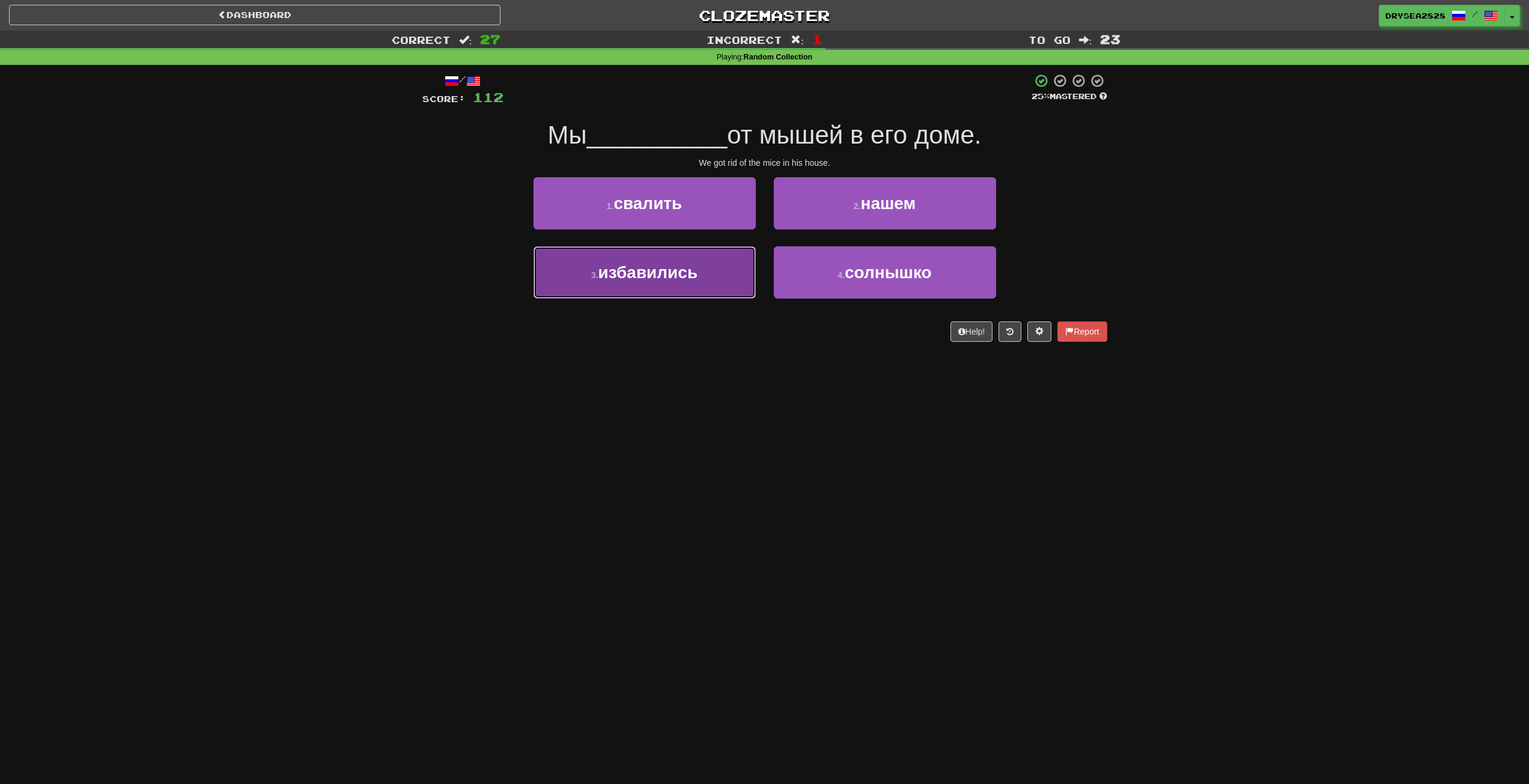
click at [703, 284] on button "3 . избавились" at bounding box center [645, 272] width 222 height 52
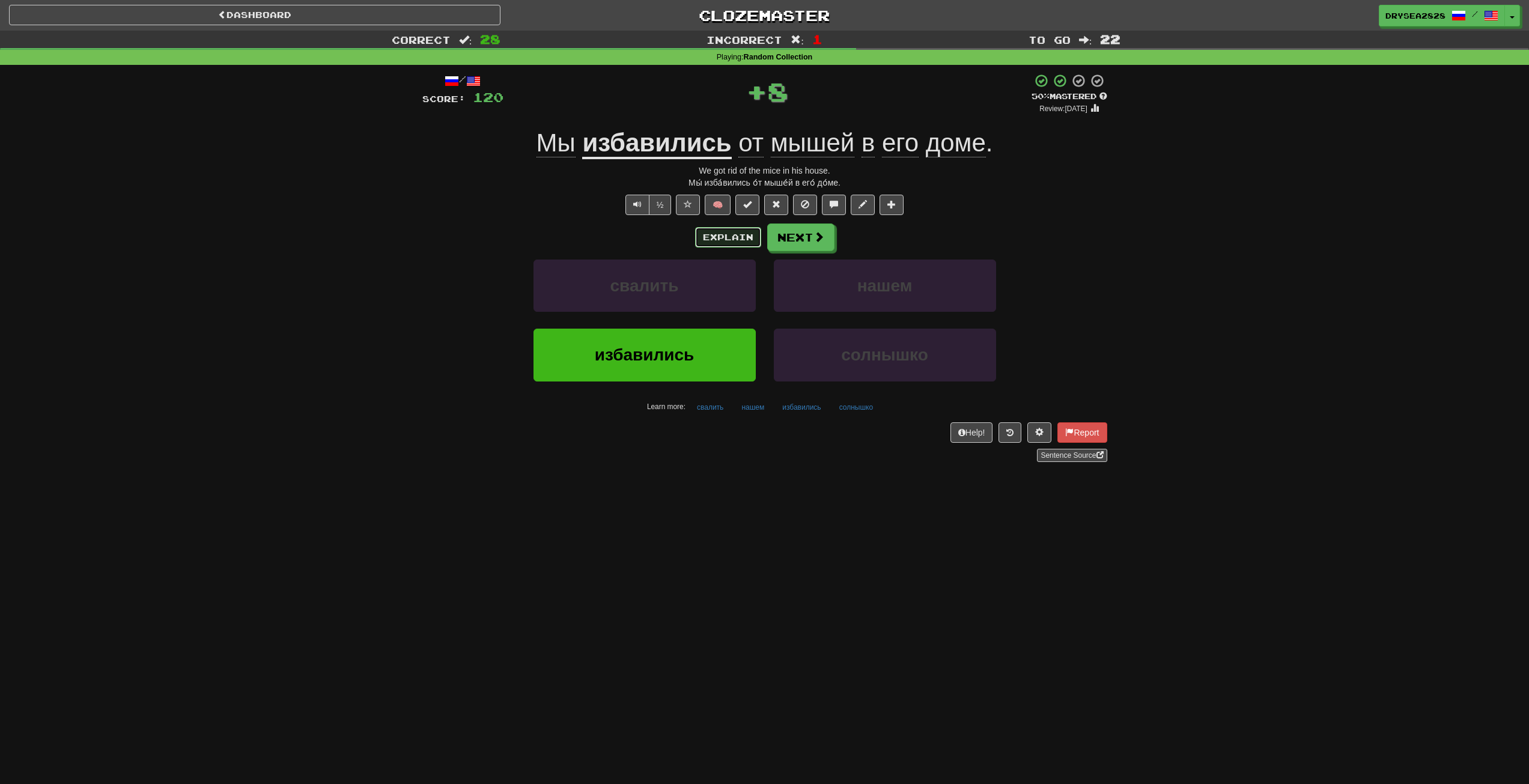
click at [721, 230] on button "Explain" at bounding box center [728, 237] width 66 height 20
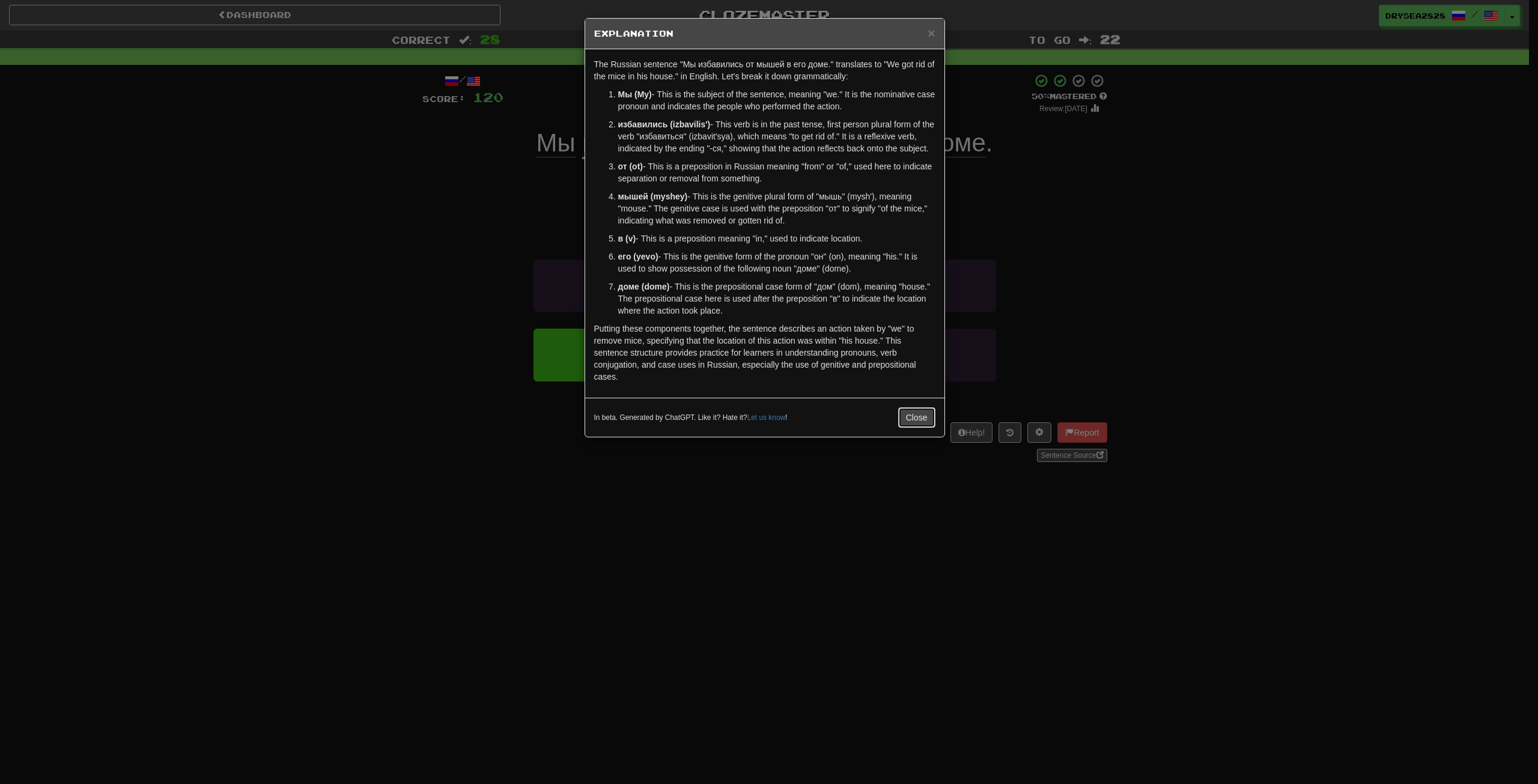
click at [919, 409] on button "Close" at bounding box center [916, 417] width 37 height 20
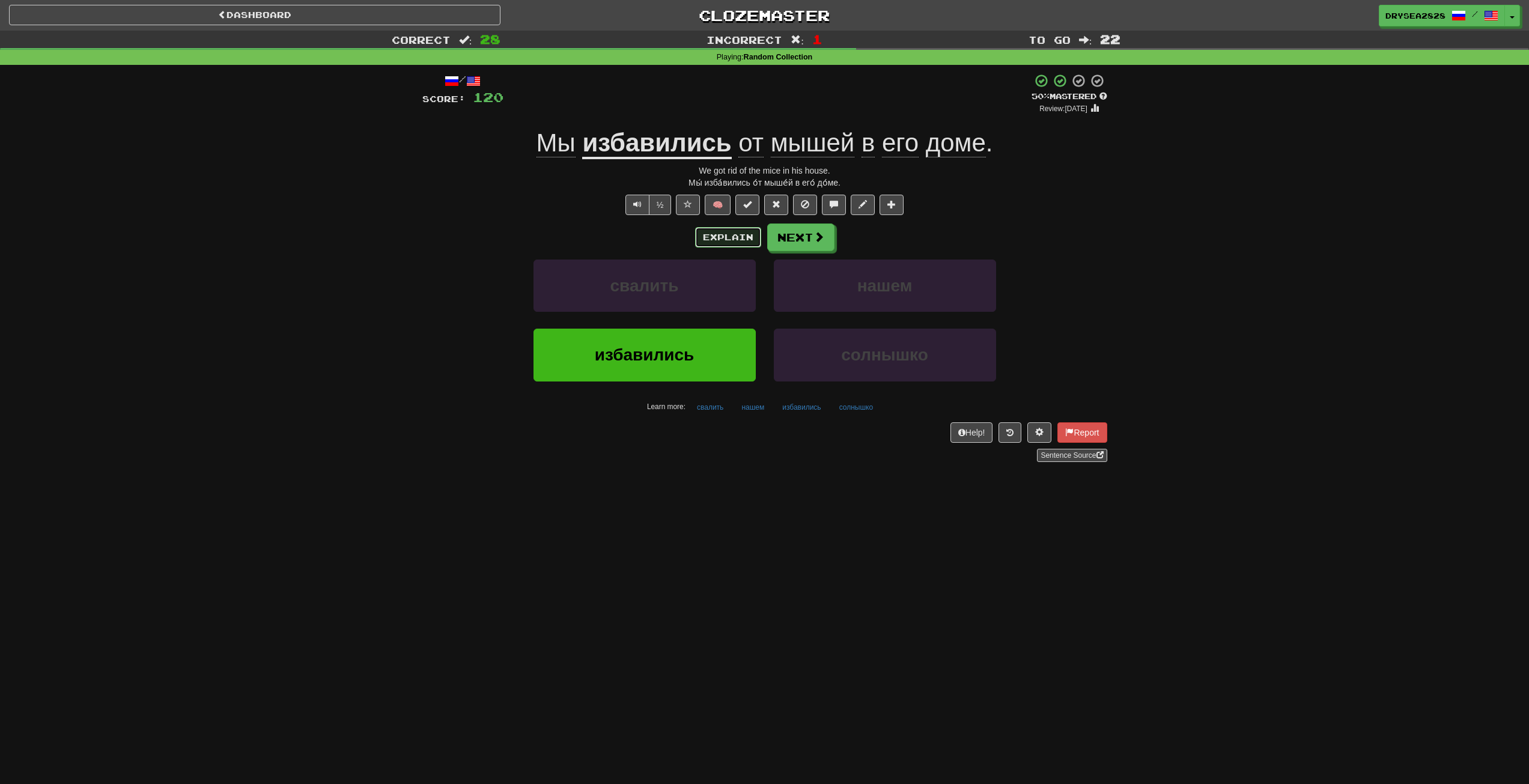
click at [716, 242] on button "Explain" at bounding box center [728, 237] width 66 height 20
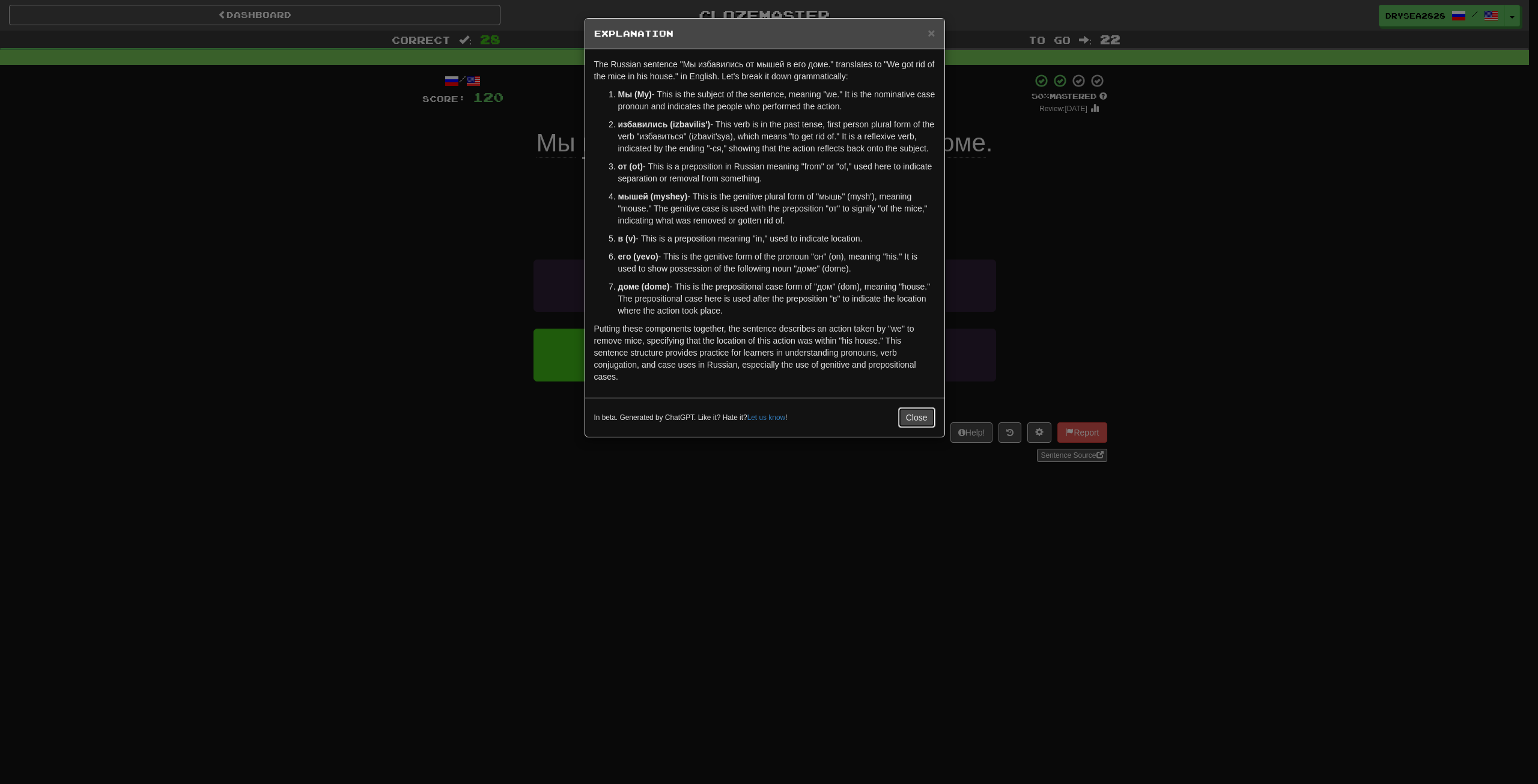
click at [918, 413] on button "Close" at bounding box center [916, 417] width 37 height 20
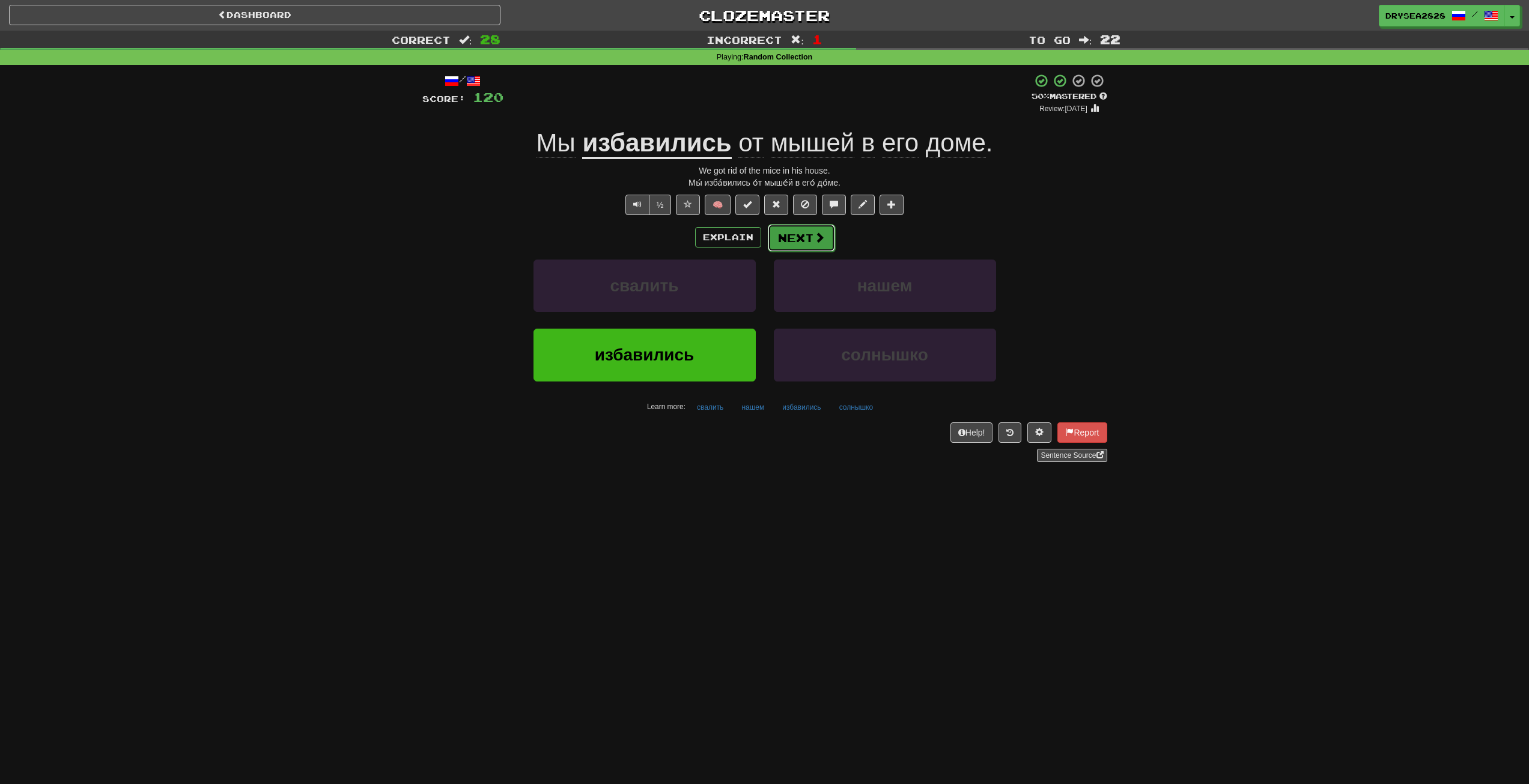
click at [822, 237] on span at bounding box center [820, 237] width 11 height 11
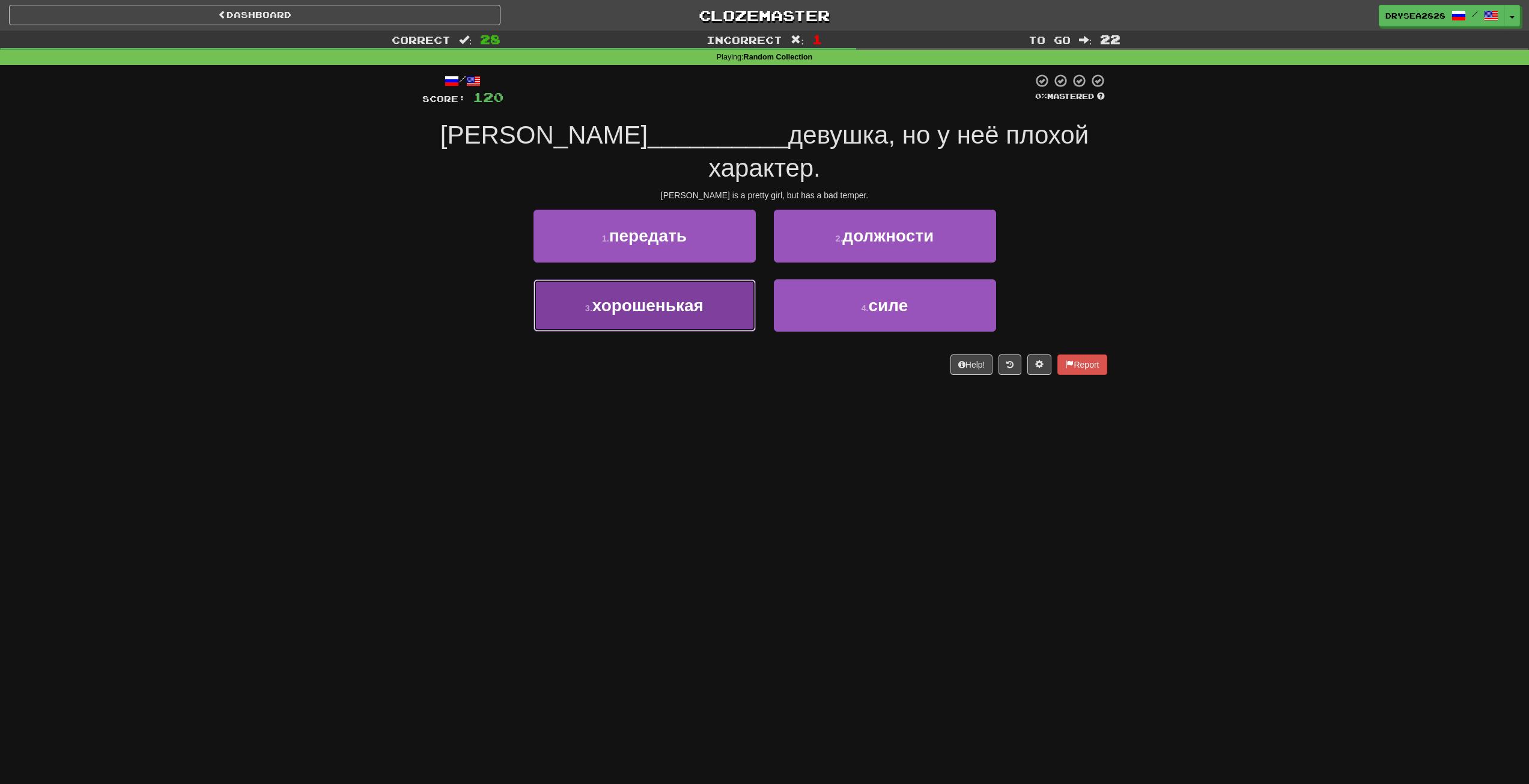
click at [686, 286] on button "3 . хорошенькая" at bounding box center [645, 305] width 222 height 52
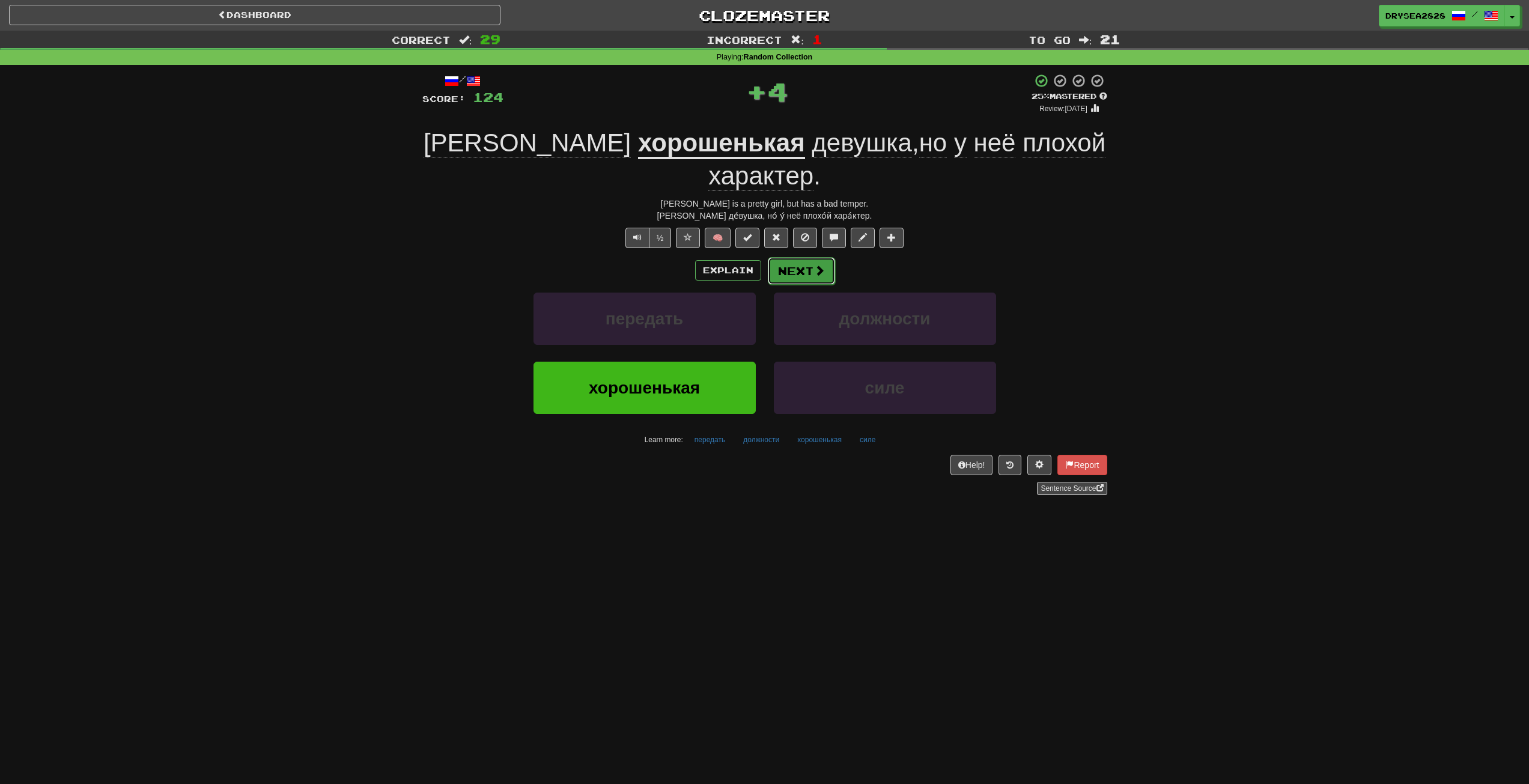
click at [794, 257] on button "Next" at bounding box center [801, 271] width 67 height 28
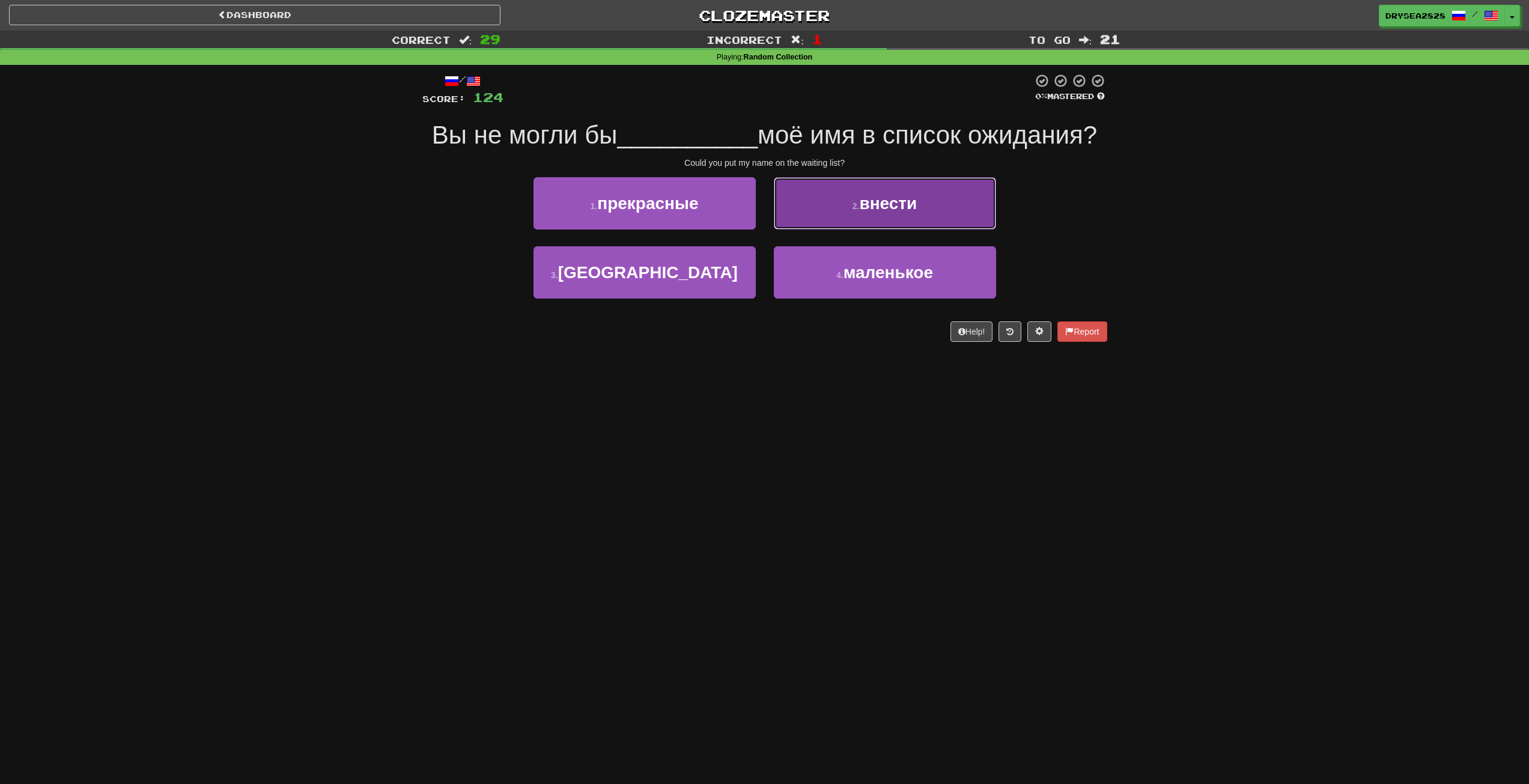
click at [885, 216] on button "2 . внести" at bounding box center [885, 203] width 222 height 52
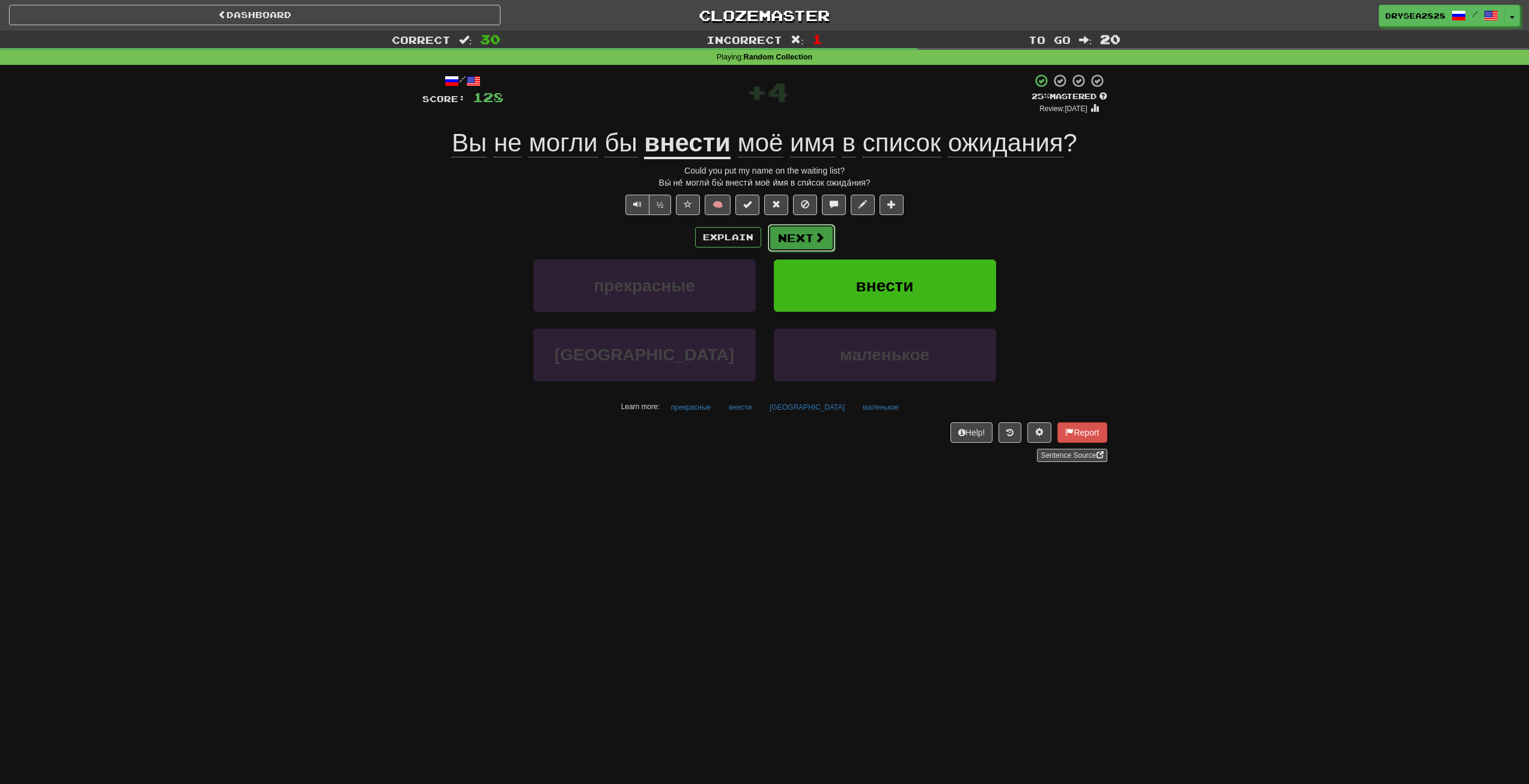
click at [808, 236] on button "Next" at bounding box center [801, 238] width 67 height 28
